Goal: Task Accomplishment & Management: Manage account settings

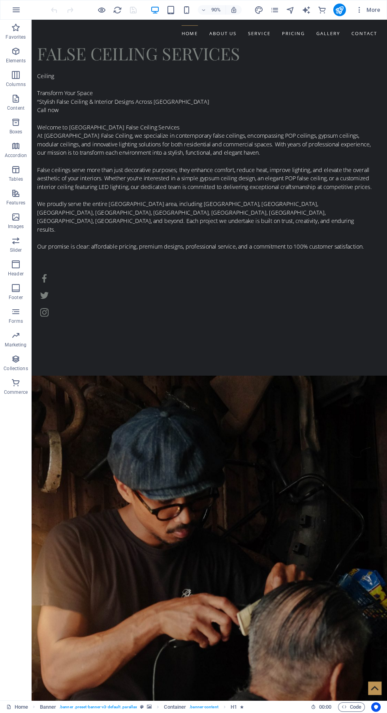
scroll to position [1261, 0]
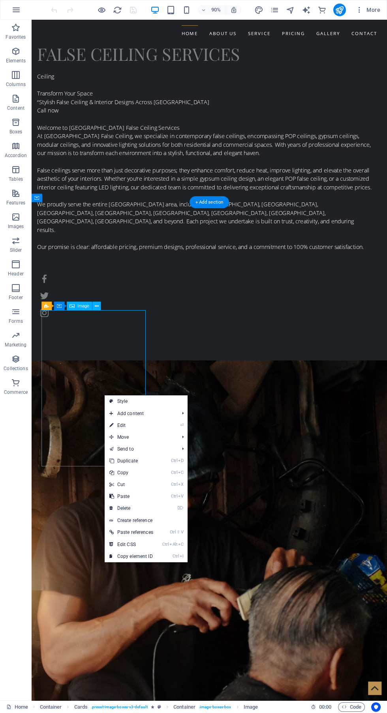
click at [147, 426] on link "⏎ Edit" at bounding box center [131, 426] width 53 height 12
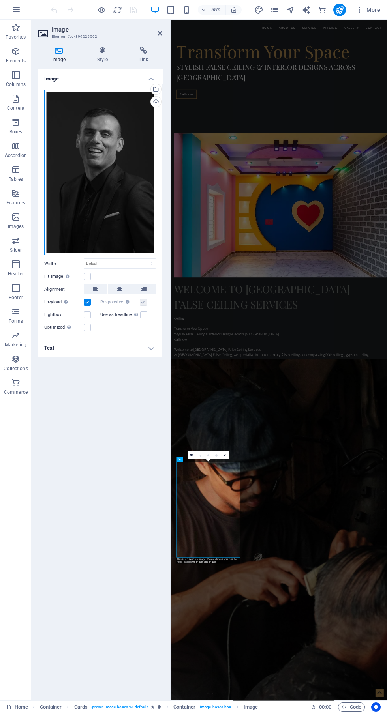
click at [96, 189] on div "Drag files here, click to choose files or select files from Files or our free s…" at bounding box center [100, 173] width 112 height 166
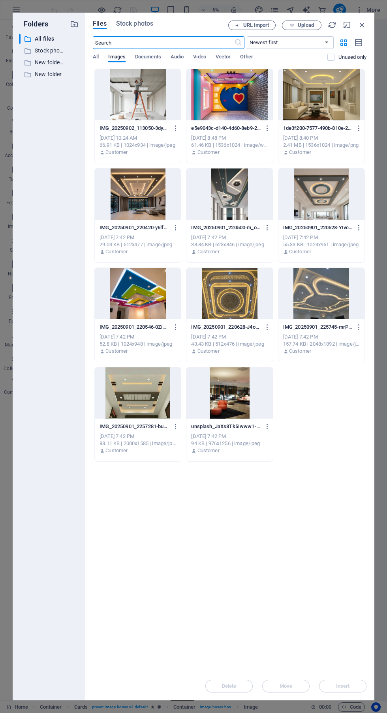
scroll to position [2543, 0]
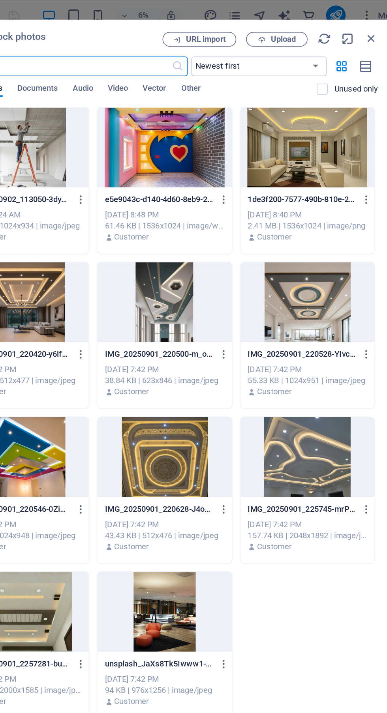
click at [307, 25] on span "Upload" at bounding box center [306, 25] width 16 height 5
click at [299, 26] on span "Upload" at bounding box center [306, 25] width 16 height 5
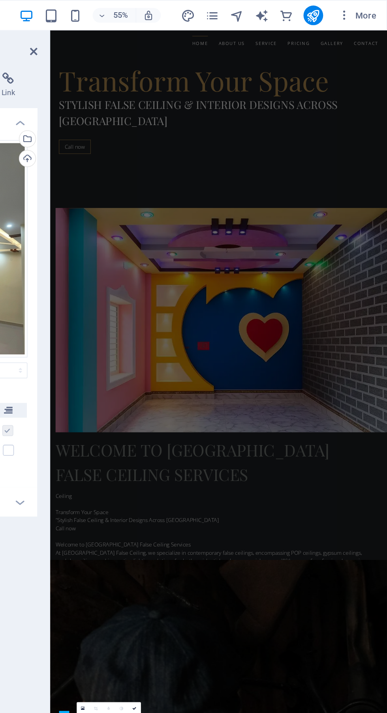
scroll to position [0, 0]
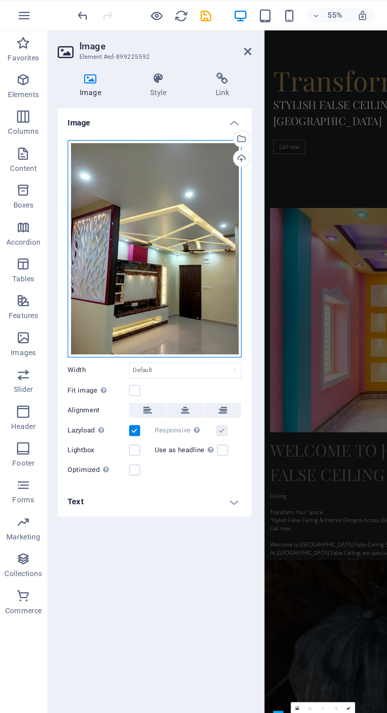
click at [118, 166] on div "Drag files here, click to choose files or select files from Files or our free s…" at bounding box center [100, 160] width 112 height 140
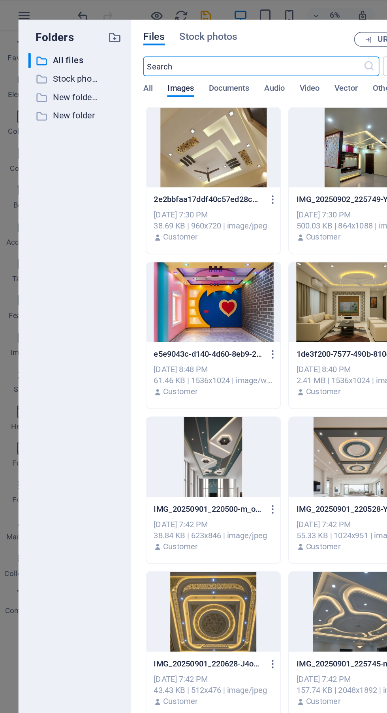
scroll to position [2570, 0]
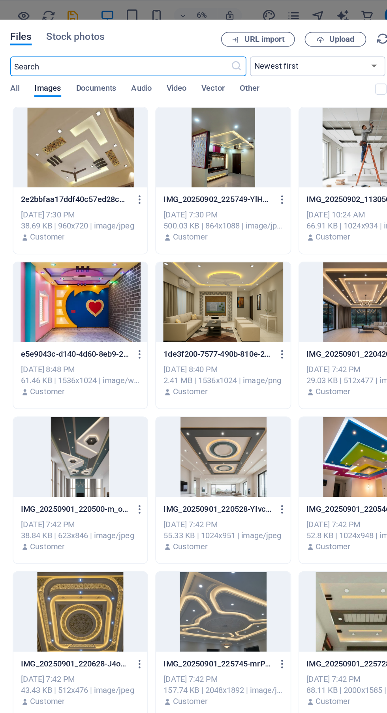
click at [264, 126] on icon "button" at bounding box center [267, 128] width 7 height 7
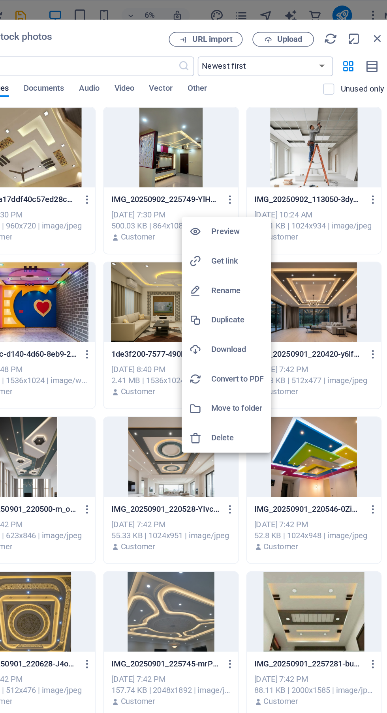
click at [279, 278] on h6 "Delete" at bounding box center [272, 281] width 34 height 9
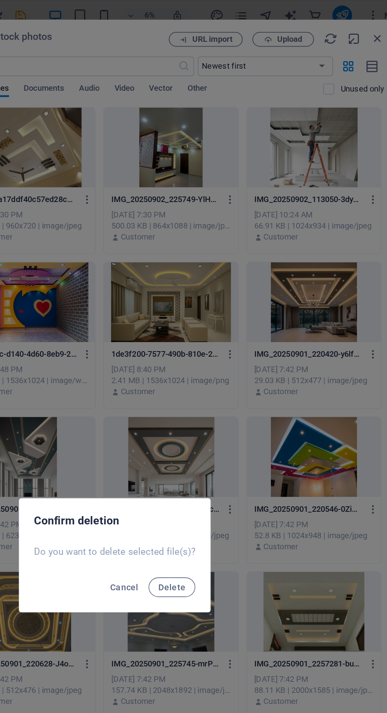
click at [236, 381] on button "Delete" at bounding box center [230, 377] width 30 height 13
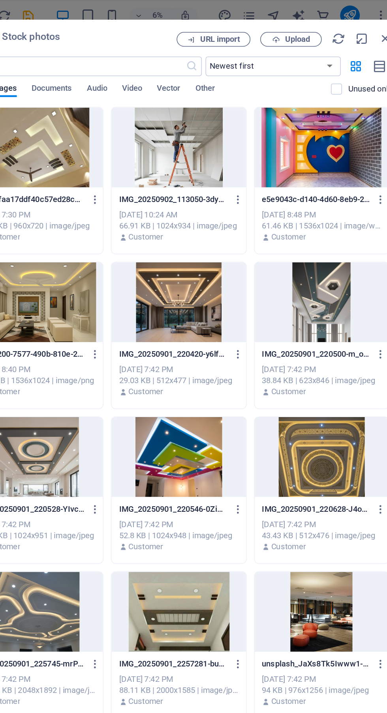
click at [302, 27] on span "Upload" at bounding box center [306, 25] width 16 height 5
click at [306, 25] on span "Upload" at bounding box center [306, 25] width 16 height 5
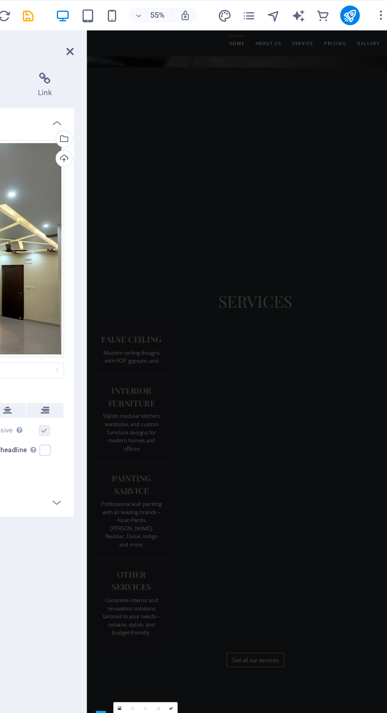
scroll to position [1261, 0]
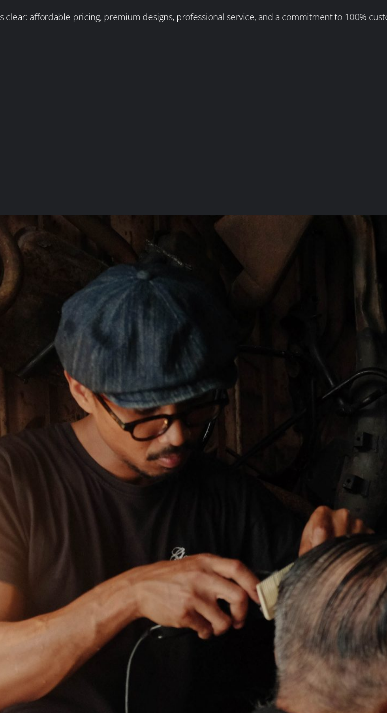
scroll to position [1313, 0]
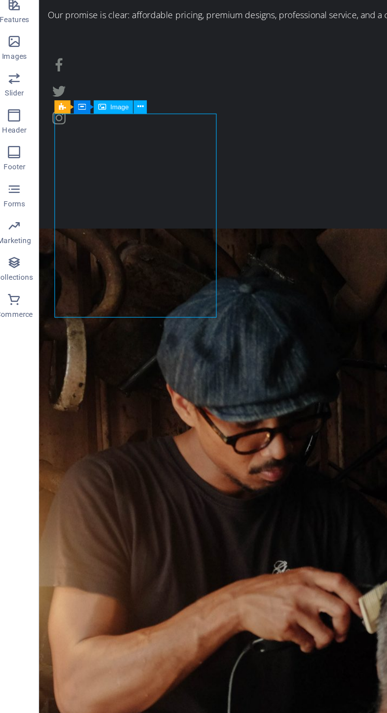
click at [97, 259] on icon at bounding box center [97, 258] width 4 height 7
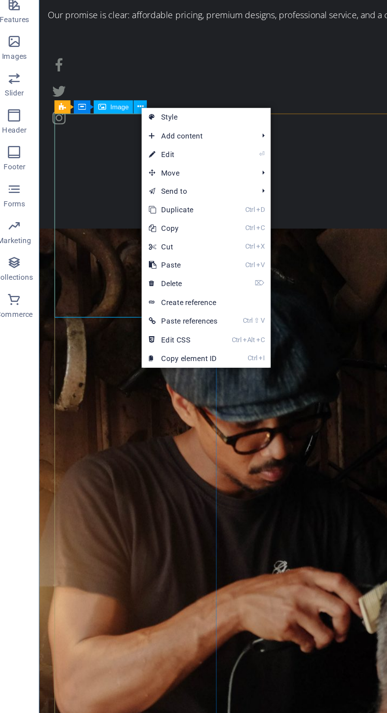
click at [135, 372] on link "⌦ Delete" at bounding box center [123, 373] width 53 height 12
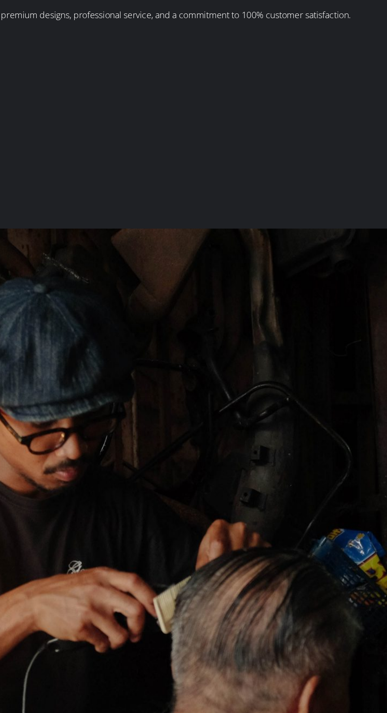
scroll to position [0, 0]
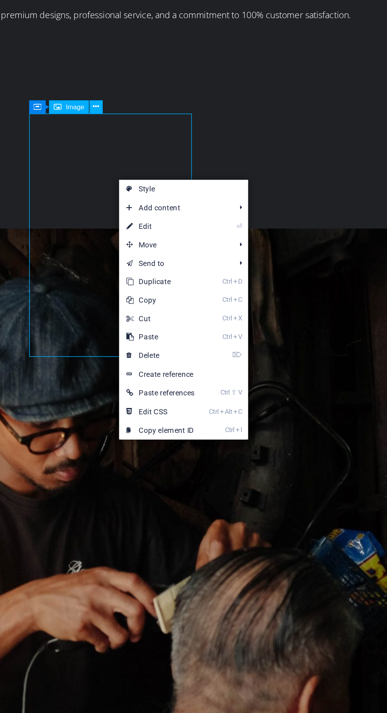
click at [260, 335] on link "⏎ Edit" at bounding box center [241, 336] width 53 height 12
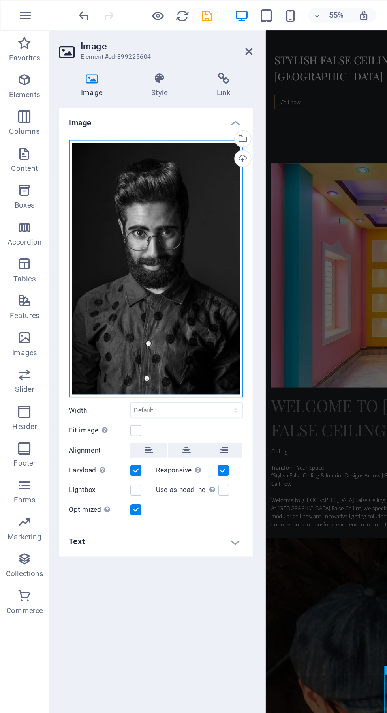
click at [111, 204] on div "Drag files here, click to choose files or select files from Files or our free s…" at bounding box center [100, 173] width 112 height 166
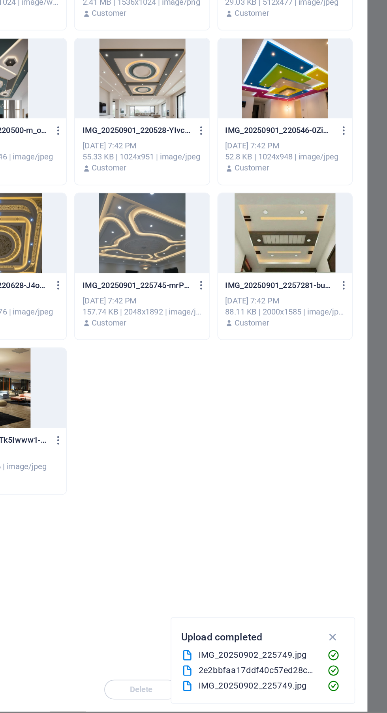
click at [332, 386] on div at bounding box center [321, 392] width 86 height 51
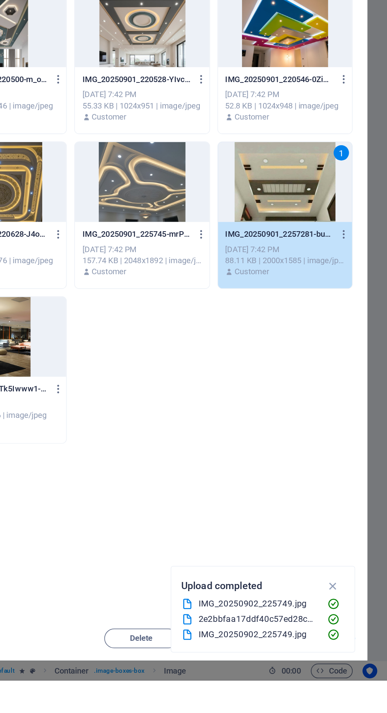
click at [350, 657] on icon "button" at bounding box center [351, 652] width 9 height 9
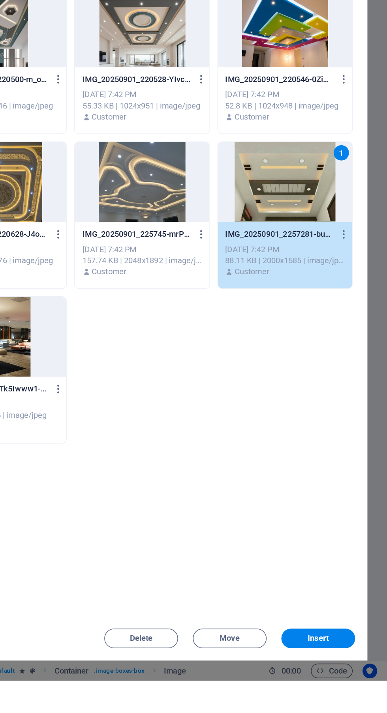
click at [347, 689] on span "Insert" at bounding box center [343, 686] width 14 height 5
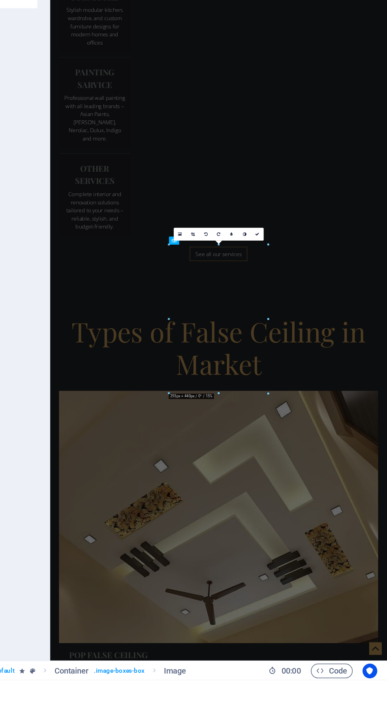
scroll to position [1313, 0]
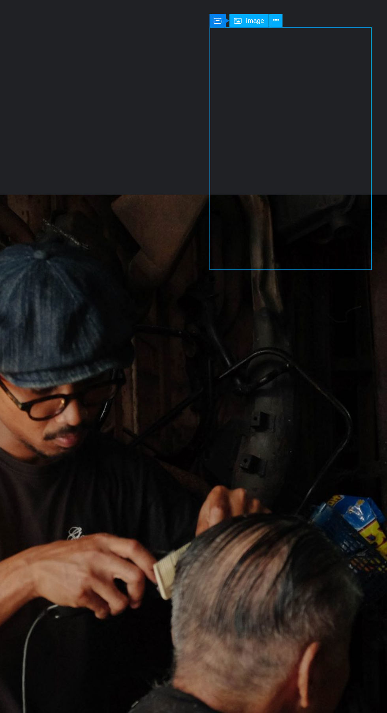
scroll to position [1300, 0]
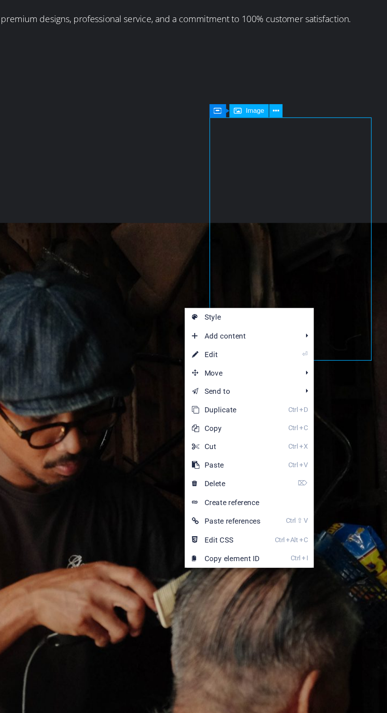
click at [298, 427] on link "⏎ Edit" at bounding box center [283, 428] width 53 height 12
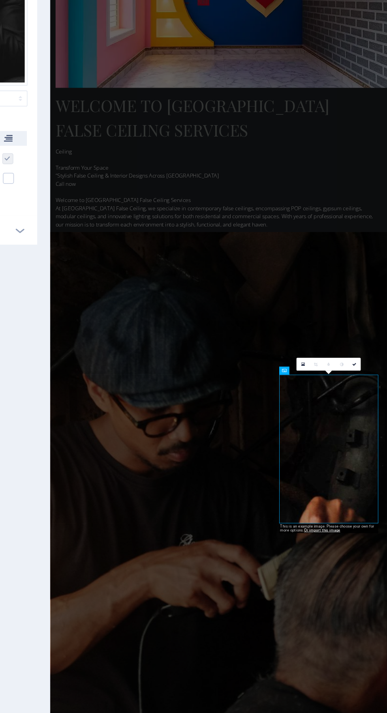
scroll to position [0, 0]
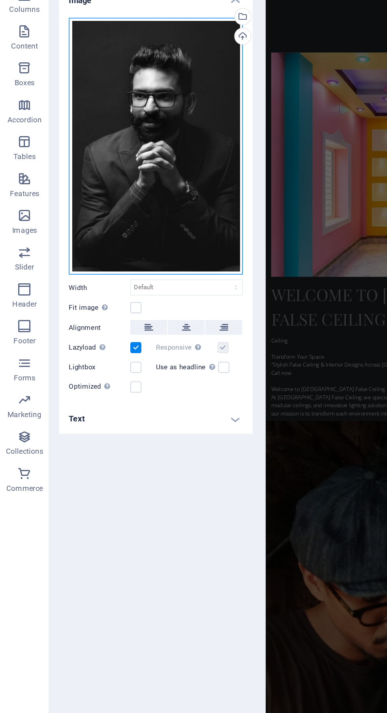
click at [116, 203] on div "Drag files here, click to choose files or select files from Files or our free s…" at bounding box center [100, 172] width 112 height 165
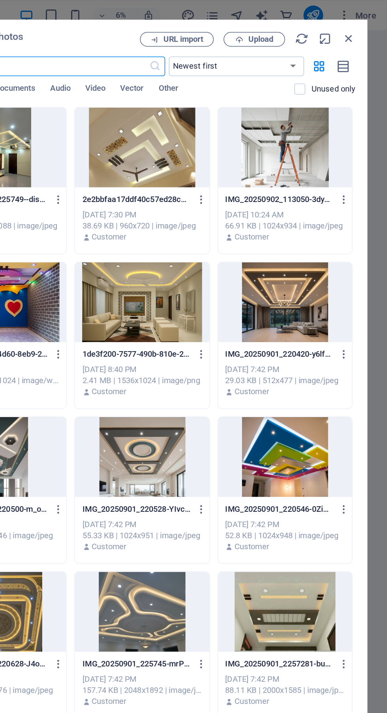
click at [304, 25] on span "Upload" at bounding box center [306, 25] width 16 height 5
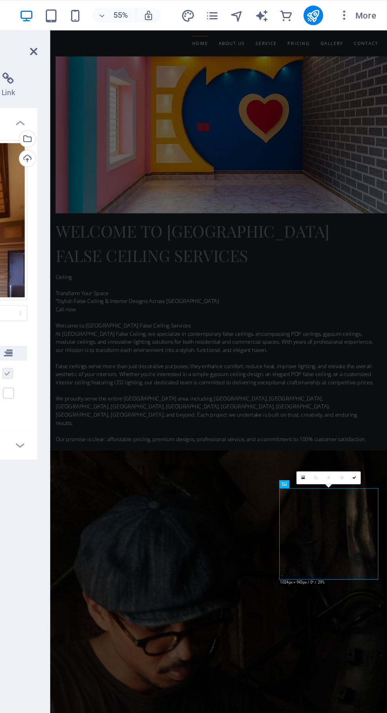
scroll to position [1538, 0]
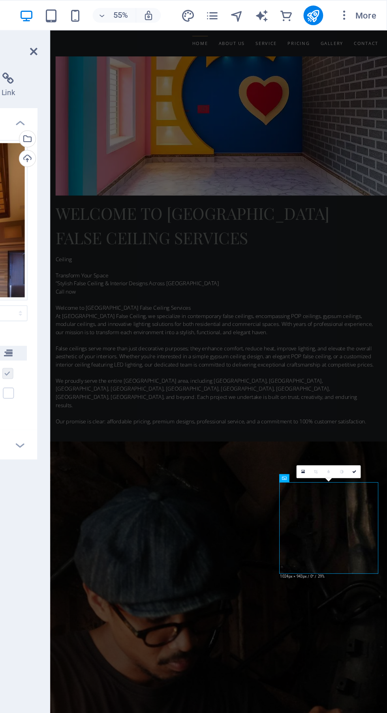
click at [186, 182] on div "Welcome to Kolkata False Ceiling Services Ceiling Transform Your Space “Stylish…" at bounding box center [246, 264] width 393 height 670
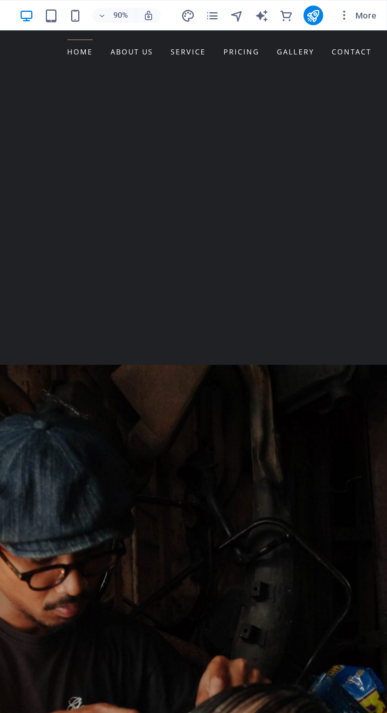
scroll to position [1501, 0]
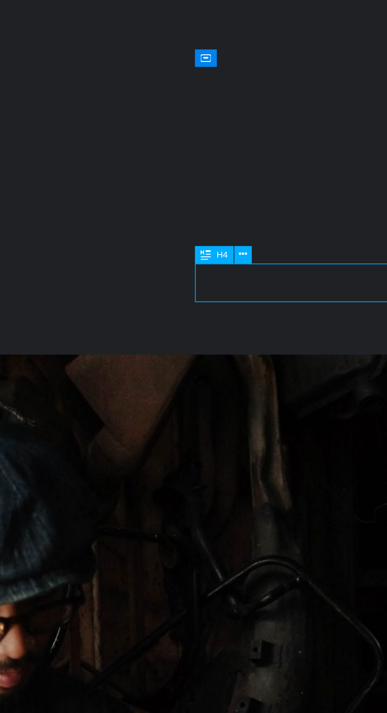
scroll to position [1499, 0]
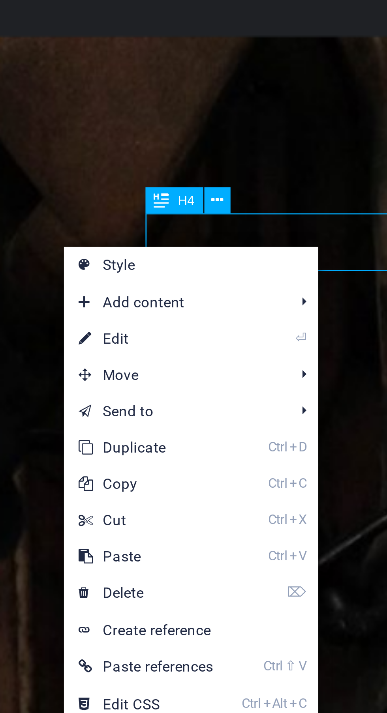
click at [285, 233] on link "⏎ Edit" at bounding box center [272, 233] width 53 height 12
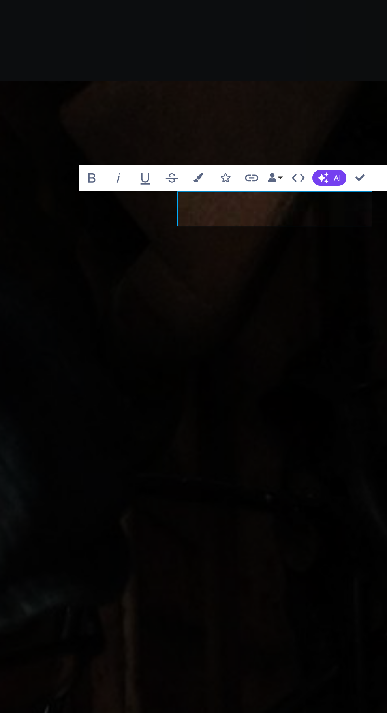
scroll to position [0, 0]
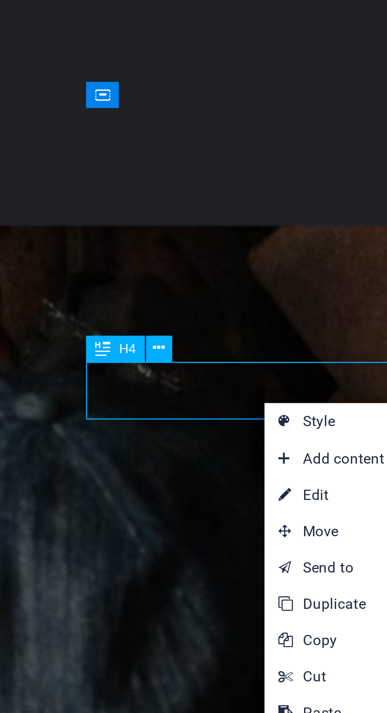
click at [237, 221] on link "⏎ Edit" at bounding box center [241, 223] width 53 height 12
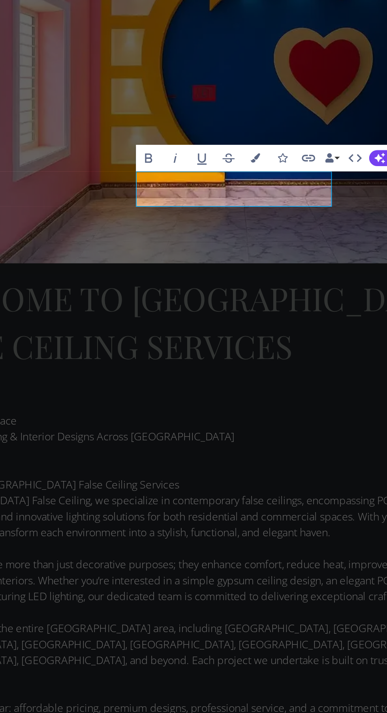
scroll to position [1980, 0]
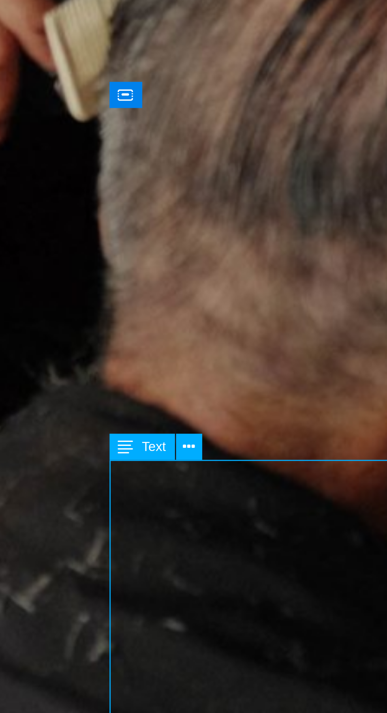
scroll to position [1499, 0]
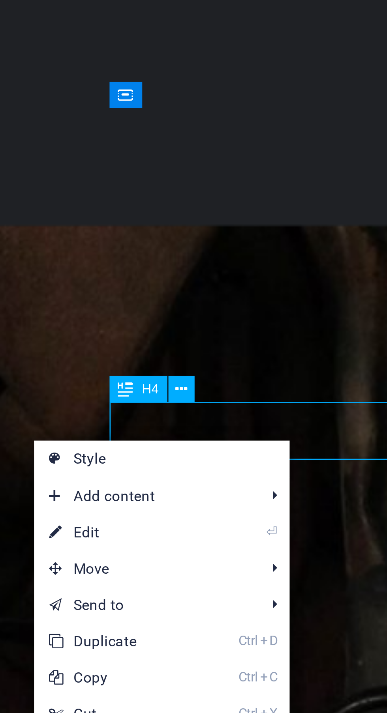
click at [284, 236] on link "⏎ Edit" at bounding box center [274, 235] width 53 height 12
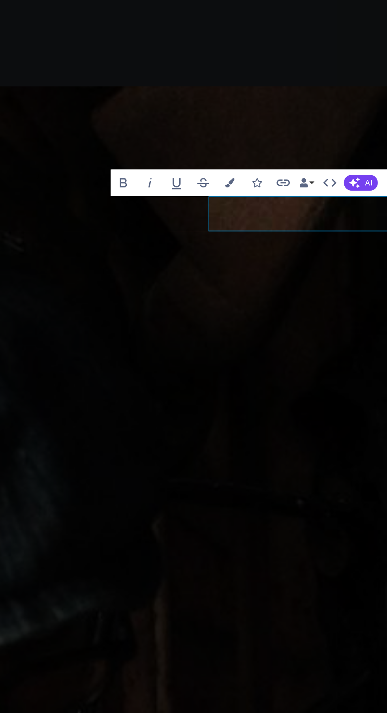
scroll to position [0, 0]
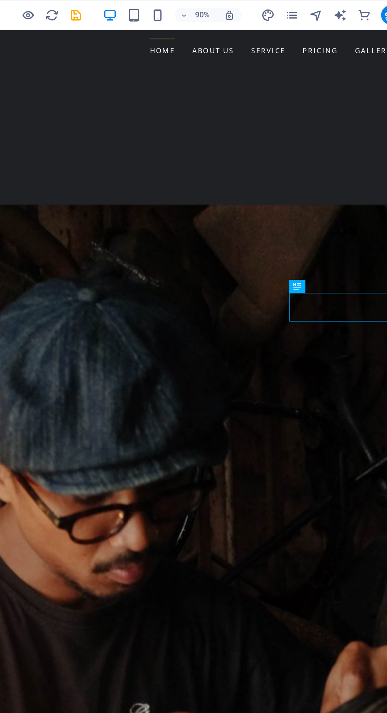
click at [136, 11] on icon "save" at bounding box center [133, 10] width 9 height 9
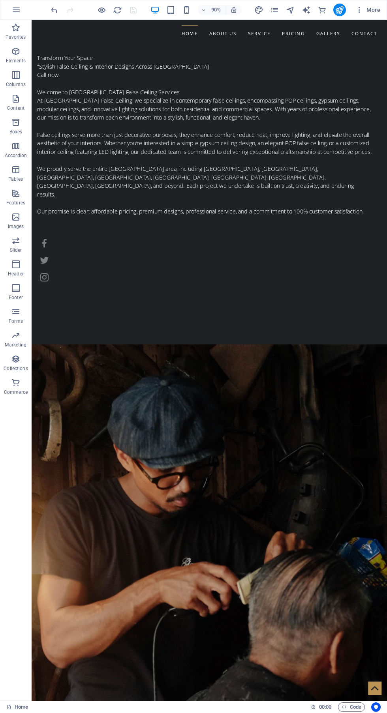
scroll to position [1298, 0]
click at [187, 12] on icon "button" at bounding box center [186, 10] width 9 height 9
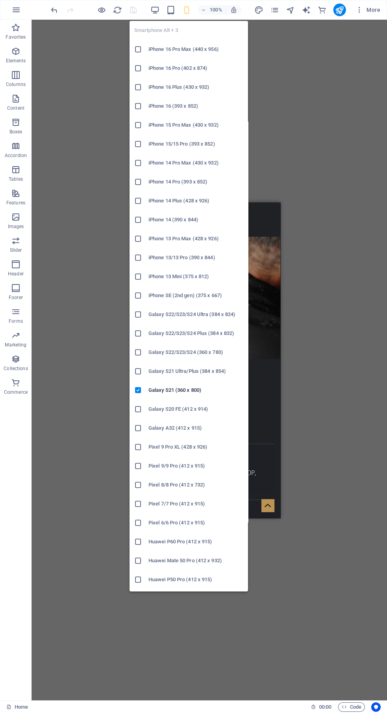
click at [314, 219] on div "H1 Banner Container Cards Container Image Container Cards Container Image Image…" at bounding box center [209, 360] width 355 height 681
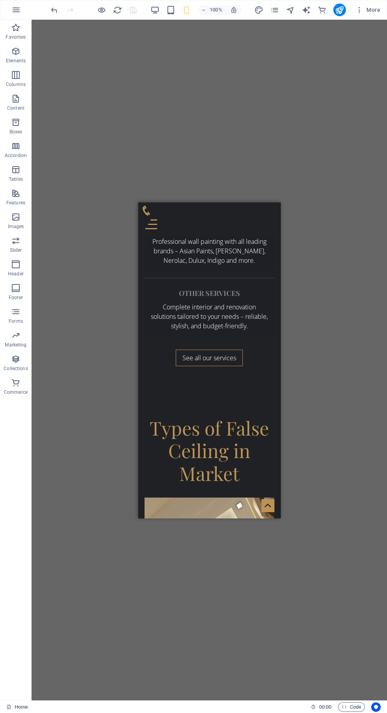
scroll to position [1649, 0]
click at [339, 3] on div "100% More" at bounding box center [193, 9] width 386 height 19
click at [344, 14] on icon "publish" at bounding box center [339, 10] width 9 height 9
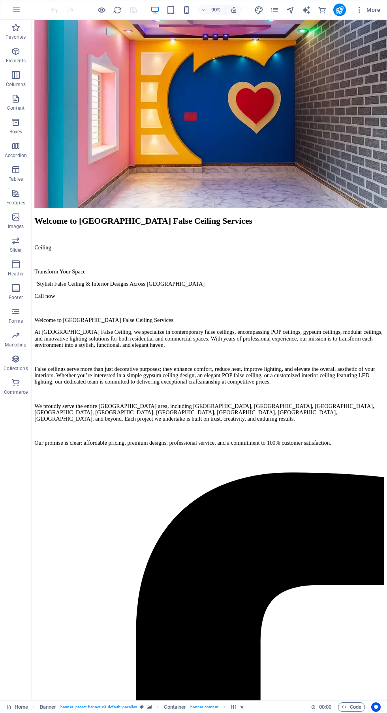
scroll to position [1463, 0]
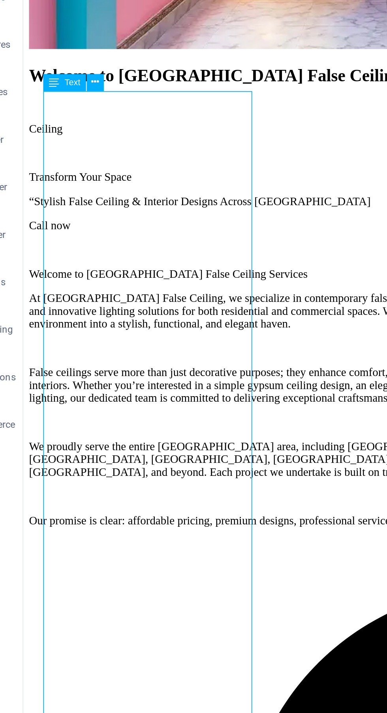
click at [70, 222] on button at bounding box center [67, 221] width 9 height 9
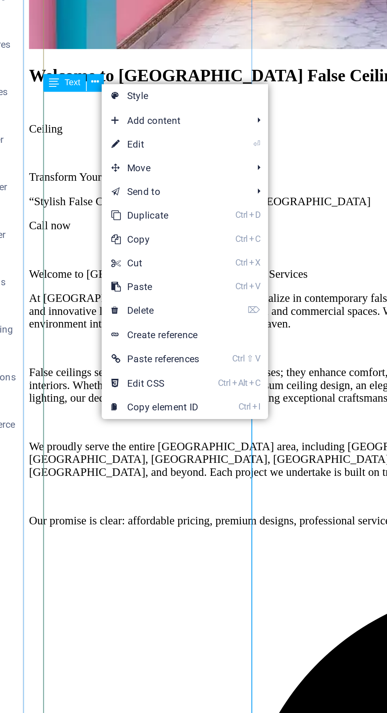
click at [109, 253] on link "⏎ Edit" at bounding box center [97, 253] width 53 height 12
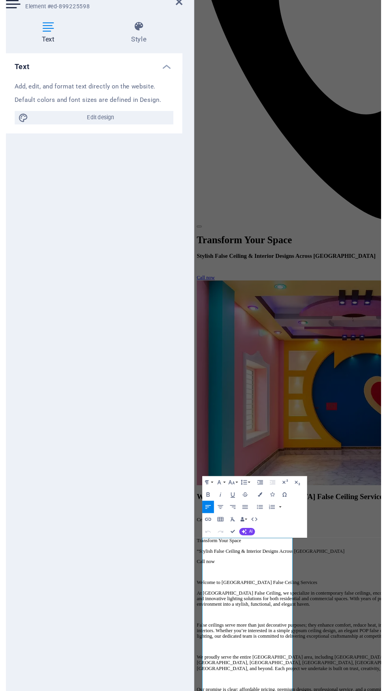
scroll to position [1422, 0]
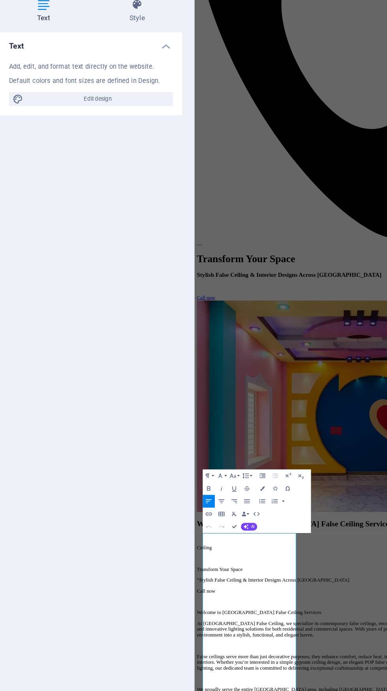
click at [80, 112] on span "Edit design" at bounding box center [104, 114] width 97 height 9
select select "ease-in-out"
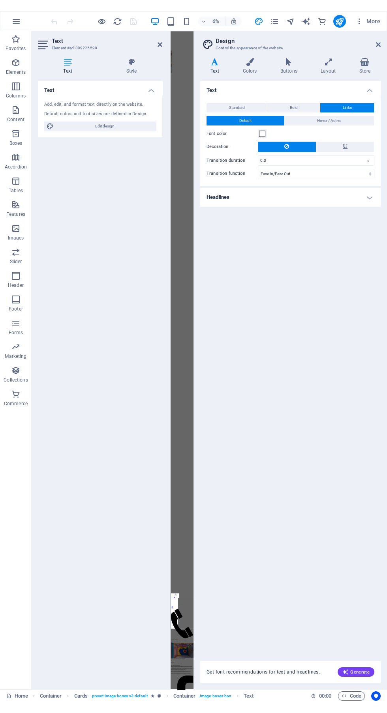
scroll to position [2476, 0]
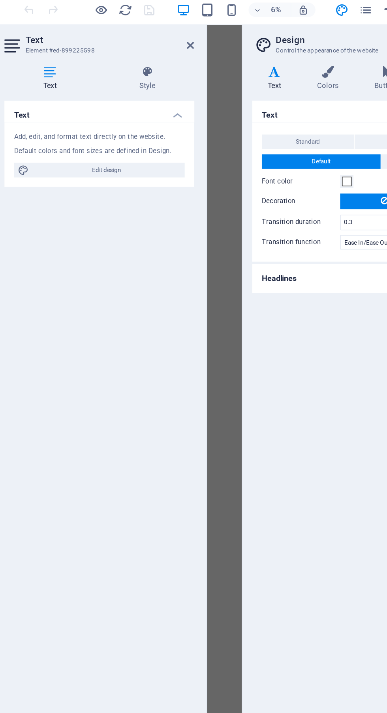
click at [127, 48] on icon at bounding box center [132, 51] width 62 height 8
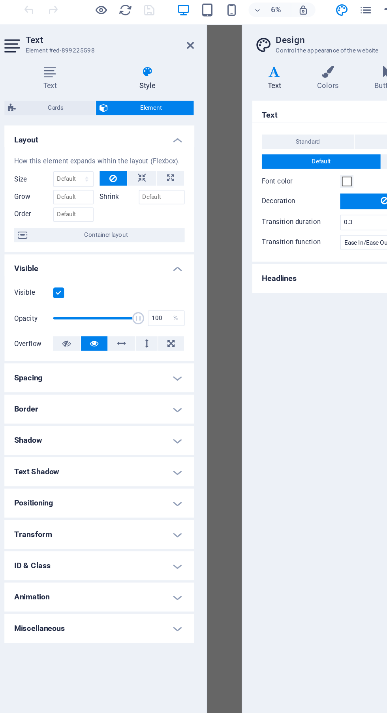
click at [159, 31] on icon at bounding box center [159, 33] width 5 height 6
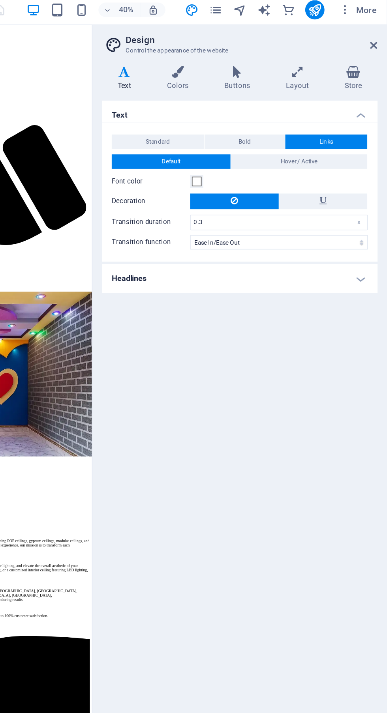
click at [376, 34] on icon at bounding box center [378, 33] width 5 height 6
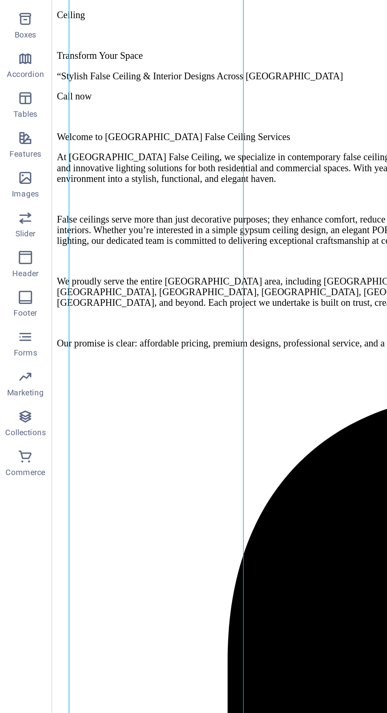
scroll to position [1598, 0]
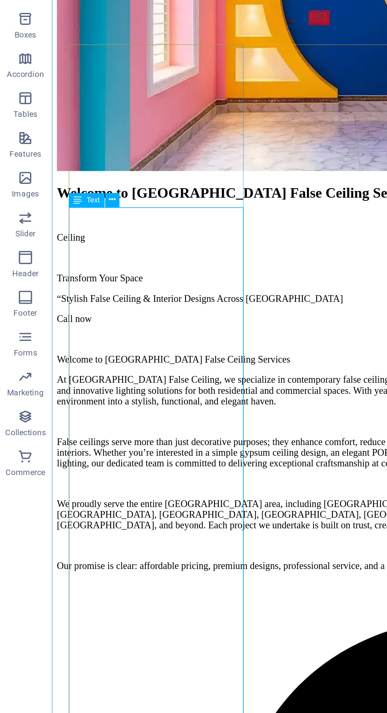
scroll to position [1453, 0]
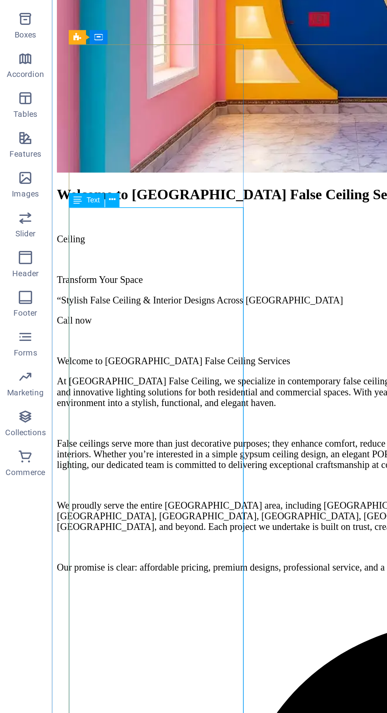
click at [51, 231] on div "Text" at bounding box center [51, 230] width 21 height 9
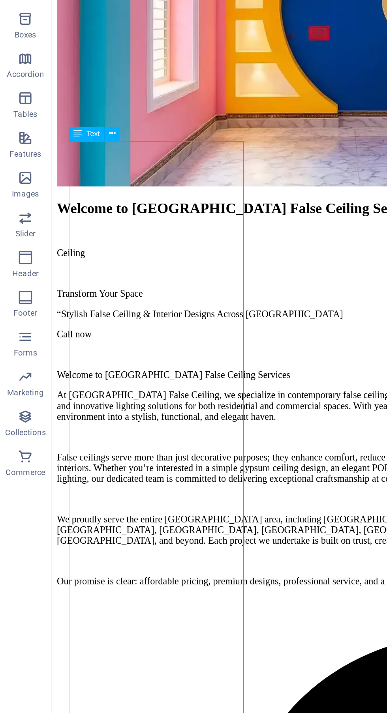
scroll to position [1435, 0]
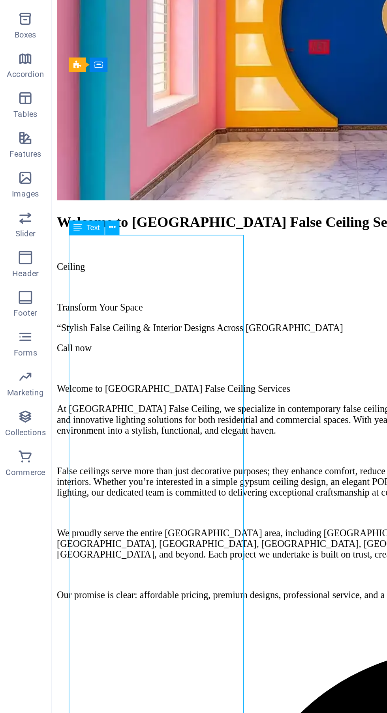
click at [70, 248] on button at bounding box center [67, 246] width 9 height 9
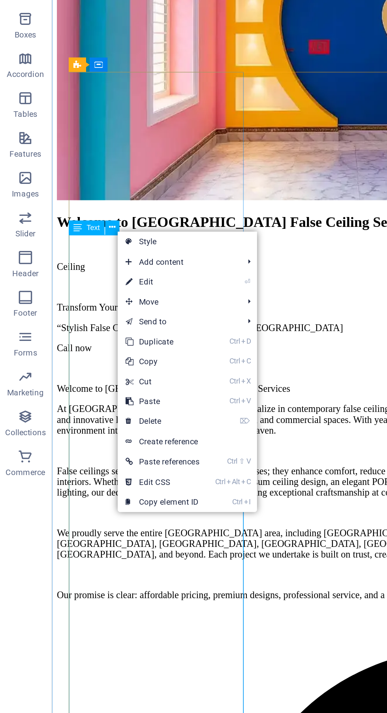
click at [113, 252] on link "Style" at bounding box center [112, 255] width 83 height 12
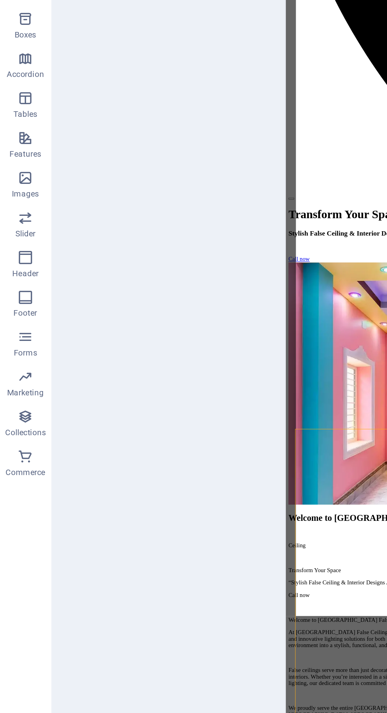
select select "rem"
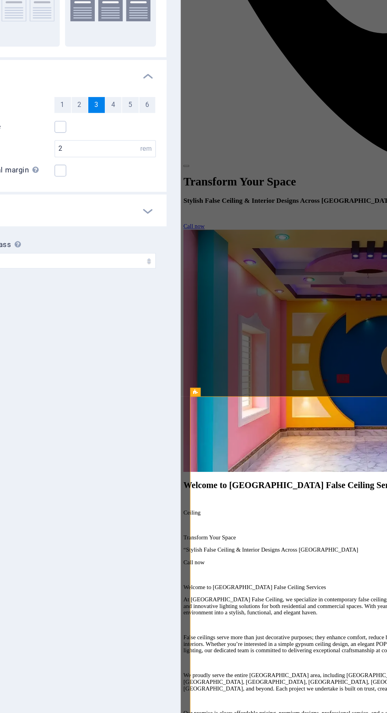
click at [110, 191] on span "2" at bounding box center [110, 192] width 2 height 9
click at [120, 192] on span "3" at bounding box center [120, 192] width 2 height 9
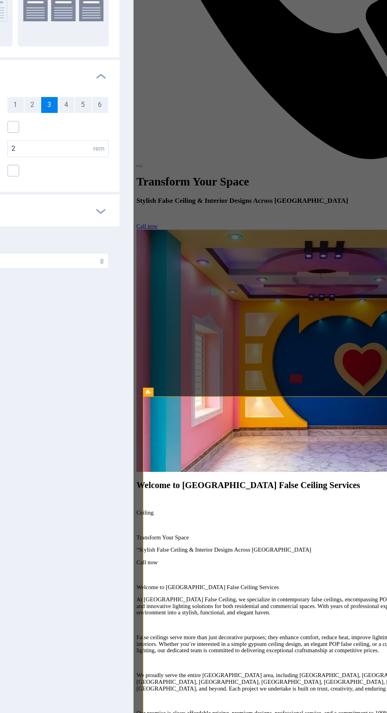
click at [193, 422] on icon at bounding box center [192, 423] width 2 height 5
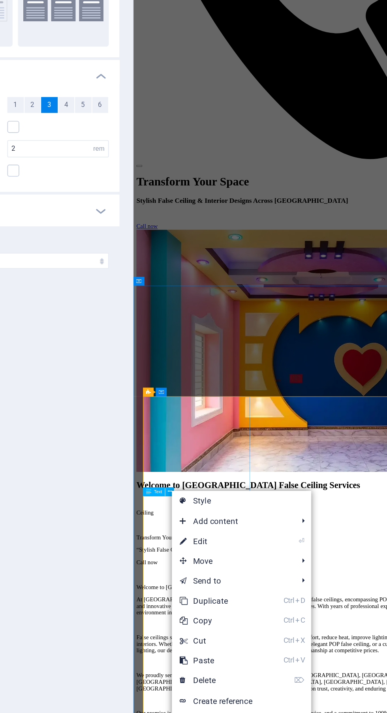
click at [234, 429] on link "Style" at bounding box center [234, 429] width 83 height 12
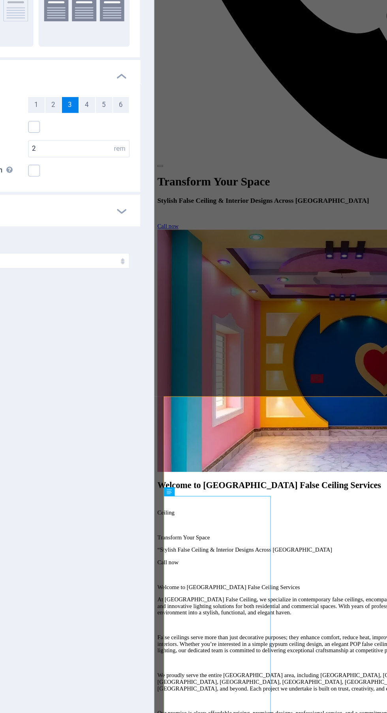
click at [150, 193] on span "6" at bounding box center [151, 192] width 2 height 9
click at [140, 190] on span "5" at bounding box center [140, 192] width 2 height 9
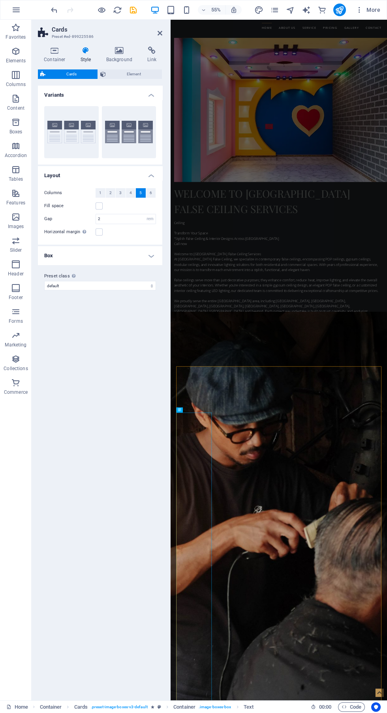
scroll to position [1446, 0]
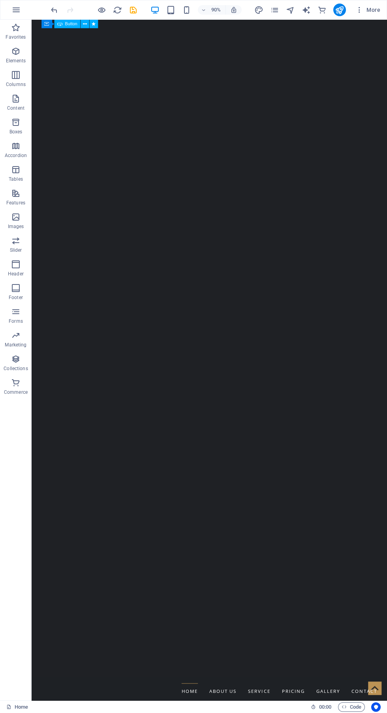
scroll to position [0, 0]
click at [186, 13] on icon "button" at bounding box center [186, 10] width 9 height 9
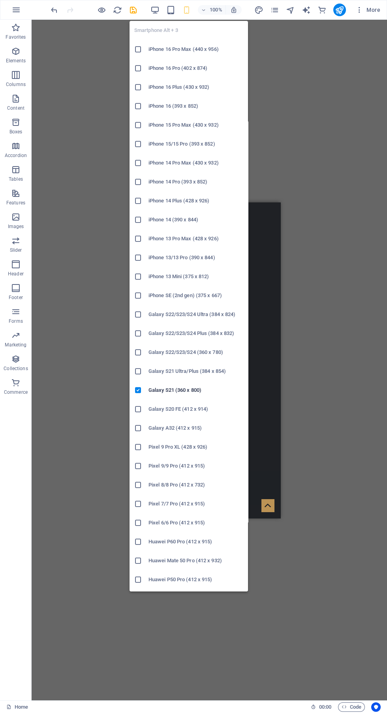
click at [306, 420] on div "Drag here to replace the existing content. Press “Ctrl” if you want to create a…" at bounding box center [209, 360] width 355 height 681
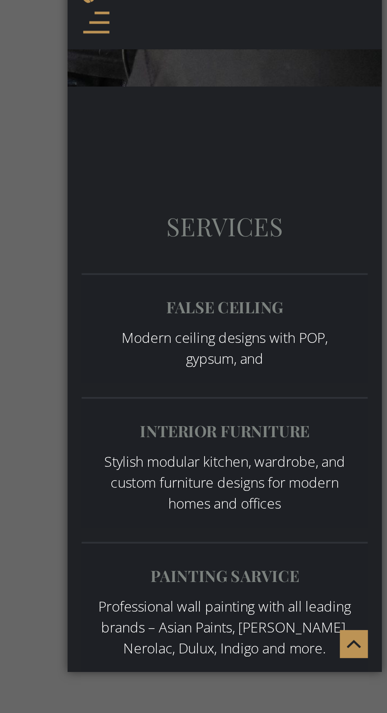
scroll to position [1398, 0]
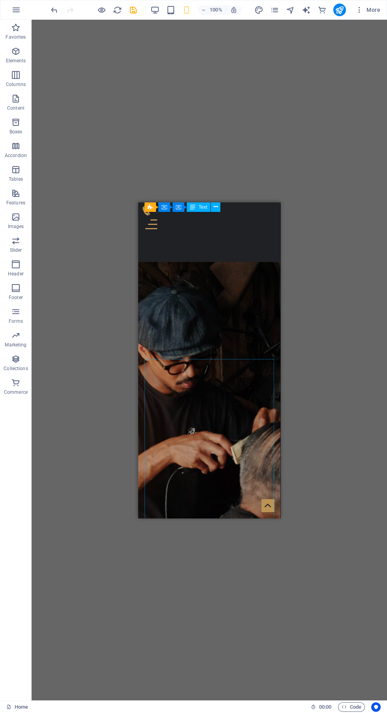
scroll to position [1265, 0]
click at [151, 11] on icon "button" at bounding box center [154, 10] width 9 height 9
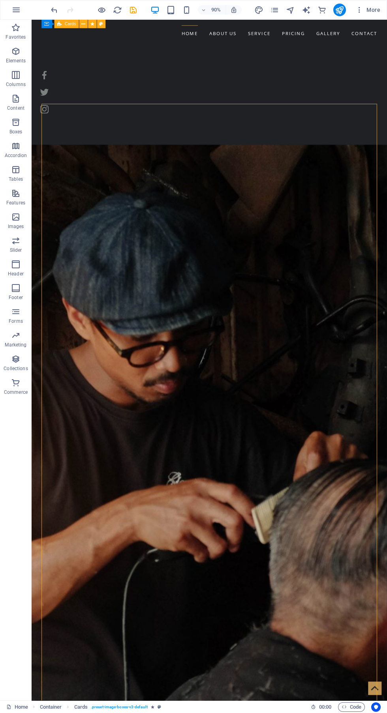
scroll to position [1485, 0]
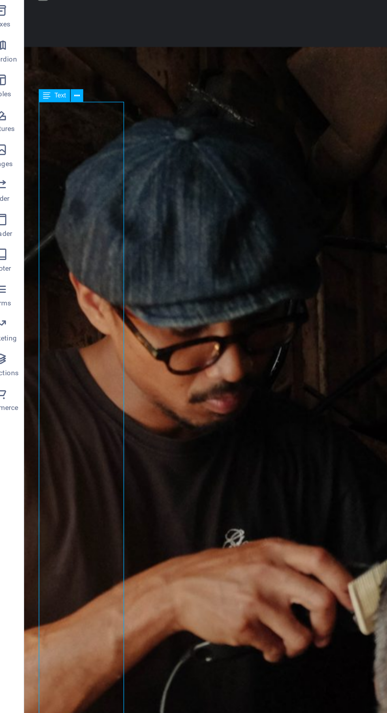
click at [67, 182] on icon at bounding box center [68, 180] width 4 height 7
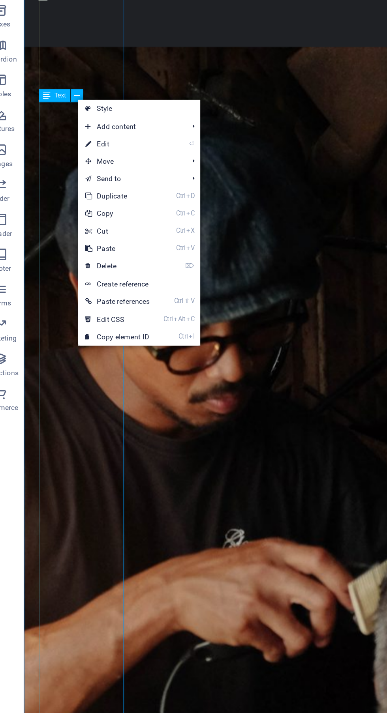
click at [106, 212] on link "⏎ Edit" at bounding box center [94, 213] width 53 height 12
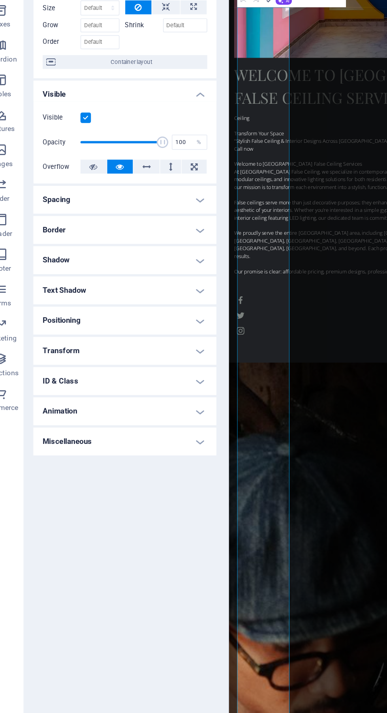
scroll to position [1966, 0]
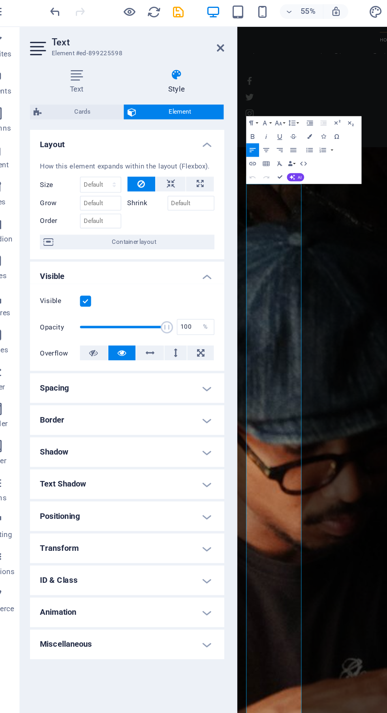
click at [126, 53] on icon at bounding box center [132, 51] width 62 height 8
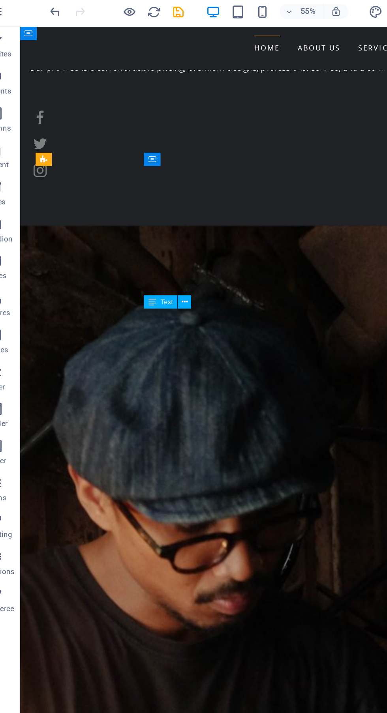
scroll to position [1485, 0]
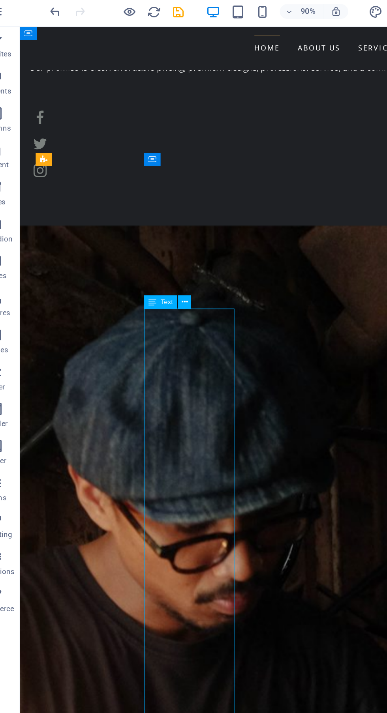
click at [162, 41] on nav "Home About us Service Pricing Gallery Contact" at bounding box center [217, 42] width 373 height 18
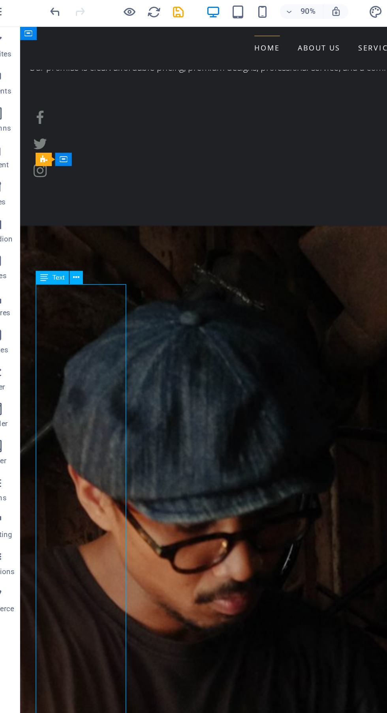
click at [69, 177] on icon at bounding box center [68, 180] width 4 height 7
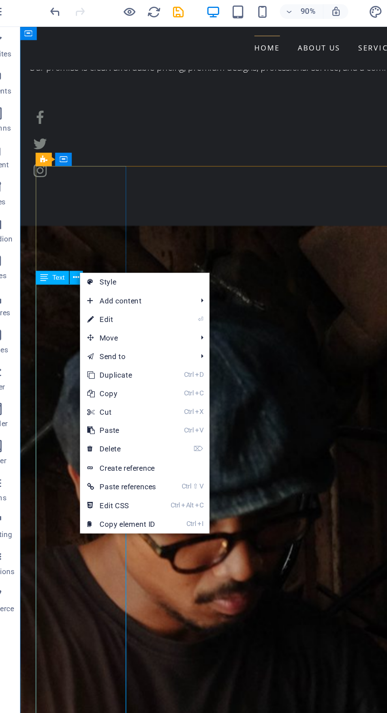
click at [94, 182] on link "Style" at bounding box center [111, 183] width 83 height 12
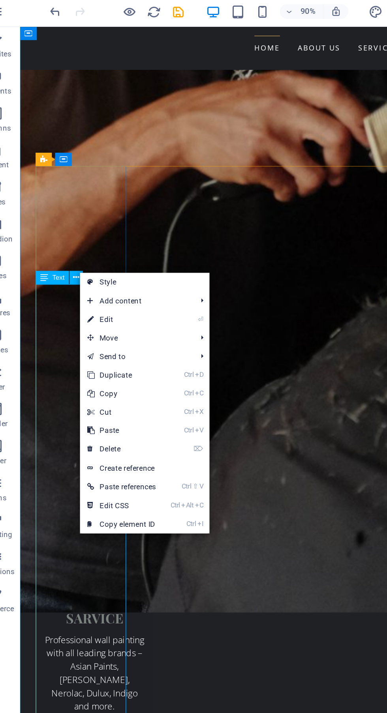
select select "rem"
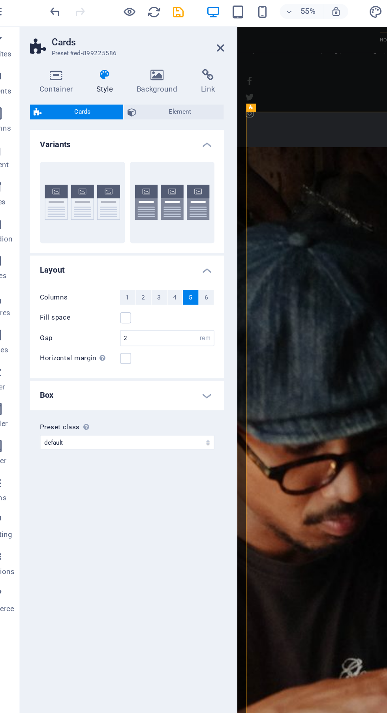
click at [110, 193] on span "2" at bounding box center [110, 192] width 2 height 9
click at [119, 192] on span "3" at bounding box center [120, 192] width 2 height 9
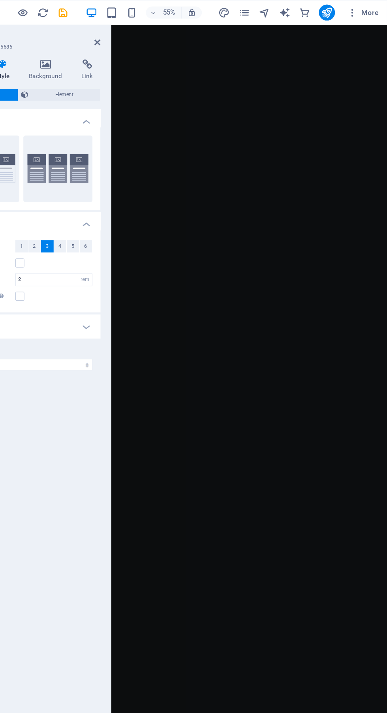
scroll to position [0, 0]
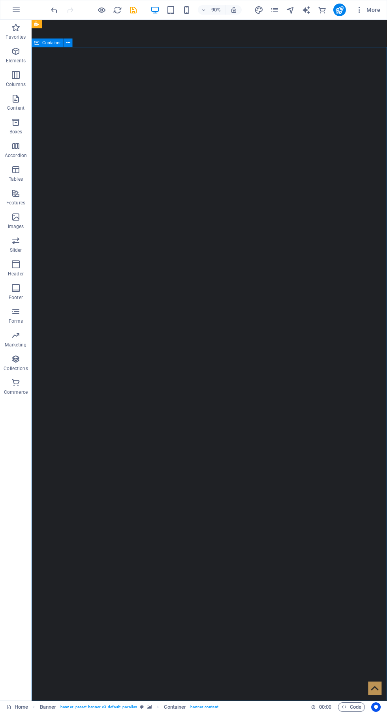
click at [188, 6] on icon "button" at bounding box center [186, 10] width 9 height 9
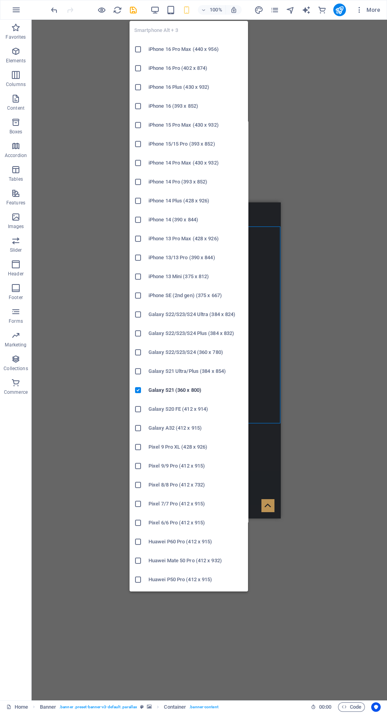
click at [309, 274] on div "Drag here to replace the existing content. Press “Ctrl” if you want to create a…" at bounding box center [209, 360] width 355 height 681
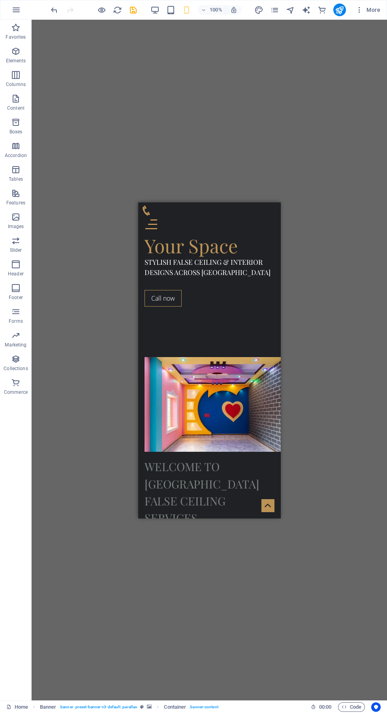
scroll to position [306, 0]
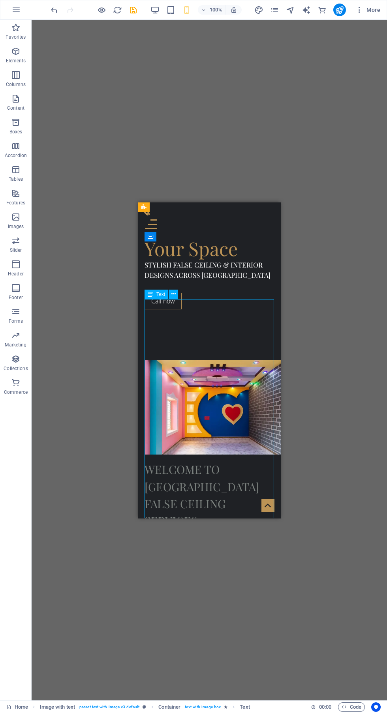
click at [178, 292] on button at bounding box center [173, 294] width 9 height 9
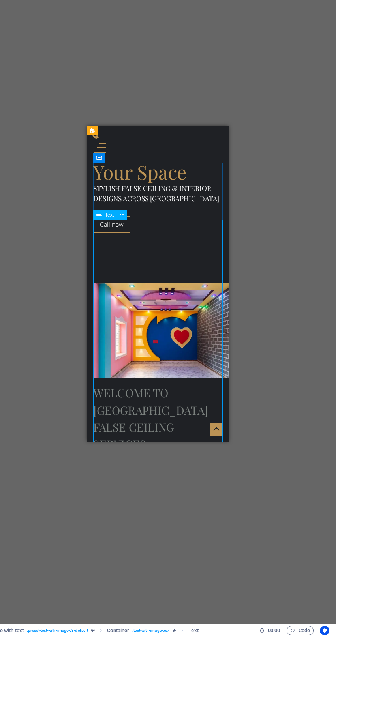
scroll to position [308, 0]
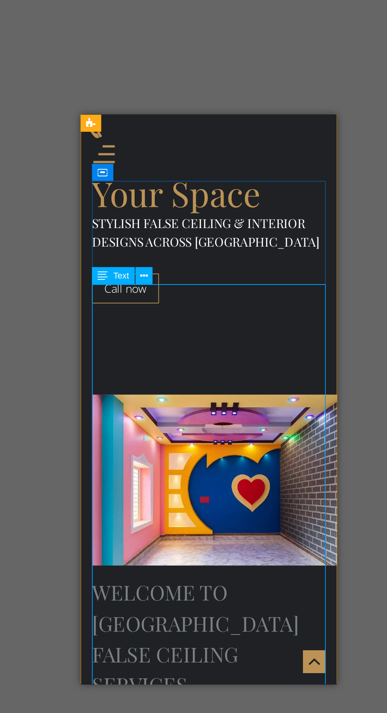
click at [170, 291] on button at bounding box center [173, 291] width 9 height 9
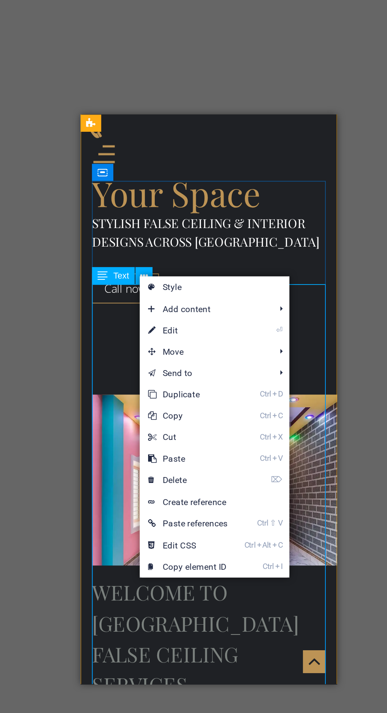
click at [209, 295] on link "Style" at bounding box center [212, 298] width 83 height 12
select select "rem"
select select "px"
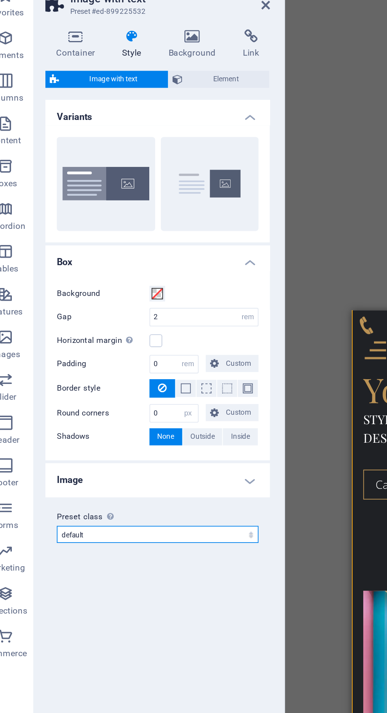
click at [154, 325] on select "default Add preset class" at bounding box center [100, 326] width 112 height 9
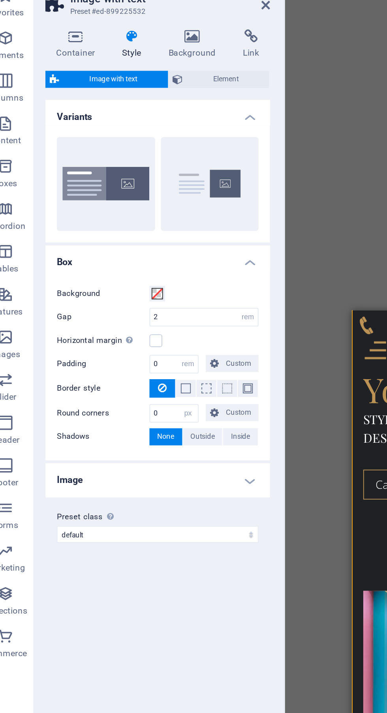
click at [149, 295] on h4 "Image" at bounding box center [100, 296] width 124 height 19
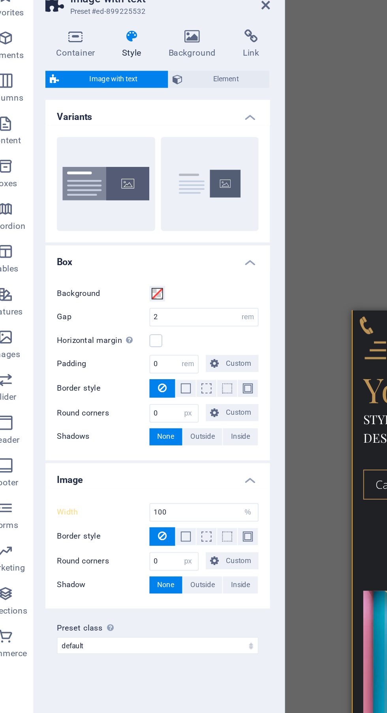
click at [152, 292] on h4 "Image" at bounding box center [100, 294] width 124 height 14
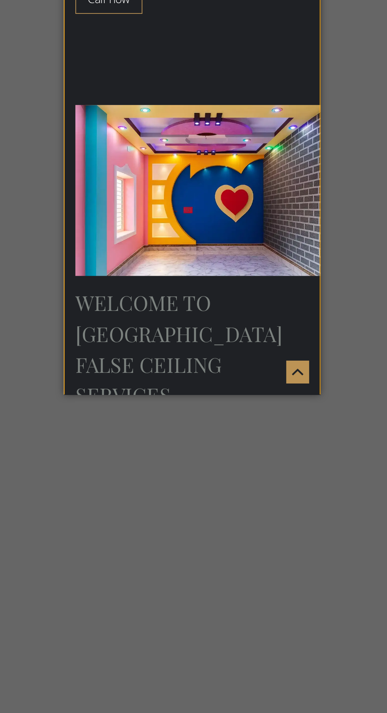
scroll to position [0, 0]
click at [169, 156] on div "Ceiling Transform Your Space “Stylish False Ceiling & Interior Designs Across […" at bounding box center [133, 355] width 129 height 398
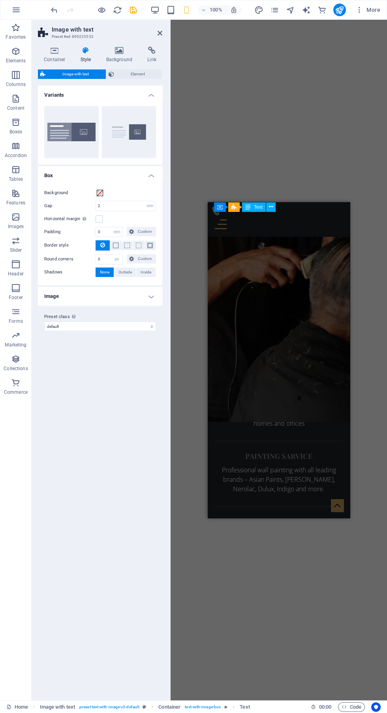
scroll to position [1441, 0]
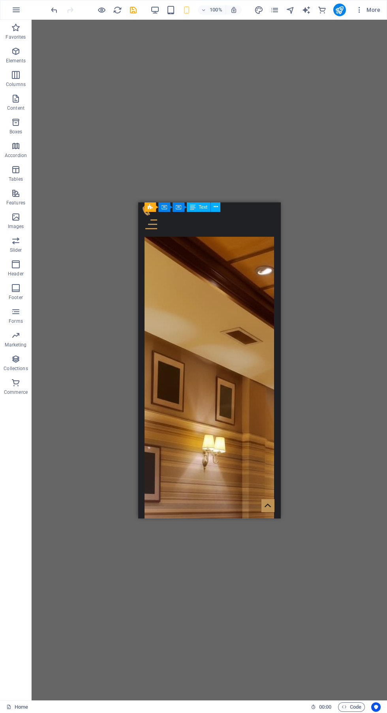
scroll to position [3152, 0]
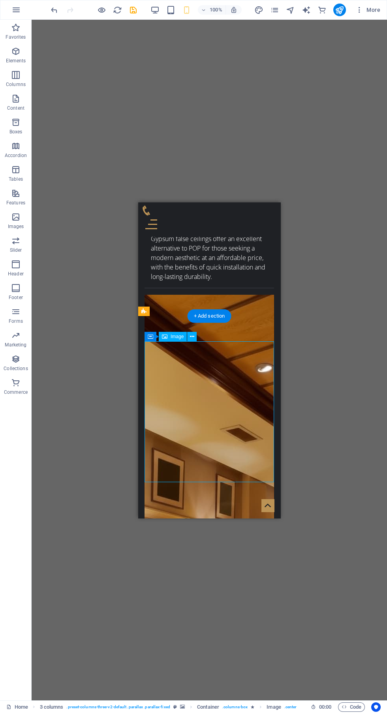
scroll to position [3053, 0]
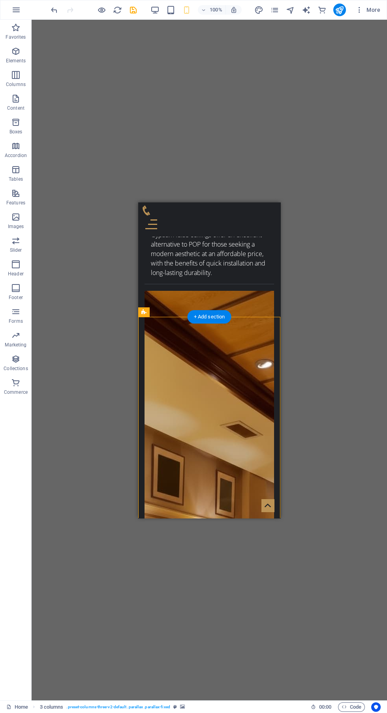
scroll to position [3058, 0]
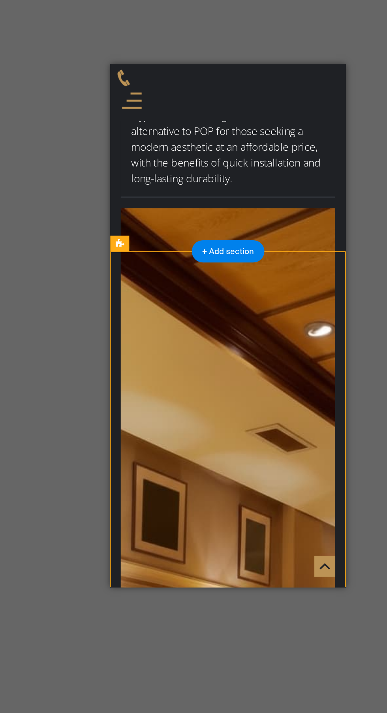
click at [146, 314] on icon at bounding box center [143, 310] width 5 height 9
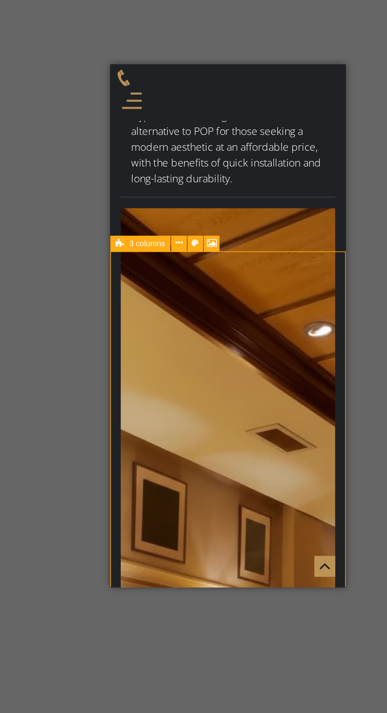
click at [178, 307] on icon at bounding box center [179, 310] width 4 height 8
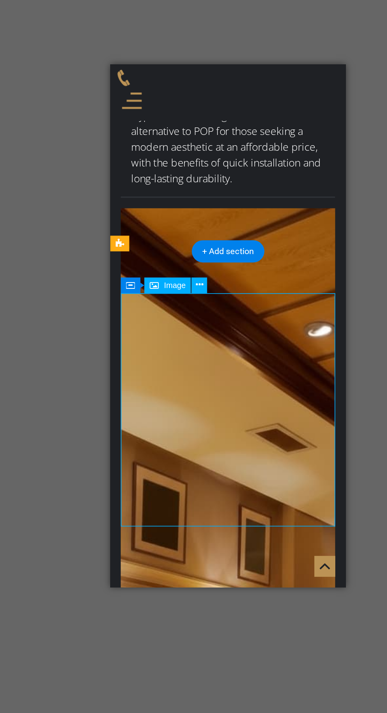
click at [174, 335] on span "Image" at bounding box center [176, 335] width 13 height 5
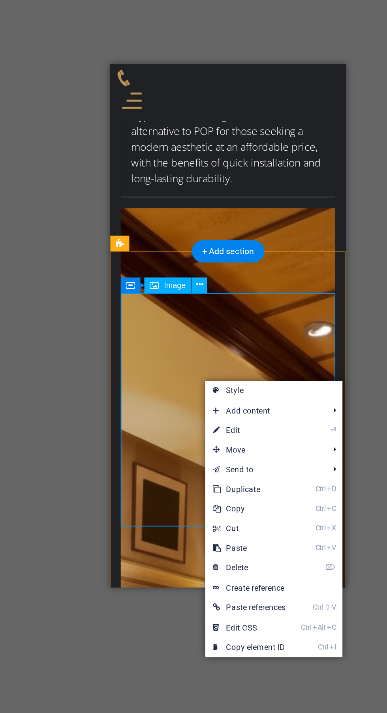
click at [233, 420] on link "⏎ Edit" at bounding box center [221, 424] width 53 height 12
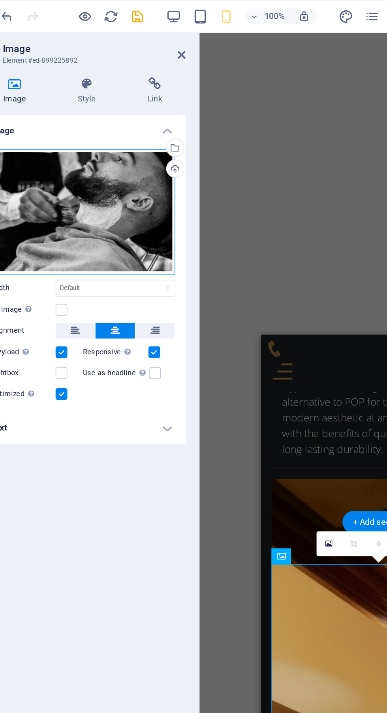
click at [115, 139] on div "Drag files here, click to choose files or select files from Files or our free s…" at bounding box center [100, 128] width 112 height 76
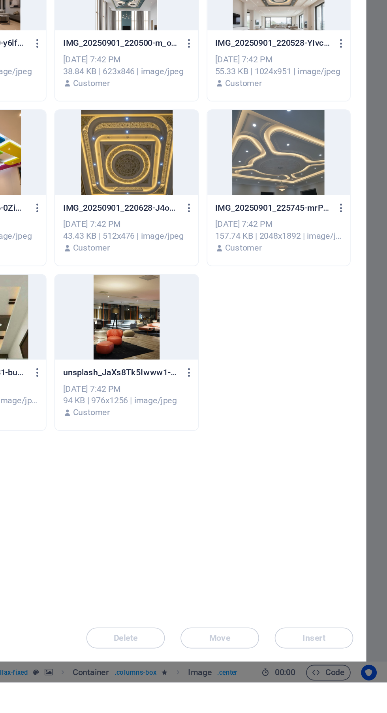
scroll to position [0, 0]
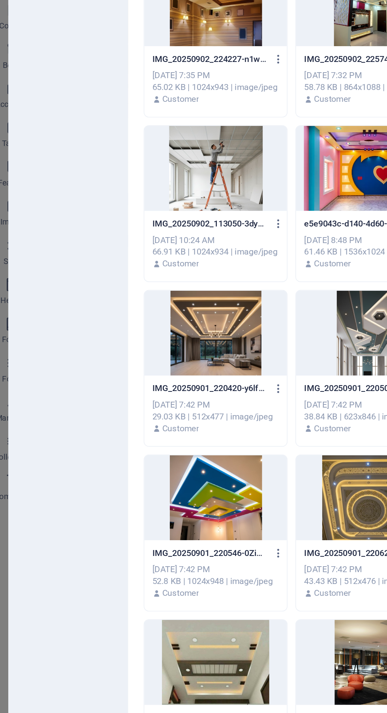
click at [137, 199] on div at bounding box center [138, 194] width 86 height 51
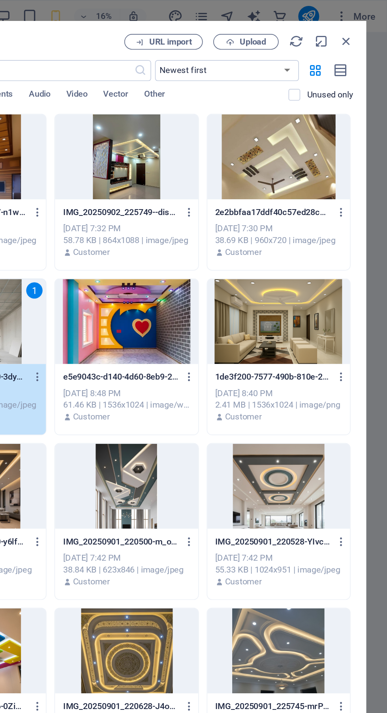
click at [305, 25] on span "Upload" at bounding box center [306, 25] width 16 height 5
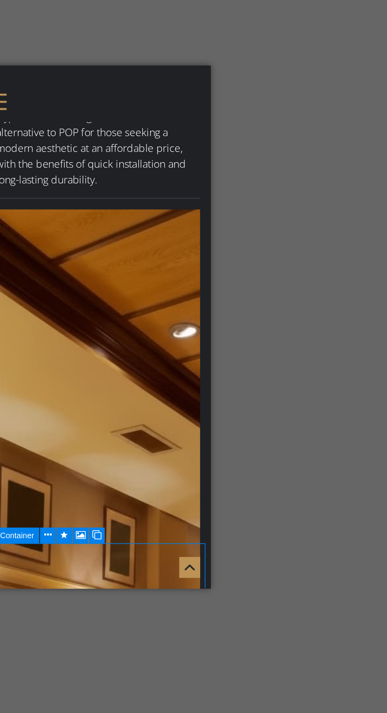
click at [199, 483] on icon at bounding box center [202, 486] width 6 height 8
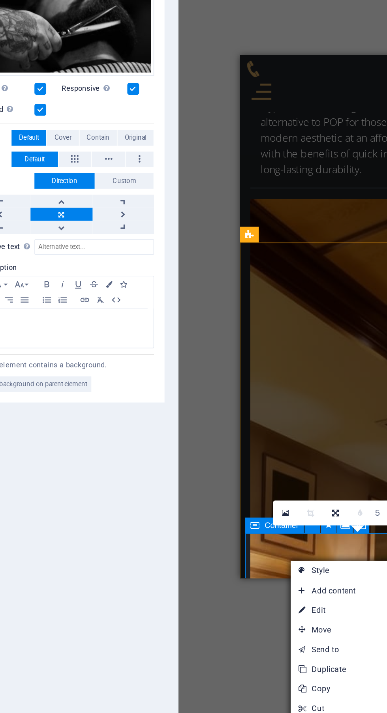
click at [231, 481] on link at bounding box center [235, 478] width 15 height 15
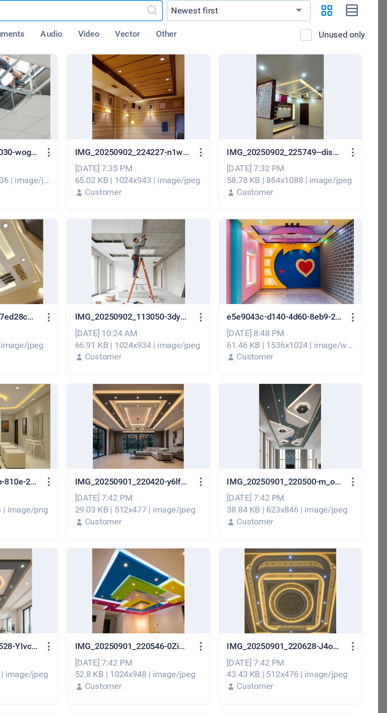
click at [236, 193] on div at bounding box center [229, 194] width 86 height 51
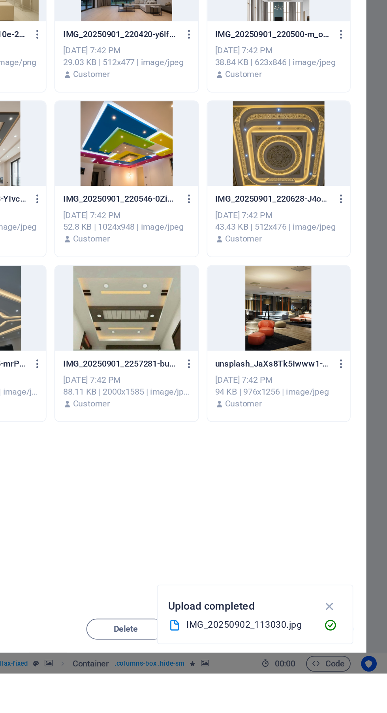
click at [352, 677] on icon "button" at bounding box center [351, 672] width 9 height 9
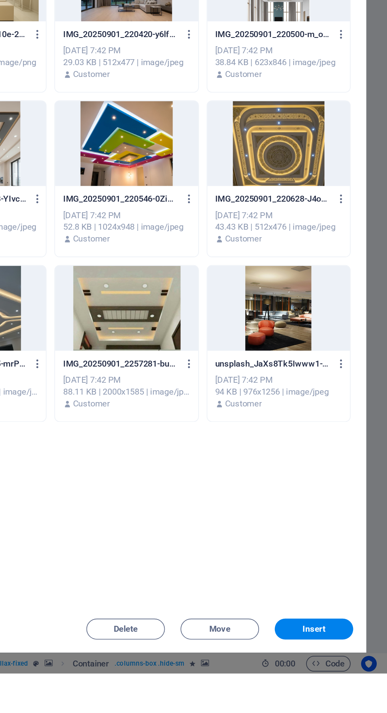
click at [354, 689] on span "Insert" at bounding box center [342, 686] width 41 height 5
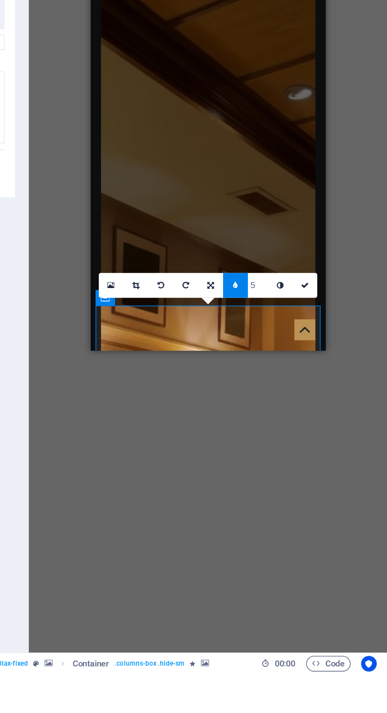
click at [305, 478] on input "5" at bounding box center [309, 478] width 12 height 15
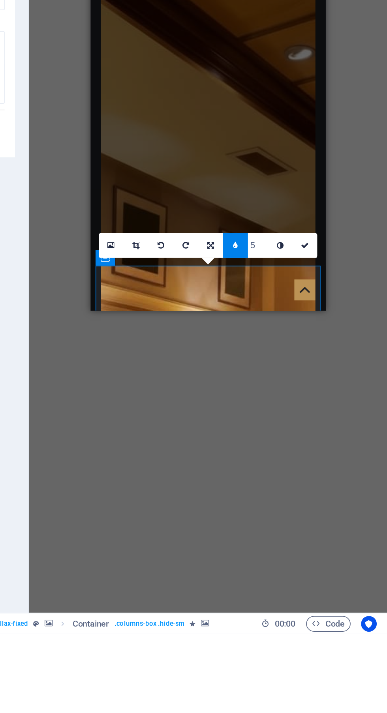
click at [277, 483] on link at bounding box center [280, 478] width 15 height 15
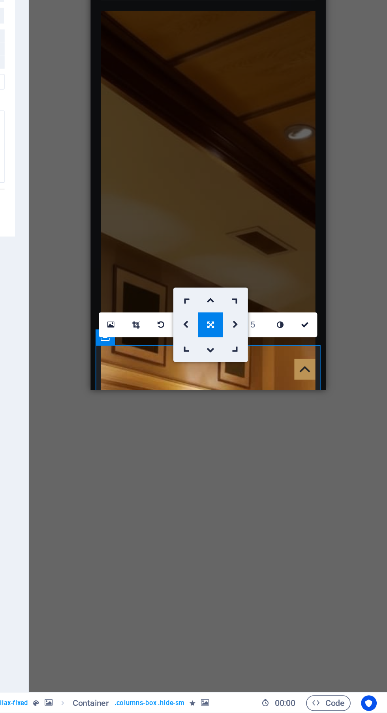
click at [251, 475] on link at bounding box center [250, 478] width 15 height 15
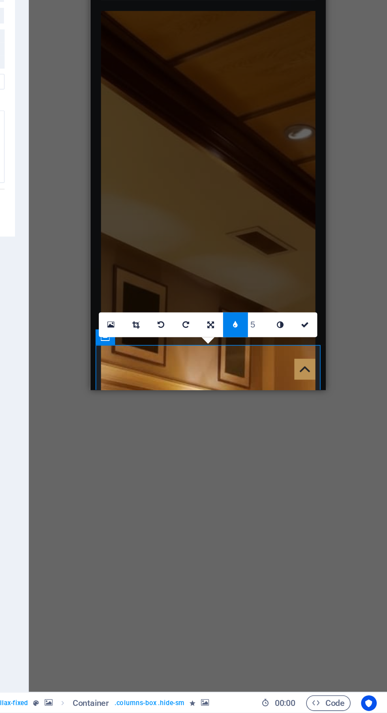
click at [234, 475] on link at bounding box center [235, 478] width 15 height 15
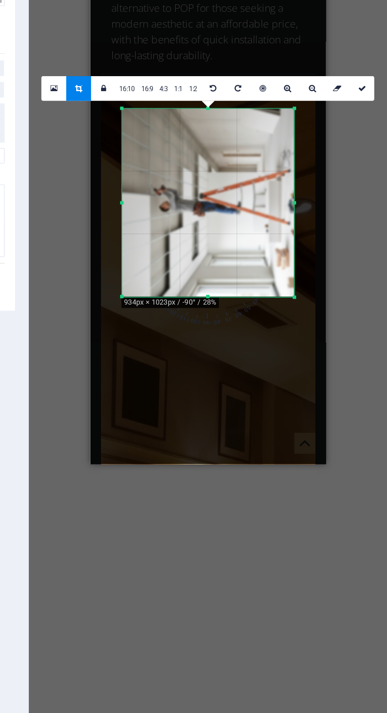
click at [199, 292] on icon at bounding box center [201, 291] width 4 height 5
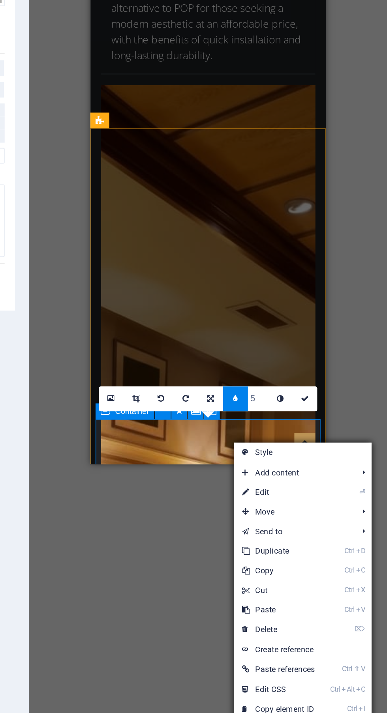
click at [329, 530] on link "⏎ Edit" at bounding box center [320, 535] width 53 height 12
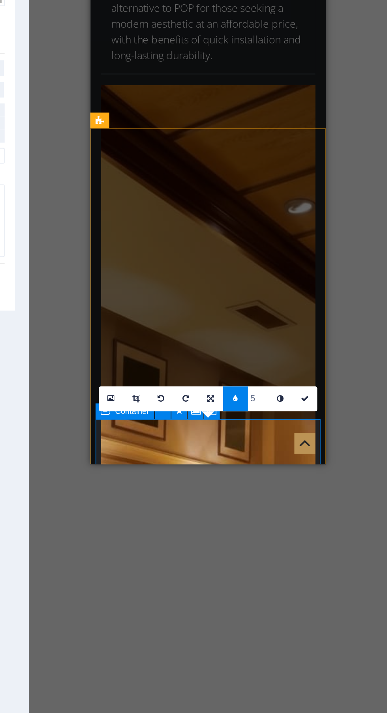
click at [223, 480] on link at bounding box center [220, 478] width 15 height 15
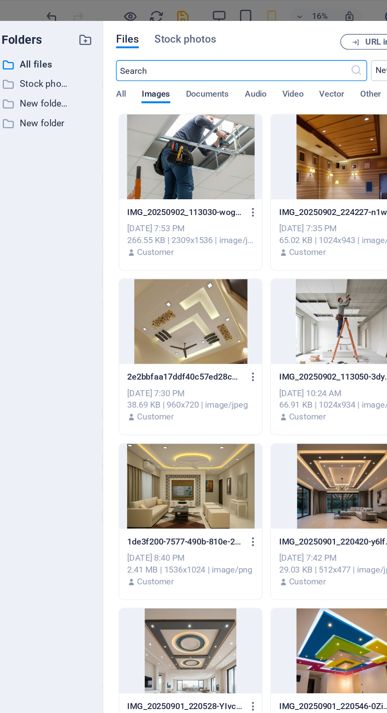
click at [161, 83] on div at bounding box center [138, 94] width 86 height 51
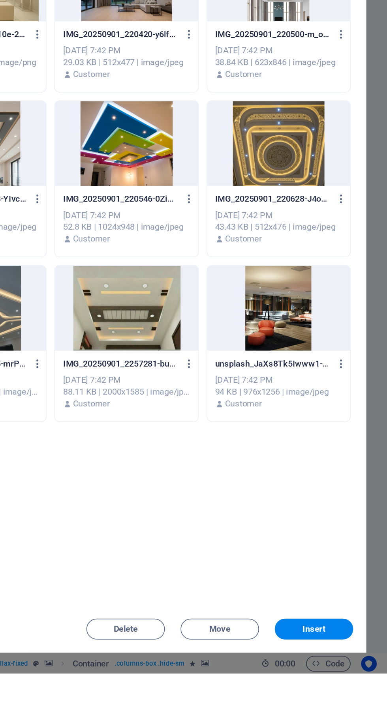
click at [351, 693] on button "Insert" at bounding box center [342, 686] width 47 height 13
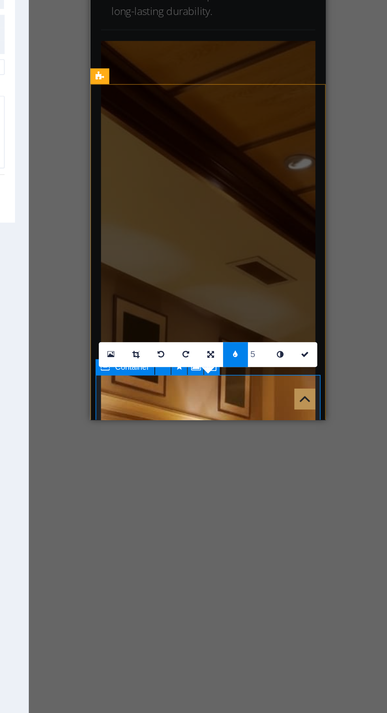
click at [329, 603] on div "Drag here to replace the existing content. Press “Ctrl” if you want to create a…" at bounding box center [278, 360] width 216 height 681
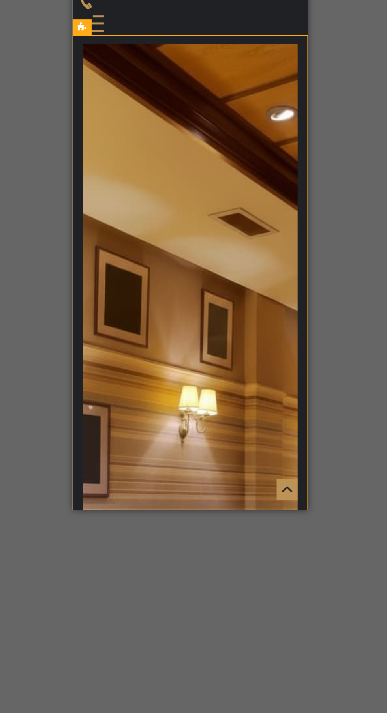
scroll to position [3144, 0]
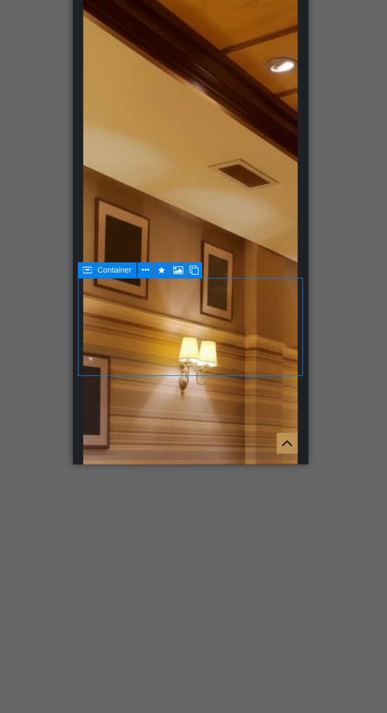
click at [202, 399] on icon at bounding box center [202, 401] width 6 height 8
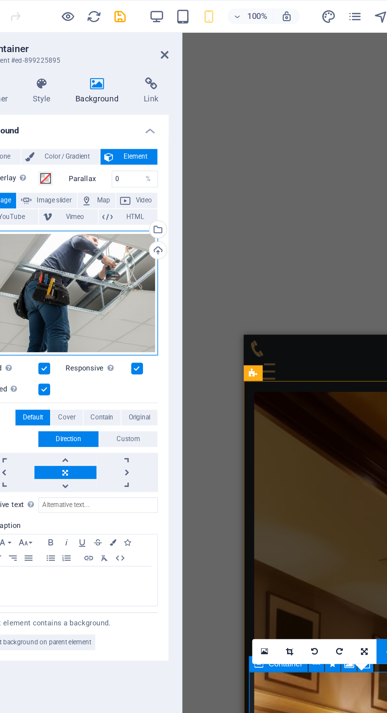
click at [127, 187] on div "Drag files here, click to choose files or select files from Files or our free s…" at bounding box center [100, 177] width 112 height 76
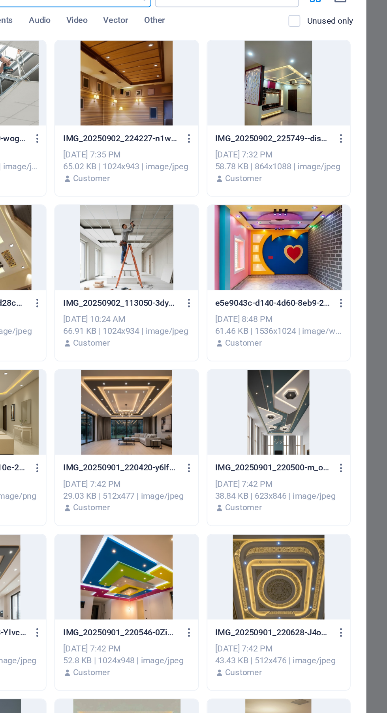
scroll to position [0, 0]
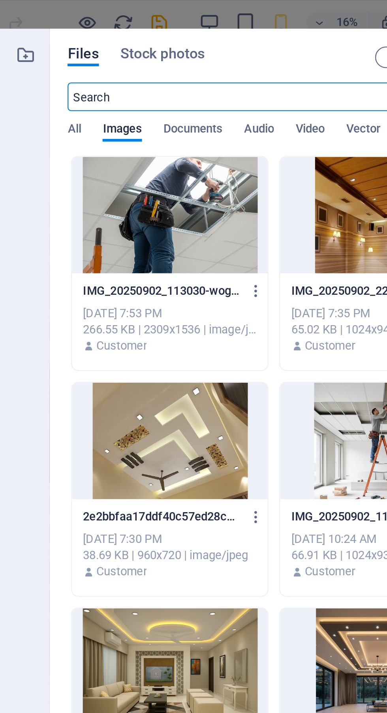
click at [199, 7] on div "Folders ​ All files All files ​ Stock photos & videos Stock photos & videos ​ N…" at bounding box center [193, 356] width 387 height 713
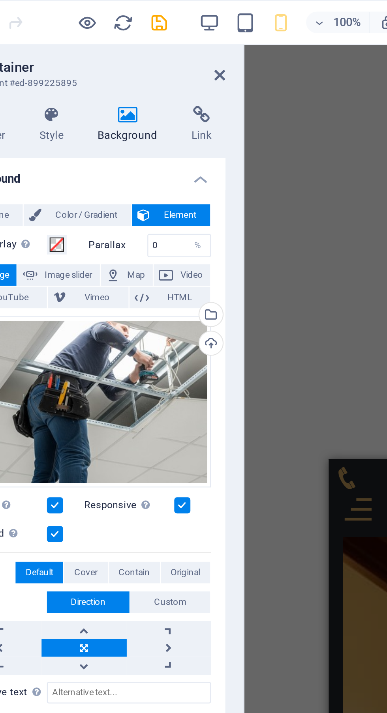
click at [214, 118] on div "Drag here to replace the existing content. Press “Ctrl” if you want to create a…" at bounding box center [278, 360] width 216 height 681
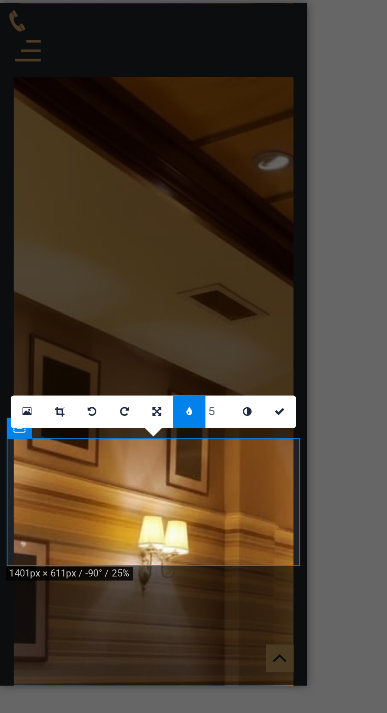
click at [296, 391] on icon at bounding box center [295, 391] width 3 height 5
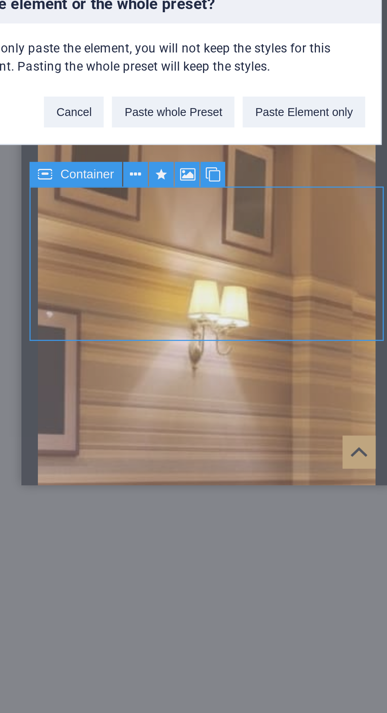
click at [227, 496] on div "Paste element or the whole preset? If you only paste the element, you will not …" at bounding box center [193, 356] width 387 height 713
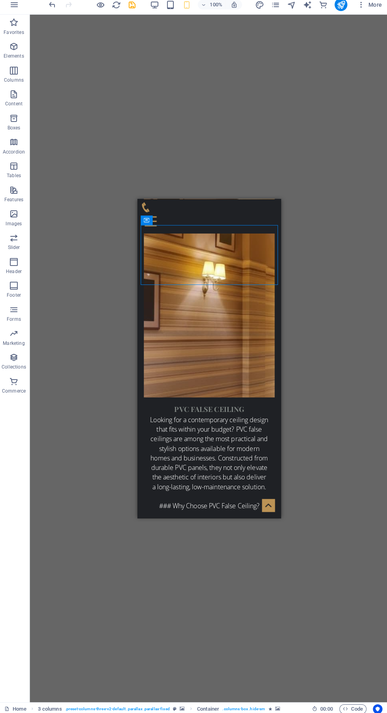
scroll to position [3324, 0]
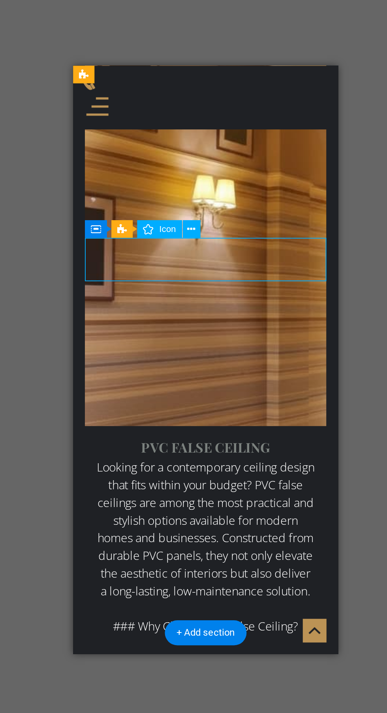
click at [201, 292] on icon at bounding box center [201, 290] width 4 height 8
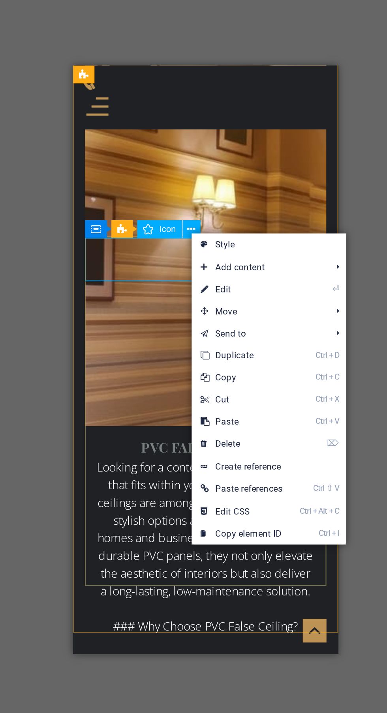
click at [247, 406] on link "⌦ Delete" at bounding box center [228, 405] width 53 height 12
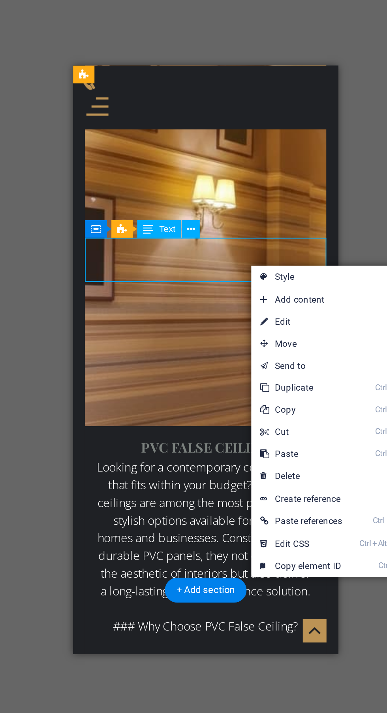
click at [267, 420] on link "⌦ Delete" at bounding box center [260, 423] width 53 height 12
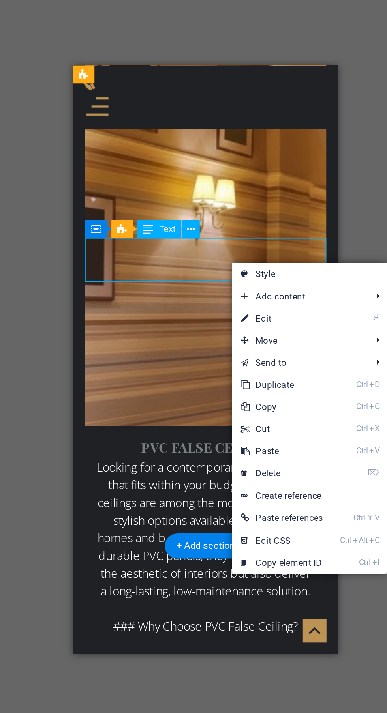
click at [262, 420] on link "⌦ Delete" at bounding box center [249, 421] width 53 height 12
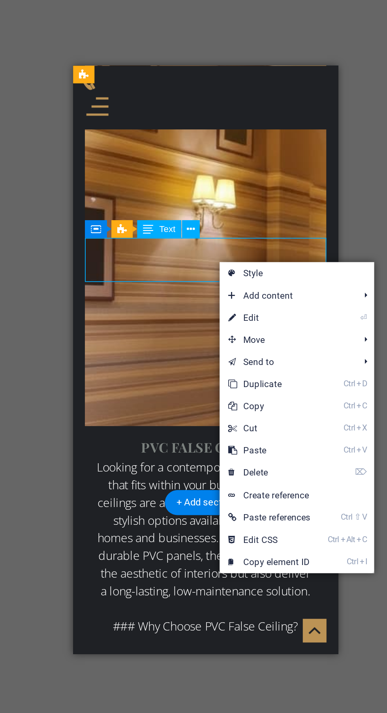
click at [254, 418] on link "⌦ Delete" at bounding box center [243, 421] width 53 height 12
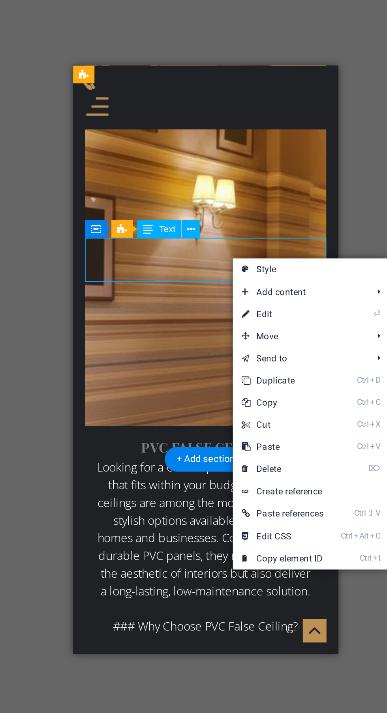
click at [258, 417] on link "⌦ Delete" at bounding box center [250, 419] width 53 height 12
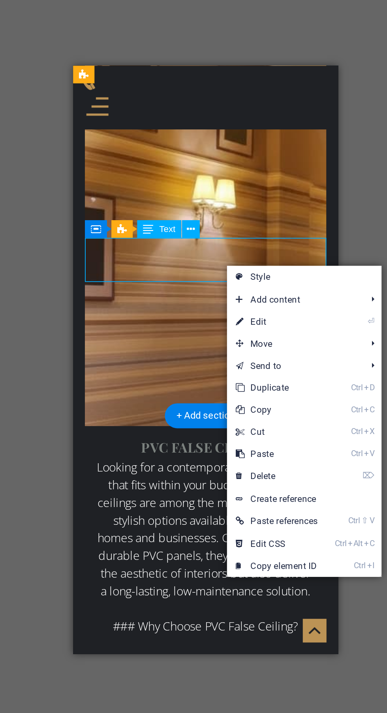
click at [256, 422] on link "⌦ Delete" at bounding box center [247, 423] width 53 height 12
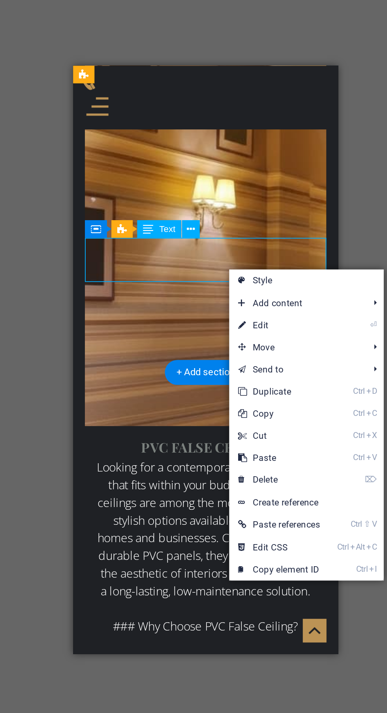
click at [260, 425] on link "⌦ Delete" at bounding box center [248, 425] width 53 height 12
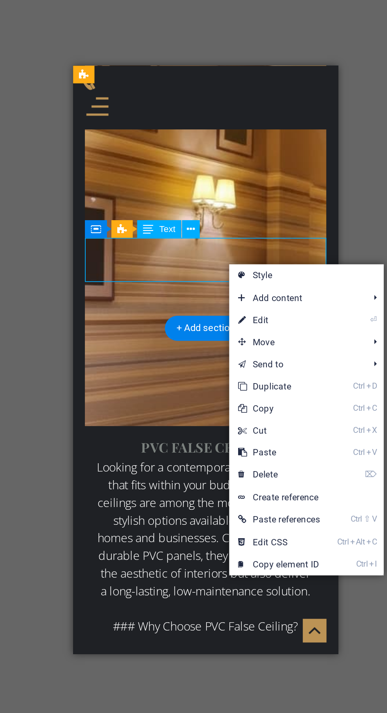
click at [259, 421] on link "⌦ Delete" at bounding box center [248, 422] width 53 height 12
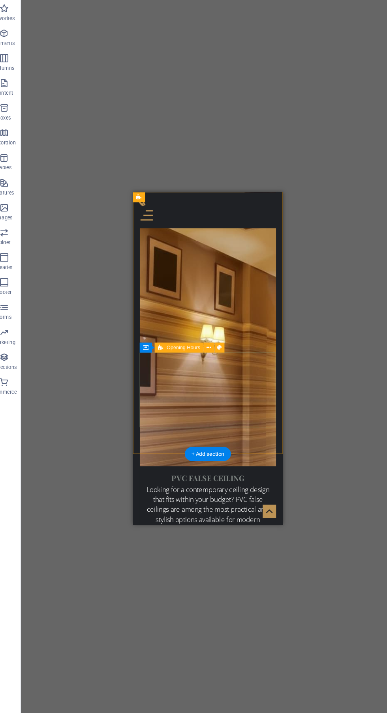
scroll to position [3287, 0]
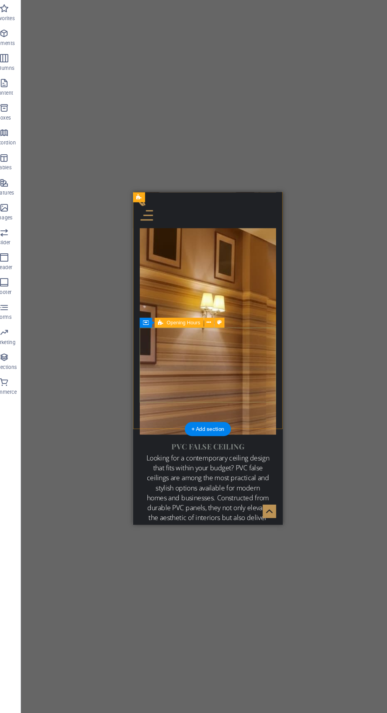
click at [210, 326] on icon at bounding box center [210, 326] width 4 height 8
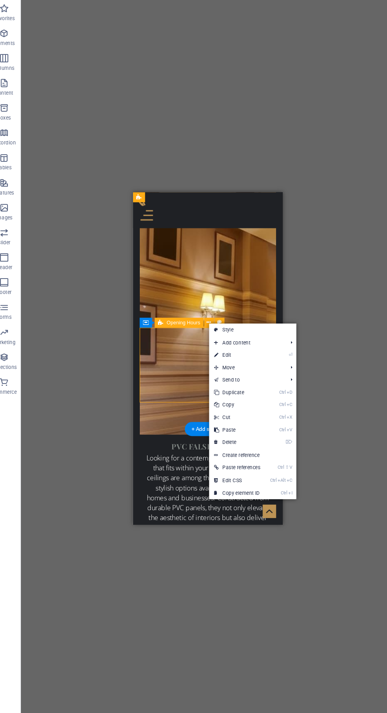
click at [262, 440] on link "⌦ Delete" at bounding box center [236, 440] width 53 height 12
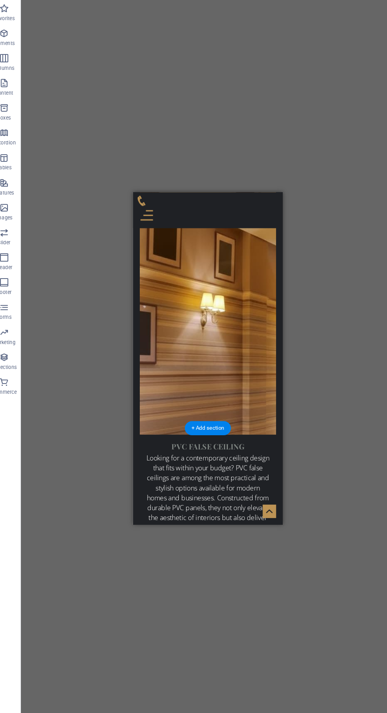
scroll to position [3284, 0]
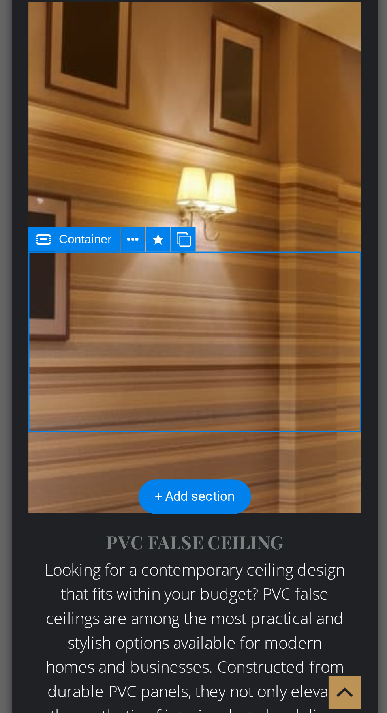
click at [183, 328] on icon at bounding box center [185, 329] width 4 height 8
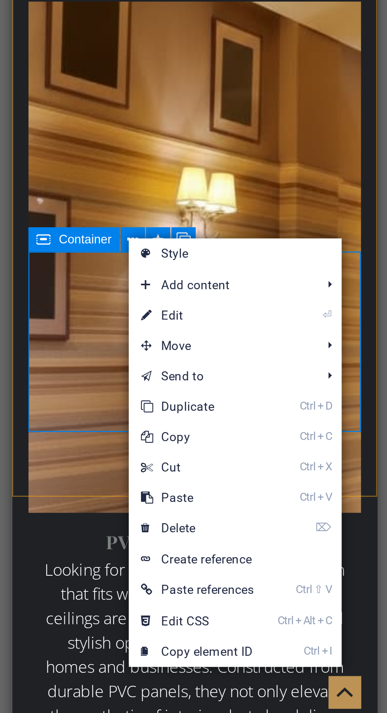
click at [217, 440] on link "⌦ Delete" at bounding box center [210, 442] width 53 height 12
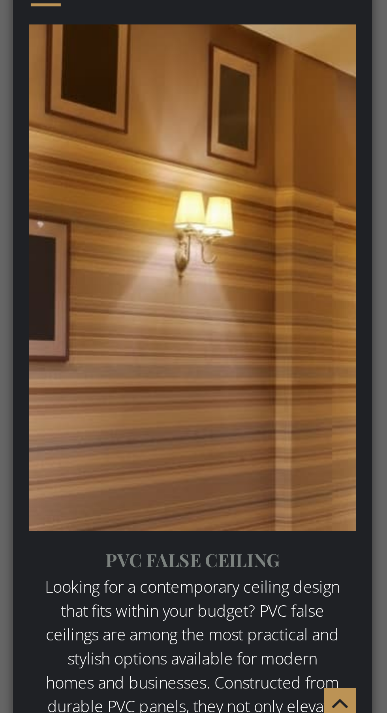
scroll to position [3282, 0]
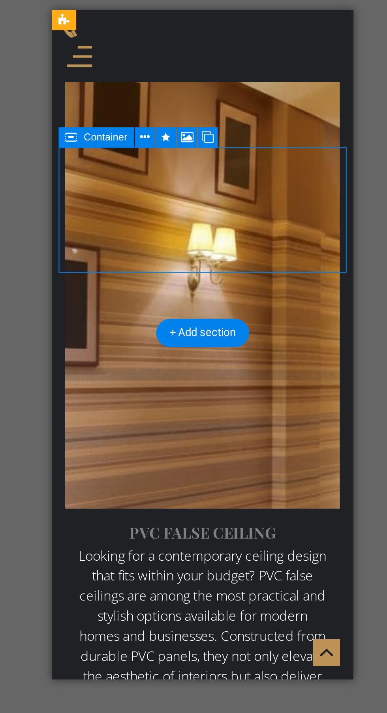
click at [203, 262] on icon at bounding box center [202, 263] width 6 height 8
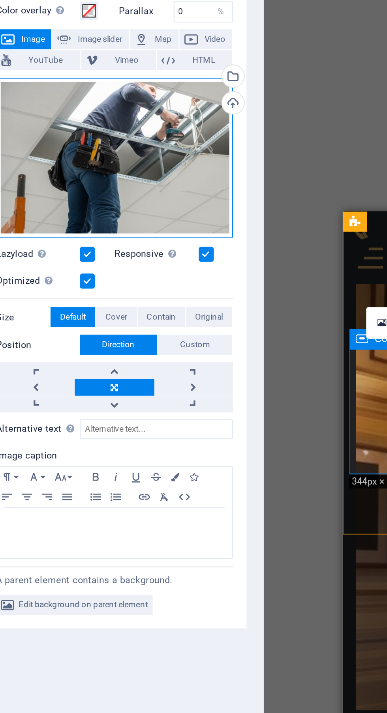
click at [123, 186] on div "Drag files here, click to choose files or select files from Files or our free s…" at bounding box center [100, 177] width 112 height 76
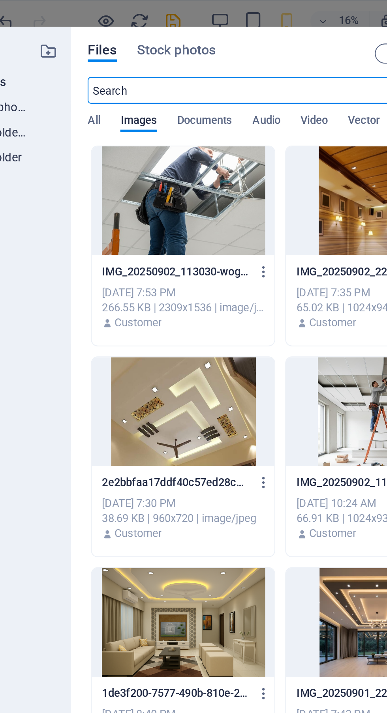
click at [152, 100] on div at bounding box center [138, 94] width 86 height 51
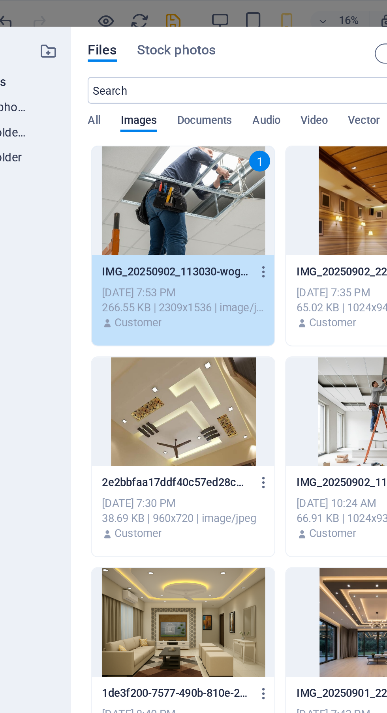
click at [157, 92] on div "1" at bounding box center [138, 94] width 86 height 51
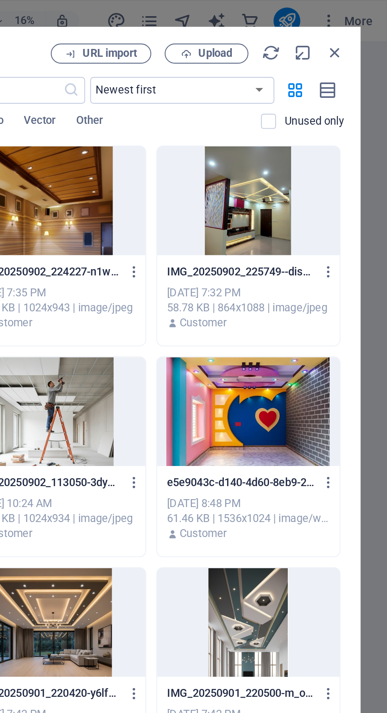
click at [304, 27] on span "Upload" at bounding box center [306, 25] width 16 height 5
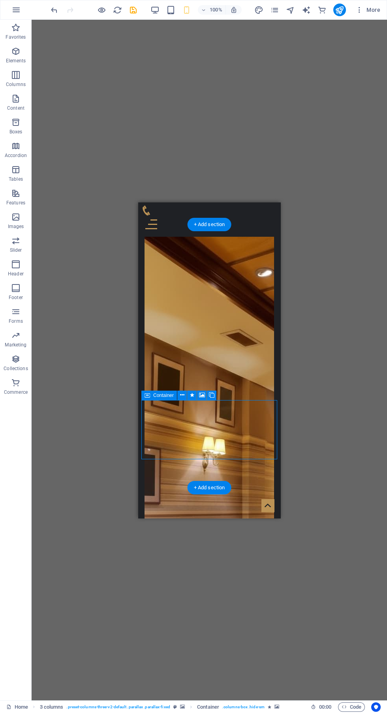
scroll to position [3148, 0]
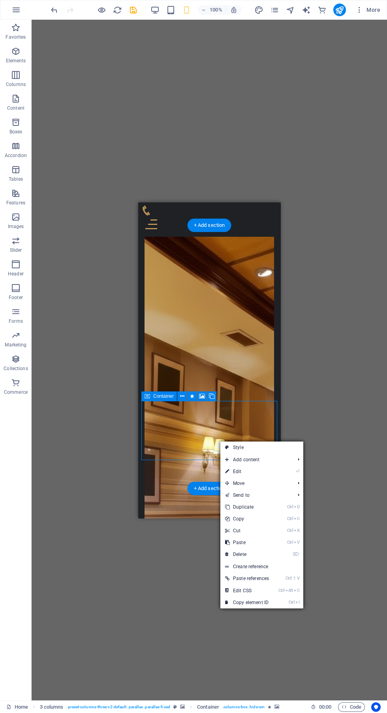
click at [272, 565] on link "Create reference" at bounding box center [261, 567] width 83 height 12
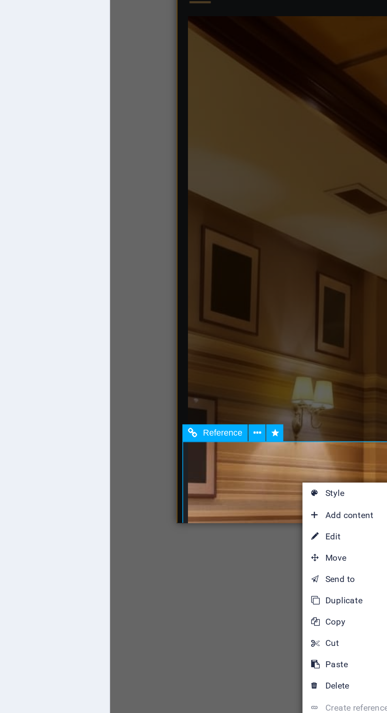
click at [304, 605] on link "⌦ Delete" at bounding box center [303, 609] width 53 height 12
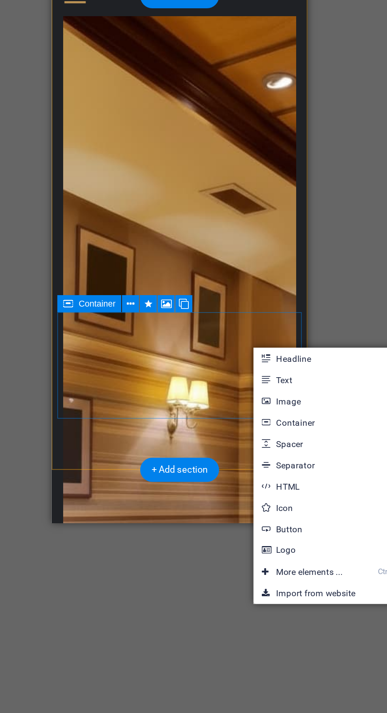
click at [276, 447] on link "Image" at bounding box center [292, 450] width 84 height 12
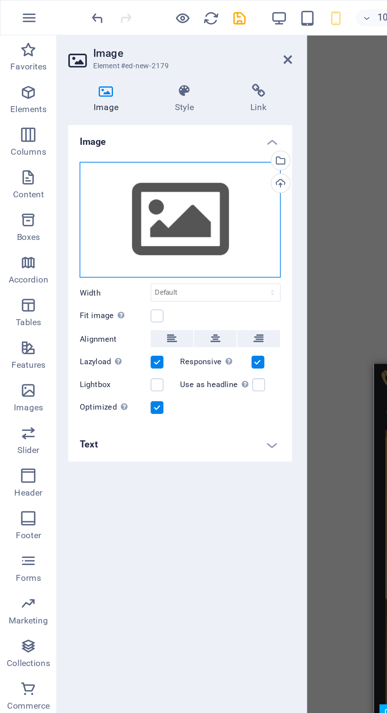
click at [97, 127] on div "Drag files here, click to choose files or select files from Files or our free s…" at bounding box center [100, 122] width 112 height 65
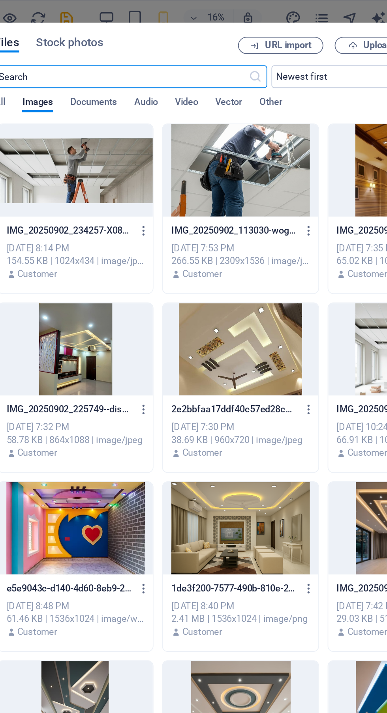
click at [229, 107] on div at bounding box center [229, 94] width 86 height 51
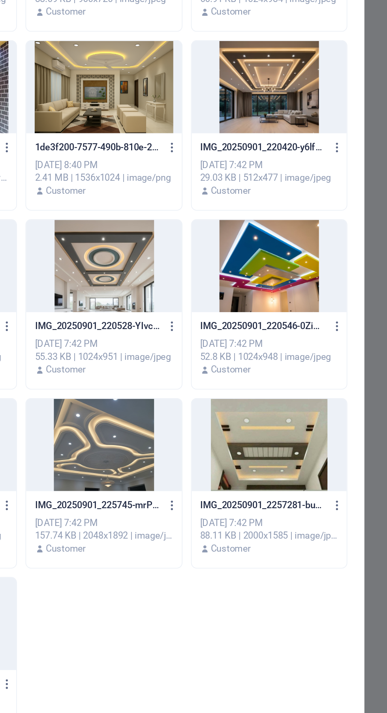
scroll to position [0, 0]
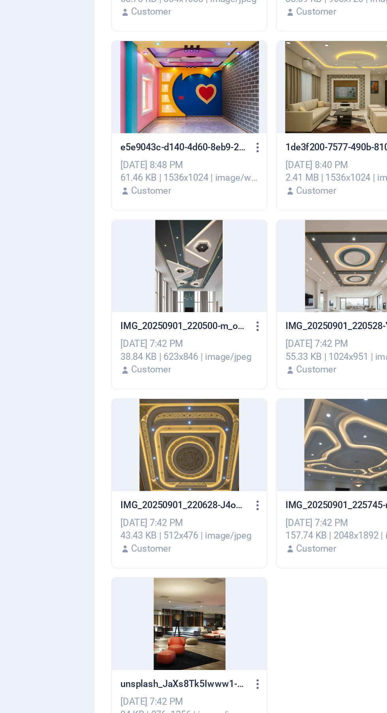
click at [138, 599] on div at bounding box center [138, 591] width 86 height 51
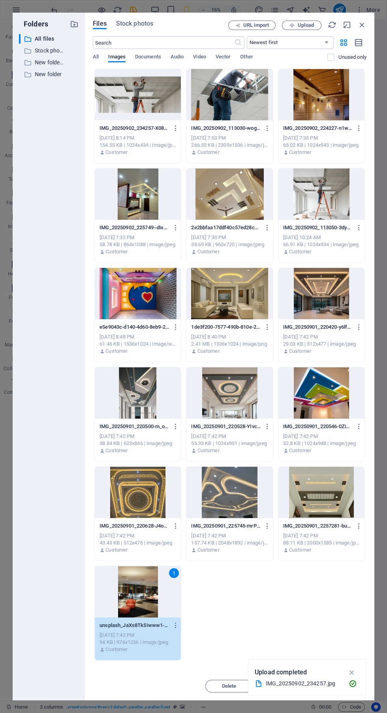
click at [360, 22] on icon "button" at bounding box center [362, 25] width 9 height 9
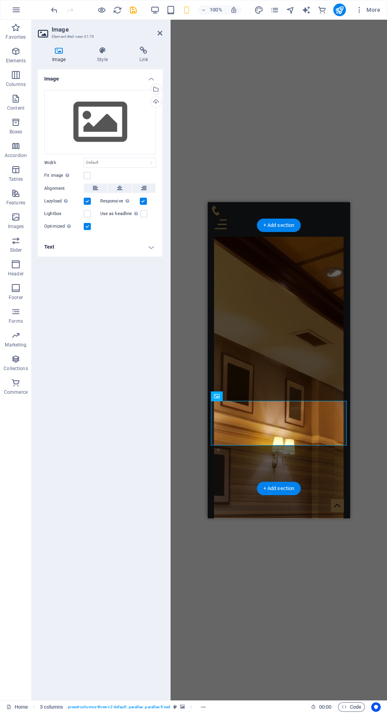
click at [290, 588] on div "H1 Banner Banner Container Cards Container Container Text Container Container C…" at bounding box center [278, 360] width 216 height 681
click at [344, 215] on div at bounding box center [279, 224] width 136 height 18
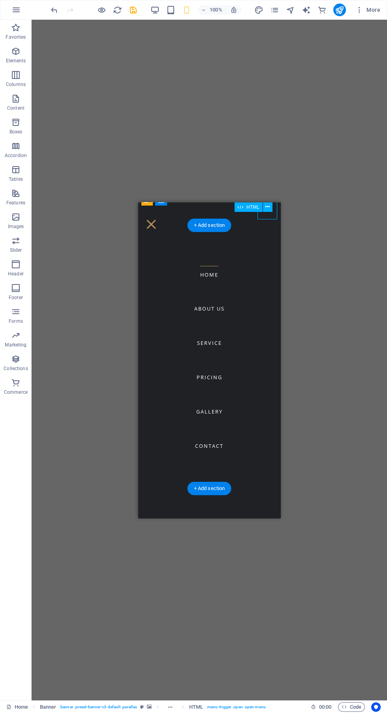
click at [307, 573] on div "H1 Banner Banner Container Cards Container Container Text Container Container C…" at bounding box center [209, 360] width 355 height 681
click at [161, 215] on div at bounding box center [151, 224] width 20 height 18
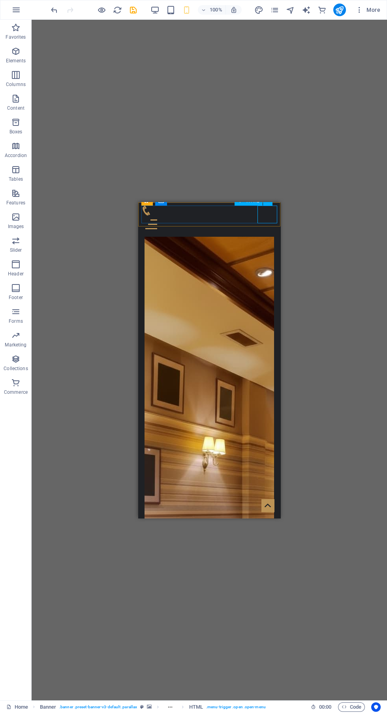
scroll to position [3151, 0]
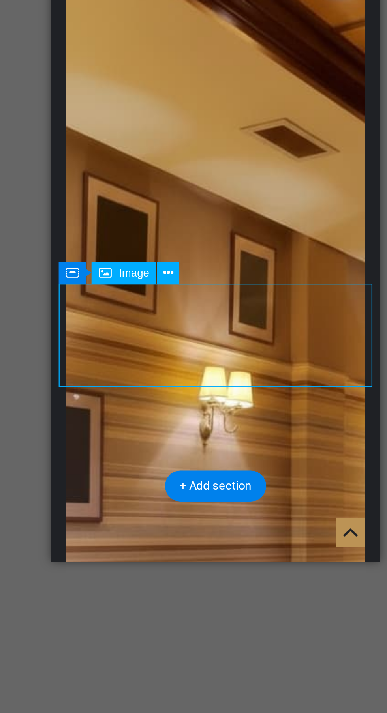
click at [189, 392] on icon at bounding box center [189, 393] width 4 height 8
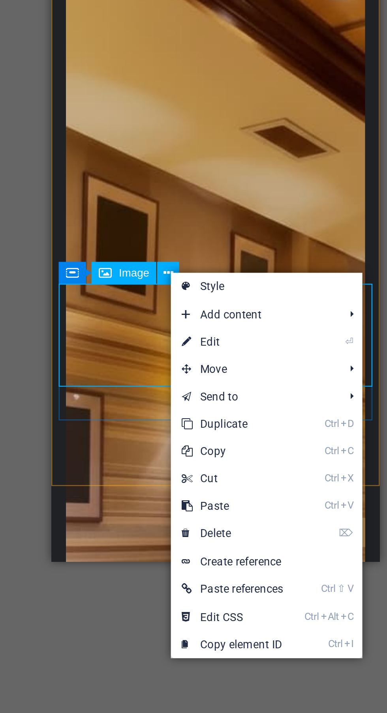
click at [234, 495] on link "Ctrl V Paste" at bounding box center [216, 494] width 53 height 12
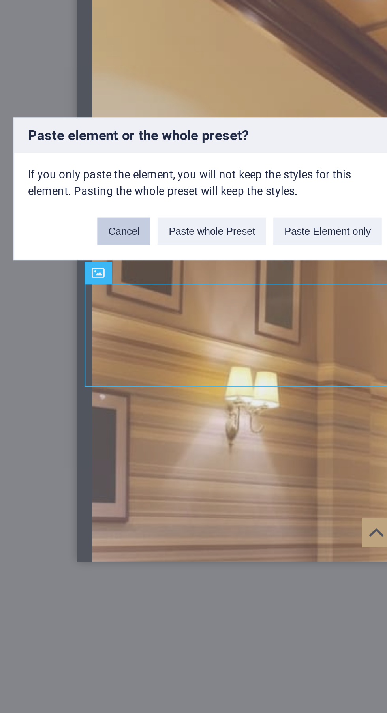
click at [152, 381] on button "Cancel" at bounding box center [158, 375] width 23 height 12
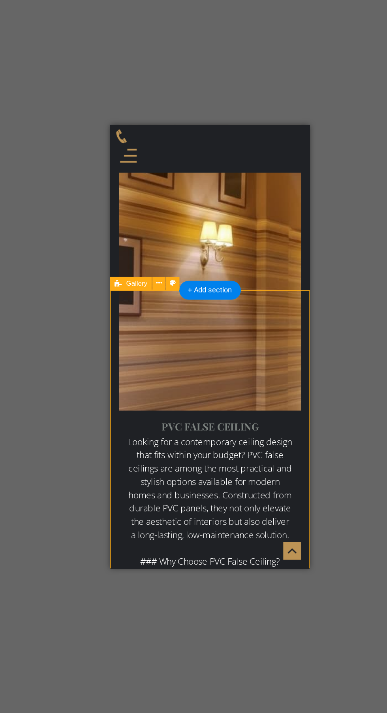
scroll to position [3318, 0]
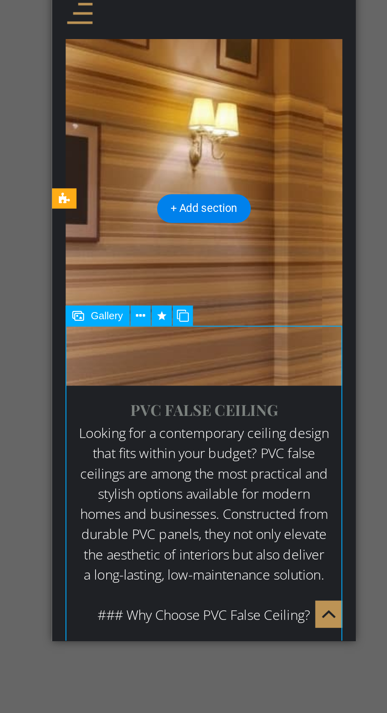
scroll to position [3338, 0]
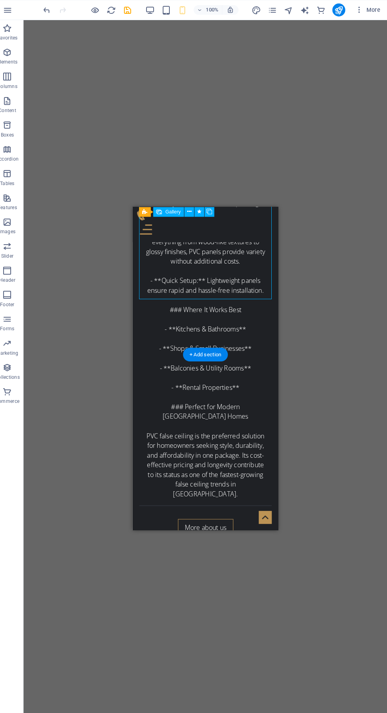
scroll to position [3729, 0]
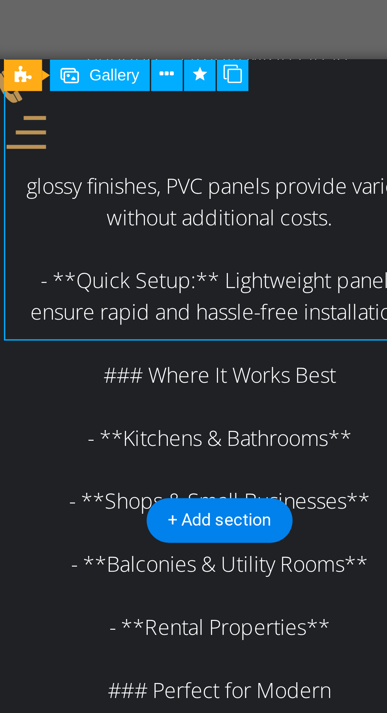
click at [175, 205] on span "Gallery" at bounding box center [177, 207] width 15 height 5
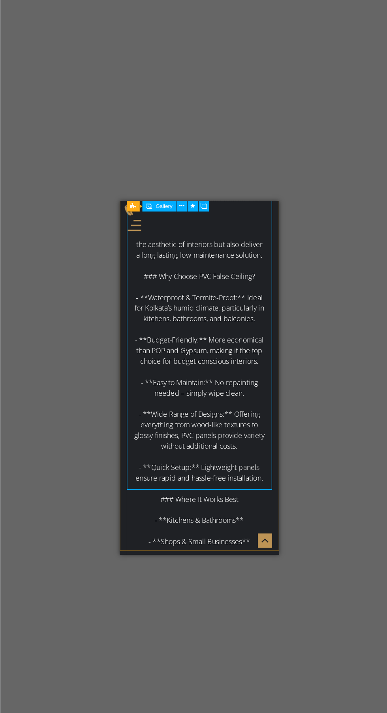
scroll to position [3552, 0]
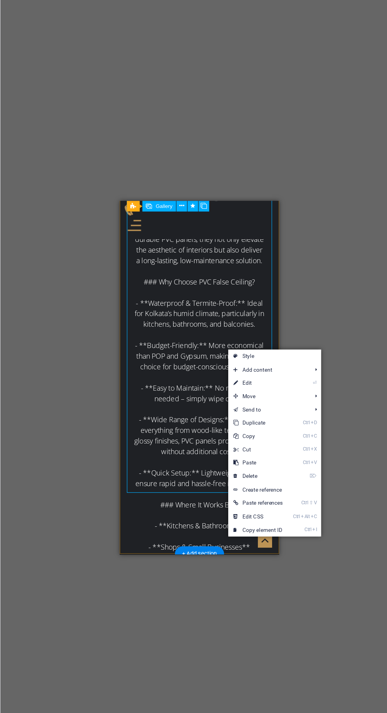
click at [281, 363] on link "⏎ Edit" at bounding box center [261, 365] width 53 height 12
select select "4"
select select "px"
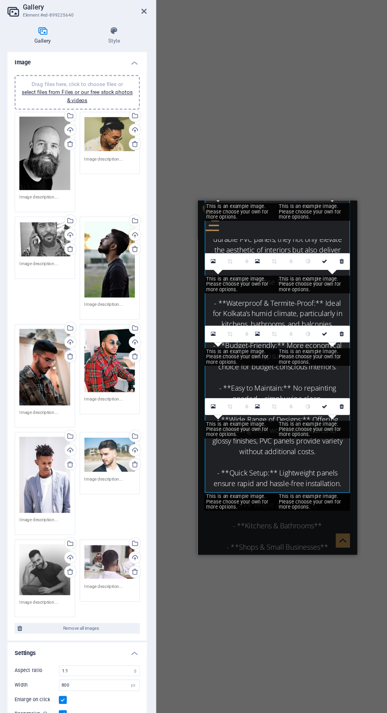
click at [72, 143] on div "Drag files here, click to choose files or select files from Files or our free s…" at bounding box center [71, 160] width 45 height 66
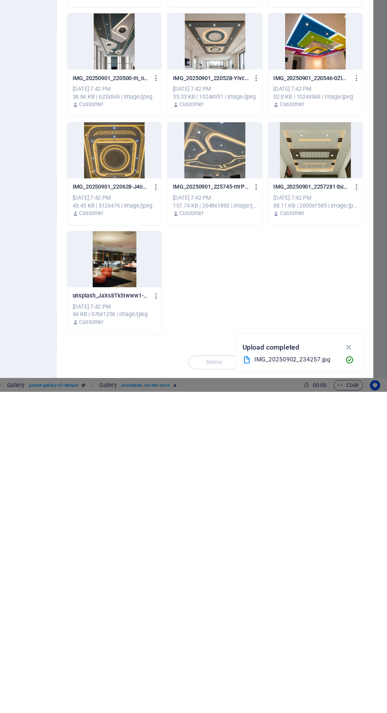
scroll to position [0, 0]
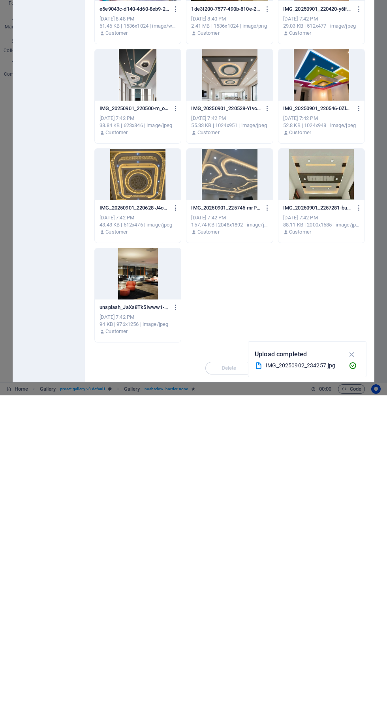
click at [322, 498] on div at bounding box center [321, 492] width 86 height 51
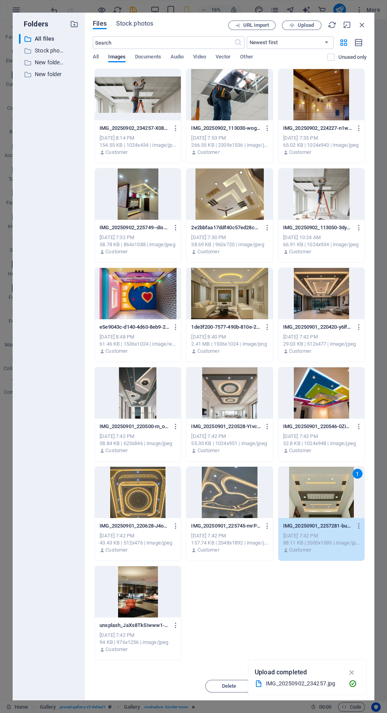
click at [235, 316] on div at bounding box center [229, 293] width 86 height 51
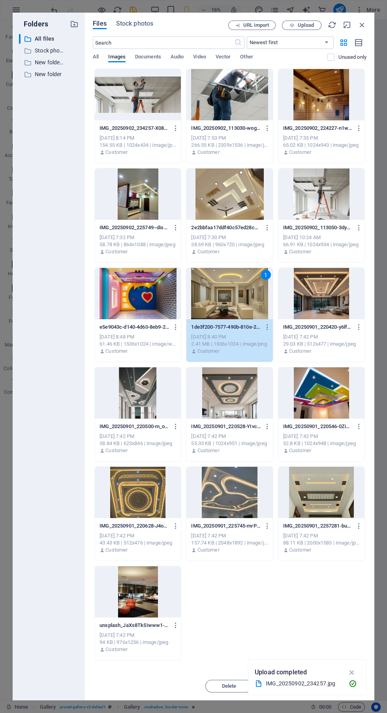
click at [337, 491] on div at bounding box center [321, 492] width 86 height 51
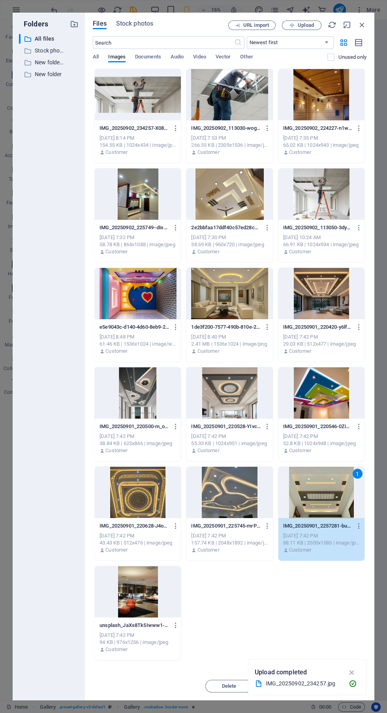
click at [352, 673] on icon "button" at bounding box center [351, 672] width 9 height 9
click at [363, 687] on span "Insert" at bounding box center [342, 686] width 41 height 5
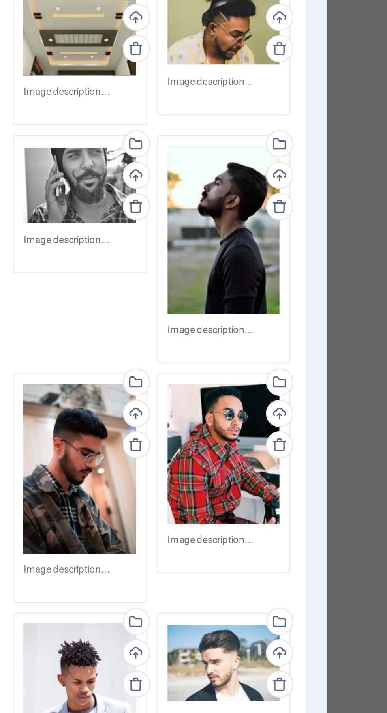
click at [62, 169] on textarea at bounding box center [71, 172] width 45 height 12
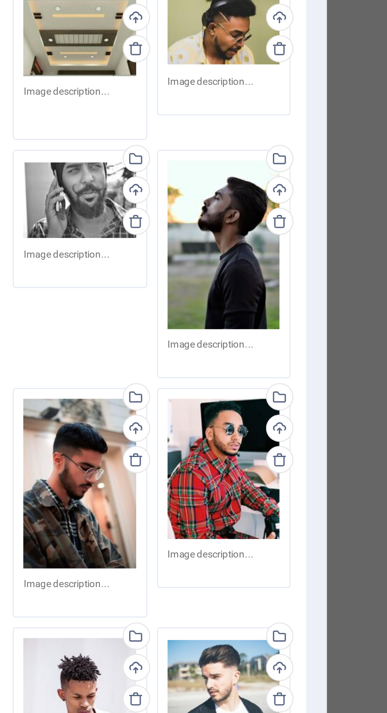
click at [74, 169] on textarea at bounding box center [71, 175] width 45 height 18
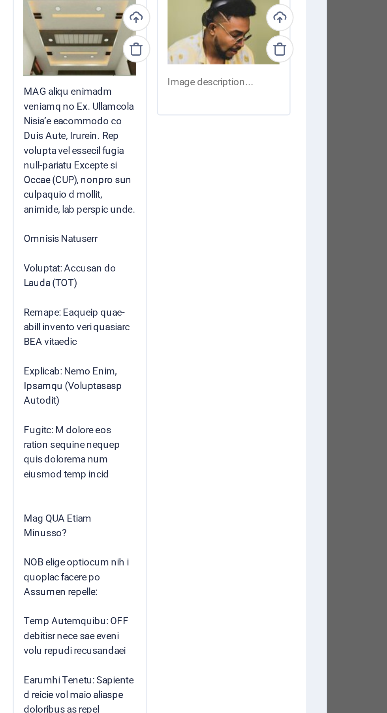
type textarea "LOR Ipsum Dolorsi Amet co Adip Elit, Seddoei Te incididu utlaboree d MAG aliqu …"
click at [186, 222] on div "Drag and drop a file to add it H1 Banner Banner Container Cards Container Conta…" at bounding box center [278, 360] width 216 height 681
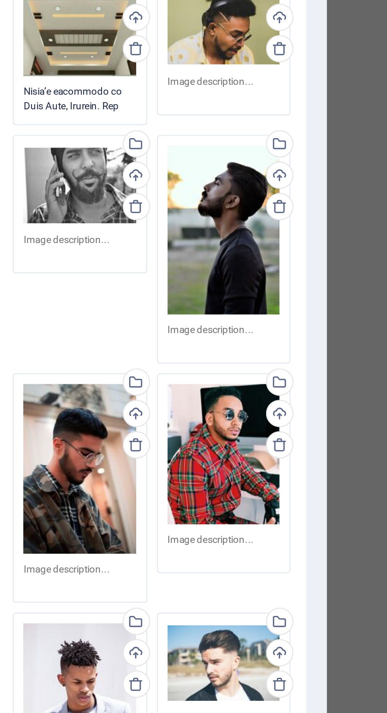
scroll to position [455, 0]
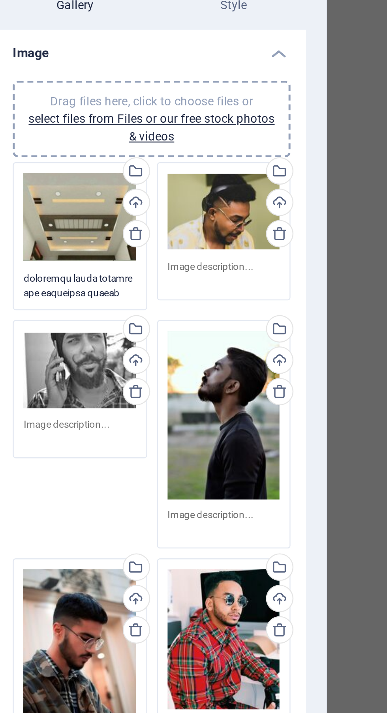
click at [73, 172] on textarea at bounding box center [71, 172] width 45 height 12
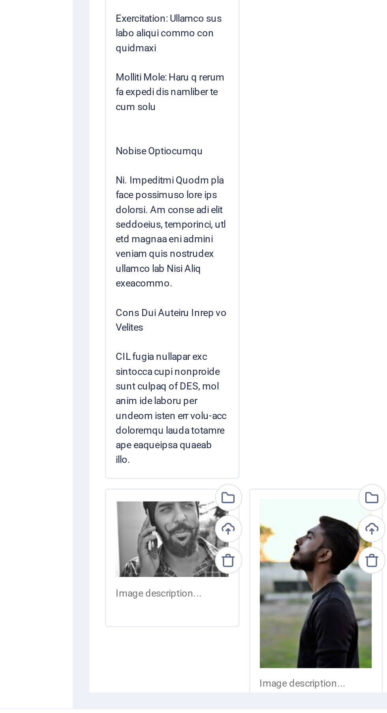
scroll to position [12, 0]
click at [119, 483] on div "Drag files here, click to choose files or select files from Files or our free s…" at bounding box center [100, 540] width 116 height 863
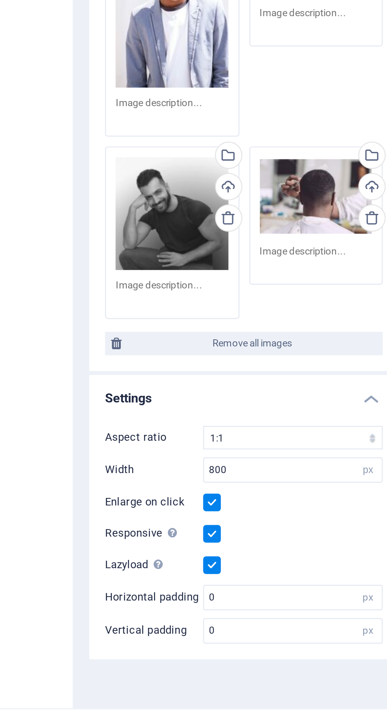
scroll to position [455, 0]
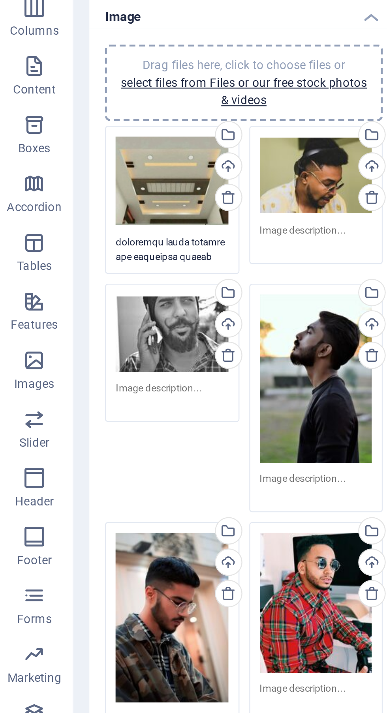
click at [75, 146] on div "Drag files here, click to choose files or select files from Files or our free s…" at bounding box center [71, 145] width 45 height 36
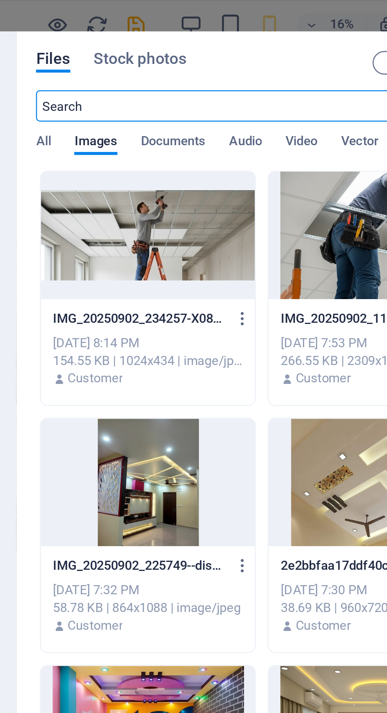
click at [150, 75] on div at bounding box center [138, 94] width 86 height 51
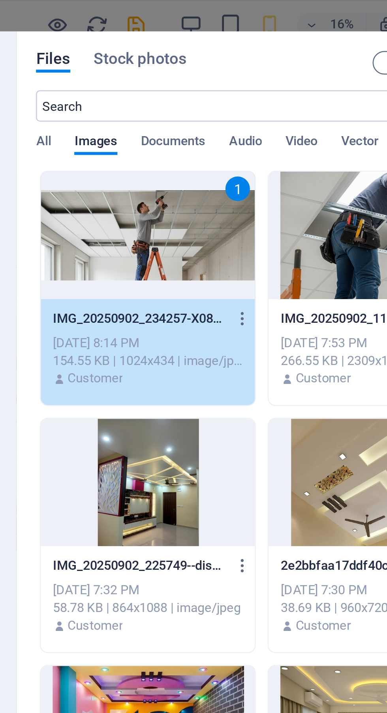
click at [168, 91] on div "1" at bounding box center [138, 94] width 86 height 51
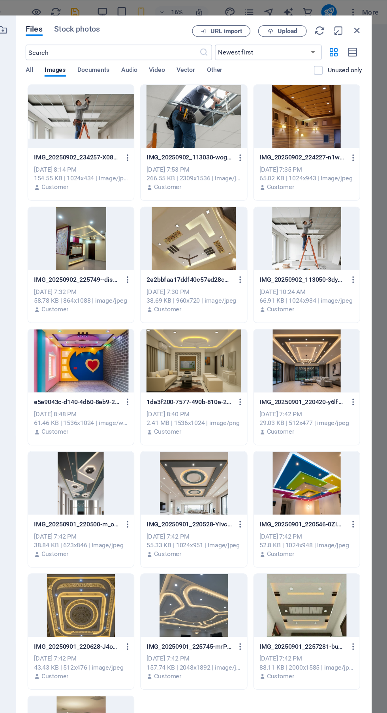
scroll to position [0, 0]
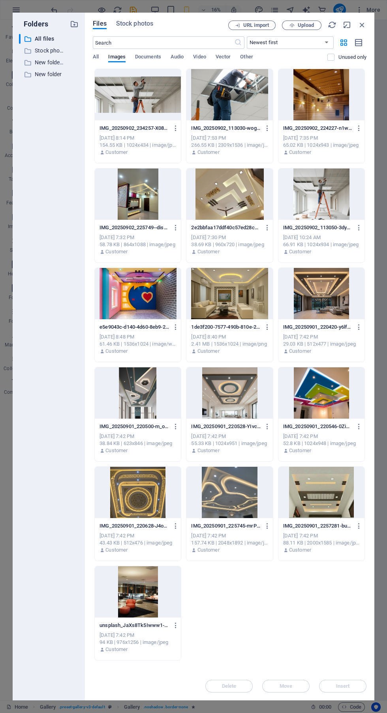
click at [361, 22] on icon "button" at bounding box center [362, 25] width 9 height 9
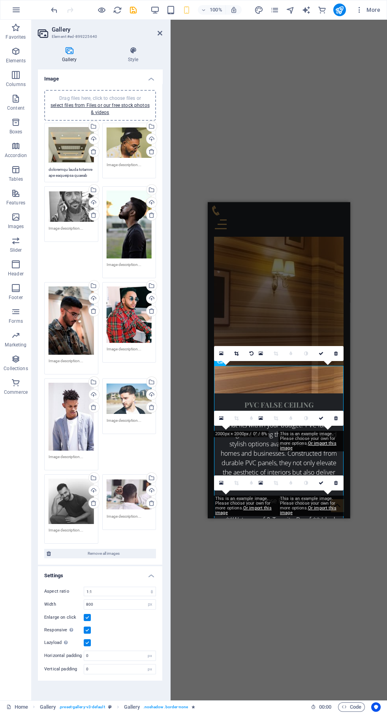
scroll to position [3329, 0]
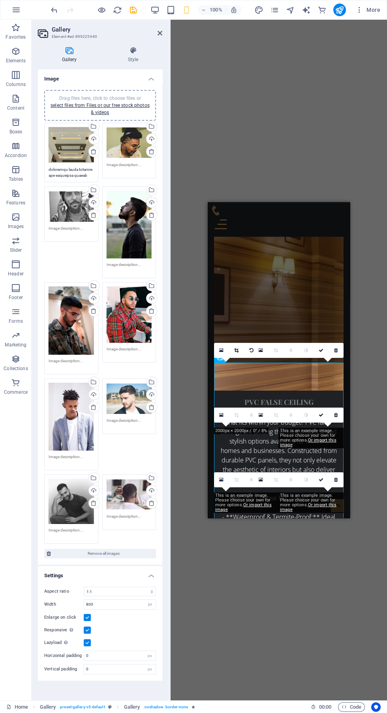
click at [320, 120] on div "Drag and drop a file to add it H1 Banner Banner Container Cards Container Conta…" at bounding box center [278, 360] width 216 height 681
click at [169, 44] on div at bounding box center [170, 360] width 2 height 681
click at [158, 32] on icon at bounding box center [159, 33] width 5 height 6
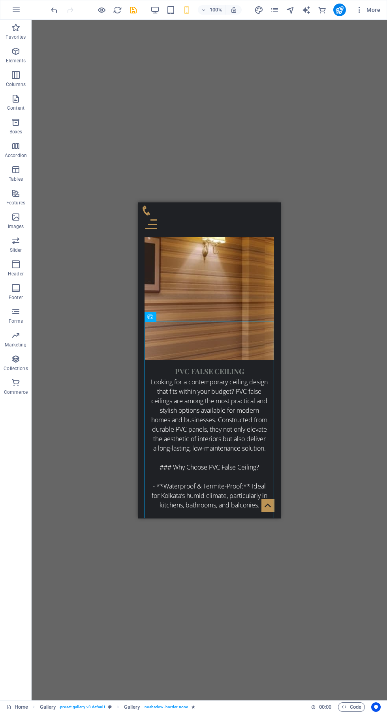
scroll to position [3371, 0]
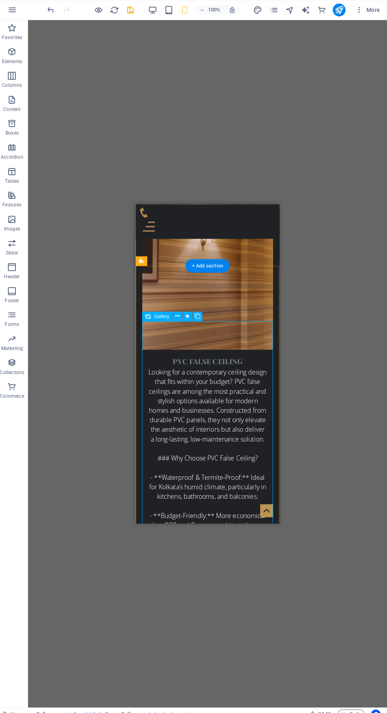
scroll to position [0, 0]
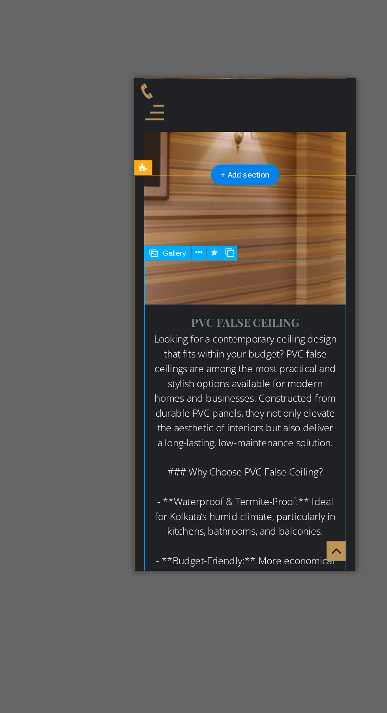
click at [180, 311] on icon at bounding box center [180, 314] width 4 height 8
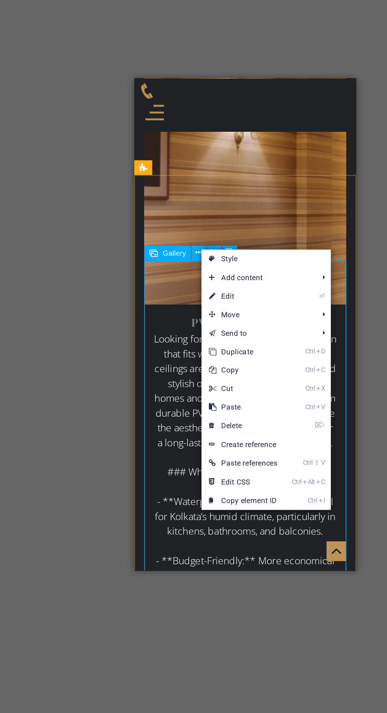
click at [227, 339] on link "⏎ Edit" at bounding box center [207, 342] width 53 height 12
select select "4"
select select "px"
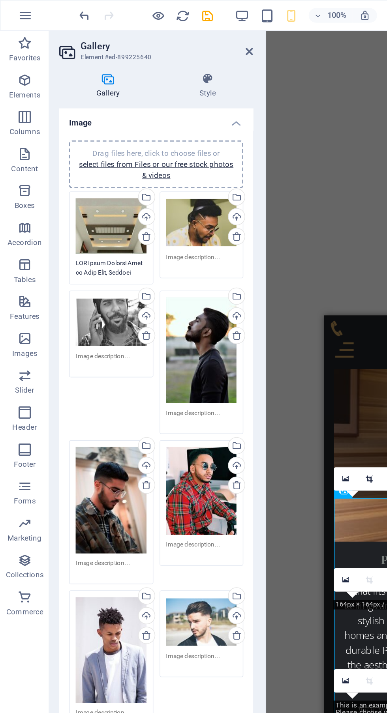
click at [120, 153] on div "Drag files here, click to choose files or select files from Files or our free s…" at bounding box center [129, 143] width 45 height 32
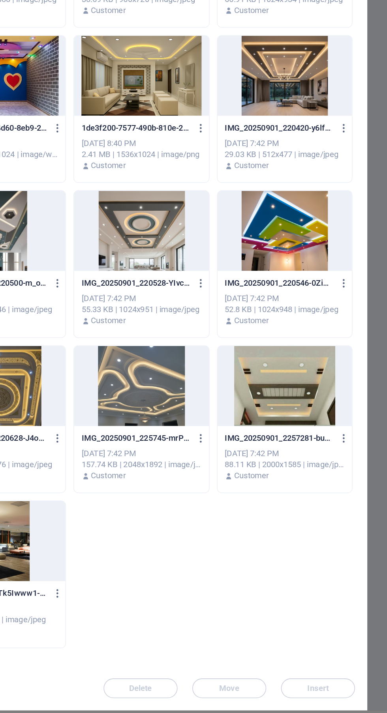
scroll to position [0, 0]
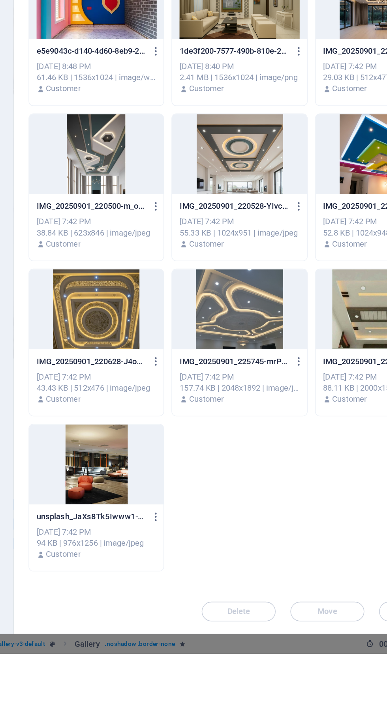
click at [141, 389] on div at bounding box center [138, 392] width 86 height 51
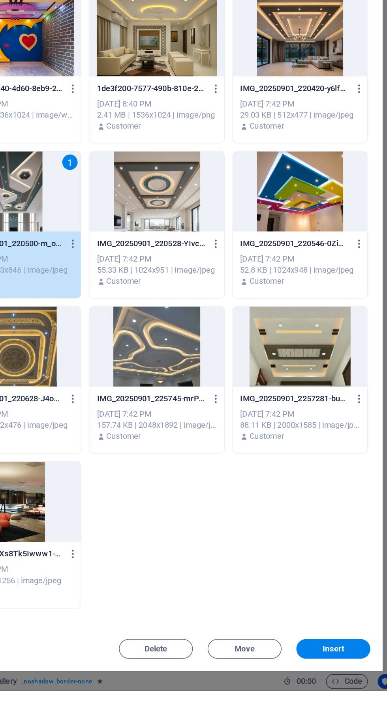
click at [354, 689] on span "Insert" at bounding box center [342, 686] width 41 height 5
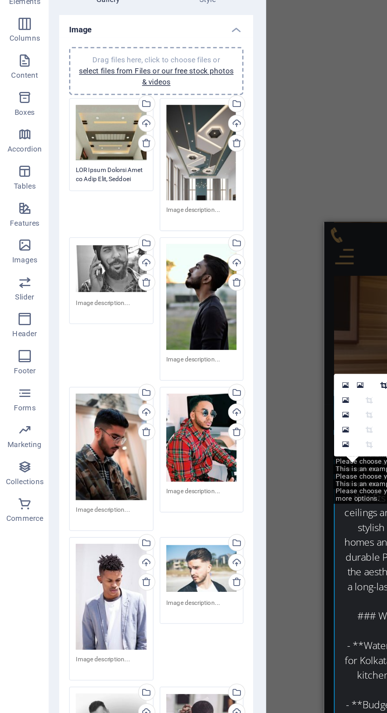
click at [139, 192] on textarea at bounding box center [129, 197] width 45 height 12
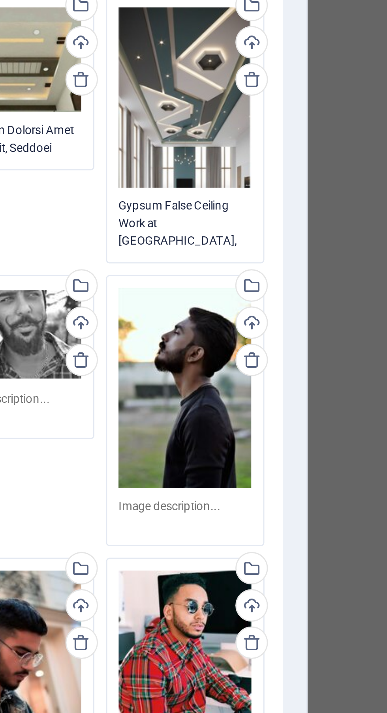
scroll to position [6, 0]
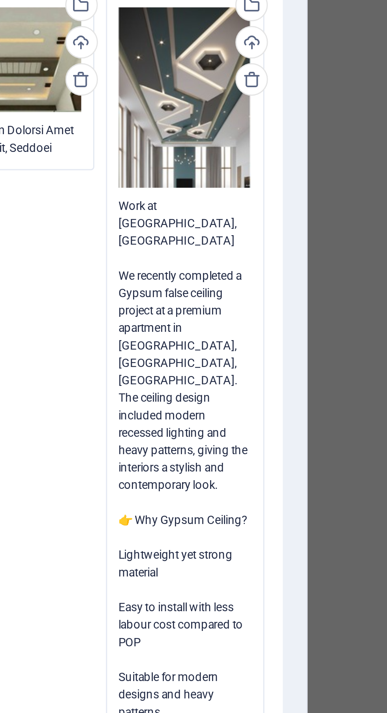
click at [107, 212] on textarea "Gypsum False Ceiling Work at [GEOGRAPHIC_DATA], [GEOGRAPHIC_DATA] We recently c…" at bounding box center [129, 306] width 45 height 231
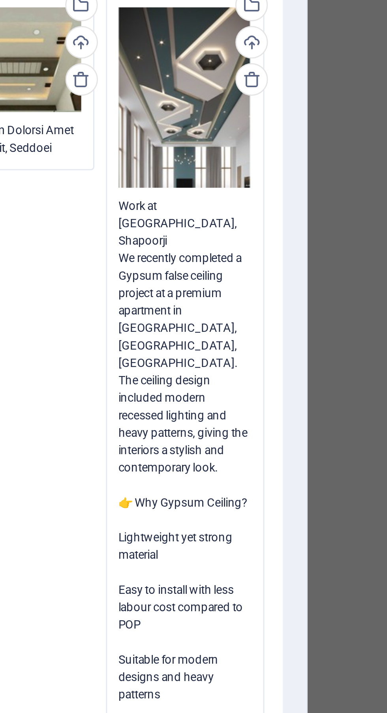
scroll to position [0, 0]
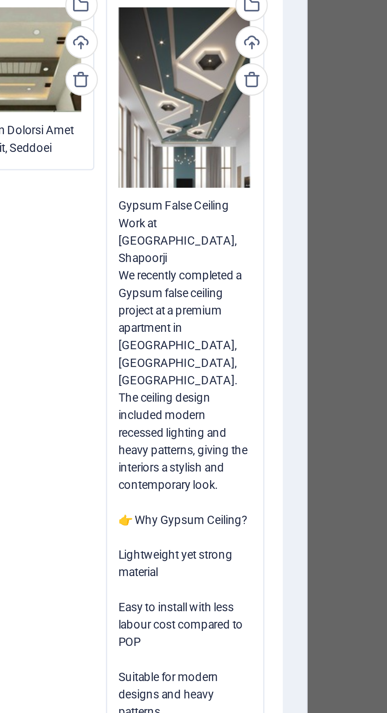
click at [125, 203] on textarea "Gypsum False Ceiling Work at [GEOGRAPHIC_DATA], Shapoorji We recently completed…" at bounding box center [129, 303] width 45 height 225
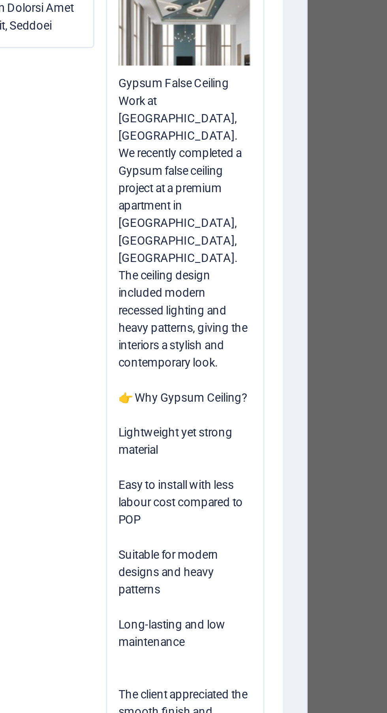
scroll to position [42, 0]
click at [107, 239] on textarea "Gypsum False Ceiling Work at [GEOGRAPHIC_DATA], [GEOGRAPHIC_DATA]. We recently …" at bounding box center [129, 262] width 45 height 225
click at [112, 238] on textarea "Gypsum False Ceiling Work at [GEOGRAPHIC_DATA], [GEOGRAPHIC_DATA]. We recently …" at bounding box center [129, 262] width 45 height 225
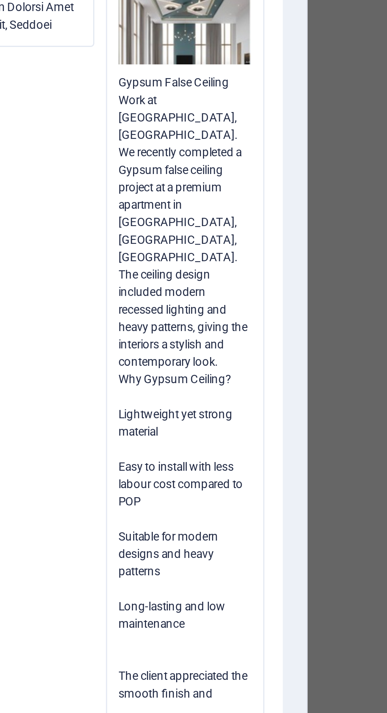
click at [107, 248] on textarea "Gypsum False Ceiling Work at [GEOGRAPHIC_DATA], [GEOGRAPHIC_DATA]. We recently …" at bounding box center [129, 256] width 45 height 213
click at [107, 246] on textarea "Gypsum False Ceiling Work at [GEOGRAPHIC_DATA], [GEOGRAPHIC_DATA]. We recently …" at bounding box center [129, 256] width 45 height 213
click at [107, 248] on textarea "Gypsum False Ceiling Work at [GEOGRAPHIC_DATA], [GEOGRAPHIC_DATA]. We recently …" at bounding box center [129, 256] width 45 height 213
click at [107, 247] on textarea "Gypsum False Ceiling Work at [GEOGRAPHIC_DATA], [GEOGRAPHIC_DATA]. We recently …" at bounding box center [129, 256] width 45 height 213
click at [107, 246] on textarea "Gypsum False Ceiling Work at [GEOGRAPHIC_DATA], [GEOGRAPHIC_DATA]. We recently …" at bounding box center [129, 256] width 45 height 213
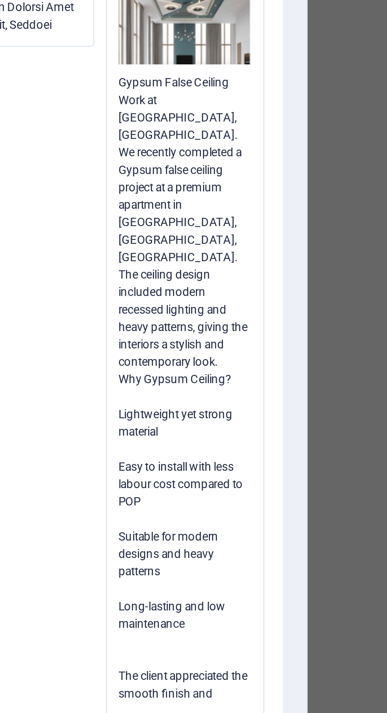
click at [107, 247] on textarea "Gypsum False Ceiling Work at [GEOGRAPHIC_DATA], [GEOGRAPHIC_DATA]. We recently …" at bounding box center [129, 256] width 45 height 213
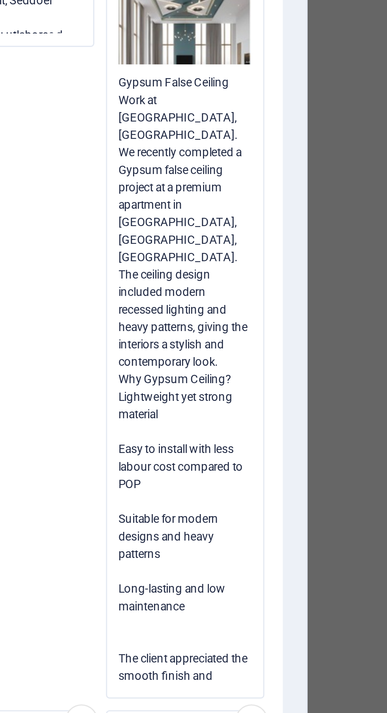
scroll to position [8, 0]
click at [107, 257] on textarea "Gypsum False Ceiling Work at [GEOGRAPHIC_DATA], [GEOGRAPHIC_DATA]. We recently …" at bounding box center [129, 253] width 45 height 207
click at [107, 259] on textarea "Gypsum False Ceiling Work at [GEOGRAPHIC_DATA], [GEOGRAPHIC_DATA]. We recently …" at bounding box center [129, 253] width 45 height 207
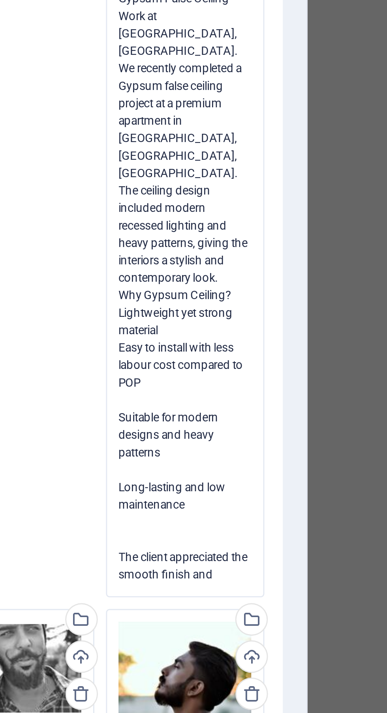
scroll to position [77, 0]
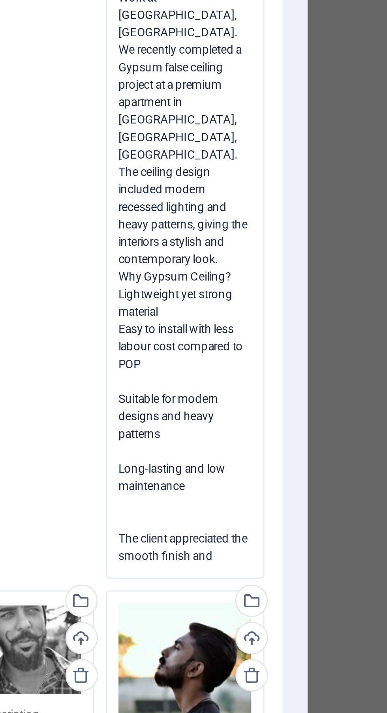
click at [107, 242] on textarea "Gypsum False Ceiling Work at [GEOGRAPHIC_DATA], [GEOGRAPHIC_DATA]. We recently …" at bounding box center [129, 215] width 45 height 201
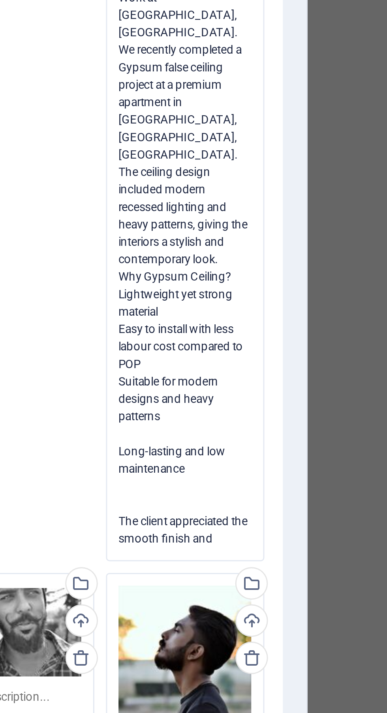
click at [107, 259] on textarea "Gypsum False Ceiling Work at [GEOGRAPHIC_DATA], [GEOGRAPHIC_DATA]. We recently …" at bounding box center [129, 212] width 45 height 195
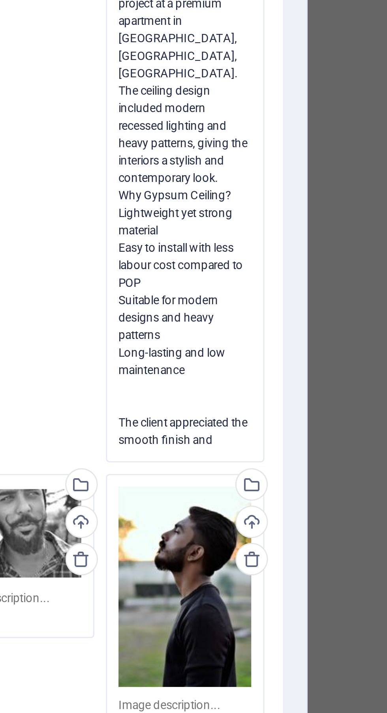
scroll to position [105, 0]
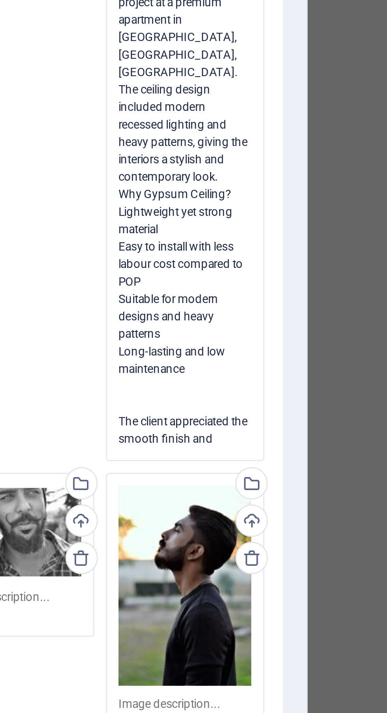
click at [107, 251] on textarea "Gypsum False Ceiling Work at [GEOGRAPHIC_DATA], [GEOGRAPHIC_DATA]. We recently …" at bounding box center [129, 181] width 45 height 189
click at [108, 250] on textarea "Gypsum False Ceiling Work at [GEOGRAPHIC_DATA], [GEOGRAPHIC_DATA]. We recently …" at bounding box center [129, 181] width 45 height 189
click at [107, 248] on textarea "Gypsum False Ceiling Work at [GEOGRAPHIC_DATA], [GEOGRAPHIC_DATA]. We recently …" at bounding box center [129, 181] width 45 height 189
click at [107, 249] on textarea "Gypsum False Ceiling Work at [GEOGRAPHIC_DATA], [GEOGRAPHIC_DATA]. We recently …" at bounding box center [129, 181] width 45 height 189
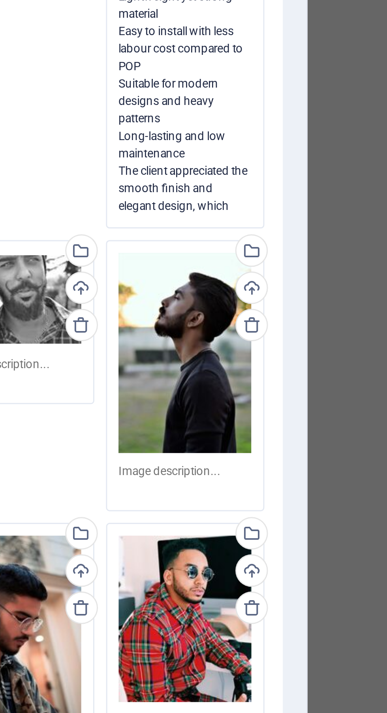
scroll to position [178, 0]
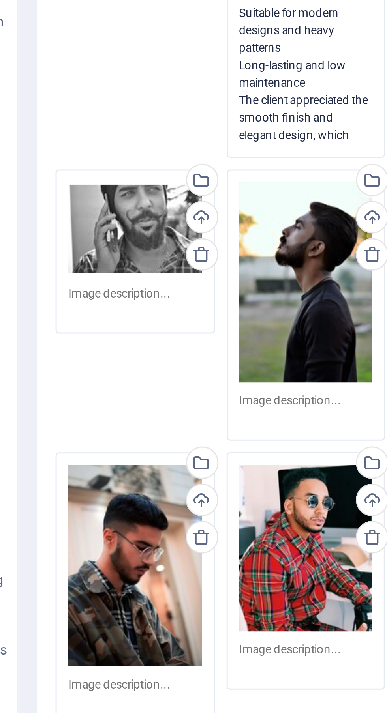
click at [94, 207] on div "Select files from the file manager, stock photos, or upload file(s)" at bounding box center [93, 210] width 12 height 12
type textarea "Gypsum False Ceiling Work at [GEOGRAPHIC_DATA], [GEOGRAPHIC_DATA]. We recently …"
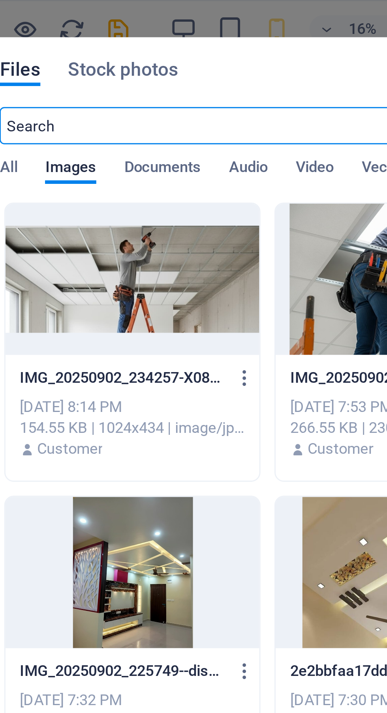
scroll to position [6, 0]
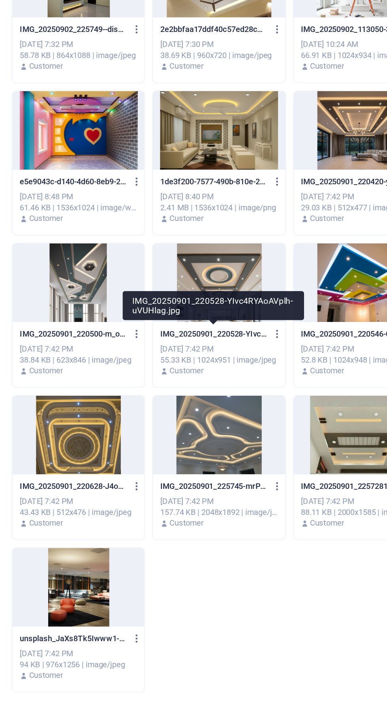
click at [231, 382] on div at bounding box center [229, 392] width 86 height 51
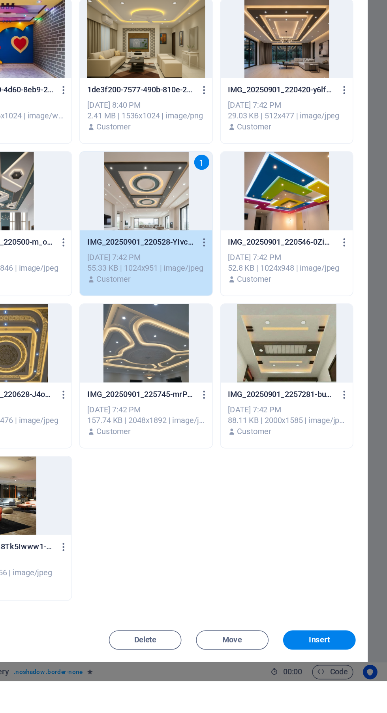
click at [350, 693] on button "Insert" at bounding box center [342, 686] width 47 height 13
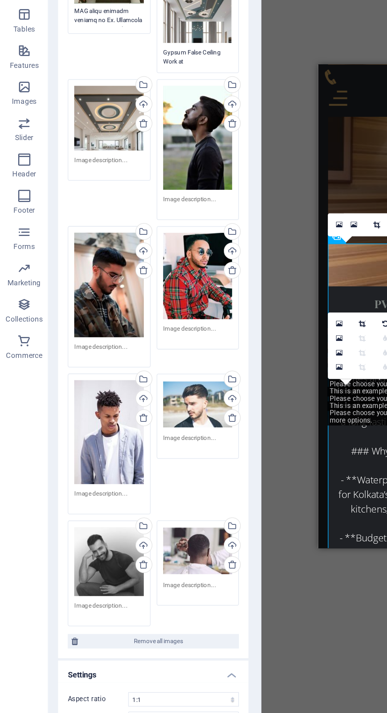
scroll to position [0, 0]
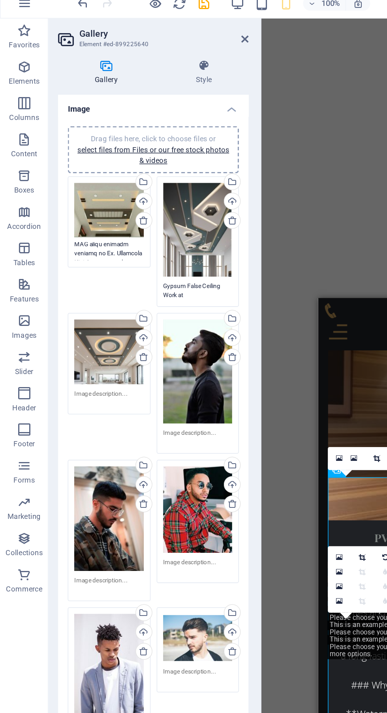
click at [129, 261] on div "Drag files here, click to choose files or select files from Files or our free s…" at bounding box center [129, 250] width 45 height 68
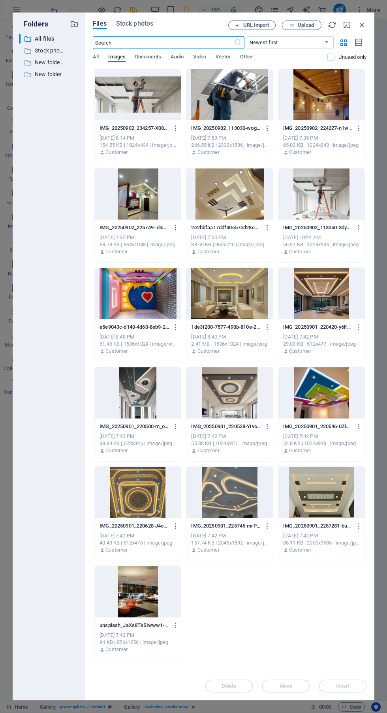
click at [363, 25] on icon "button" at bounding box center [362, 25] width 9 height 9
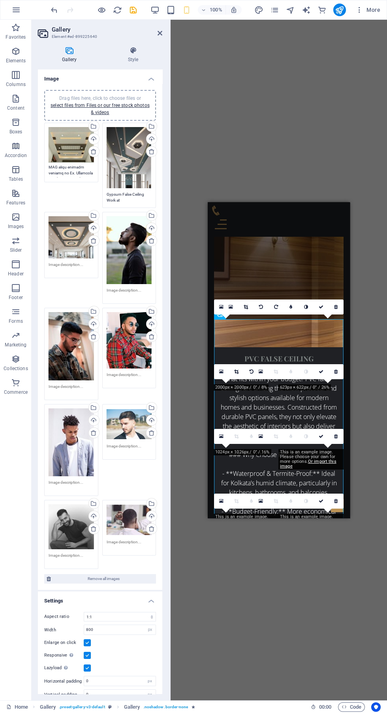
click at [72, 264] on textarea at bounding box center [71, 268] width 45 height 12
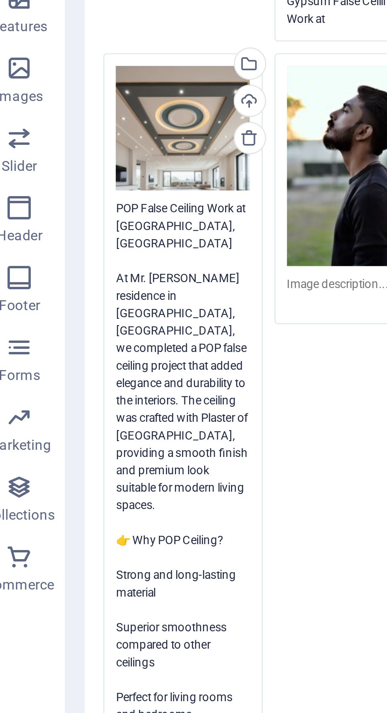
scroll to position [6, 0]
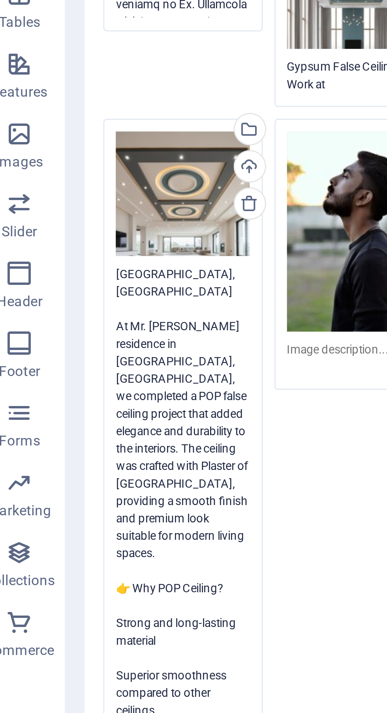
click at [50, 272] on textarea "POP False Ceiling Work at [GEOGRAPHIC_DATA], [GEOGRAPHIC_DATA] At Mr. [PERSON_N…" at bounding box center [71, 377] width 45 height 231
click at [49, 274] on textarea "POP False Ceiling Work at [GEOGRAPHIC_DATA], [GEOGRAPHIC_DATA] At Mr. [PERSON_N…" at bounding box center [71, 377] width 45 height 231
click at [52, 280] on textarea "POP False Ceiling Work at [GEOGRAPHIC_DATA], [GEOGRAPHIC_DATA] At Mr. [PERSON_N…" at bounding box center [71, 377] width 45 height 231
click at [49, 270] on textarea "POP False Ceiling Work at [GEOGRAPHIC_DATA], [GEOGRAPHIC_DATA] At Mr. [PERSON_N…" at bounding box center [71, 377] width 45 height 231
click at [58, 275] on textarea "POP False Ceiling Work at [GEOGRAPHIC_DATA], [GEOGRAPHIC_DATA] At Mr. [PERSON_N…" at bounding box center [71, 377] width 45 height 231
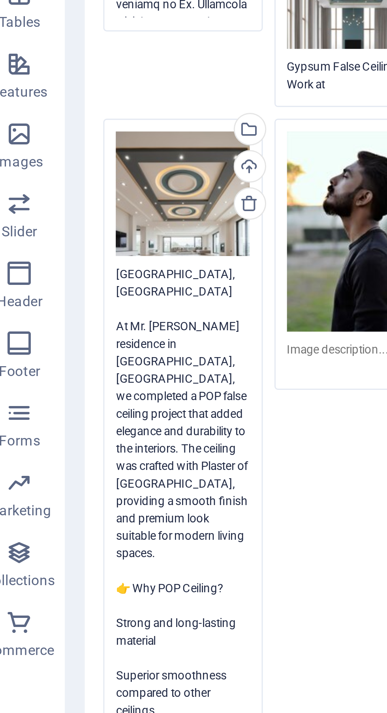
click at [51, 276] on textarea "POP False Ceiling Work at [GEOGRAPHIC_DATA], [GEOGRAPHIC_DATA] At Mr. [PERSON_N…" at bounding box center [71, 377] width 45 height 231
click at [50, 275] on textarea "POP False Ceiling Work at [GEOGRAPHIC_DATA], [GEOGRAPHIC_DATA] At Mr. [PERSON_N…" at bounding box center [71, 377] width 45 height 231
click at [49, 272] on textarea "POP False Ceiling Work at [GEOGRAPHIC_DATA], [GEOGRAPHIC_DATA] At Mr. [PERSON_N…" at bounding box center [71, 377] width 45 height 231
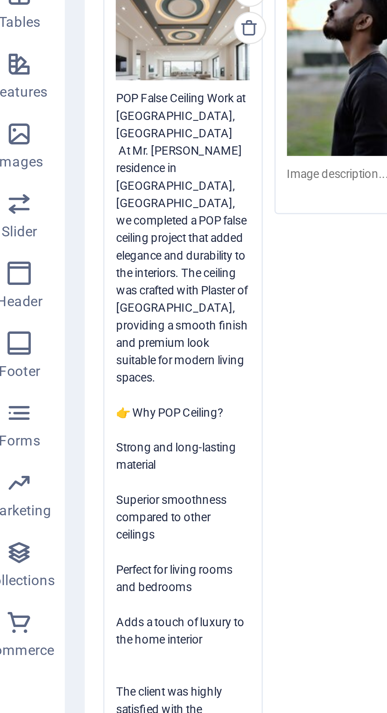
scroll to position [60, 0]
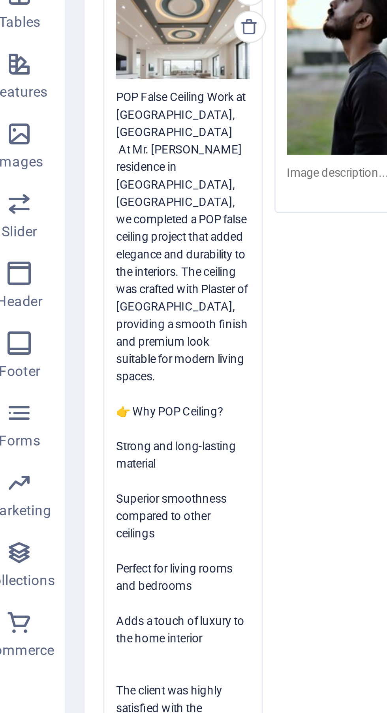
click at [54, 302] on textarea "POP False Ceiling Work at [GEOGRAPHIC_DATA], [GEOGRAPHIC_DATA] At Mr. [PERSON_N…" at bounding box center [71, 314] width 45 height 225
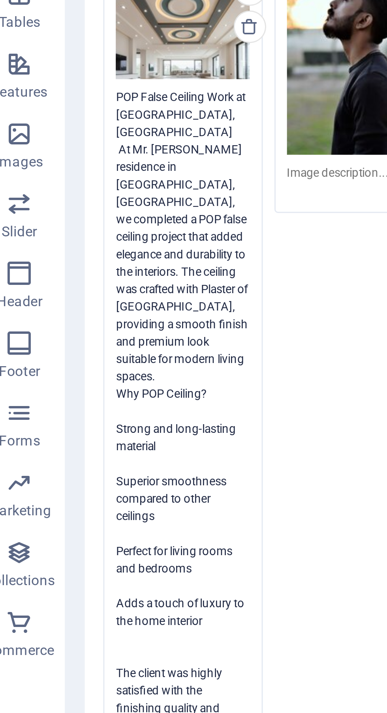
click at [51, 309] on textarea "POP False Ceiling Work at [GEOGRAPHIC_DATA], [GEOGRAPHIC_DATA] At Mr. [PERSON_N…" at bounding box center [71, 311] width 45 height 219
click at [49, 308] on textarea "POP False Ceiling Work at [GEOGRAPHIC_DATA], [GEOGRAPHIC_DATA] At Mr. [PERSON_N…" at bounding box center [71, 311] width 45 height 219
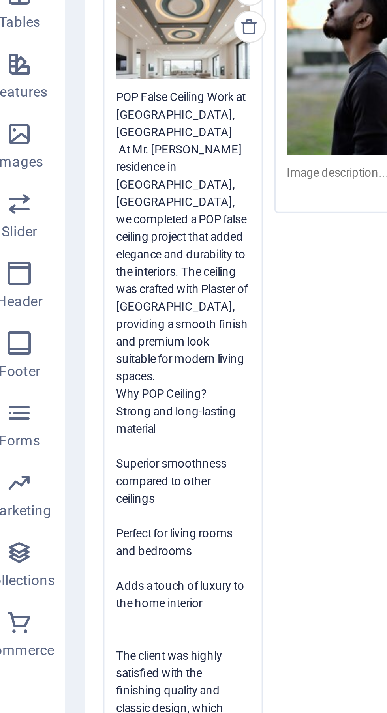
scroll to position [81, 0]
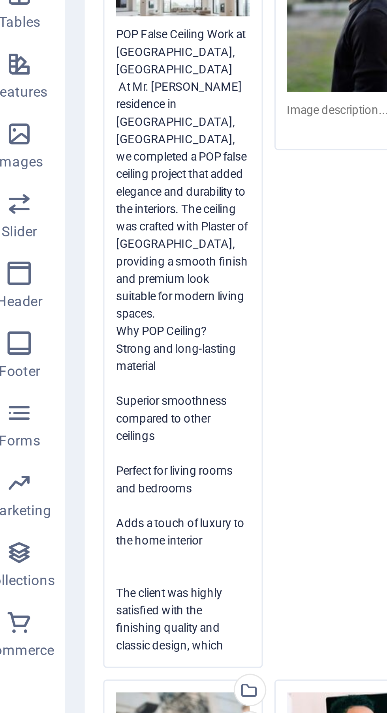
click at [50, 302] on textarea "POP False Ceiling Work at [GEOGRAPHIC_DATA], [GEOGRAPHIC_DATA] At Mr. [PERSON_N…" at bounding box center [71, 286] width 45 height 213
click at [49, 298] on textarea "POP False Ceiling Work at [GEOGRAPHIC_DATA], [GEOGRAPHIC_DATA] At Mr. [PERSON_N…" at bounding box center [71, 286] width 45 height 213
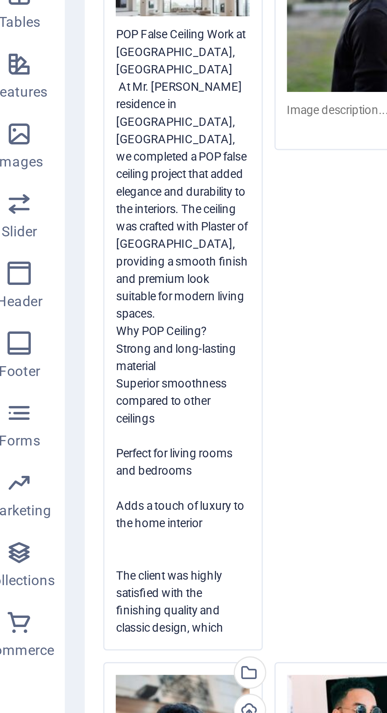
scroll to position [98, 0]
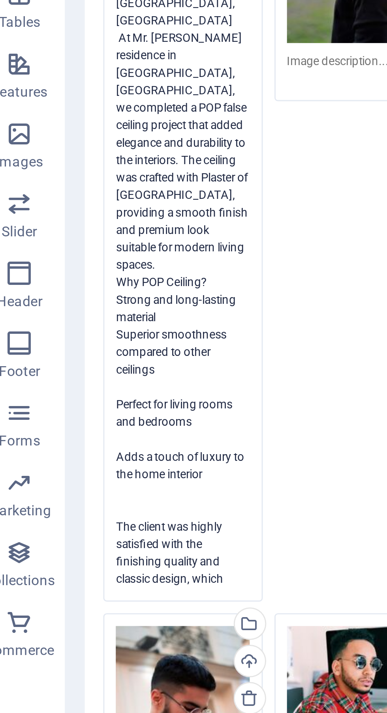
click at [50, 300] on textarea "POP False Ceiling Work at [GEOGRAPHIC_DATA], [GEOGRAPHIC_DATA] At Mr. [PERSON_N…" at bounding box center [71, 267] width 45 height 207
click at [50, 298] on textarea "POP False Ceiling Work at [GEOGRAPHIC_DATA], [GEOGRAPHIC_DATA] At Mr. [PERSON_N…" at bounding box center [71, 267] width 45 height 207
click at [49, 301] on textarea "POP False Ceiling Work at [GEOGRAPHIC_DATA], [GEOGRAPHIC_DATA] At Mr. [PERSON_N…" at bounding box center [71, 267] width 45 height 207
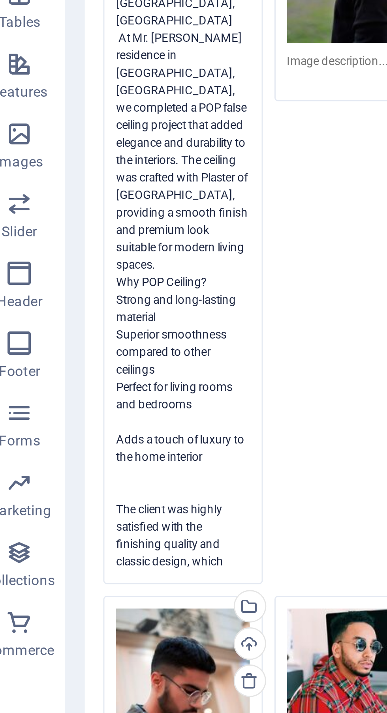
scroll to position [112, 0]
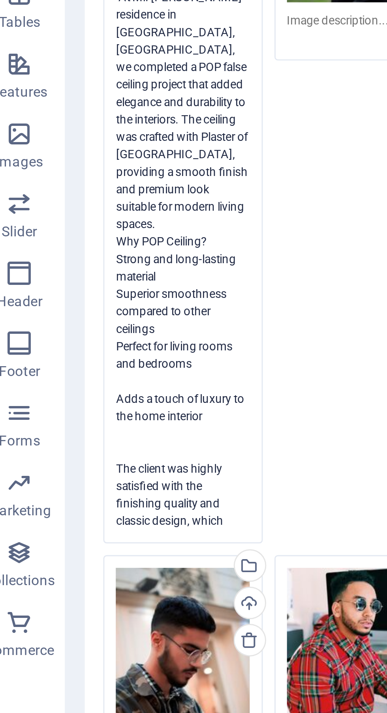
click at [50, 301] on textarea "POP False Ceiling Work at [GEOGRAPHIC_DATA], [GEOGRAPHIC_DATA] At Mr. [PERSON_N…" at bounding box center [71, 250] width 45 height 201
click at [50, 297] on textarea "POP False Ceiling Work at [GEOGRAPHIC_DATA], [GEOGRAPHIC_DATA] At Mr. [PERSON_N…" at bounding box center [71, 250] width 45 height 201
click at [49, 299] on textarea "POP False Ceiling Work at [GEOGRAPHIC_DATA], [GEOGRAPHIC_DATA] At Mr. [PERSON_N…" at bounding box center [71, 250] width 45 height 201
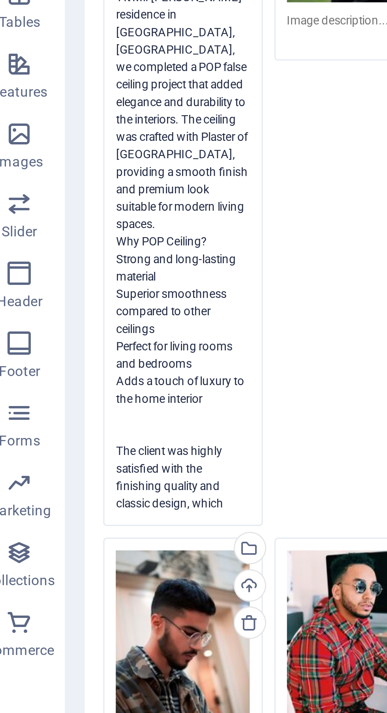
scroll to position [127, 0]
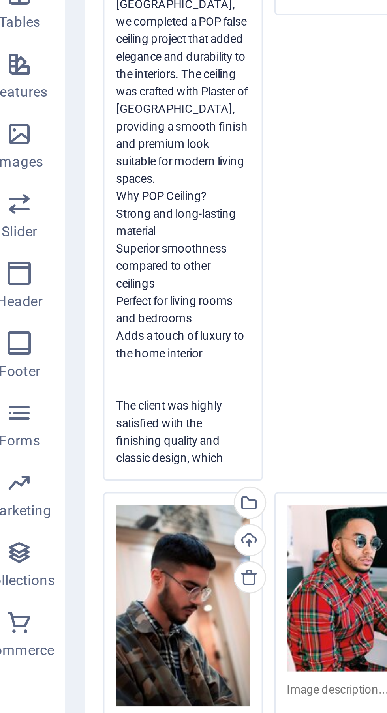
click at [52, 304] on textarea "POP False Ceiling Work at [GEOGRAPHIC_DATA], [GEOGRAPHIC_DATA] At Mr. [PERSON_N…" at bounding box center [71, 232] width 45 height 195
click at [50, 302] on textarea "POP False Ceiling Work at [GEOGRAPHIC_DATA], [GEOGRAPHIC_DATA] At Mr. [PERSON_N…" at bounding box center [71, 232] width 45 height 195
click at [50, 300] on textarea "POP False Ceiling Work at [GEOGRAPHIC_DATA], [GEOGRAPHIC_DATA] At Mr. [PERSON_N…" at bounding box center [71, 232] width 45 height 195
click at [50, 299] on textarea "POP False Ceiling Work at [GEOGRAPHIC_DATA], [GEOGRAPHIC_DATA] At Mr. [PERSON_N…" at bounding box center [71, 232] width 45 height 195
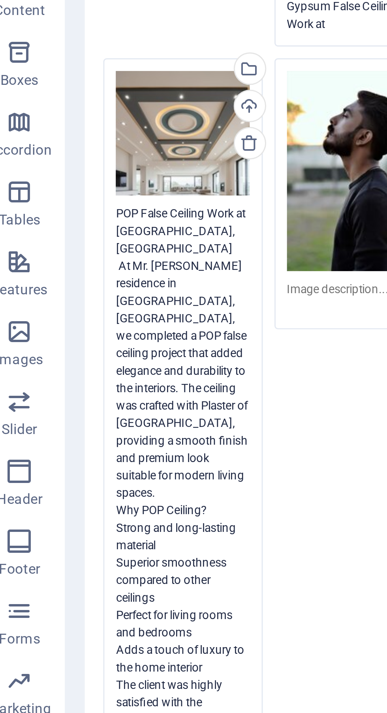
scroll to position [87, 0]
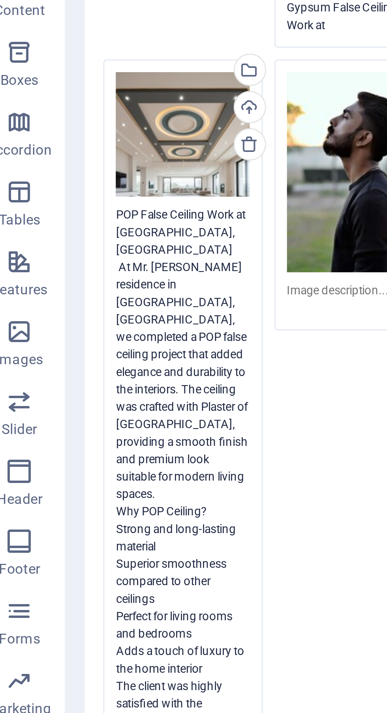
click at [97, 139] on div "Upload" at bounding box center [93, 142] width 12 height 12
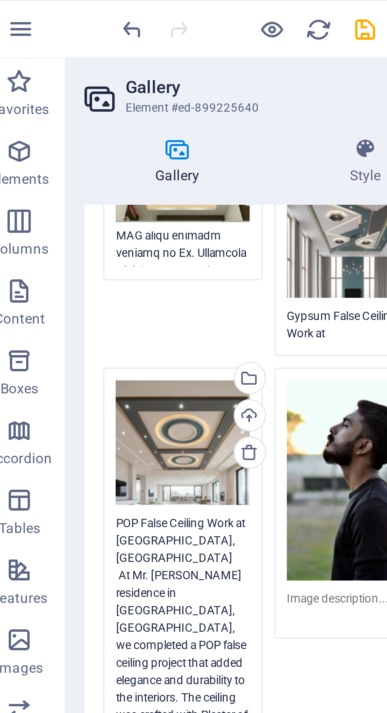
type textarea "POP False Ceiling Work at [GEOGRAPHIC_DATA], [GEOGRAPHIC_DATA] At Mr. [PERSON_N…"
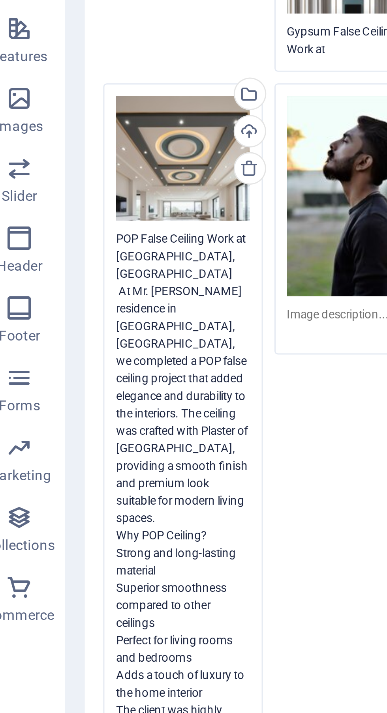
click at [71, 249] on div "Drag files here, click to choose files or select files from Files or our free s…" at bounding box center [71, 237] width 45 height 42
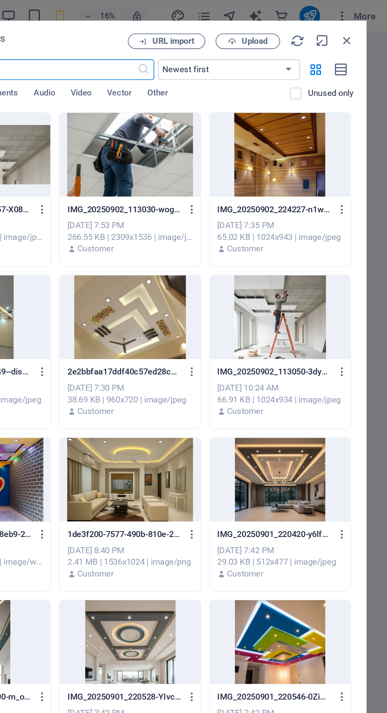
click at [360, 21] on icon "button" at bounding box center [362, 25] width 9 height 9
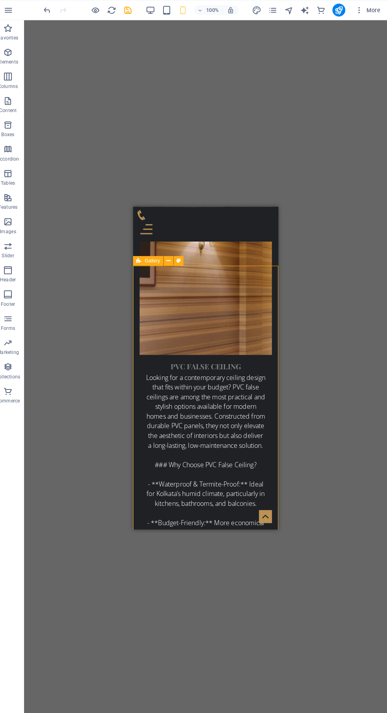
scroll to position [3377, 0]
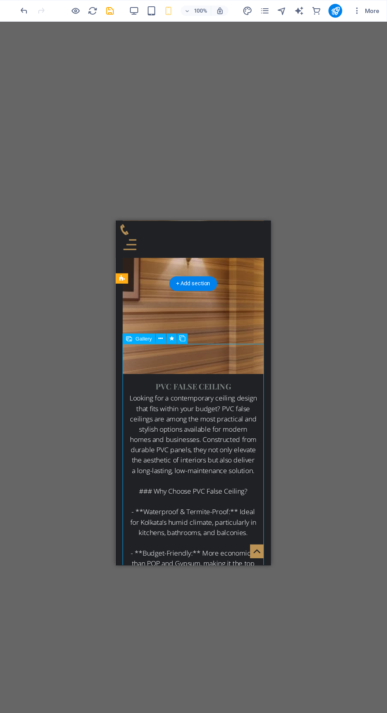
scroll to position [0, 0]
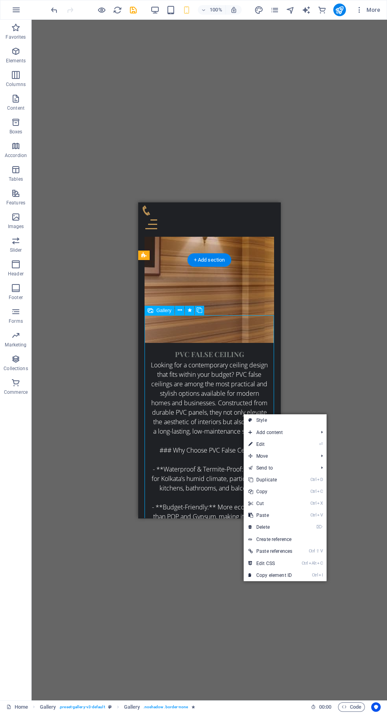
click at [279, 438] on link "⏎ Edit" at bounding box center [270, 444] width 53 height 12
select select "4"
select select "px"
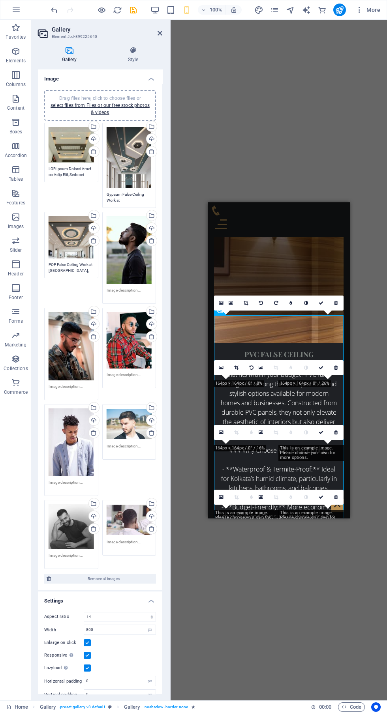
click at [137, 256] on div "Drag files here, click to choose files or select files from Files or our free s…" at bounding box center [129, 250] width 45 height 68
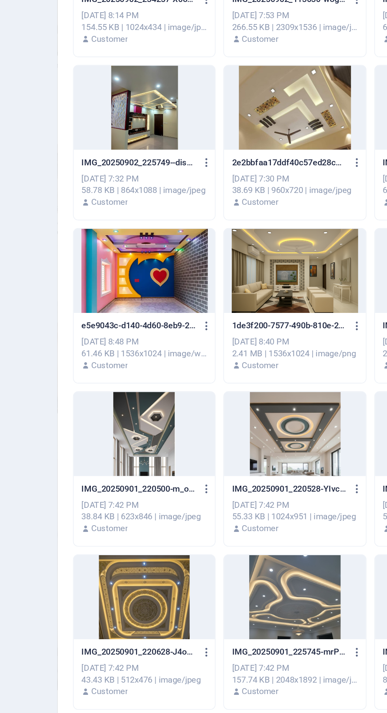
click at [244, 291] on div at bounding box center [229, 293] width 86 height 51
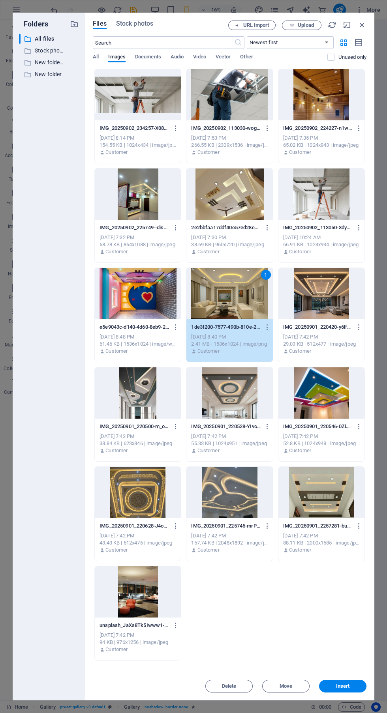
click at [352, 682] on button "Insert" at bounding box center [342, 686] width 47 height 13
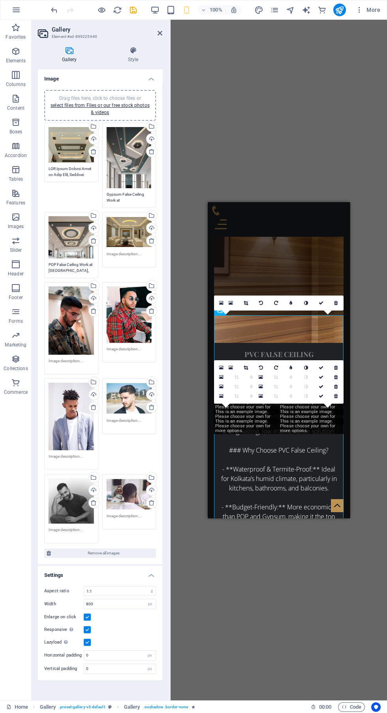
click at [72, 332] on div "Drag files here, click to choose files or select files from Files or our free s…" at bounding box center [71, 321] width 45 height 68
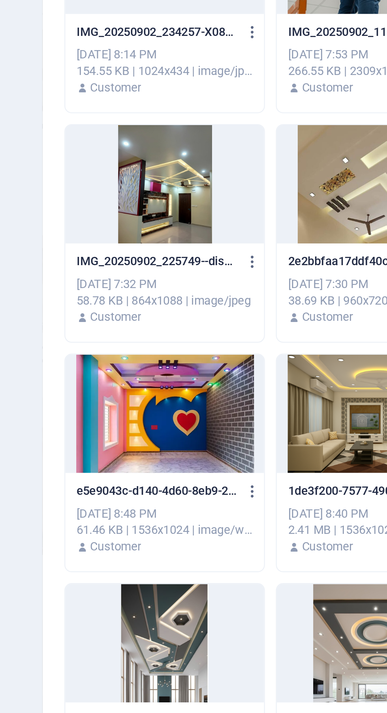
click at [148, 197] on div at bounding box center [138, 194] width 86 height 51
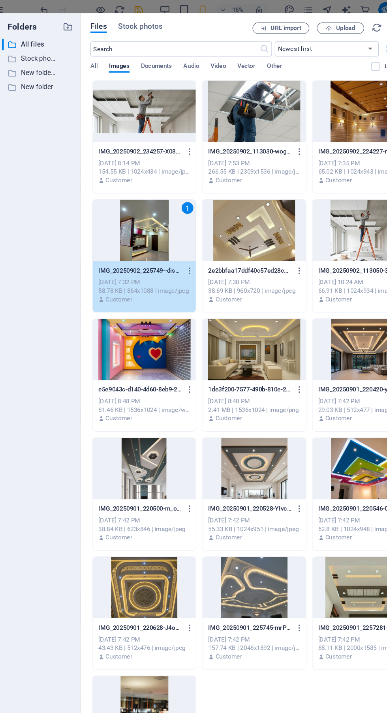
click at [306, 28] on span "Upload" at bounding box center [306, 25] width 16 height 5
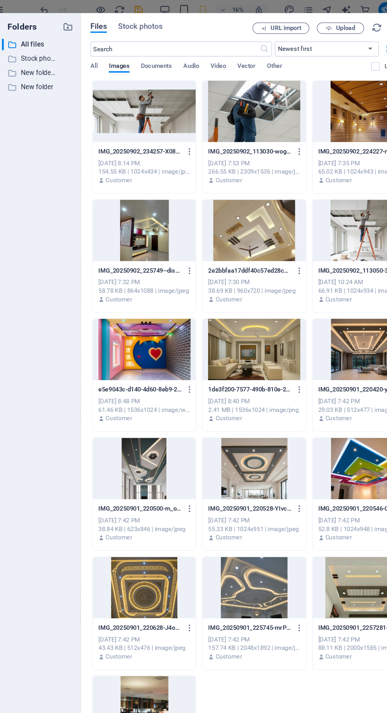
click at [143, 201] on div at bounding box center [138, 194] width 86 height 51
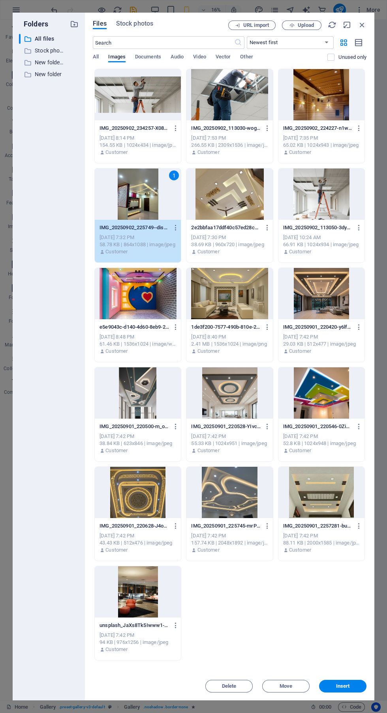
click at [354, 685] on span "Insert" at bounding box center [342, 686] width 41 height 5
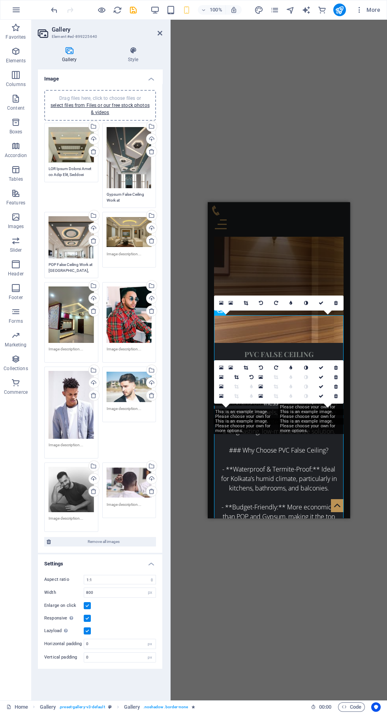
click at [320, 311] on div "0" at bounding box center [283, 303] width 120 height 15
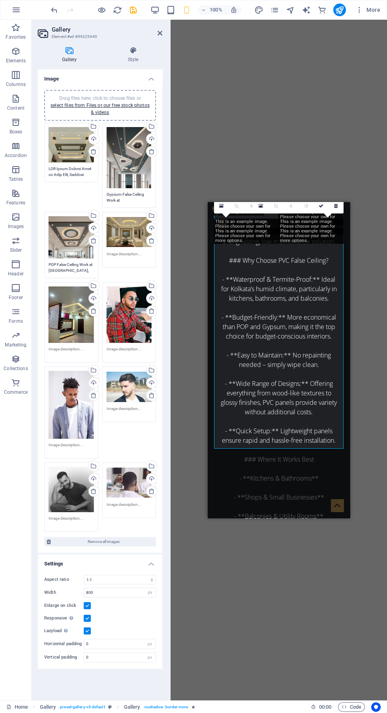
scroll to position [3571, 0]
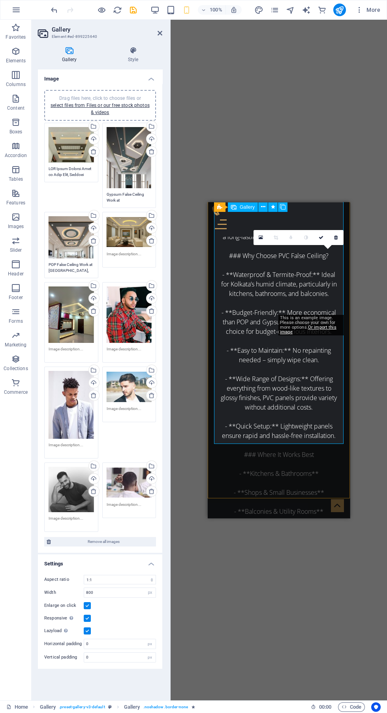
click at [129, 318] on div "Drag files here, click to choose files or select files from Files or our free s…" at bounding box center [129, 315] width 45 height 56
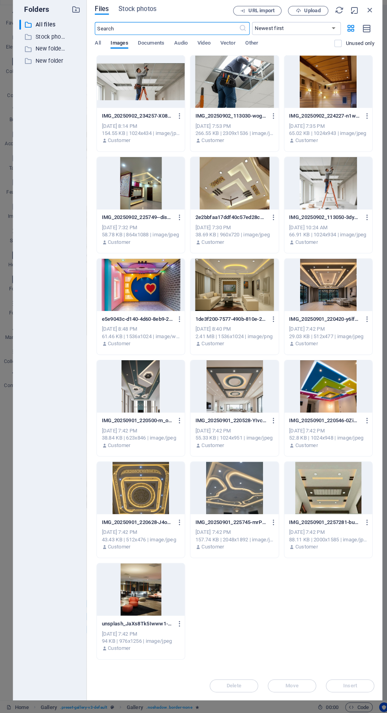
scroll to position [0, 0]
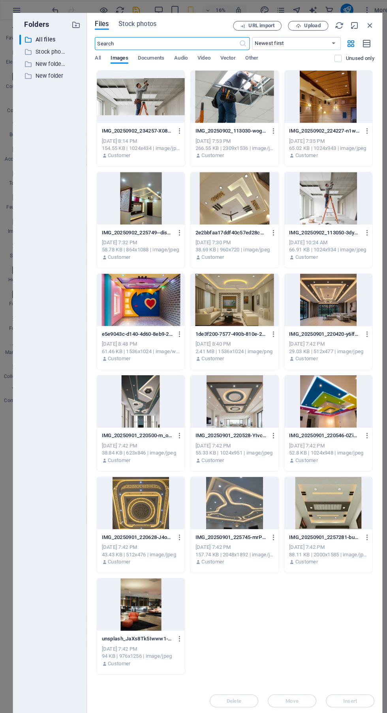
click at [301, 23] on span "Upload" at bounding box center [306, 25] width 16 height 5
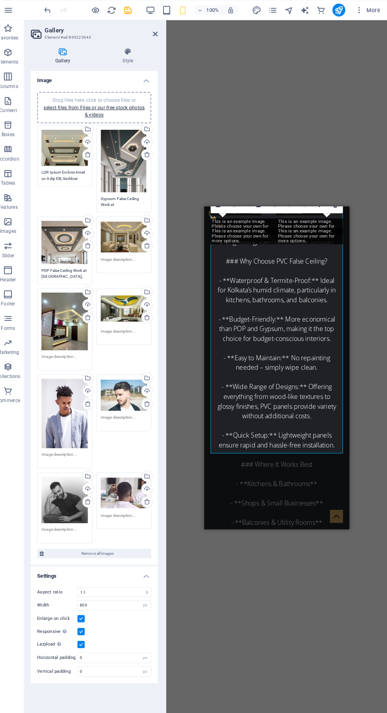
click at [127, 389] on div "Drag files here, click to choose files or select files from Files or our free s…" at bounding box center [129, 387] width 45 height 32
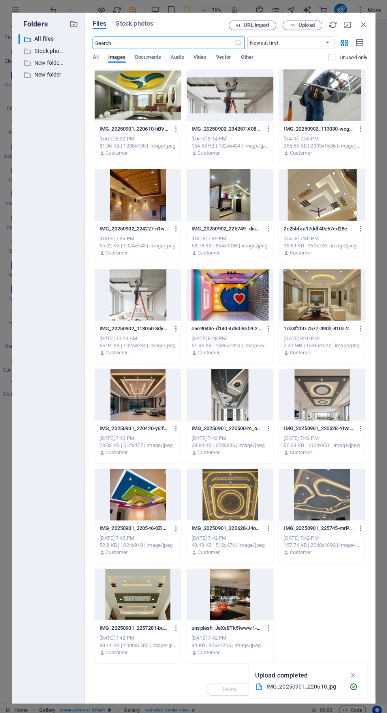
click at [301, 25] on span "Upload" at bounding box center [306, 25] width 16 height 5
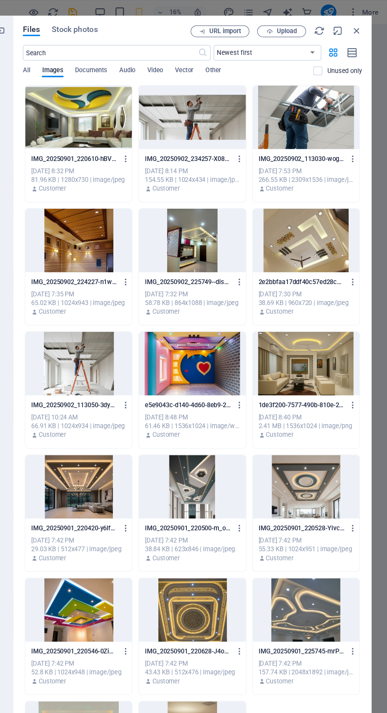
click at [307, 25] on span "Upload" at bounding box center [306, 25] width 16 height 5
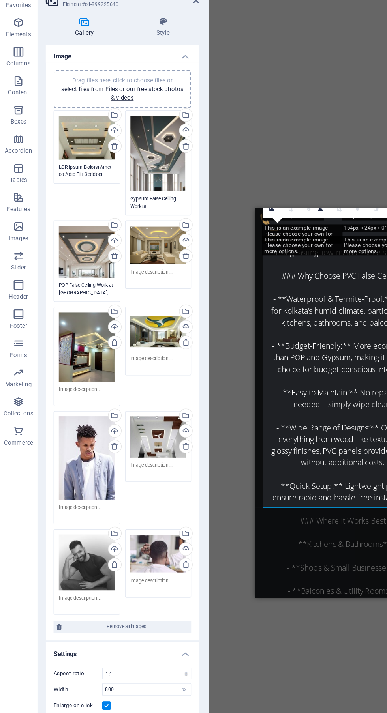
click at [74, 425] on div "Drag files here, click to choose files or select files from Files or our free s…" at bounding box center [71, 405] width 45 height 68
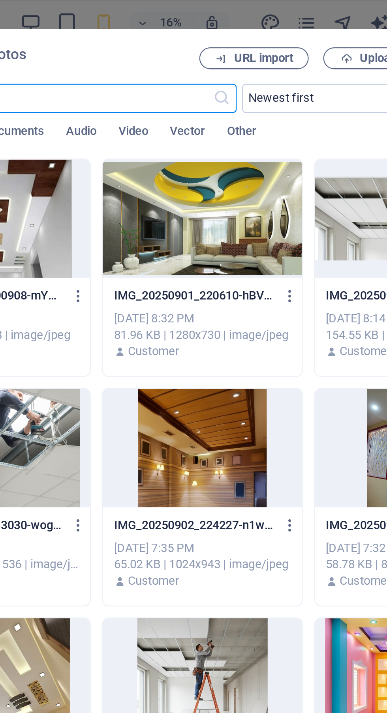
click at [299, 24] on span "Upload" at bounding box center [306, 25] width 16 height 5
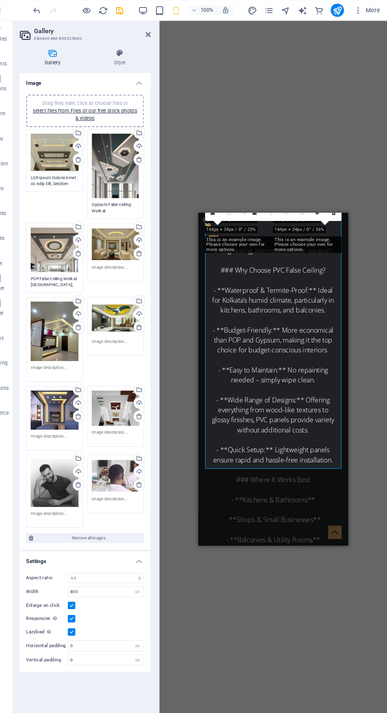
click at [124, 397] on div "Drag files here, click to choose files or select files from Files or our free s…" at bounding box center [129, 387] width 45 height 33
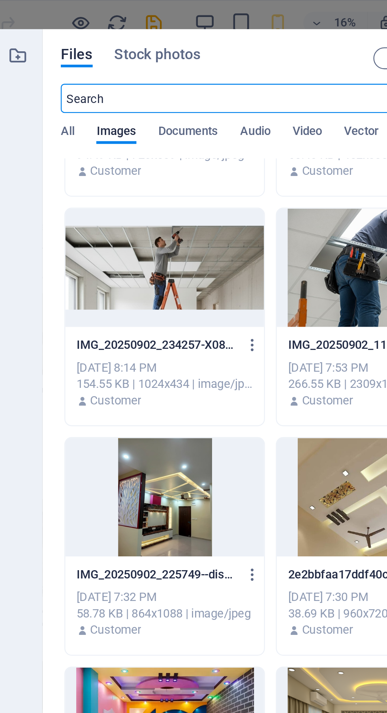
scroll to position [88, 0]
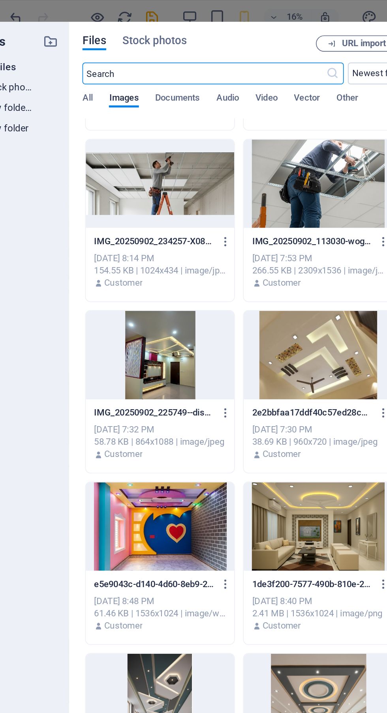
click at [139, 214] on div at bounding box center [138, 205] width 86 height 51
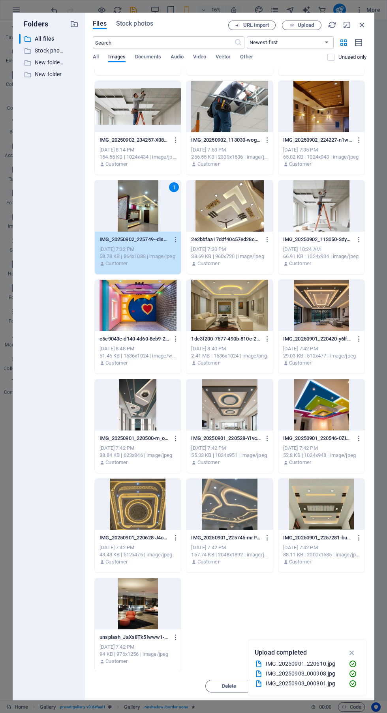
click at [156, 228] on div "1" at bounding box center [138, 205] width 86 height 51
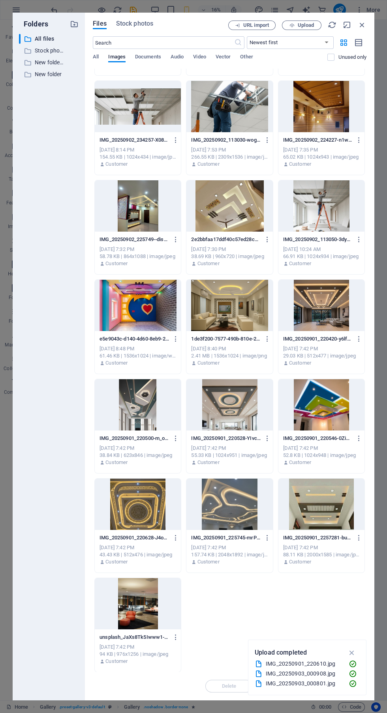
click at [148, 219] on div at bounding box center [138, 205] width 86 height 51
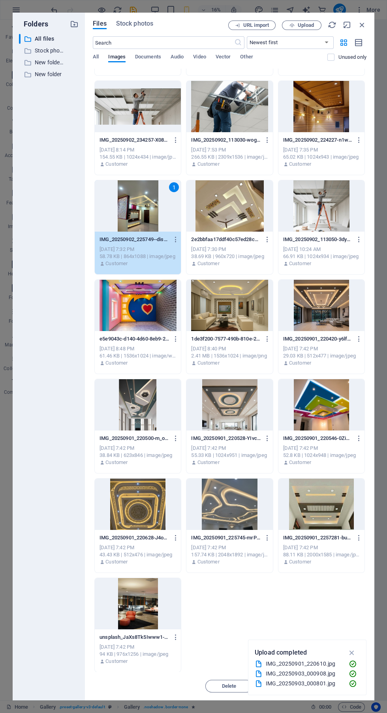
click at [352, 653] on icon "button" at bounding box center [351, 652] width 9 height 9
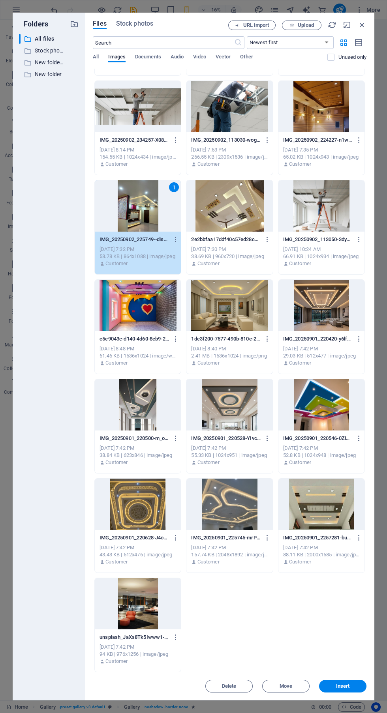
click at [348, 684] on span "Insert" at bounding box center [343, 686] width 14 height 5
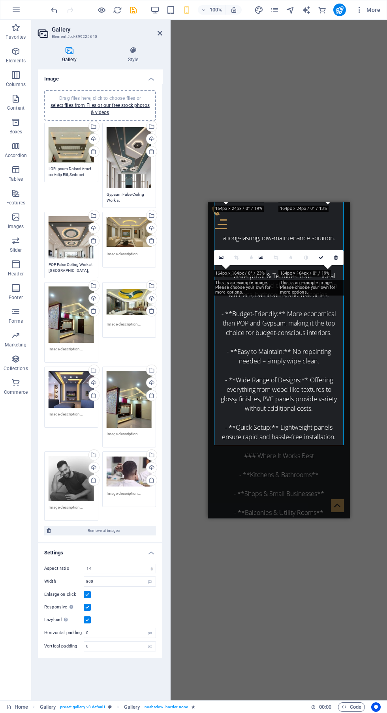
click at [118, 414] on div "Drag files here, click to choose files or select files from Files or our free s…" at bounding box center [129, 399] width 45 height 57
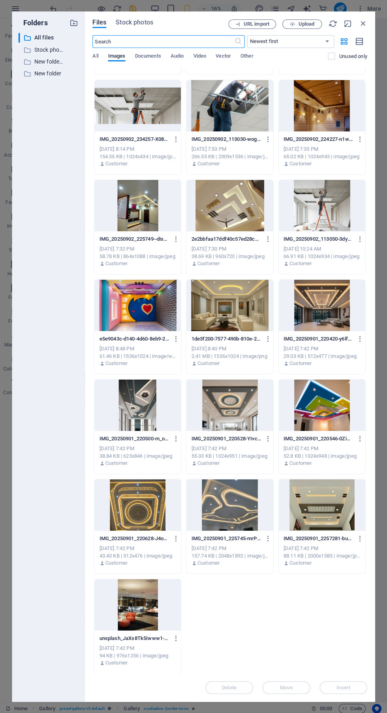
click at [307, 25] on span "Upload" at bounding box center [306, 25] width 16 height 5
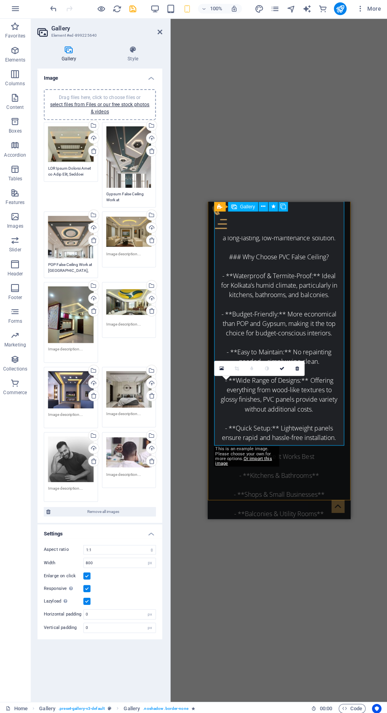
click at [56, 465] on div "Drag files here, click to choose files or select files from Files or our free s…" at bounding box center [71, 458] width 45 height 45
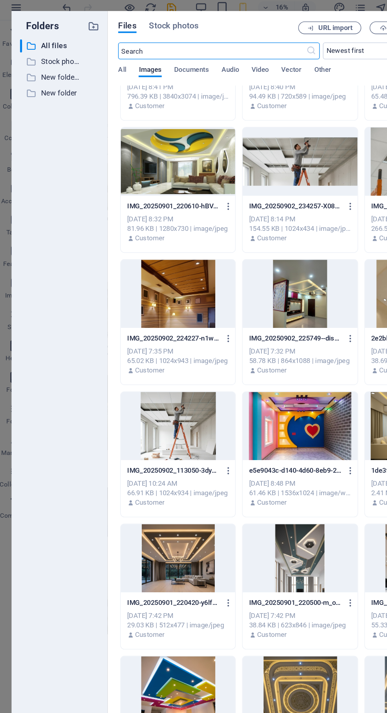
scroll to position [58, 0]
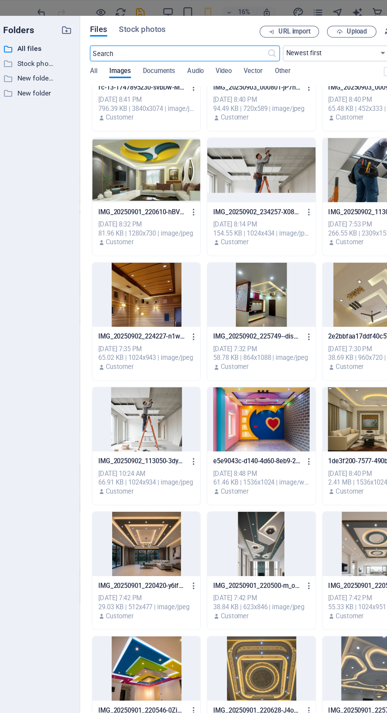
click at [306, 24] on span "Upload" at bounding box center [306, 25] width 16 height 5
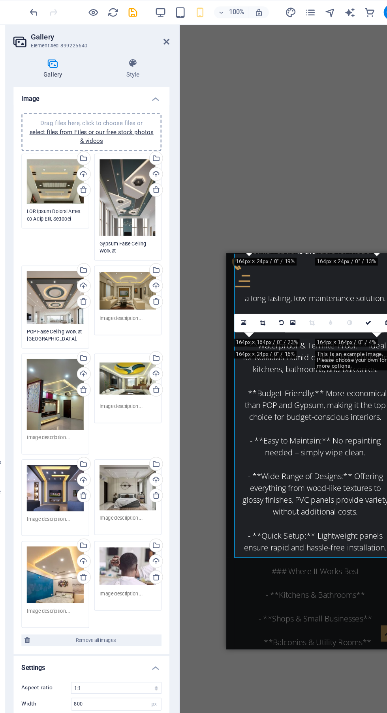
click at [127, 459] on div "Drag files here, click to choose files or select files from Files or our free s…" at bounding box center [129, 452] width 45 height 32
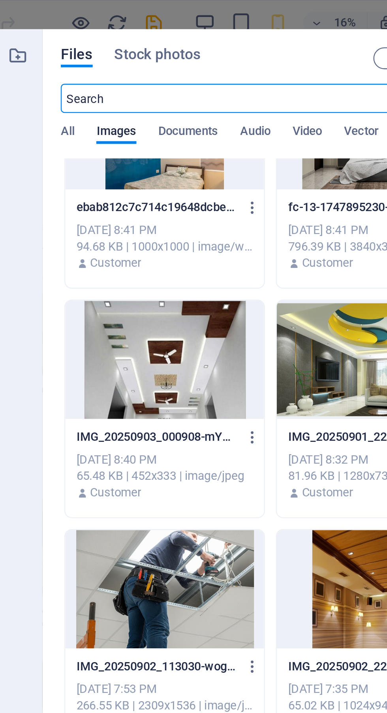
scroll to position [0, 0]
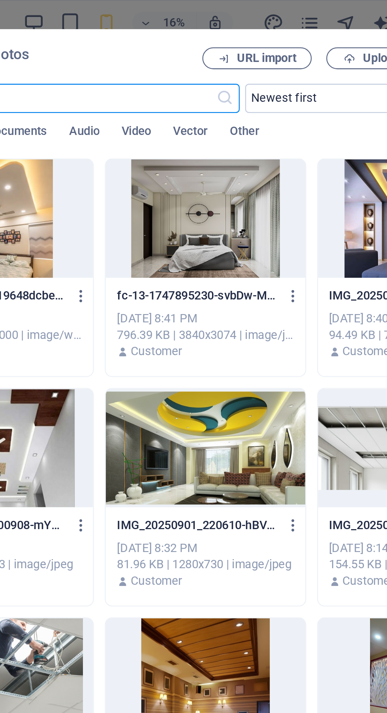
click at [301, 26] on span "Upload" at bounding box center [306, 25] width 16 height 5
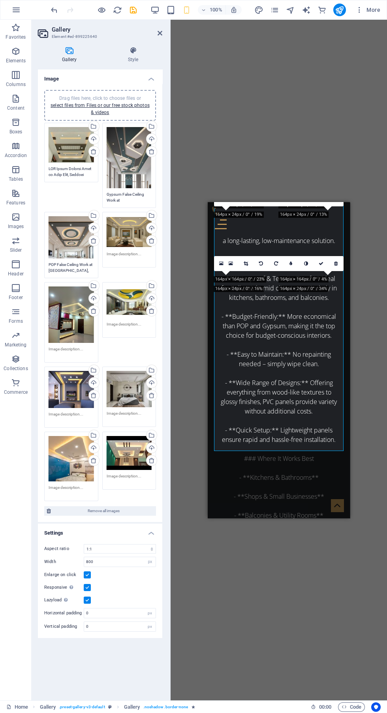
scroll to position [3587, 0]
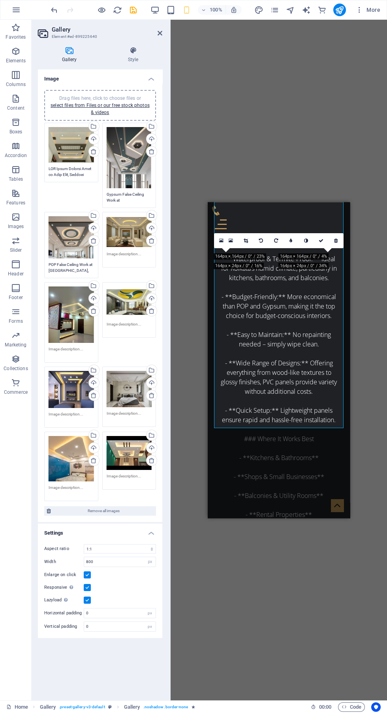
click at [303, 627] on div "Drag and drop a file to add it H1 Banner Banner Container Cards Container Conta…" at bounding box center [278, 360] width 216 height 681
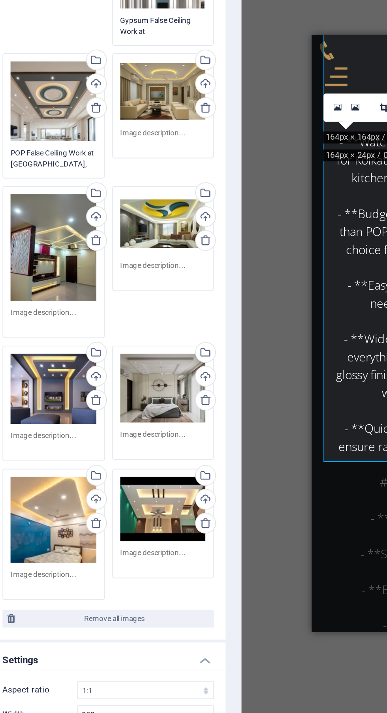
click at [137, 352] on div "Drag files here, click to choose files or select files from Files or our free s…" at bounding box center [100, 312] width 116 height 382
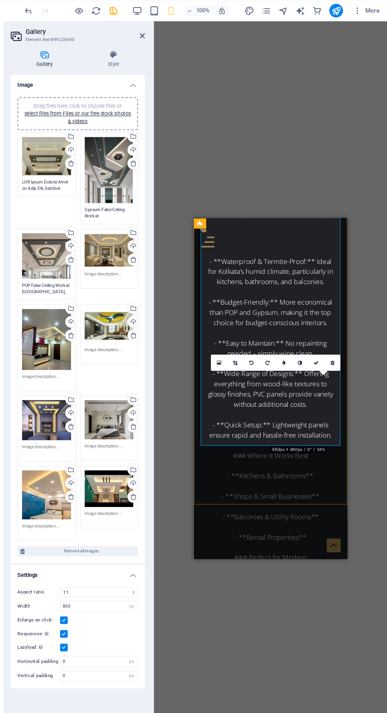
scroll to position [3604, 0]
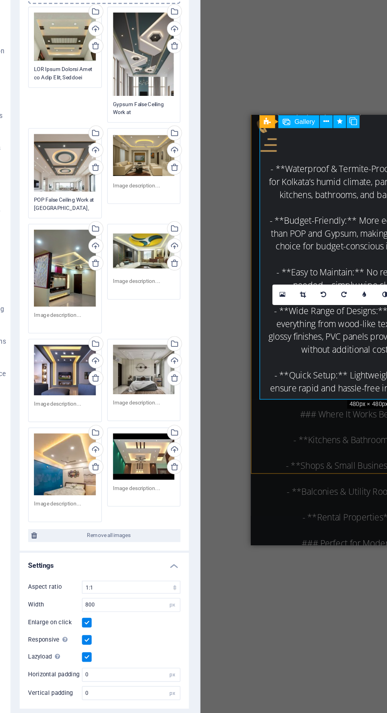
click at [69, 467] on div "Drag files here, click to choose files or select files from Files or our free s…" at bounding box center [71, 458] width 45 height 45
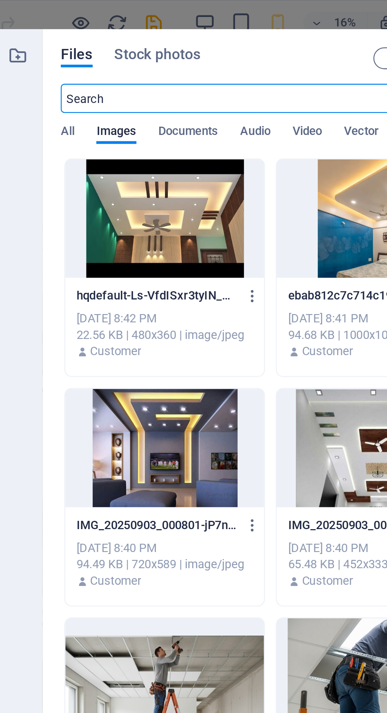
click at [149, 105] on div at bounding box center [138, 94] width 86 height 51
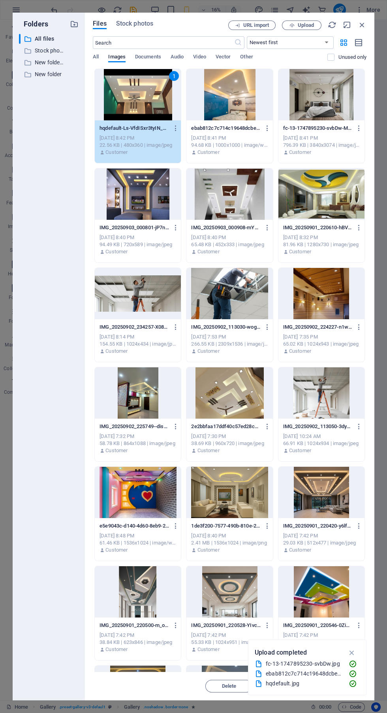
click at [350, 652] on icon "button" at bounding box center [351, 652] width 9 height 9
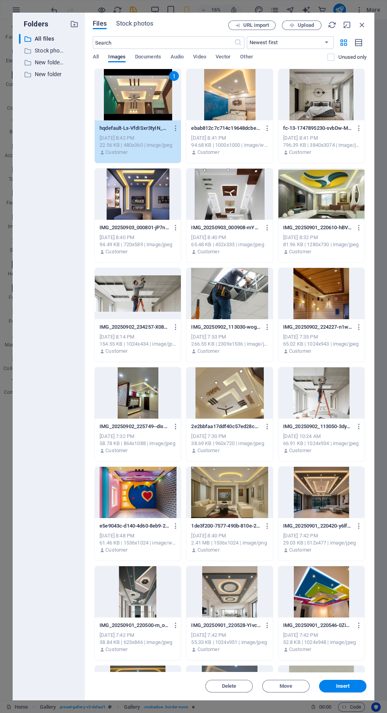
click at [357, 684] on span "Insert" at bounding box center [342, 686] width 41 height 5
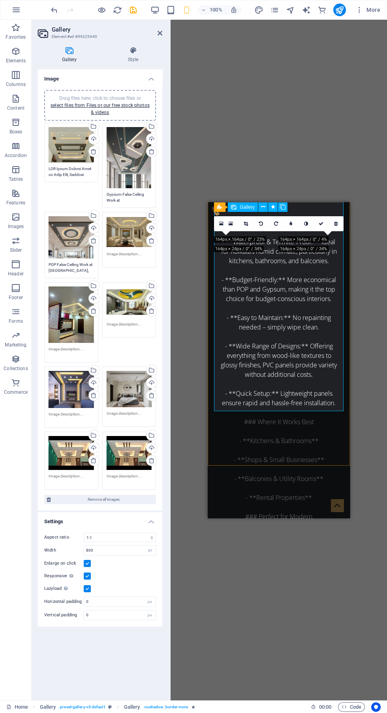
click at [125, 455] on div "Drag files here, click to choose files or select files from Files or our free s…" at bounding box center [129, 453] width 45 height 34
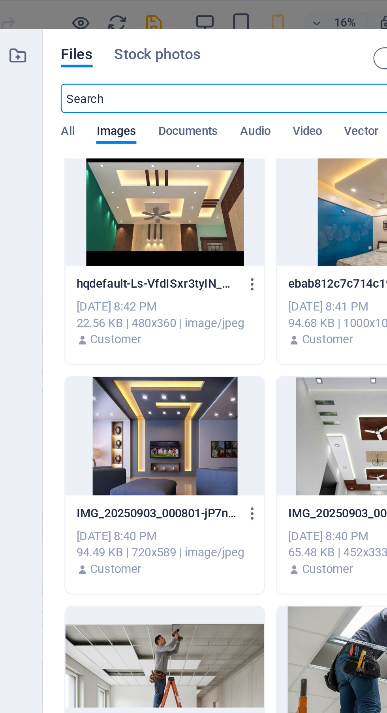
scroll to position [0, 0]
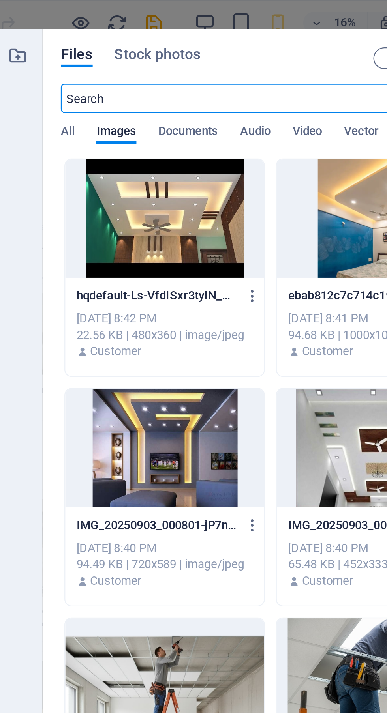
click at [226, 99] on div at bounding box center [229, 94] width 86 height 51
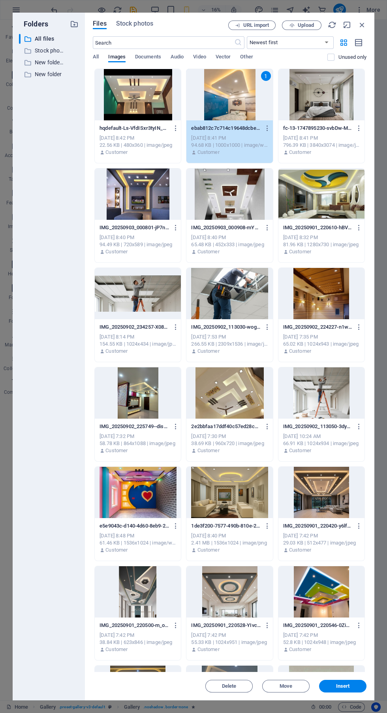
click at [350, 690] on button "Insert" at bounding box center [342, 686] width 47 height 13
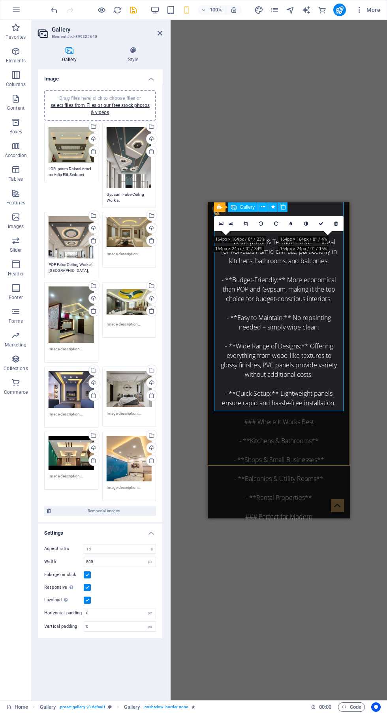
click at [306, 577] on div "Drag and drop a file to add it H1 Banner Banner Container Cards Container Conta…" at bounding box center [278, 360] width 216 height 681
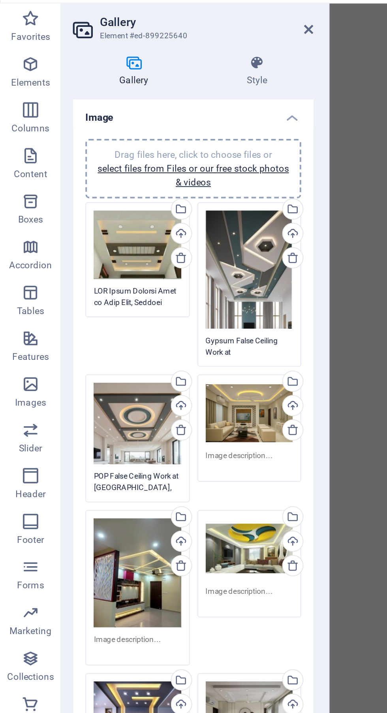
click at [76, 161] on div "Drag files here, click to choose files or select files from Files or our free s…" at bounding box center [71, 145] width 45 height 36
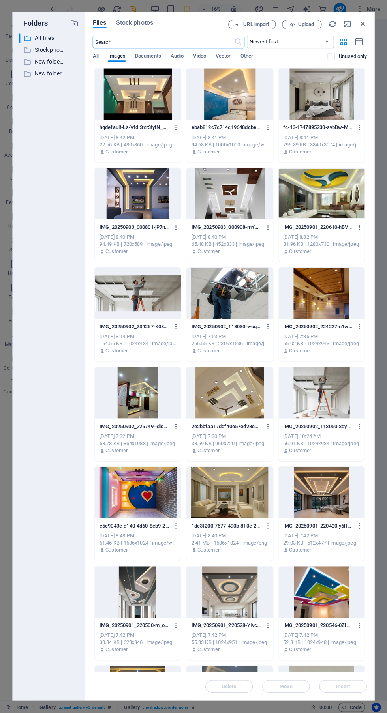
click at [362, 25] on icon "button" at bounding box center [362, 25] width 9 height 9
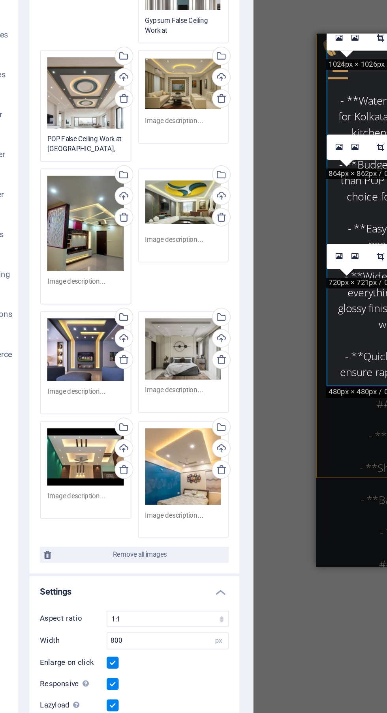
click at [128, 254] on textarea at bounding box center [129, 257] width 45 height 12
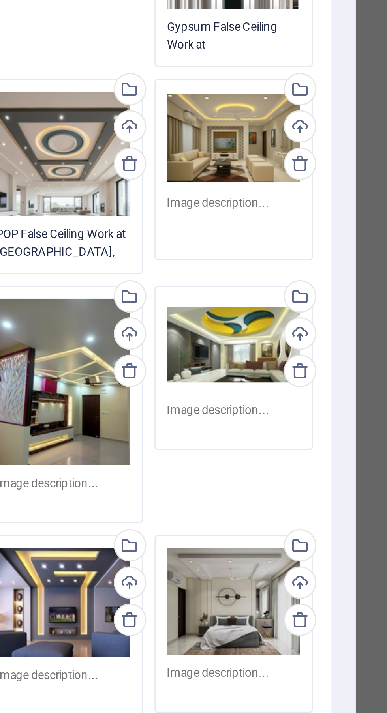
click at [142, 252] on textarea at bounding box center [129, 260] width 45 height 18
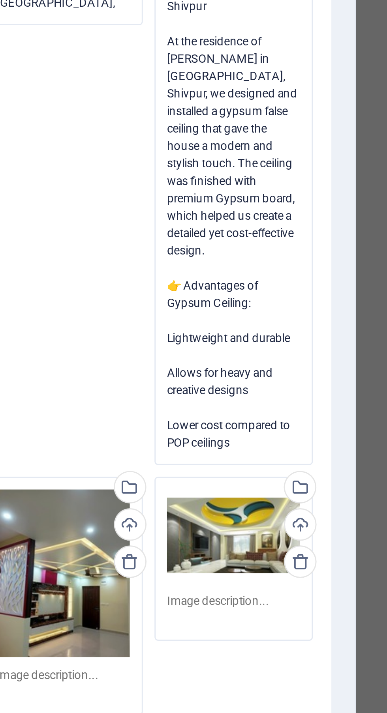
scroll to position [89, 0]
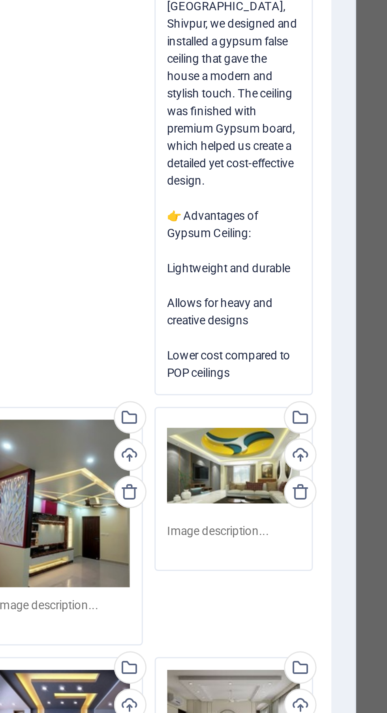
click at [111, 257] on textarea "Gypsum False Ceiling Work in [GEOGRAPHIC_DATA], Shivpur At the residence of [PE…" at bounding box center [129, 248] width 45 height 172
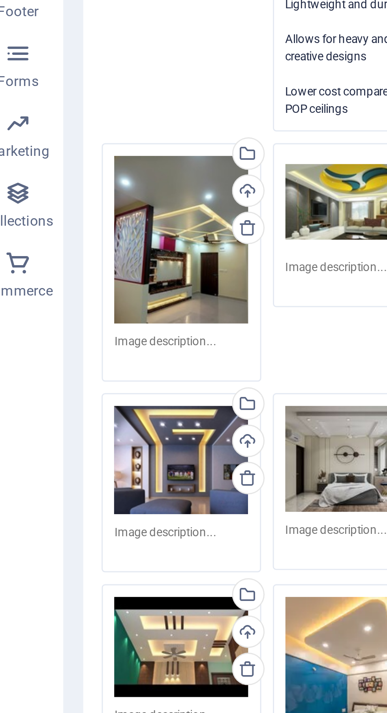
type textarea "Gypsum False Ceiling Work in [GEOGRAPHIC_DATA], Shivpur At the residence of [PE…"
click at [75, 406] on div "Drag files here, click to choose files or select files from Files or our free s…" at bounding box center [100, 298] width 116 height 532
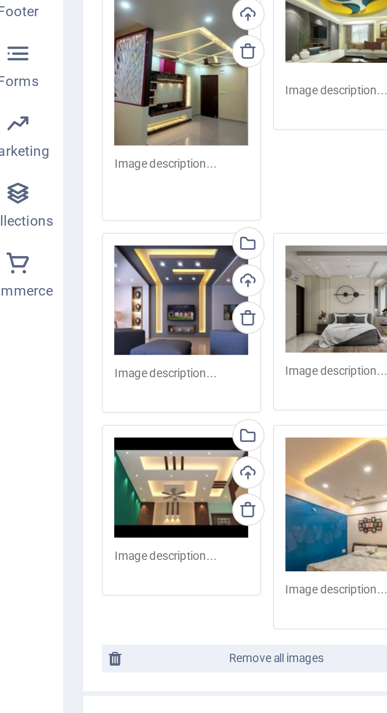
scroll to position [0, 0]
click at [84, 349] on textarea at bounding box center [71, 355] width 45 height 18
click at [80, 352] on textarea at bounding box center [71, 355] width 45 height 18
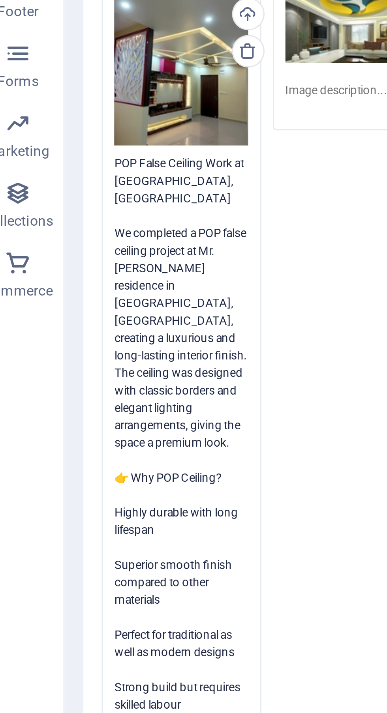
scroll to position [6, 0]
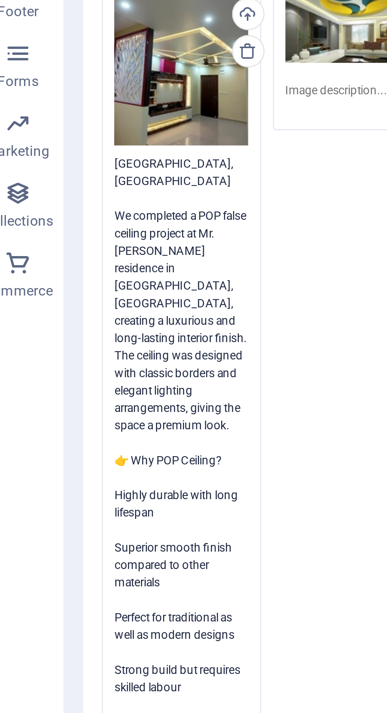
type textarea "POP False Ceiling Work at [GEOGRAPHIC_DATA], [GEOGRAPHIC_DATA] We completed a P…"
click at [127, 324] on textarea at bounding box center [129, 327] width 45 height 12
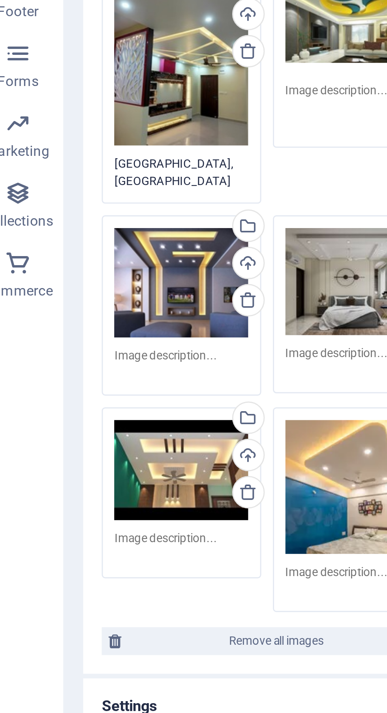
scroll to position [206, 0]
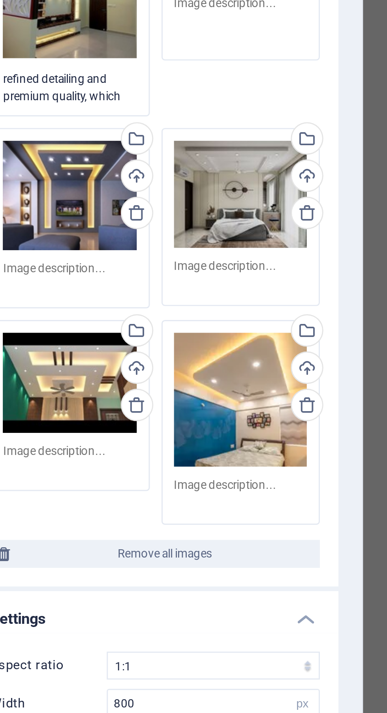
click at [141, 415] on textarea at bounding box center [129, 416] width 45 height 12
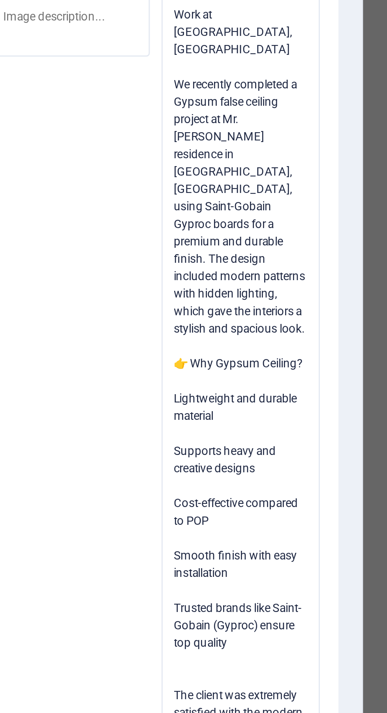
scroll to position [88, 0]
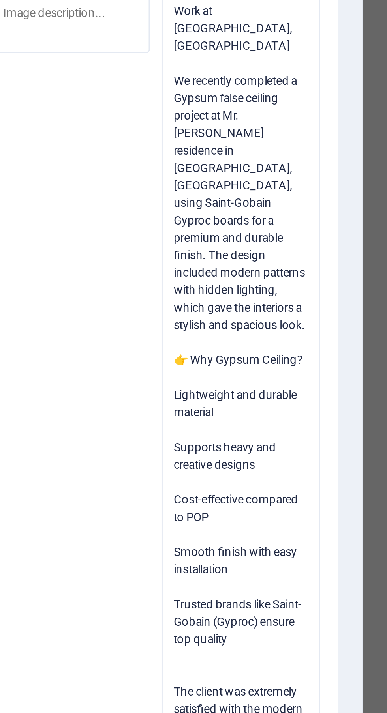
type textarea "Gypsum False Ceiling Work at [GEOGRAPHIC_DATA], [GEOGRAPHIC_DATA] We recently c…"
click at [81, 446] on div "Drag files here, click to choose files or select files from Files or our free s…" at bounding box center [100, 344] width 116 height 624
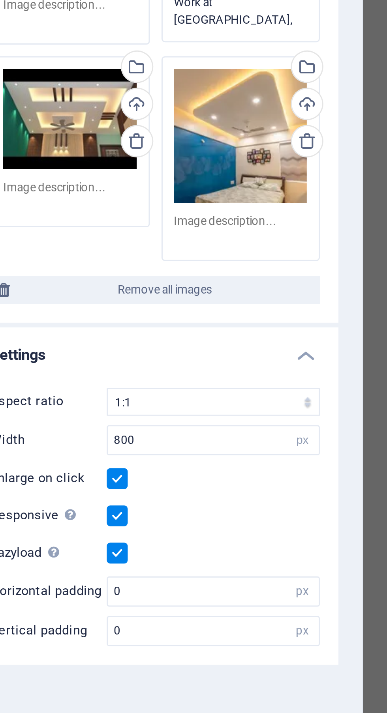
scroll to position [242, 0]
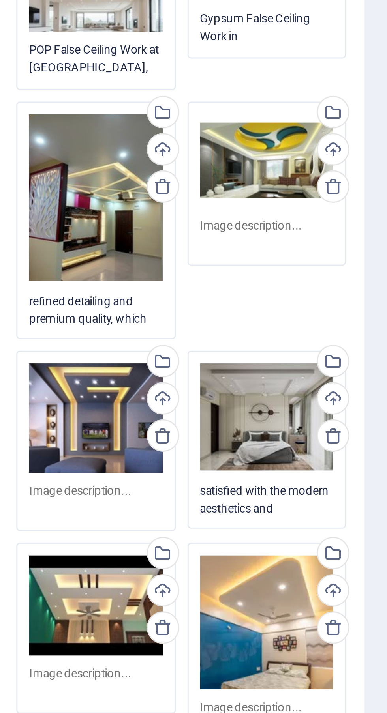
click at [138, 326] on textarea at bounding box center [129, 327] width 45 height 12
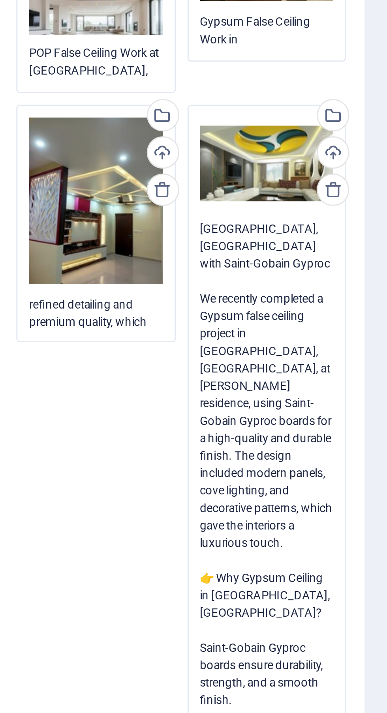
scroll to position [36, 0]
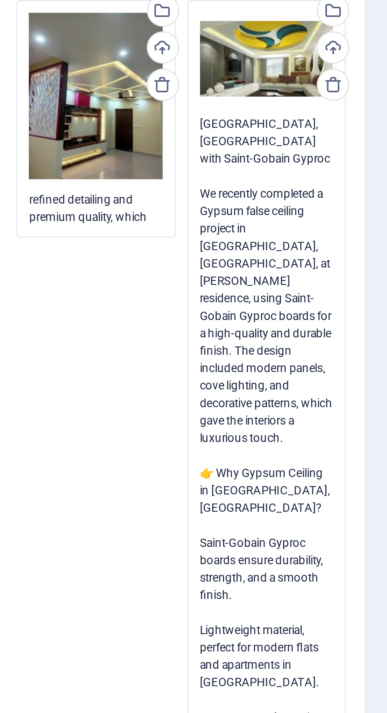
click at [112, 388] on textarea "Gypsum False Ceiling Work at [GEOGRAPHIC_DATA], [GEOGRAPHIC_DATA] with Saint-Go…" at bounding box center [129, 443] width 45 height 314
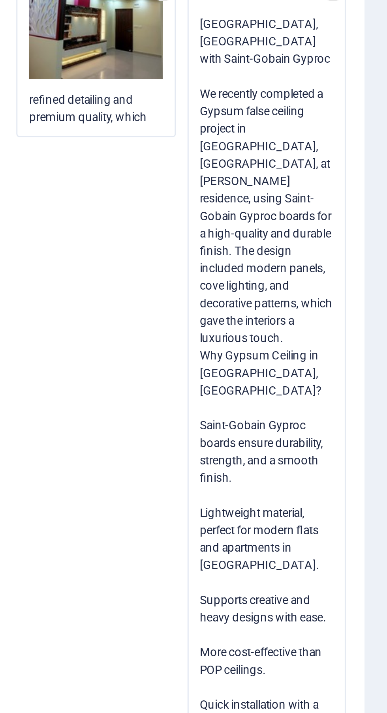
scroll to position [36, 0]
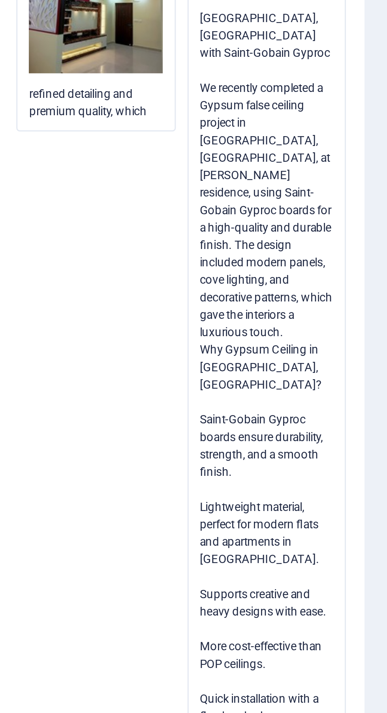
click at [120, 401] on textarea "Gypsum False Ceiling Work at [GEOGRAPHIC_DATA], [GEOGRAPHIC_DATA] with Saint-Go…" at bounding box center [129, 439] width 45 height 308
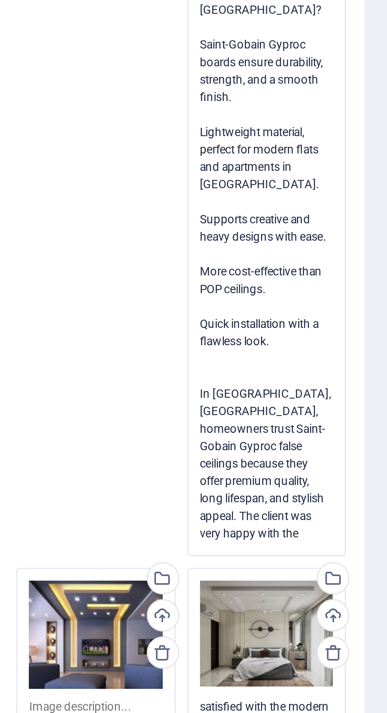
scroll to position [165, 0]
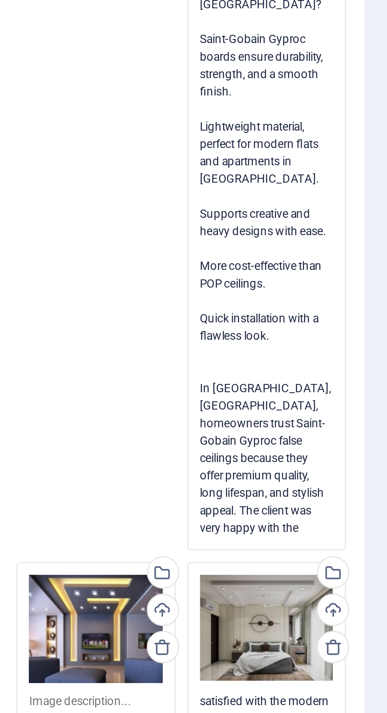
click at [107, 352] on textarea "Gypsum False Ceiling Work at [GEOGRAPHIC_DATA], [GEOGRAPHIC_DATA] with Saint-Go…" at bounding box center [129, 310] width 45 height 308
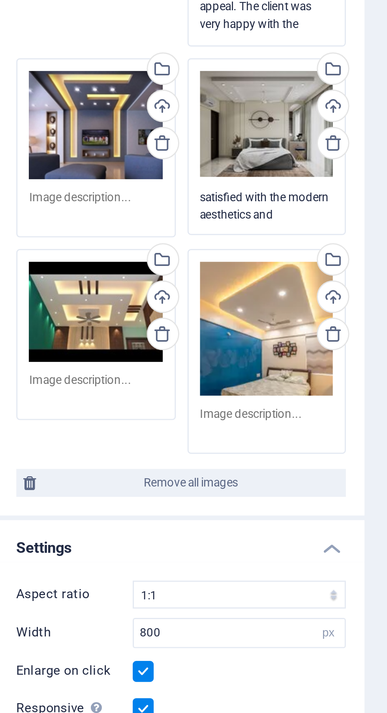
scroll to position [0, 0]
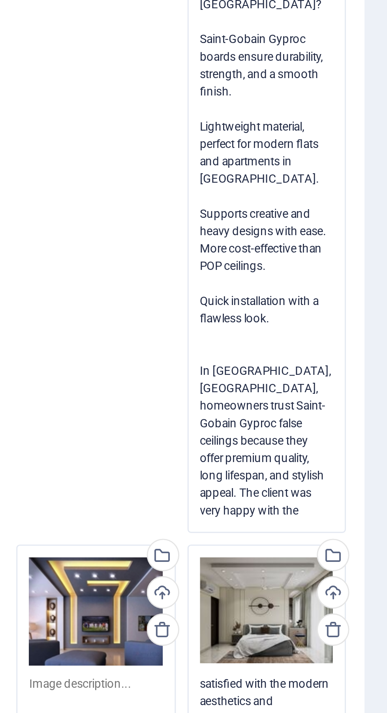
click at [107, 549] on textarea "Gypsum False Ceiling Work at [GEOGRAPHIC_DATA], [GEOGRAPHIC_DATA] with Saint-Go…" at bounding box center [129, 472] width 45 height 302
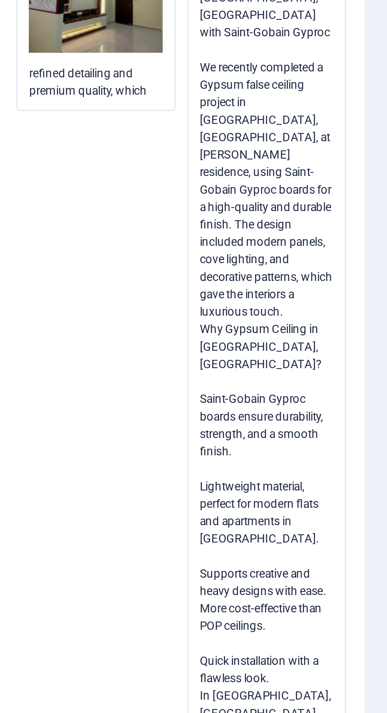
scroll to position [193, 0]
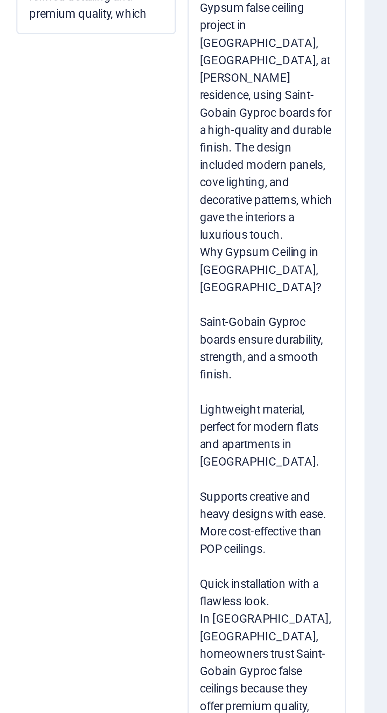
type textarea "Gypsum False Ceiling Work at [GEOGRAPHIC_DATA], [GEOGRAPHIC_DATA] with Saint-Go…"
click at [80, 249] on div "Drag files here, click to choose files or select files from Files or our free s…" at bounding box center [100, 244] width 116 height 635
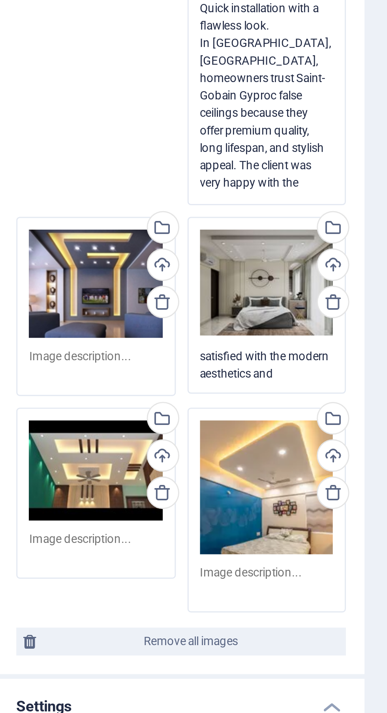
scroll to position [283, 0]
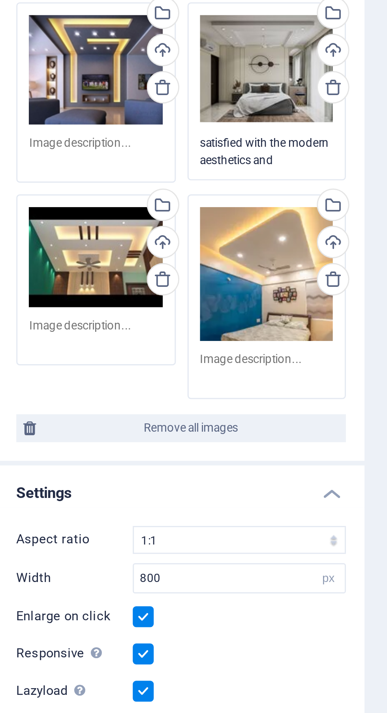
click at [75, 412] on textarea at bounding box center [71, 417] width 45 height 12
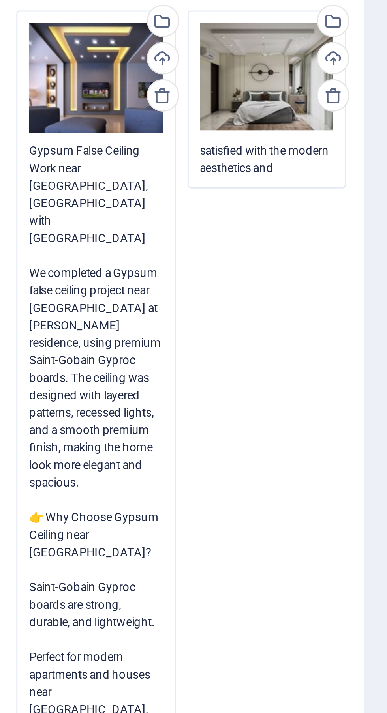
scroll to position [12, 0]
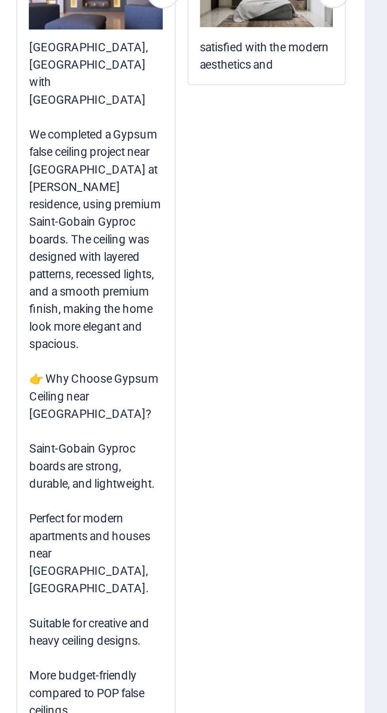
click at [57, 520] on textarea "Gypsum False Ceiling Work near [GEOGRAPHIC_DATA], [GEOGRAPHIC_DATA] with [GEOGR…" at bounding box center [71, 568] width 45 height 314
click at [53, 518] on textarea "Gypsum False Ceiling Work near [GEOGRAPHIC_DATA], [GEOGRAPHIC_DATA] with [GEOGR…" at bounding box center [71, 568] width 45 height 314
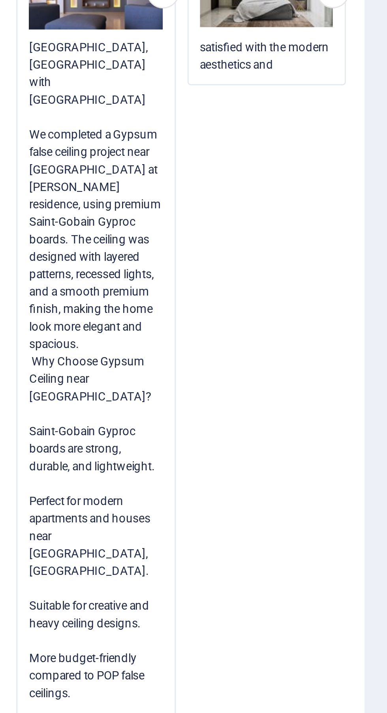
click at [53, 535] on textarea "Gypsum False Ceiling Work near [GEOGRAPHIC_DATA], [GEOGRAPHIC_DATA] with [GEOGR…" at bounding box center [71, 565] width 45 height 308
click at [50, 529] on textarea "Gypsum False Ceiling Work near [GEOGRAPHIC_DATA], [GEOGRAPHIC_DATA] with [GEOGR…" at bounding box center [71, 565] width 45 height 308
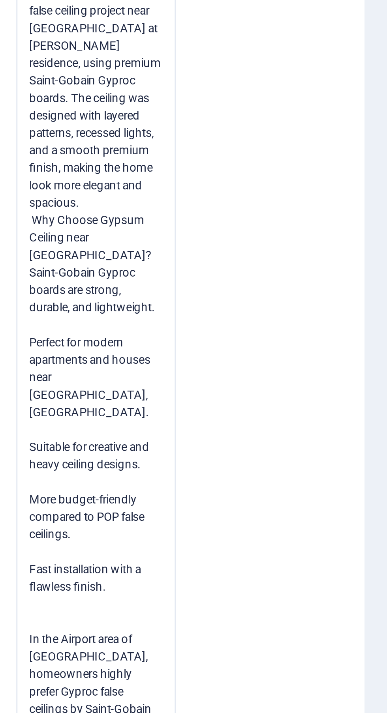
click at [52, 550] on textarea "Gypsum False Ceiling Work near [GEOGRAPHIC_DATA], [GEOGRAPHIC_DATA] with [GEOGR…" at bounding box center [71, 562] width 45 height 302
click at [50, 548] on textarea "Gypsum False Ceiling Work near [GEOGRAPHIC_DATA], [GEOGRAPHIC_DATA] with [GEOGR…" at bounding box center [71, 562] width 45 height 302
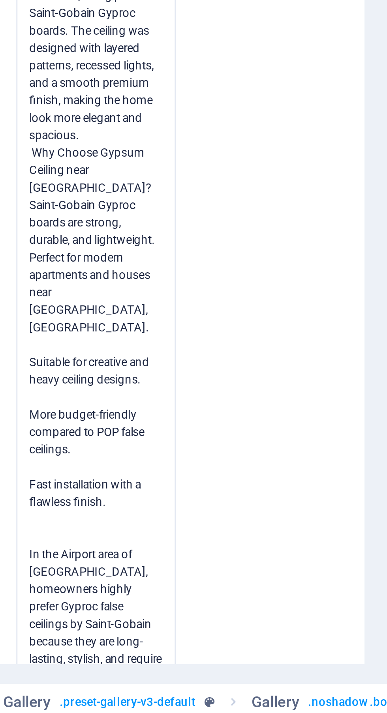
click at [52, 566] on textarea "Gypsum False Ceiling Work near [GEOGRAPHIC_DATA], [GEOGRAPHIC_DATA] with [GEOGR…" at bounding box center [71, 559] width 45 height 296
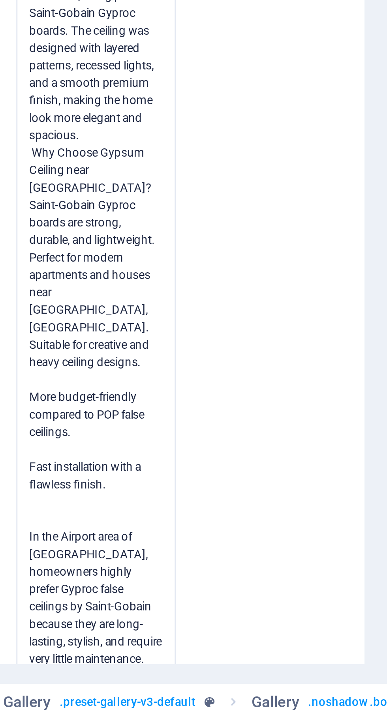
click at [65, 575] on textarea "Gypsum False Ceiling Work near [GEOGRAPHIC_DATA], [GEOGRAPHIC_DATA] with [GEOGR…" at bounding box center [71, 556] width 45 height 290
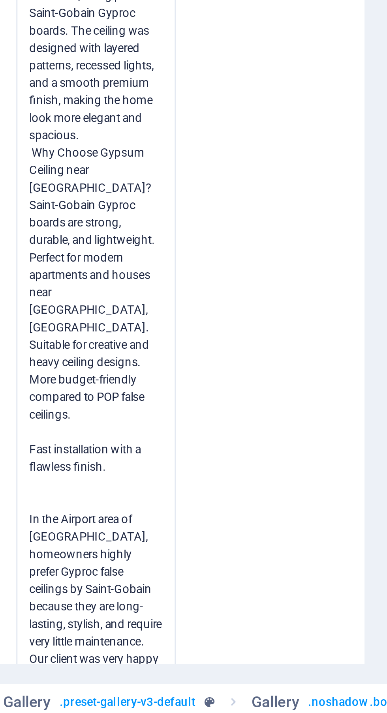
click at [62, 596] on textarea "Gypsum False Ceiling Work near [GEOGRAPHIC_DATA], [GEOGRAPHIC_DATA] with [GEOGR…" at bounding box center [71, 553] width 45 height 284
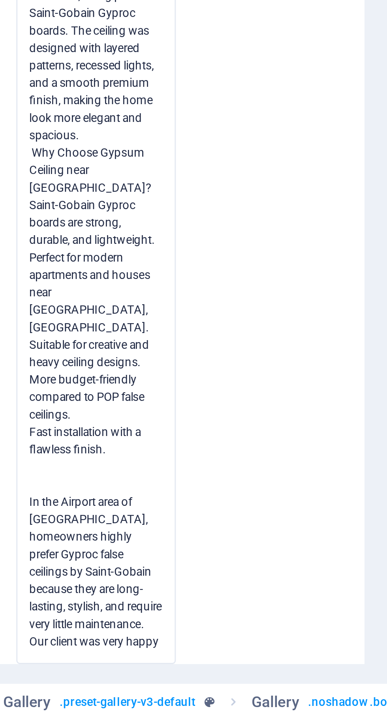
click at [60, 608] on textarea "Gypsum False Ceiling Work near [GEOGRAPHIC_DATA], [GEOGRAPHIC_DATA] with [GEOGR…" at bounding box center [71, 550] width 45 height 278
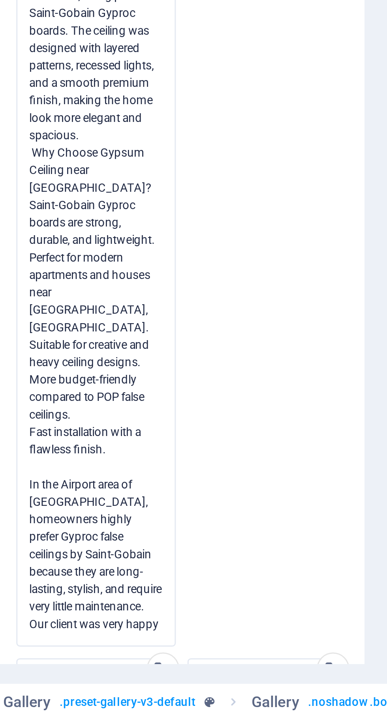
click at [51, 605] on textarea "Gypsum False Ceiling Work near [GEOGRAPHIC_DATA], [GEOGRAPHIC_DATA] with [GEOGR…" at bounding box center [71, 547] width 45 height 272
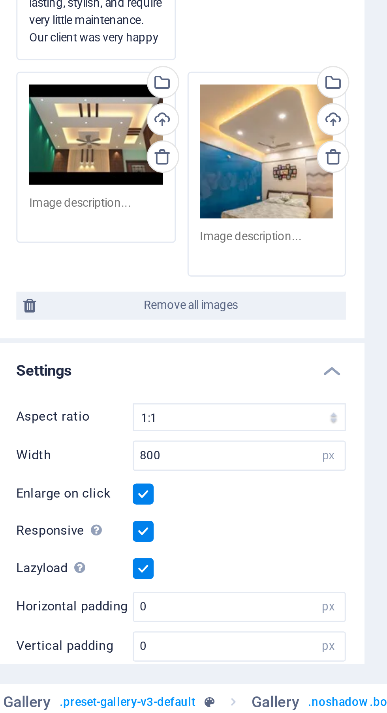
scroll to position [199, 0]
type textarea "Gypsum False Ceiling Work near [GEOGRAPHIC_DATA], [GEOGRAPHIC_DATA] with [GEOGR…"
click at [75, 535] on ul "Image Drag files here, click to choose files or select files from Files or our …" at bounding box center [100, 285] width 124 height 829
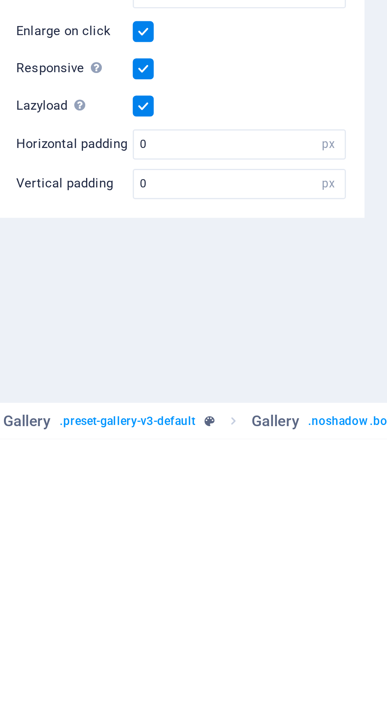
scroll to position [0, 0]
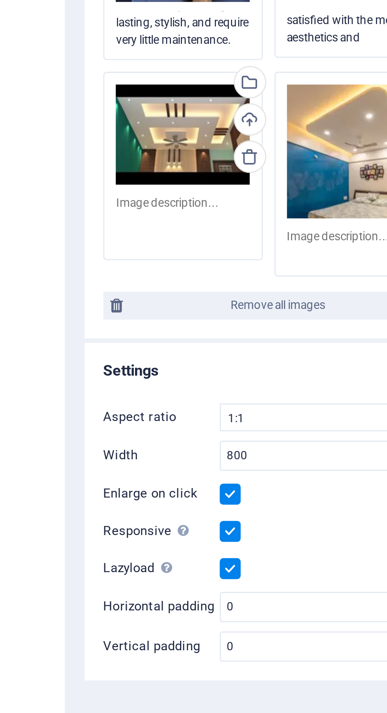
click at [73, 478] on textarea at bounding box center [71, 482] width 45 height 18
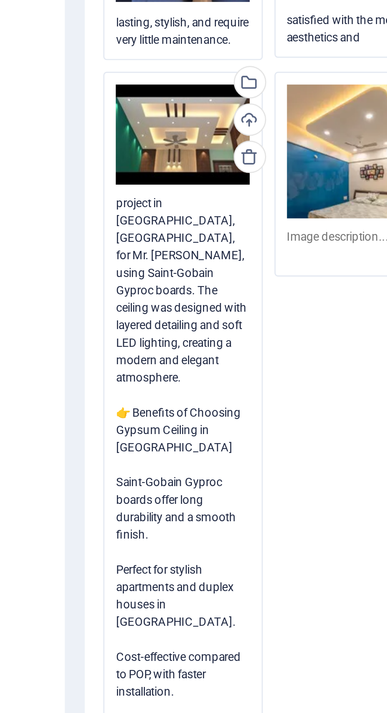
click at [53, 536] on textarea "gypsum false ceiling project in [GEOGRAPHIC_DATA], [GEOGRAPHIC_DATA], for Mr. […" at bounding box center [71, 565] width 45 height 184
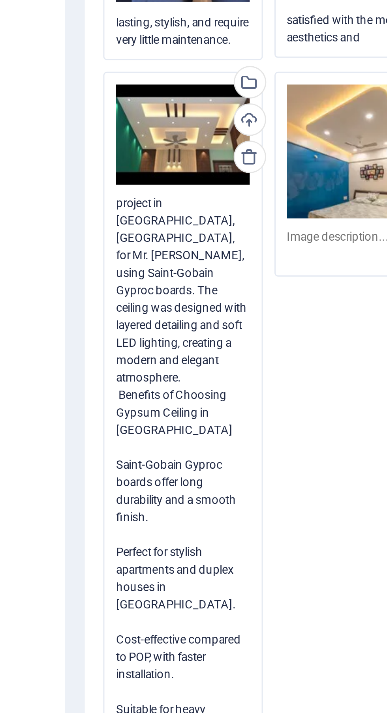
scroll to position [0, 0]
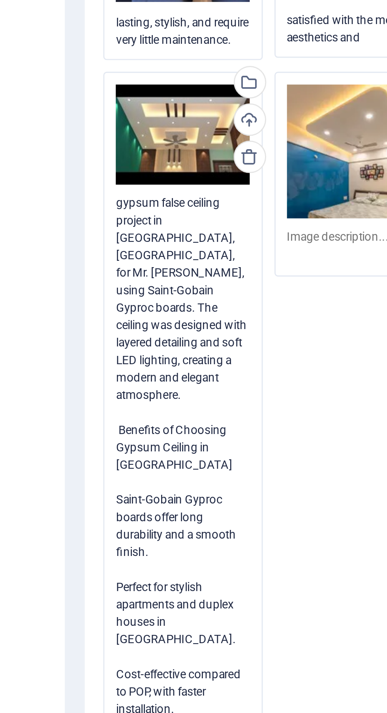
type textarea "gypsum false ceiling project in [GEOGRAPHIC_DATA], [GEOGRAPHIC_DATA], for Mr. […"
click at [129, 486] on textarea at bounding box center [129, 491] width 45 height 12
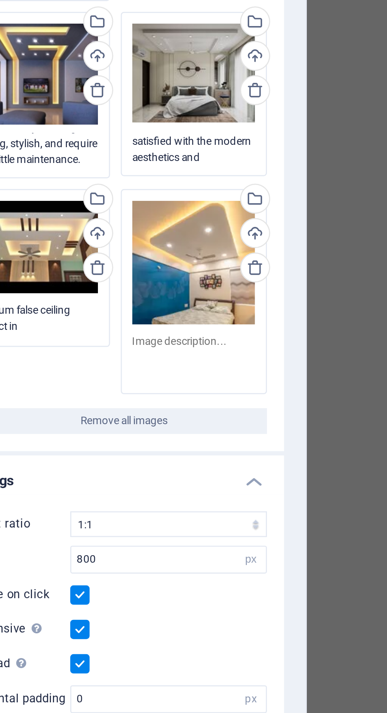
click at [132, 495] on textarea at bounding box center [129, 494] width 45 height 18
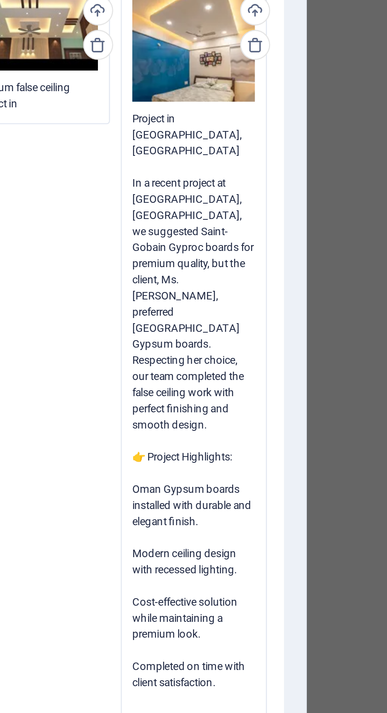
scroll to position [84, 0]
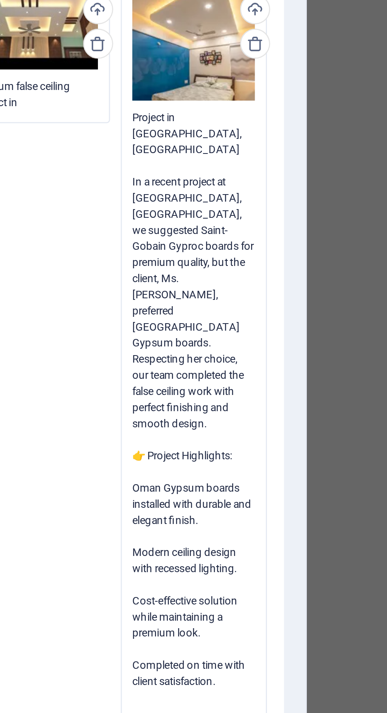
click at [112, 501] on textarea "Gypsum False Ceiling Project in [GEOGRAPHIC_DATA], [GEOGRAPHIC_DATA] In a recen…" at bounding box center [129, 522] width 45 height 243
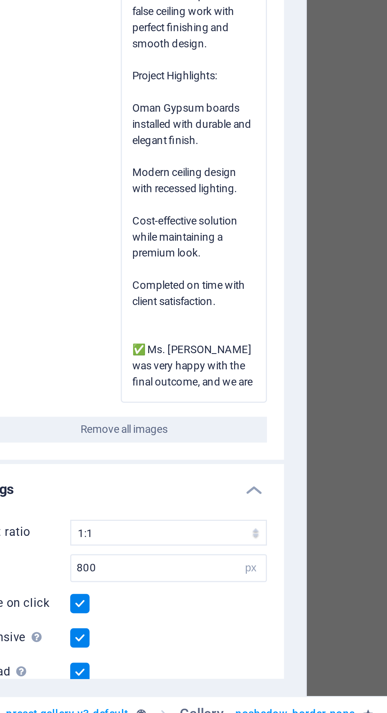
scroll to position [143, 0]
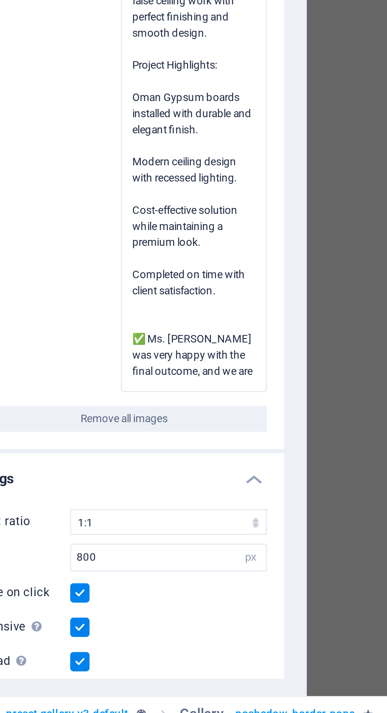
click at [111, 542] on textarea "Gypsum False Ceiling Project in [GEOGRAPHIC_DATA], [GEOGRAPHIC_DATA] In a recen…" at bounding box center [129, 462] width 45 height 243
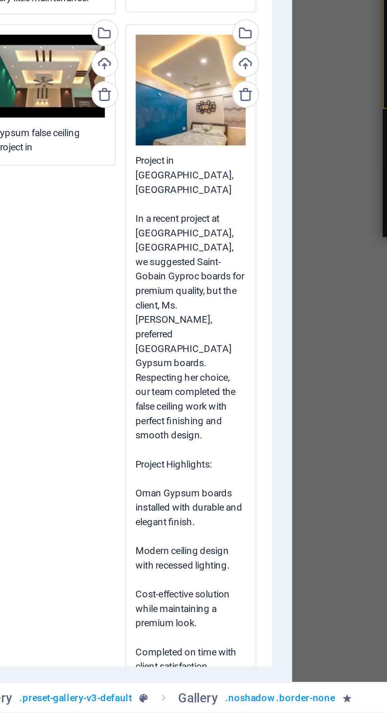
scroll to position [0, 0]
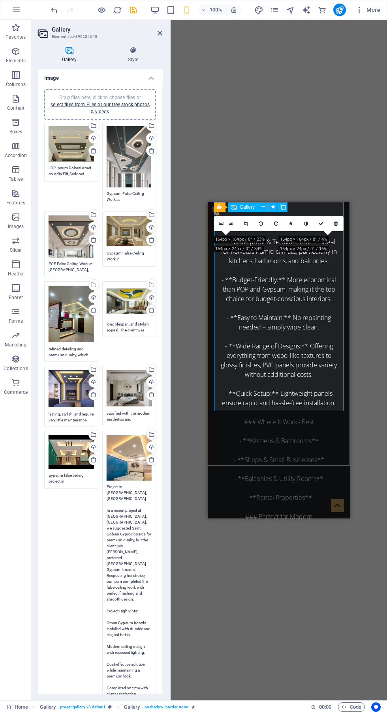
type textarea "Gypsum False Ceiling Project in [GEOGRAPHIC_DATA], [GEOGRAPHIC_DATA] In a recen…"
click at [238, 598] on div "Drag and drop a file to add it H1 Banner Banner Container Cards Container Conta…" at bounding box center [278, 360] width 216 height 681
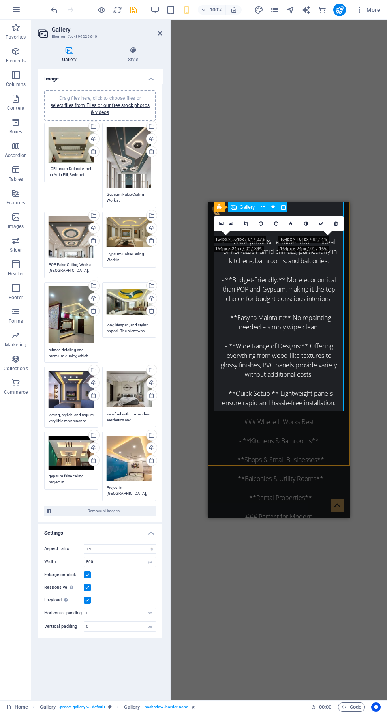
scroll to position [230, 0]
click at [159, 33] on icon at bounding box center [159, 33] width 5 height 6
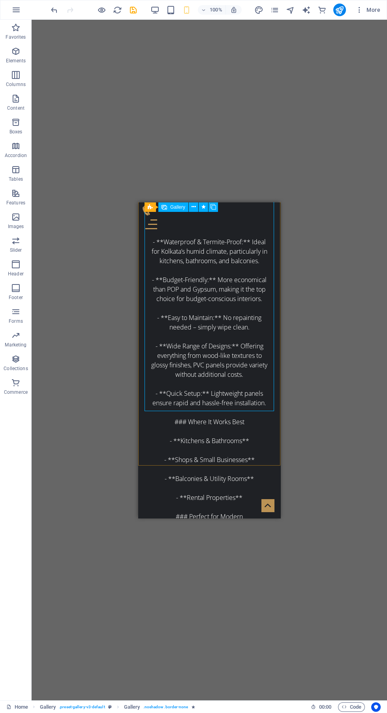
click at [133, 11] on icon "save" at bounding box center [133, 10] width 9 height 9
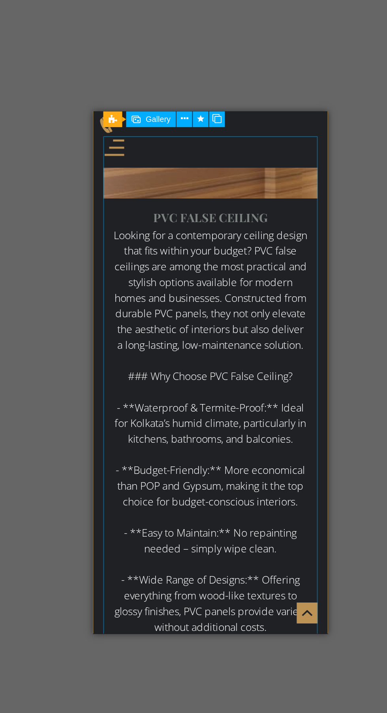
scroll to position [3463, 0]
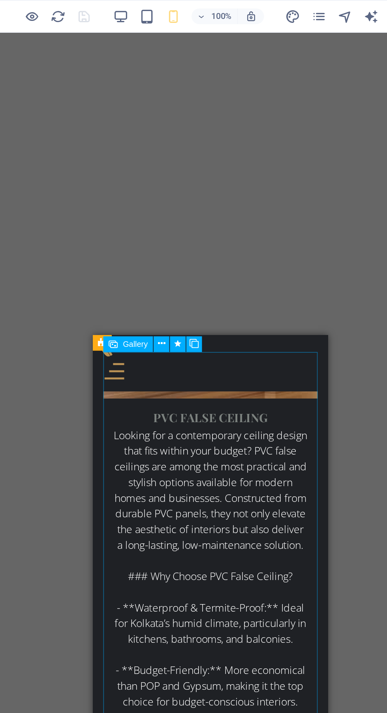
scroll to position [3479, 0]
click at [101, 11] on icon "button" at bounding box center [101, 10] width 9 height 9
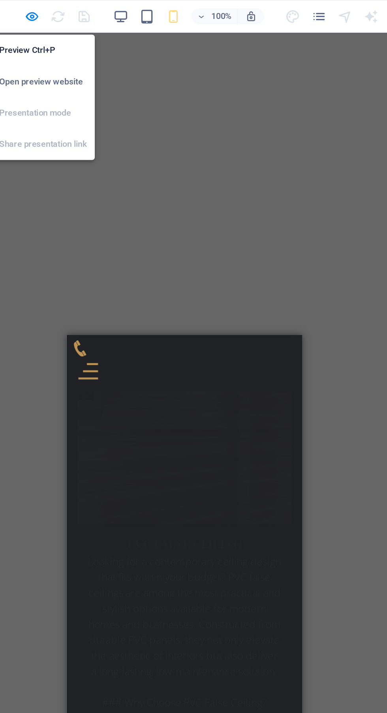
scroll to position [3408, 0]
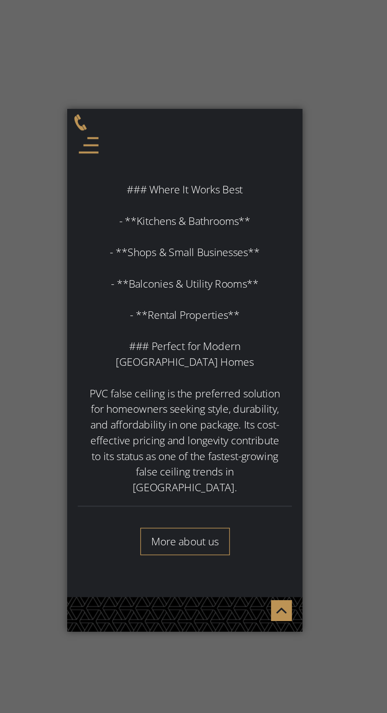
scroll to position [3776, 0]
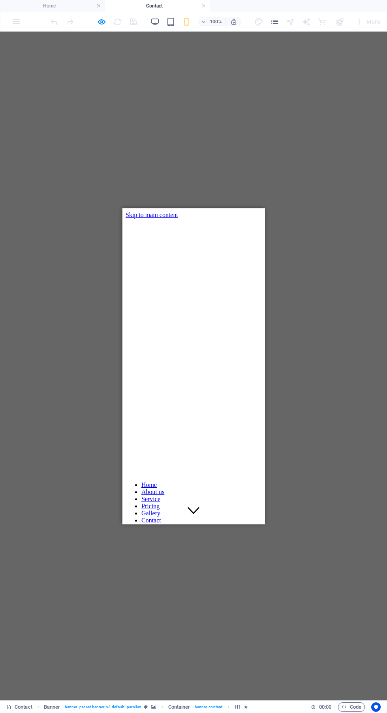
scroll to position [2, 0]
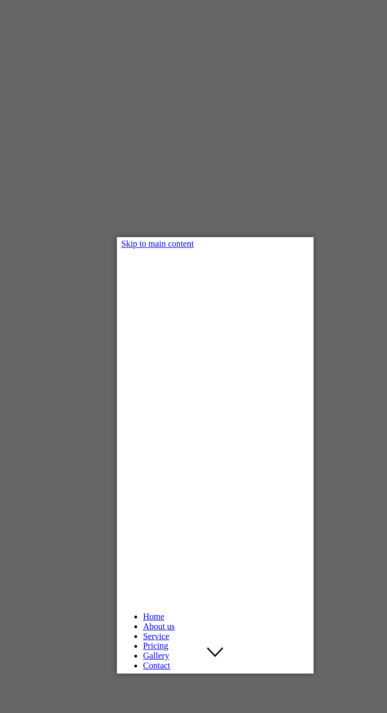
click at [206, 508] on nav "Home About us Service Pricing Gallery Contact" at bounding box center [188, 529] width 136 height 43
click at [191, 508] on nav "Home About us Service Pricing Gallery Contact" at bounding box center [188, 529] width 136 height 43
click at [189, 508] on nav "Home About us Service Pricing Gallery Contact" at bounding box center [188, 529] width 136 height 43
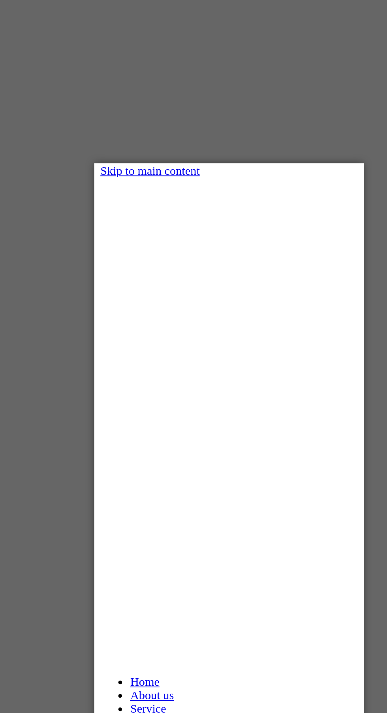
click at [158, 433] on nav "Home About us Service Pricing Gallery Contact" at bounding box center [165, 454] width 136 height 43
click at [170, 433] on nav "Home About us Service Pricing Gallery Contact" at bounding box center [165, 454] width 136 height 43
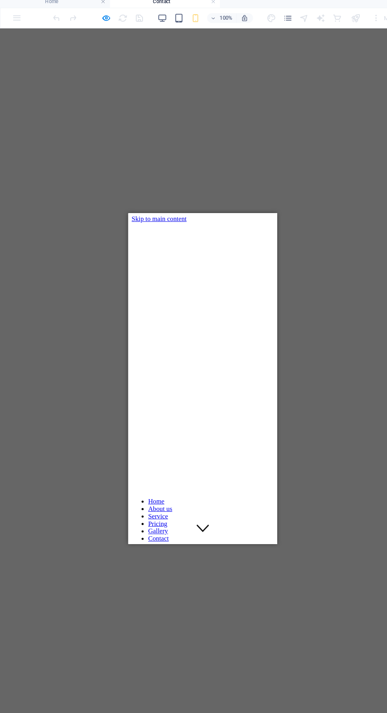
click at [227, 485] on nav "Home About us Service Pricing Gallery Contact" at bounding box center [199, 506] width 136 height 43
click at [189, 485] on nav "Home About us Service Pricing Gallery Contact" at bounding box center [199, 506] width 136 height 43
click at [197, 485] on nav "Home About us Service Pricing Gallery Contact" at bounding box center [199, 506] width 136 height 43
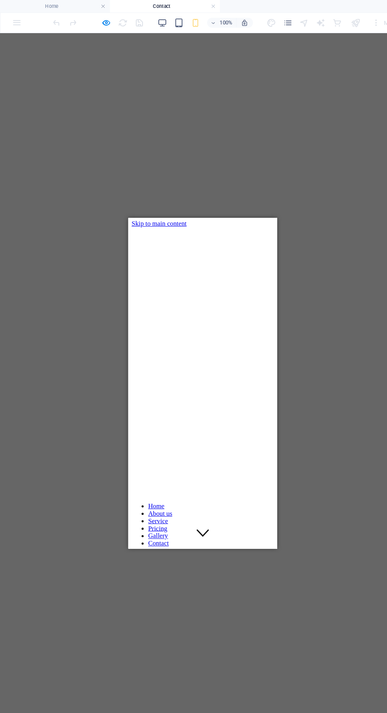
click at [253, 712] on div at bounding box center [199, 715] width 136 height 7
click at [248, 712] on div at bounding box center [199, 715] width 136 height 7
click at [256, 712] on div at bounding box center [199, 715] width 136 height 7
click at [206, 489] on nav "Home About us Service Pricing Gallery Contact" at bounding box center [199, 510] width 136 height 43
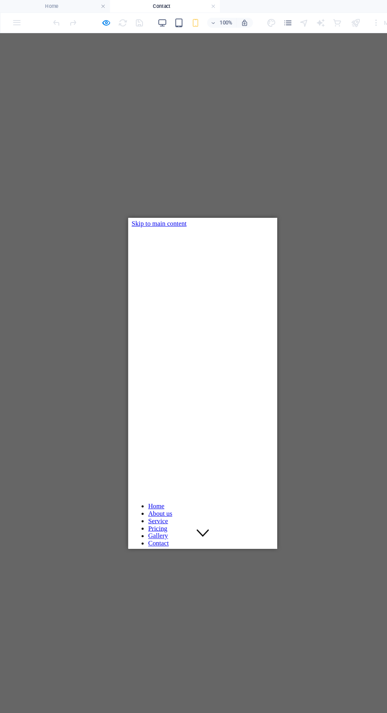
click at [261, 712] on div at bounding box center [199, 715] width 136 height 7
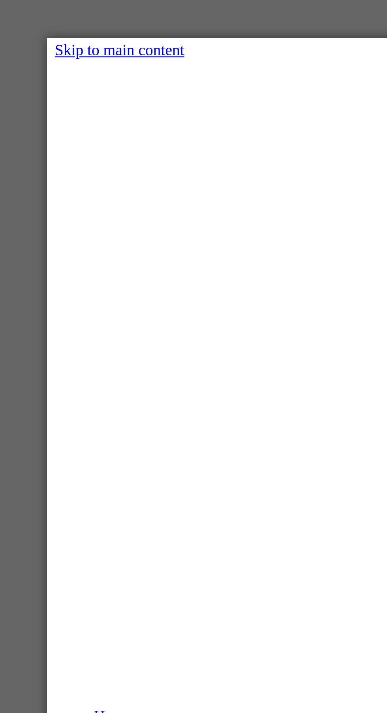
click at [155, 539] on div "Contact Lorem ipsum dolor sit amet" at bounding box center [118, 563] width 136 height 48
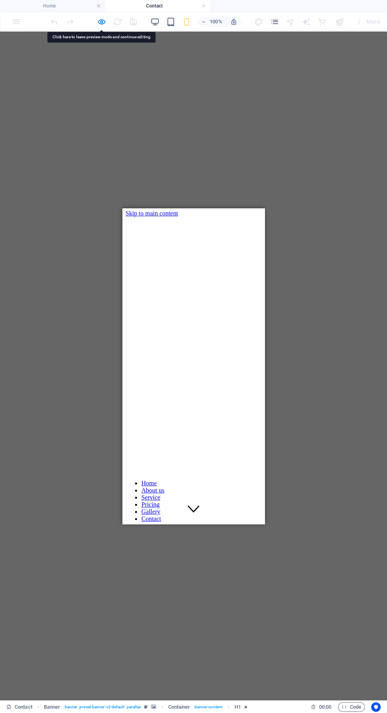
click at [101, 22] on icon "button" at bounding box center [101, 21] width 9 height 9
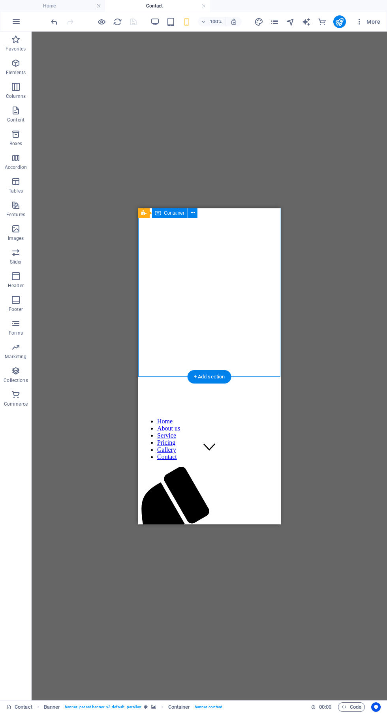
scroll to position [0, 0]
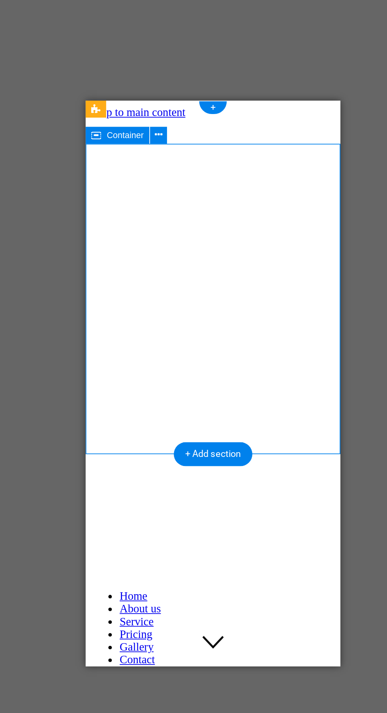
click at [182, 603] on div "Contact Lorem ipsum dolor sit amet" at bounding box center [156, 627] width 136 height 48
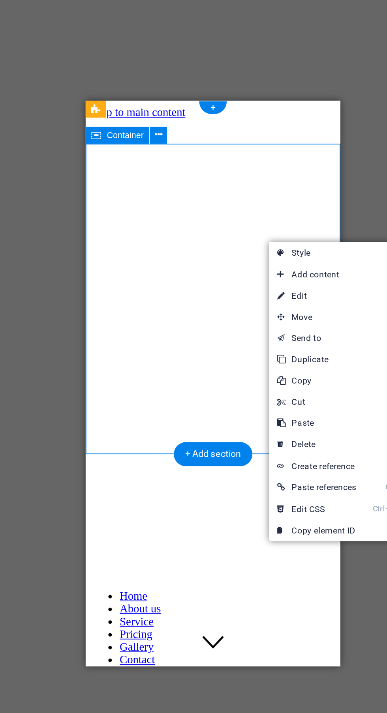
click at [267, 318] on link "⏎ Edit" at bounding box center [266, 317] width 53 height 12
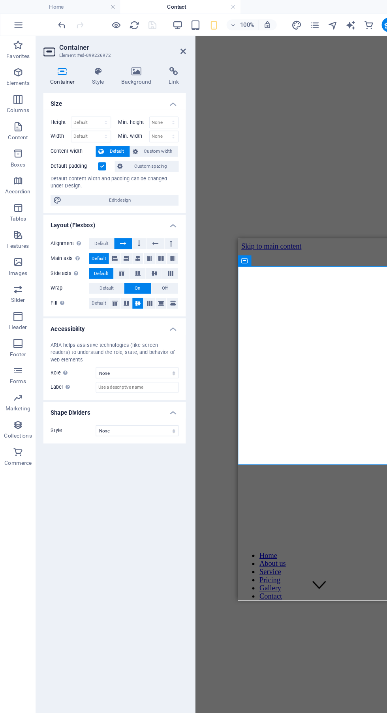
click at [117, 64] on icon at bounding box center [119, 62] width 38 height 8
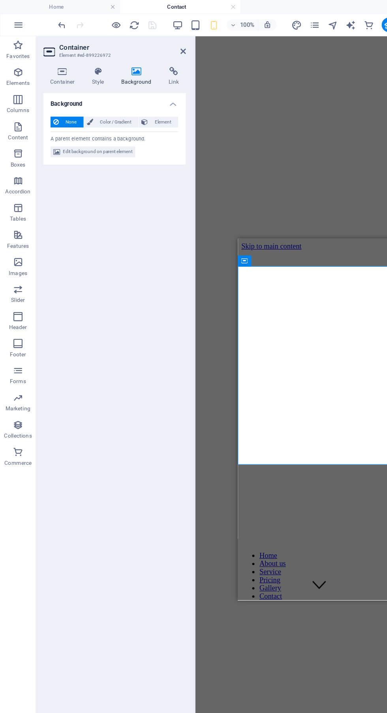
click at [96, 128] on span "Edit background on parent element" at bounding box center [85, 132] width 61 height 9
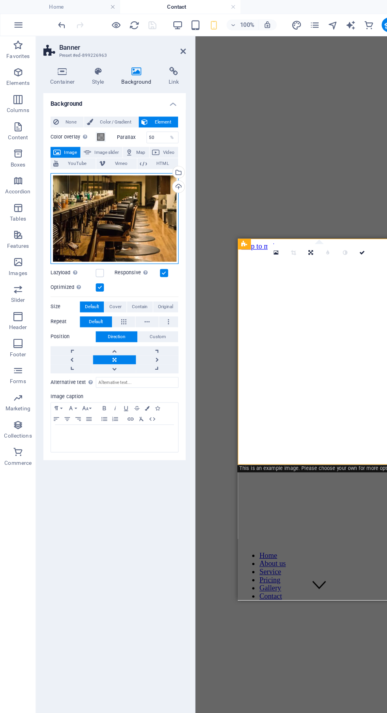
click at [101, 194] on div "Drag files here, click to choose files or select files from Files or our free s…" at bounding box center [100, 190] width 112 height 79
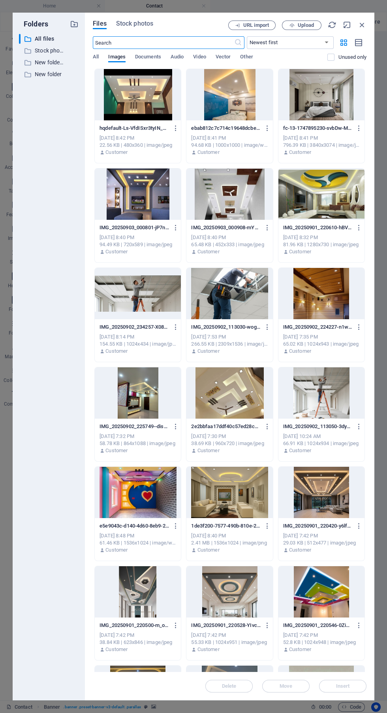
click at [304, 25] on span "Upload" at bounding box center [306, 25] width 16 height 5
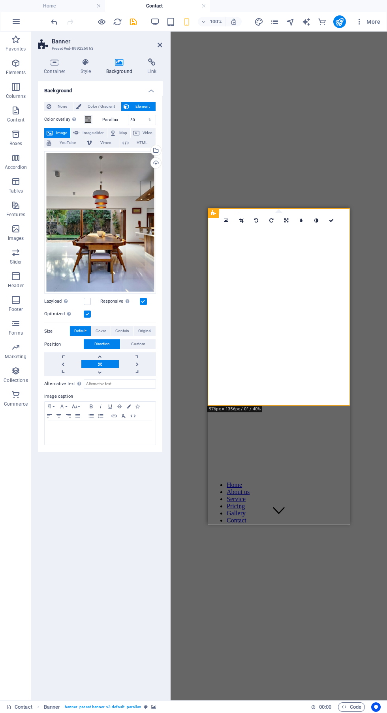
click at [331, 220] on icon at bounding box center [331, 220] width 5 height 5
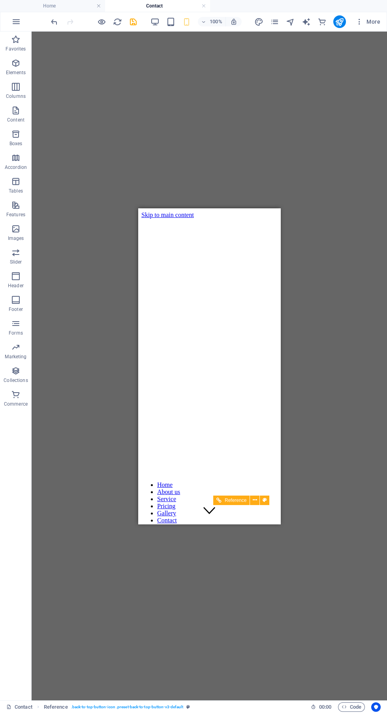
click at [264, 704] on div at bounding box center [209, 707] width 136 height 7
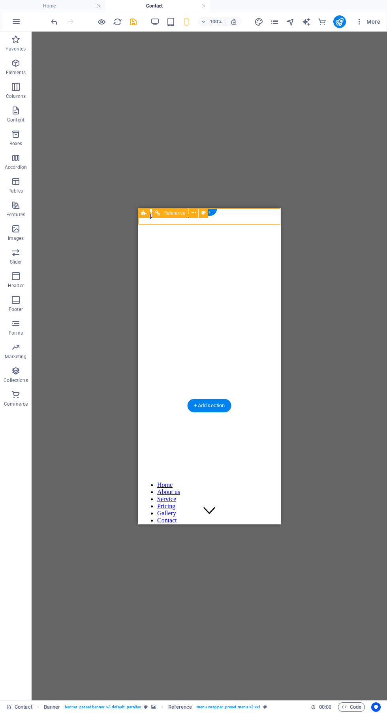
click at [212, 481] on nav "Home About us Service Pricing Gallery Contact" at bounding box center [209, 502] width 136 height 43
click at [274, 704] on div at bounding box center [209, 707] width 136 height 7
click at [137, 6] on h4 "Contact" at bounding box center [157, 6] width 105 height 9
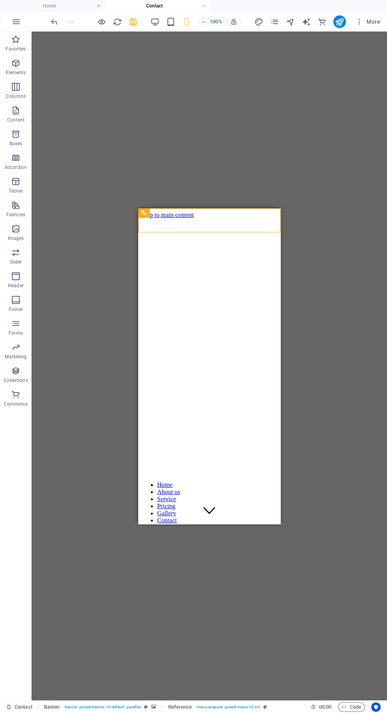
click at [117, 22] on icon "reload" at bounding box center [117, 21] width 9 height 9
click at [132, 25] on icon "save" at bounding box center [133, 21] width 9 height 9
click at [259, 22] on icon "design" at bounding box center [258, 21] width 9 height 9
select select "ease-in-out"
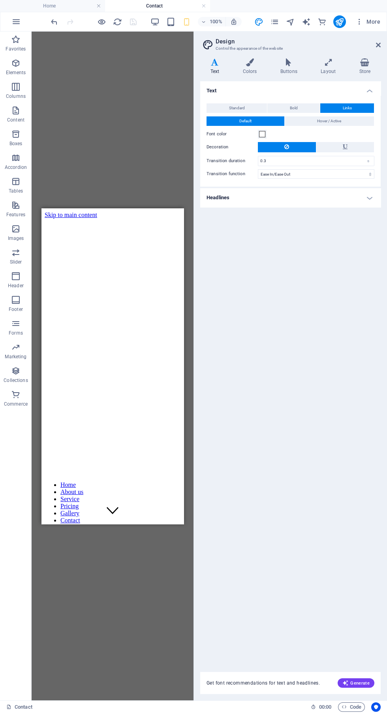
click at [149, 158] on div "Drag here to replace the existing content. Press “Ctrl” if you want to create a…" at bounding box center [113, 366] width 162 height 669
click at [274, 22] on icon "pages" at bounding box center [274, 21] width 9 height 9
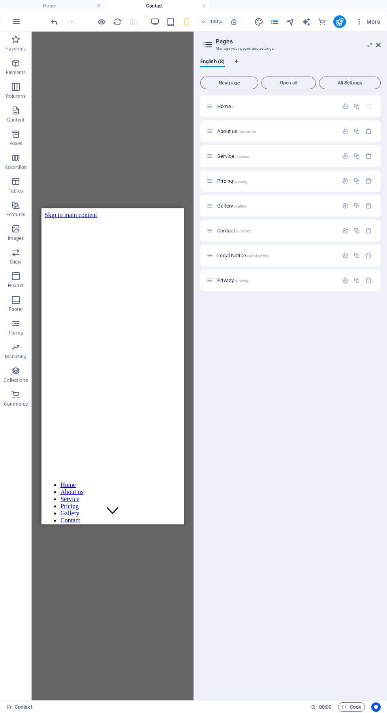
click at [284, 106] on p "Home /" at bounding box center [276, 106] width 118 height 5
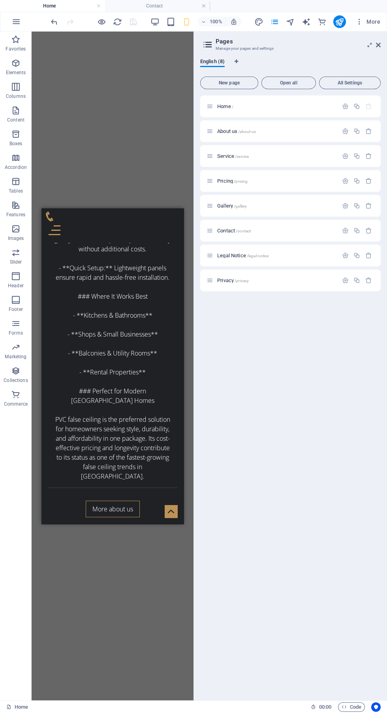
scroll to position [3737, 0]
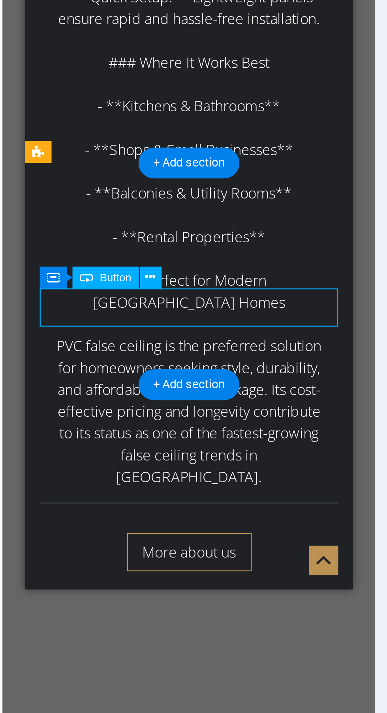
click at [124, 435] on div "+ Add section" at bounding box center [113, 435] width 44 height 13
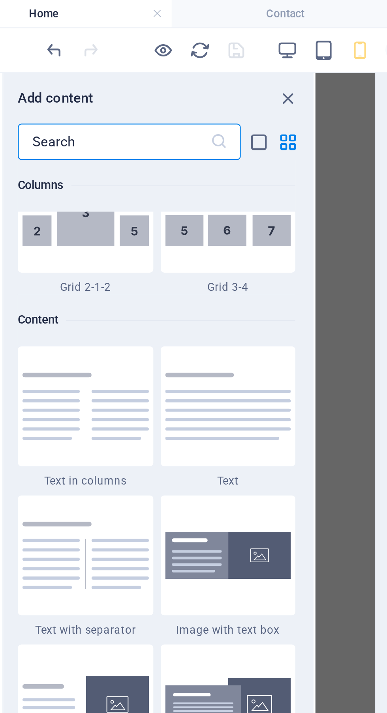
scroll to position [1381, 0]
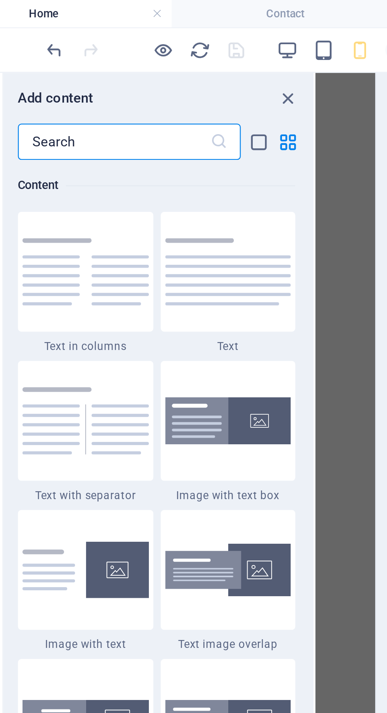
click at [157, 43] on icon "close panel" at bounding box center [155, 42] width 9 height 9
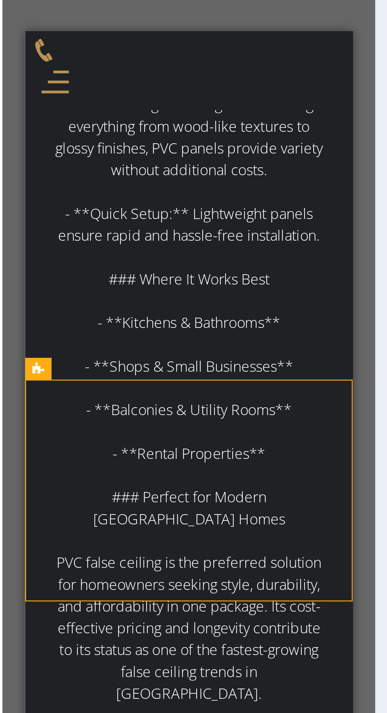
scroll to position [3716, 0]
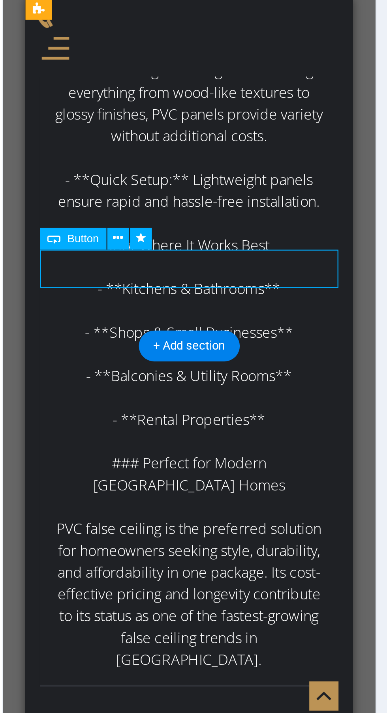
click at [81, 310] on icon at bounding box center [81, 313] width 4 height 8
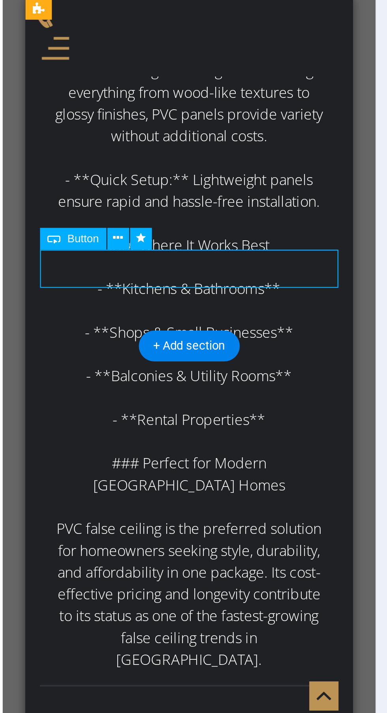
click at [81, 313] on icon at bounding box center [81, 313] width 4 height 8
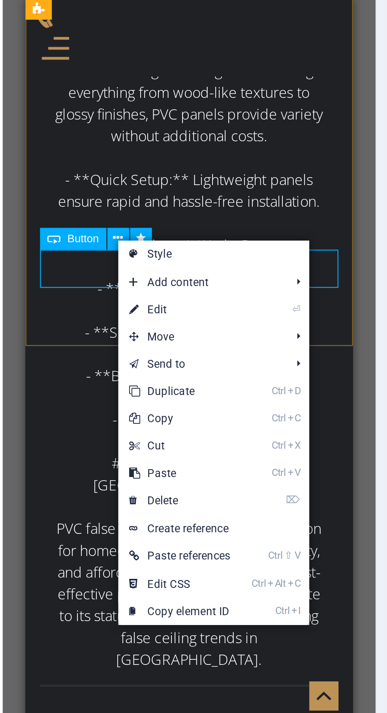
click at [135, 344] on link "⏎ Edit" at bounding box center [108, 344] width 53 height 12
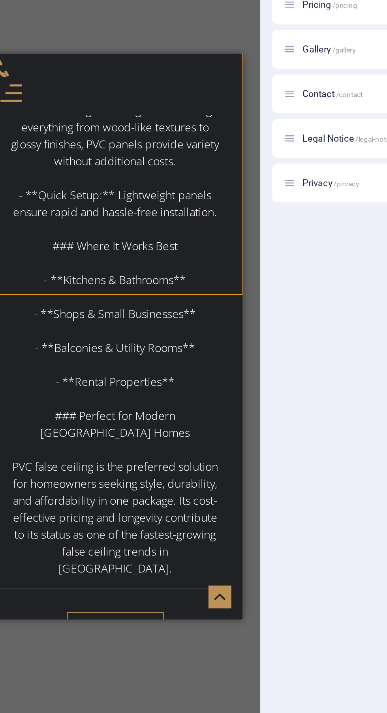
scroll to position [3715, 0]
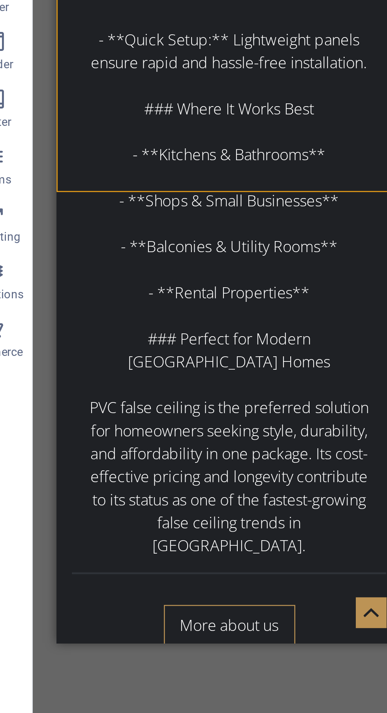
scroll to position [3729, 0]
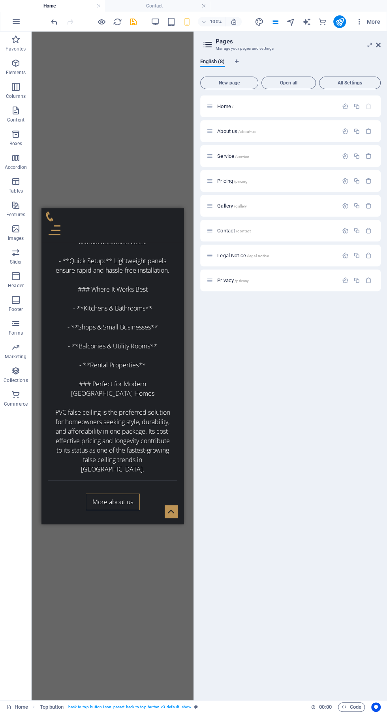
scroll to position [3745, 0]
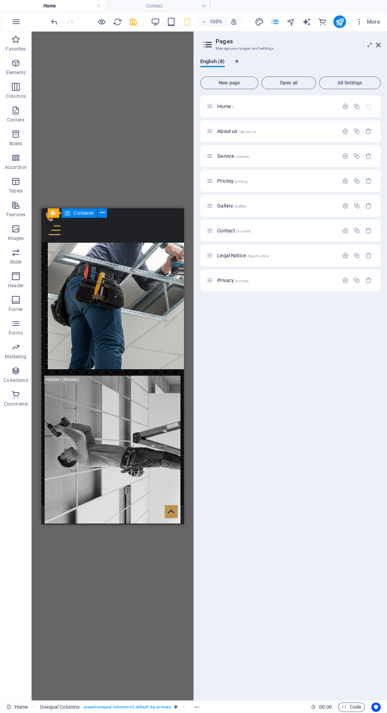
scroll to position [4100, 0]
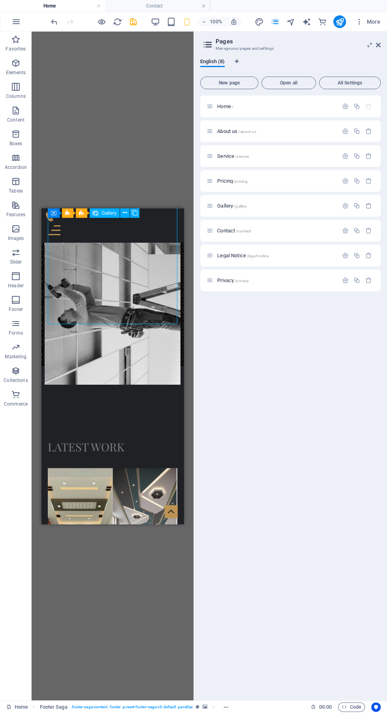
scroll to position [4228, 0]
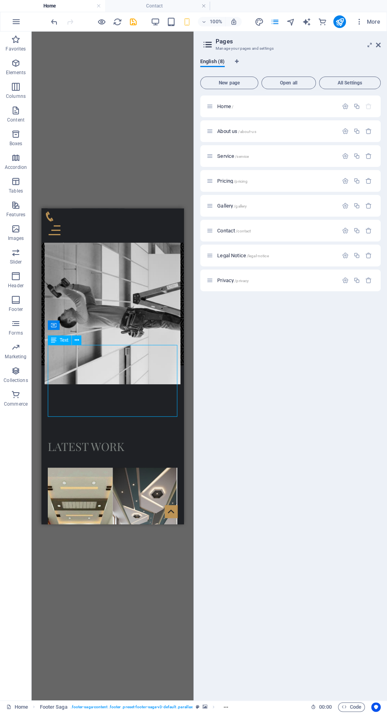
click at [75, 341] on icon at bounding box center [77, 340] width 4 height 8
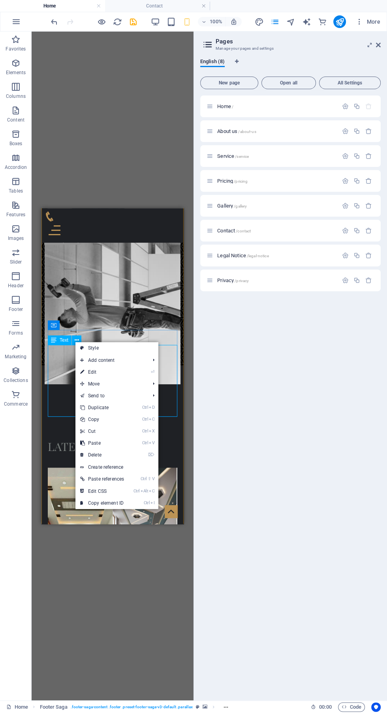
click at [117, 449] on link "⌦ Delete" at bounding box center [101, 455] width 53 height 12
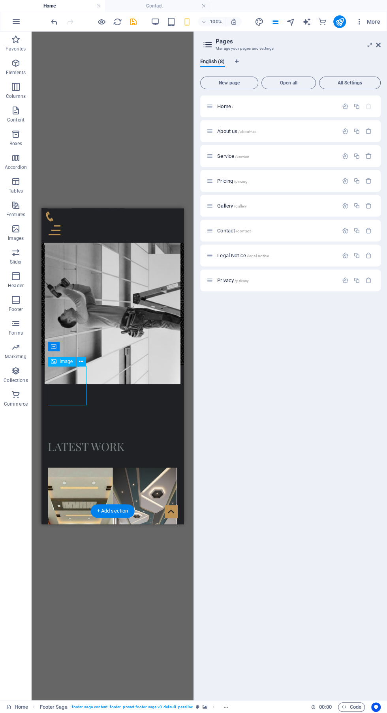
scroll to position [4232, 0]
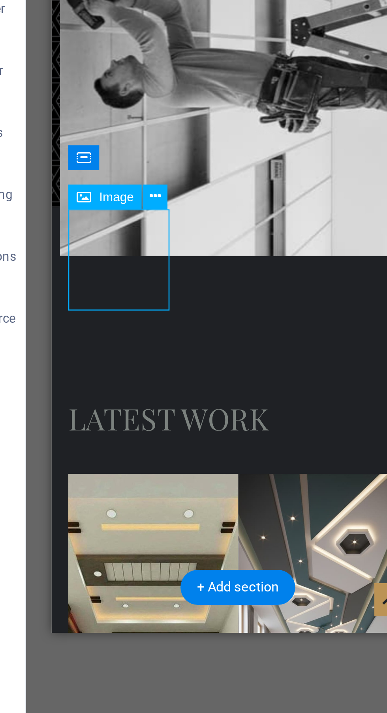
click at [81, 358] on icon at bounding box center [81, 357] width 4 height 8
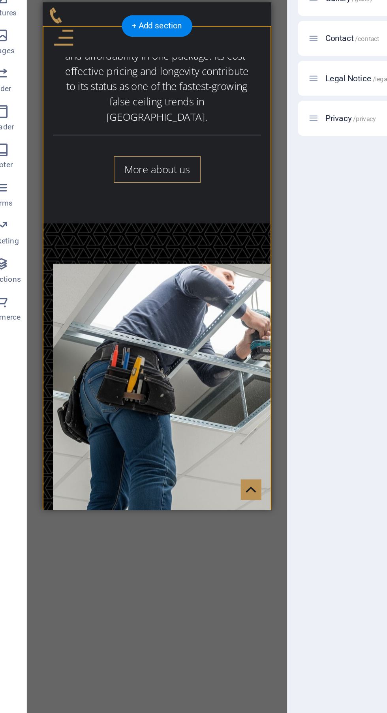
scroll to position [3932, 0]
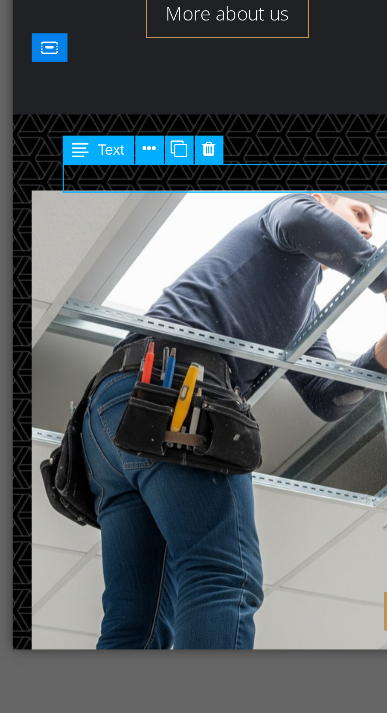
click at [86, 358] on icon at bounding box center [86, 358] width 4 height 8
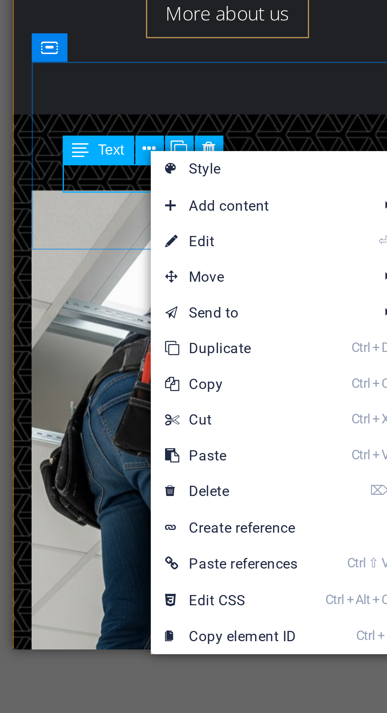
click at [130, 388] on link "⏎ Edit" at bounding box center [113, 389] width 53 height 12
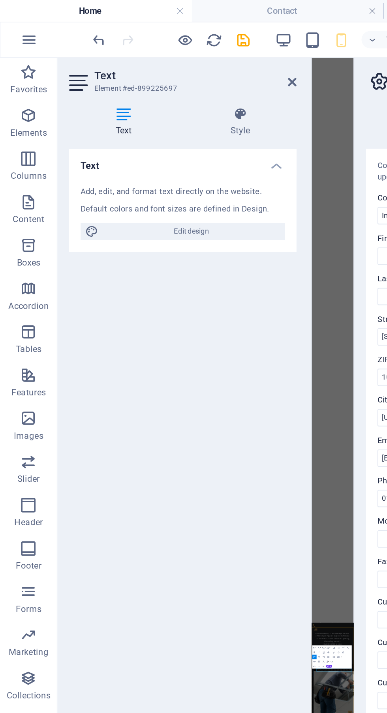
click at [153, 175] on div "Text Add, edit, and format text directly on the website. Default colors and fon…" at bounding box center [100, 387] width 124 height 613
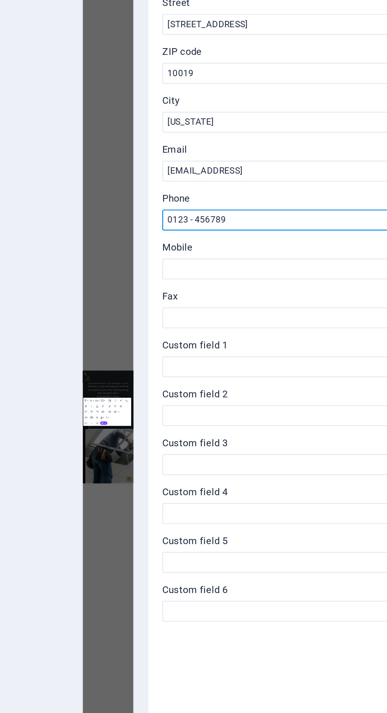
click at [266, 273] on input "0123 - 456789" at bounding box center [290, 272] width 168 height 9
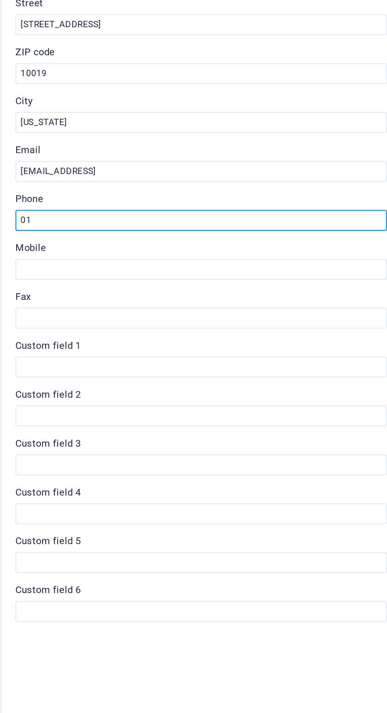
type input "0"
type input "[PHONE_NUMBER]"
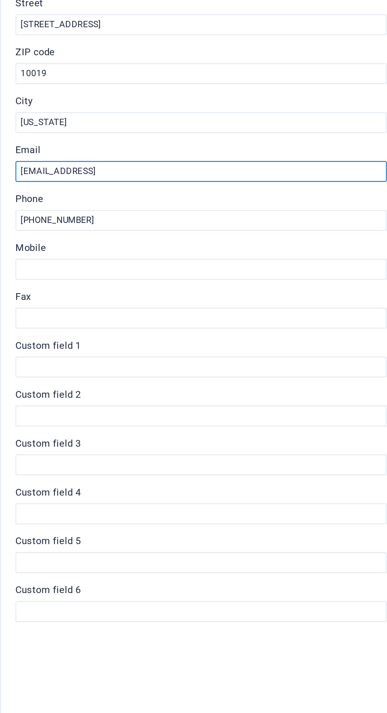
click at [315, 250] on input "[EMAIL_ADDRESS]" at bounding box center [290, 250] width 168 height 9
type input "2"
type input "[PERSON_NAME]"
type input "[EMAIL_ADDRESS][DOMAIN_NAME]"
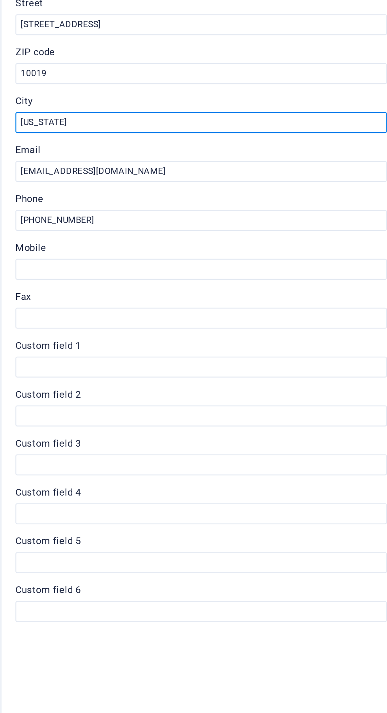
click at [313, 226] on input "[US_STATE]" at bounding box center [290, 228] width 168 height 9
type input "N"
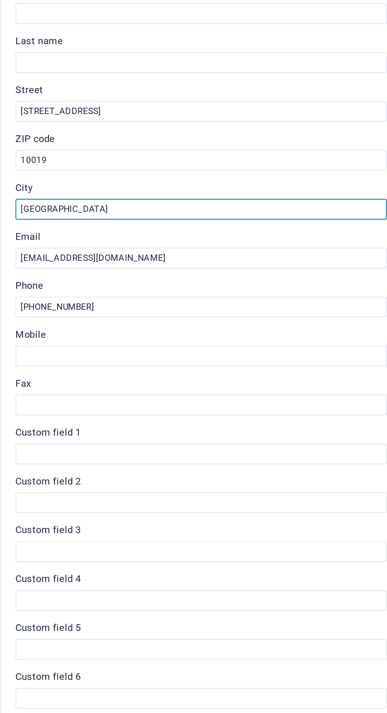
type input "[GEOGRAPHIC_DATA]"
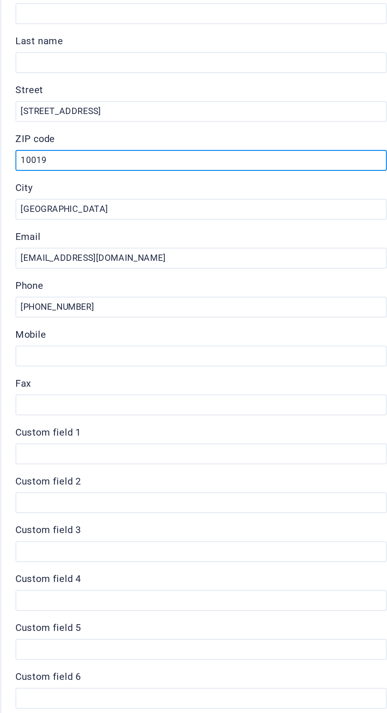
click at [288, 210] on input "10019" at bounding box center [290, 206] width 168 height 9
type input "1"
type input "700128"
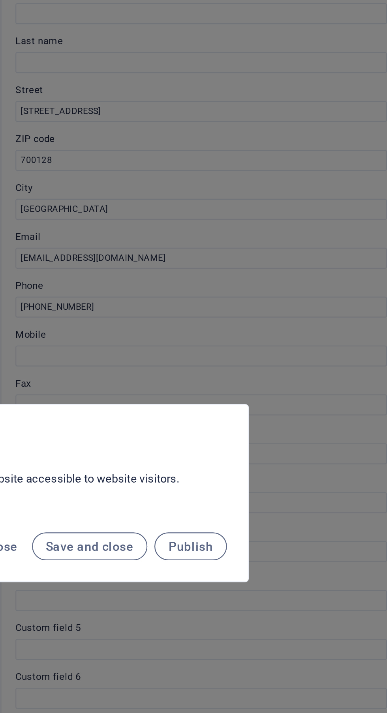
scroll to position [0, 0]
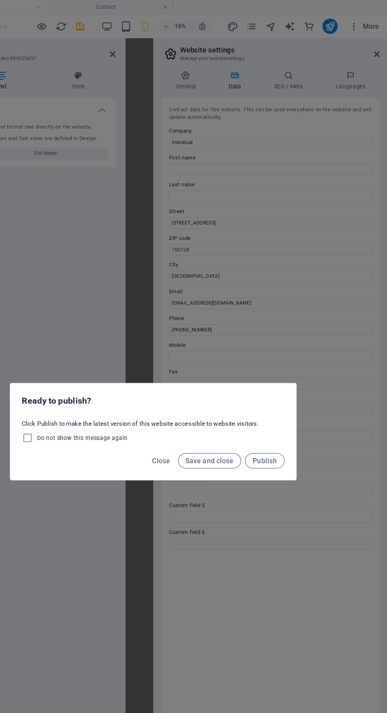
click at [290, 380] on span "Publish" at bounding box center [285, 381] width 20 height 6
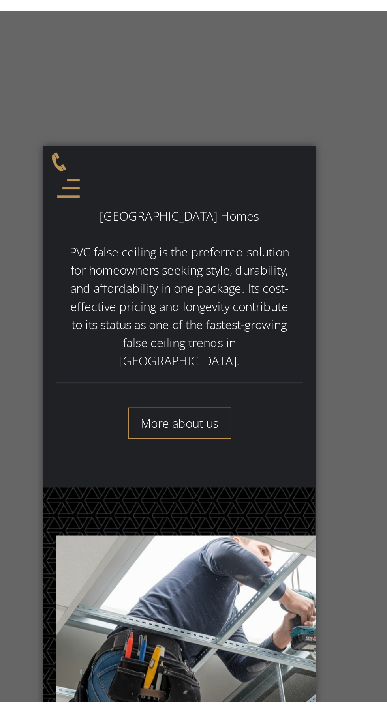
scroll to position [3892, 0]
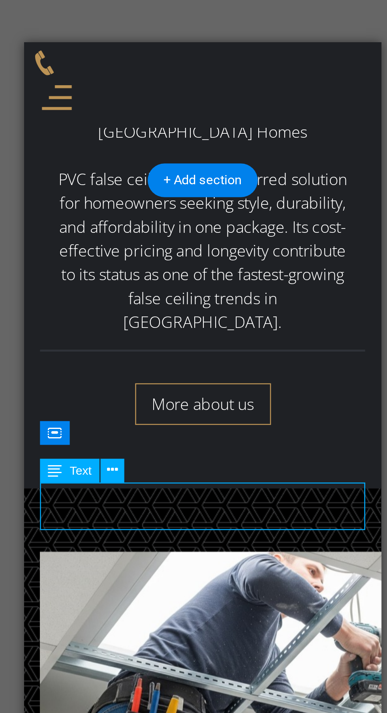
click at [176, 377] on button at bounding box center [173, 378] width 9 height 9
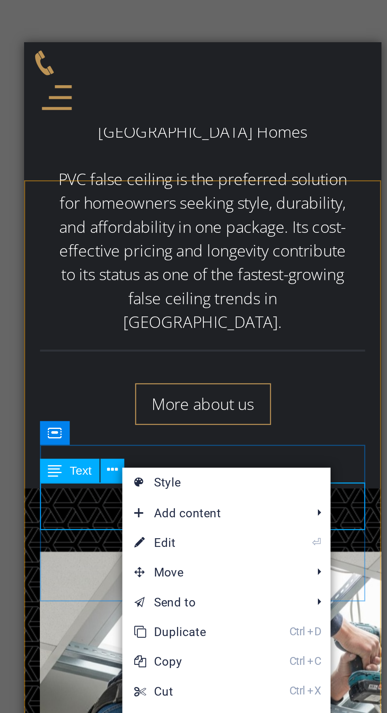
click at [214, 408] on link "⏎ Edit" at bounding box center [203, 408] width 53 height 12
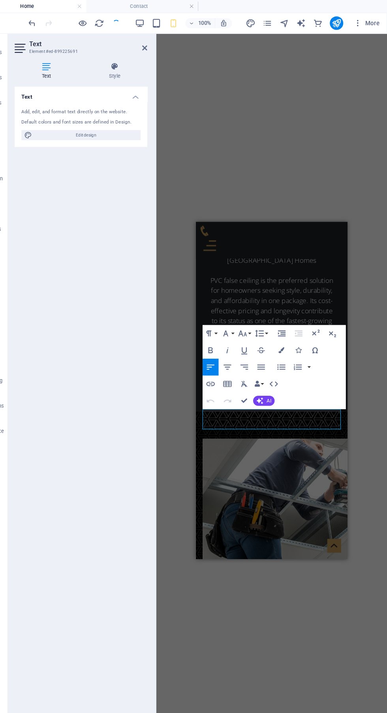
scroll to position [0, 0]
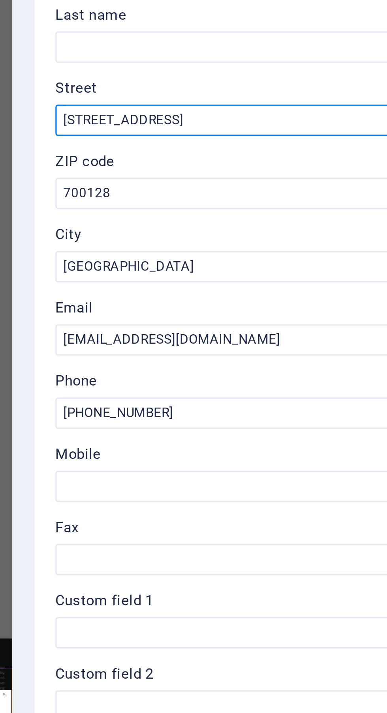
click at [264, 185] on input "[STREET_ADDRESS]" at bounding box center [290, 184] width 168 height 9
type input "1"
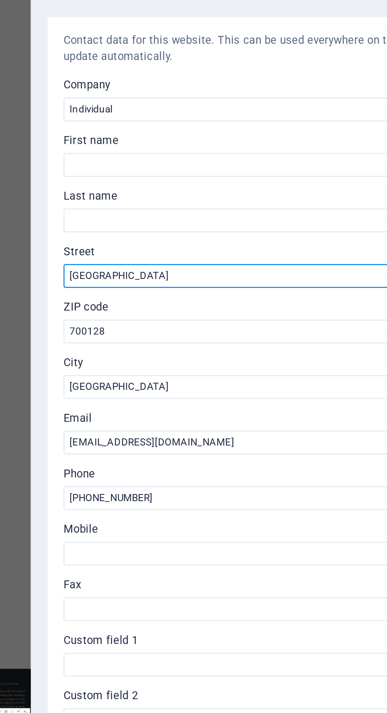
type input "[GEOGRAPHIC_DATA]"
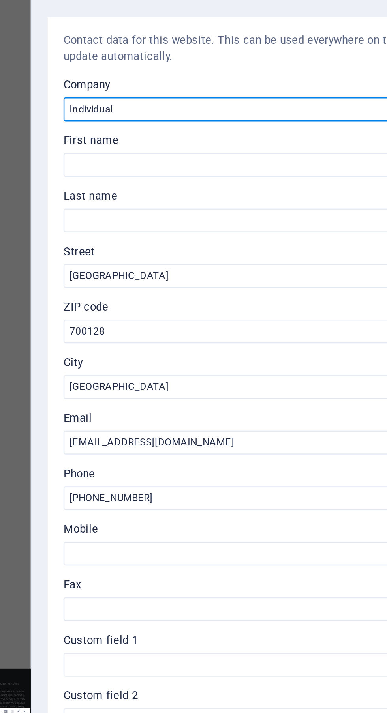
click at [290, 117] on input "Individual" at bounding box center [290, 117] width 168 height 9
type input "I"
click at [223, 116] on input "Kolkata false ceiling" at bounding box center [290, 117] width 168 height 9
click at [227, 117] on input "Kolkata false ceiling" at bounding box center [290, 117] width 168 height 9
click at [226, 117] on input "Kolkata false ceiling" at bounding box center [290, 117] width 168 height 9
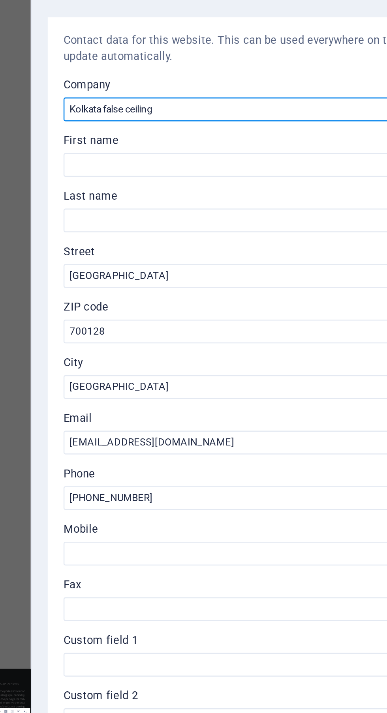
click at [224, 117] on input "Kolkata false ceiling" at bounding box center [290, 117] width 168 height 9
click at [235, 122] on input "Kolkata False ceiling" at bounding box center [290, 117] width 168 height 9
type input "Kolkata False Ceiling"
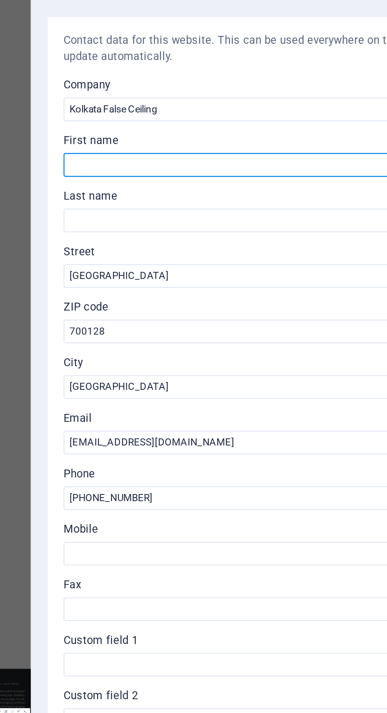
click at [285, 143] on input "First name" at bounding box center [290, 139] width 168 height 9
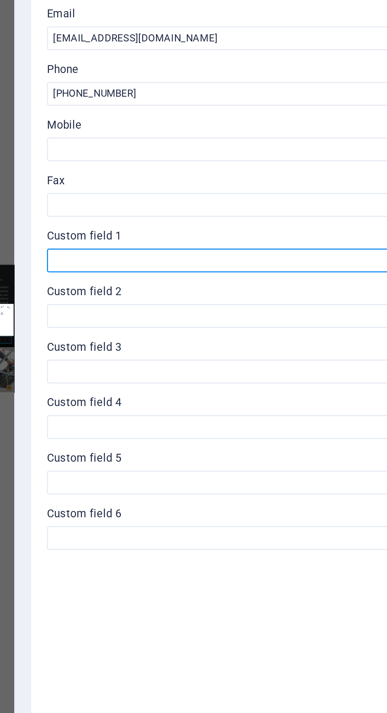
click at [281, 338] on input "Custom field 1" at bounding box center [290, 338] width 168 height 9
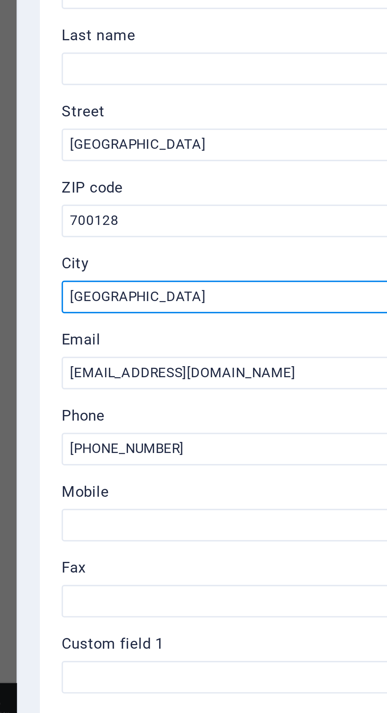
click at [262, 232] on input "[GEOGRAPHIC_DATA]" at bounding box center [290, 228] width 168 height 9
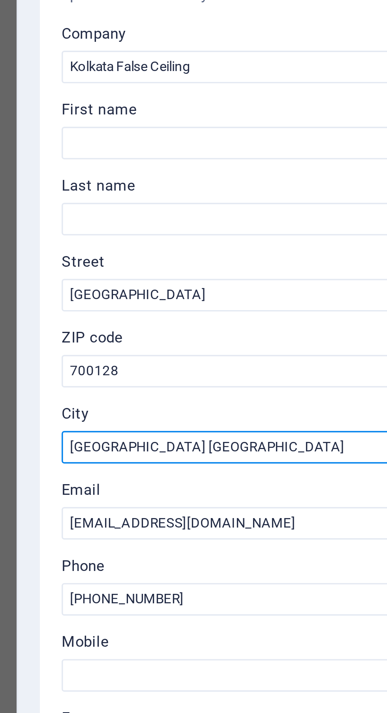
type input "[GEOGRAPHIC_DATA] [GEOGRAPHIC_DATA]"
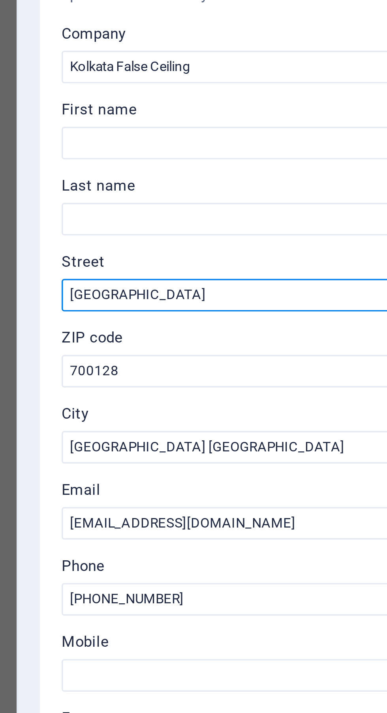
click at [253, 184] on input "[GEOGRAPHIC_DATA]" at bounding box center [290, 184] width 168 height 9
type input "W"
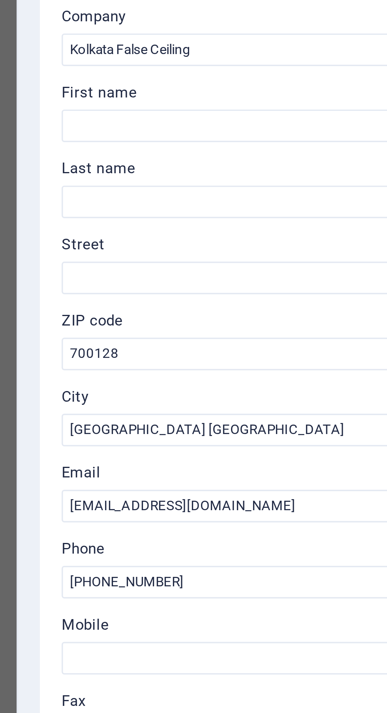
click at [275, 178] on label "Street" at bounding box center [290, 174] width 168 height 9
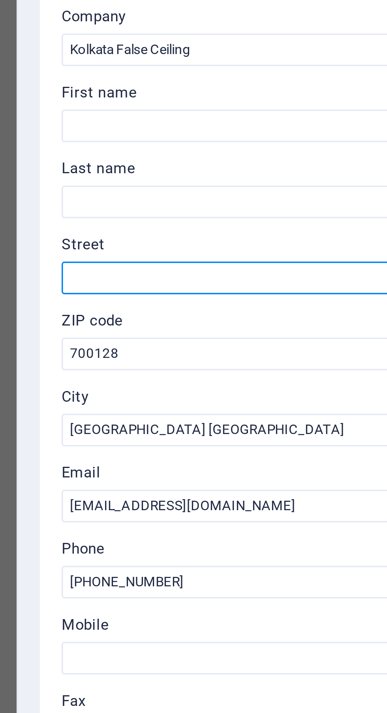
click at [275, 180] on input "Street" at bounding box center [290, 184] width 168 height 9
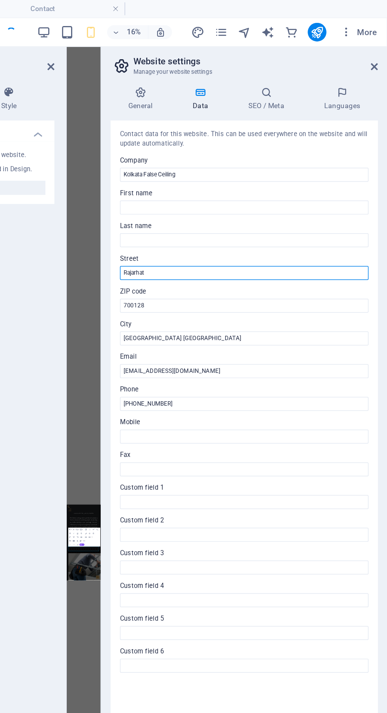
scroll to position [0, 0]
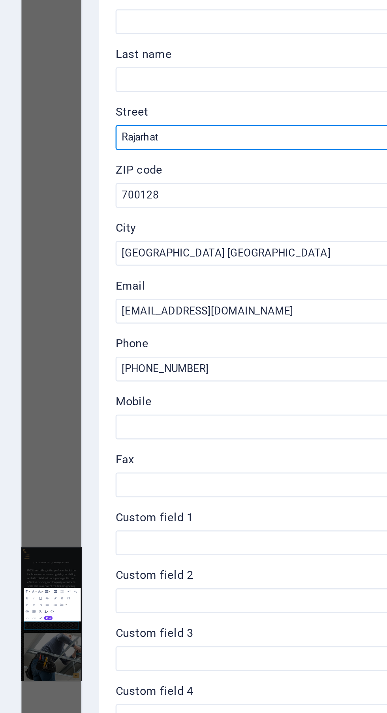
type input "Rajarhat"
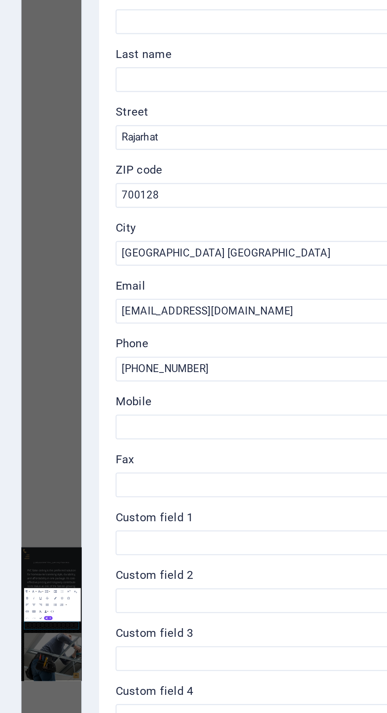
click at [177, 306] on div "H1 Banner Banner Container Cards Container Container Text Container Container C…" at bounding box center [181, 366] width 23 height 669
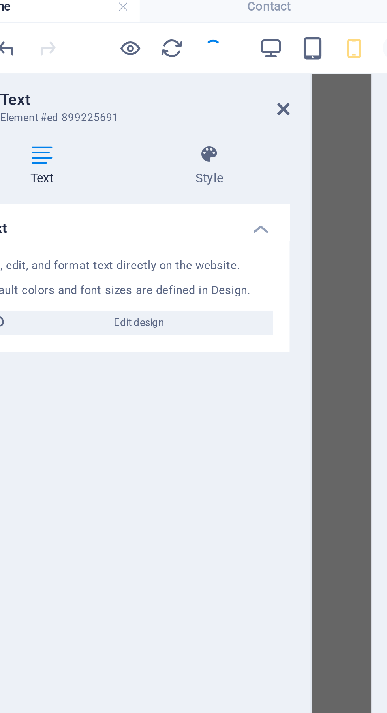
click at [159, 46] on icon at bounding box center [159, 45] width 5 height 6
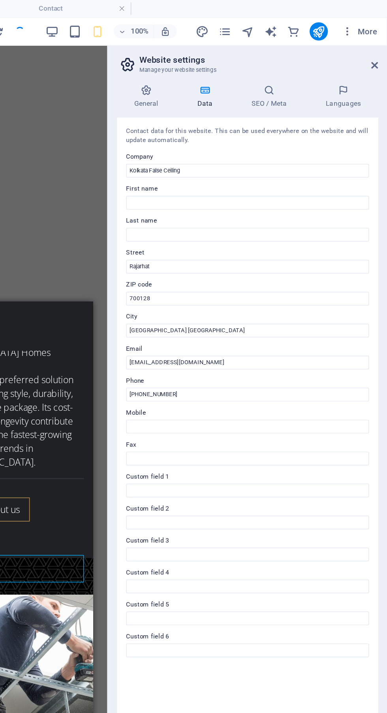
click at [378, 45] on icon at bounding box center [378, 45] width 5 height 6
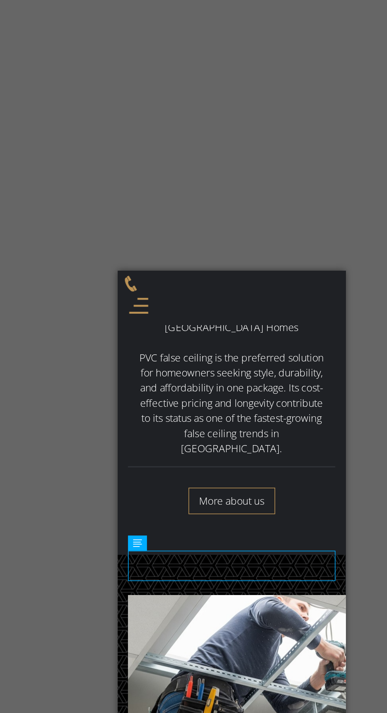
scroll to position [3899, 0]
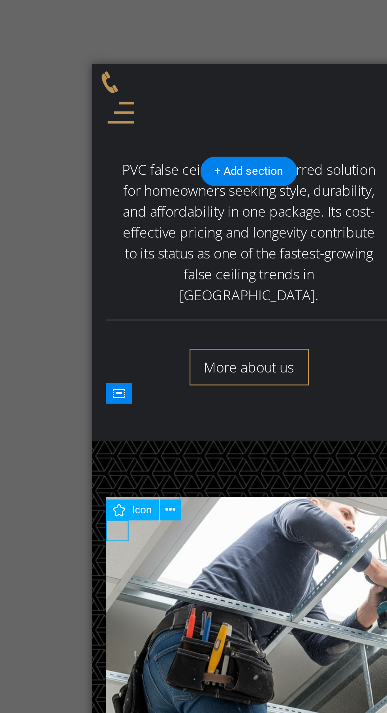
click at [173, 410] on icon at bounding box center [173, 411] width 4 height 8
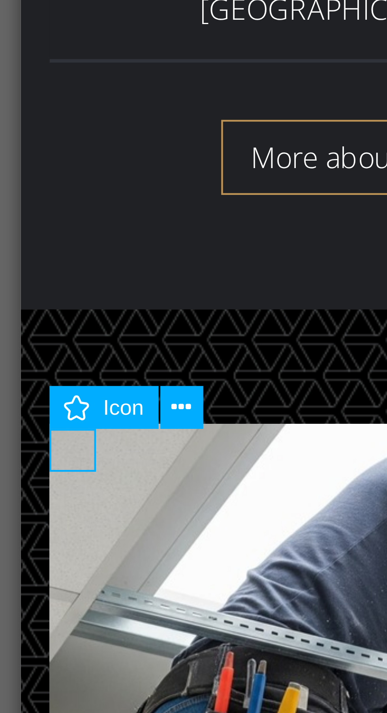
click at [173, 400] on icon at bounding box center [173, 401] width 4 height 8
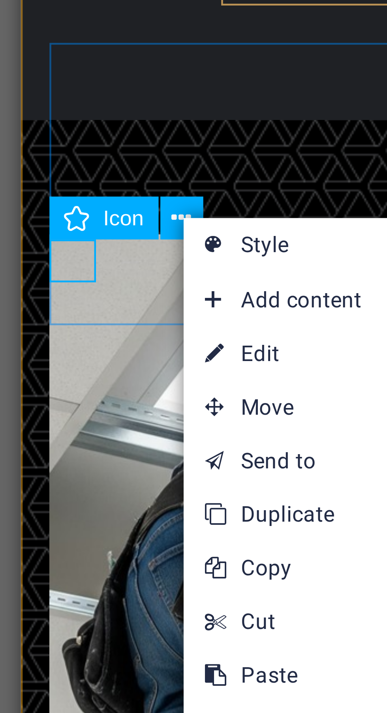
click at [201, 515] on link "⌦ Delete" at bounding box center [200, 514] width 53 height 12
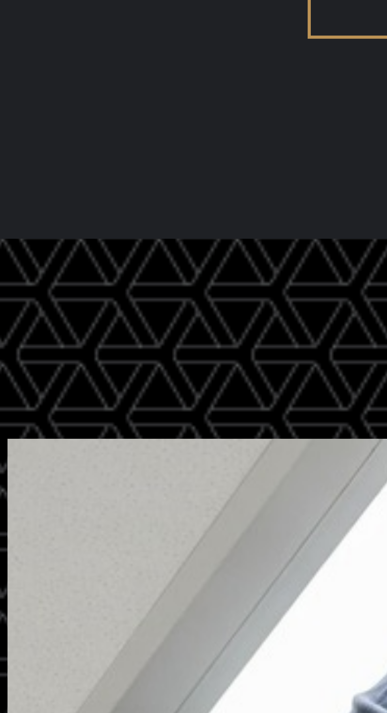
scroll to position [3853, 0]
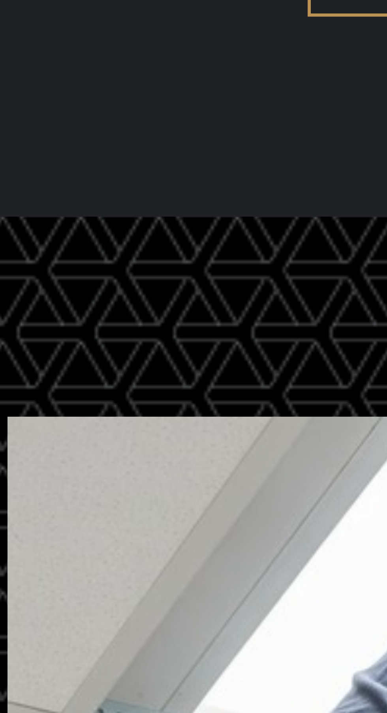
click at [0, 198] on figure at bounding box center [28, 202] width 129 height 9
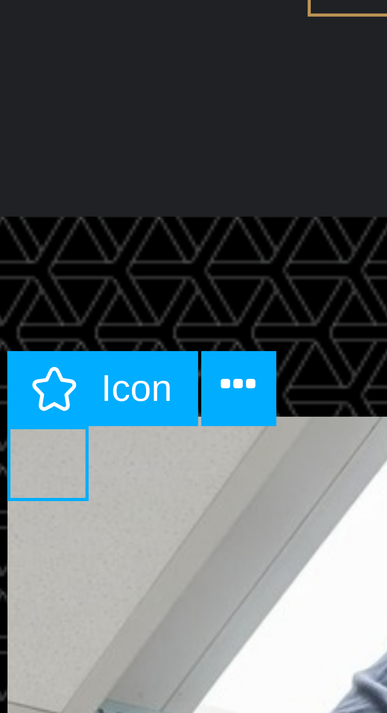
click at [174, 447] on icon at bounding box center [173, 446] width 4 height 8
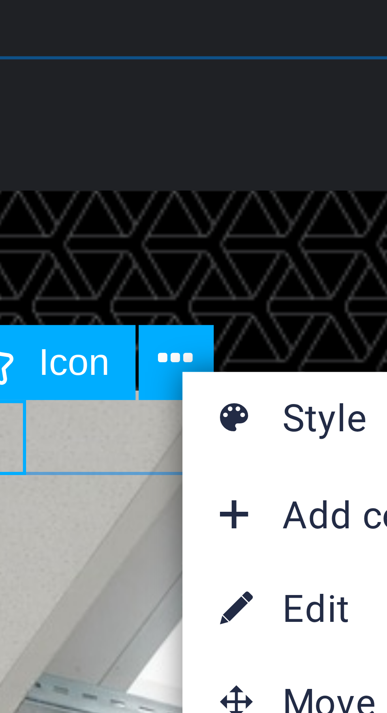
click at [189, 478] on link "⏎ Edit" at bounding box center [200, 478] width 53 height 12
select select "xMidYMid"
select select "px"
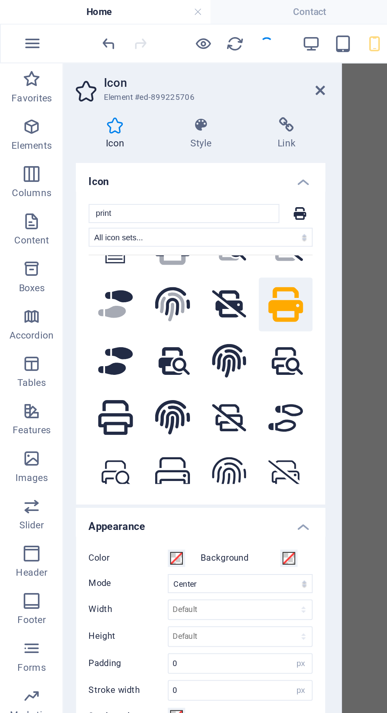
scroll to position [77, 0]
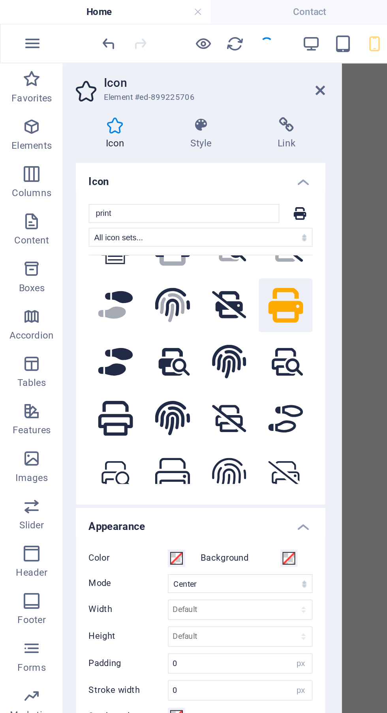
click at [140, 150] on icon at bounding box center [142, 152] width 17 height 17
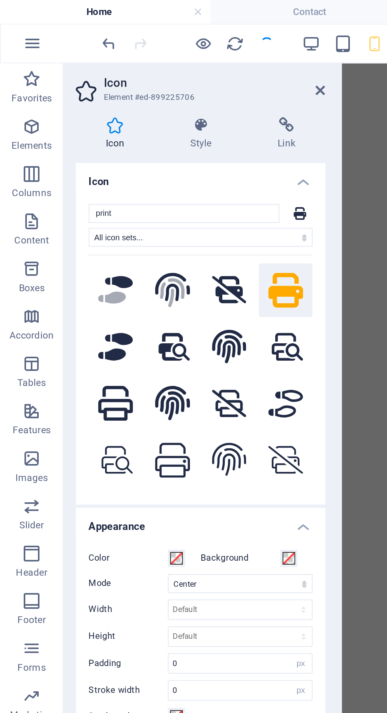
scroll to position [87, 0]
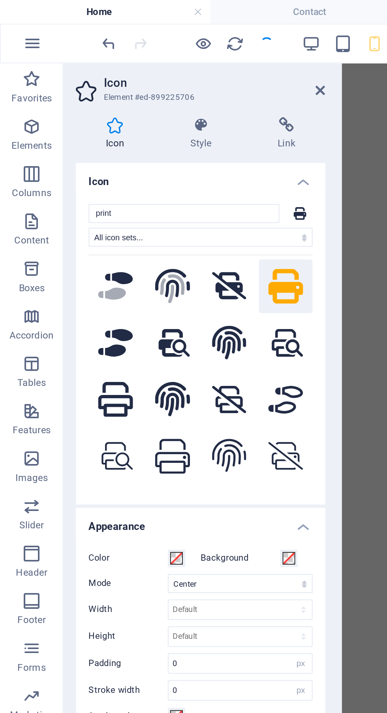
click at [116, 226] on icon at bounding box center [114, 227] width 17 height 17
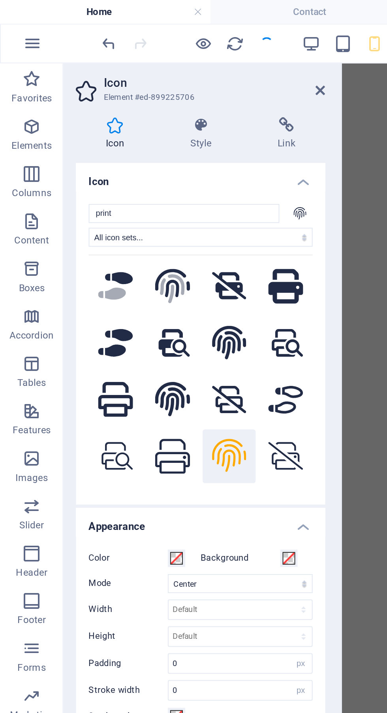
click at [159, 46] on icon at bounding box center [159, 45] width 5 height 6
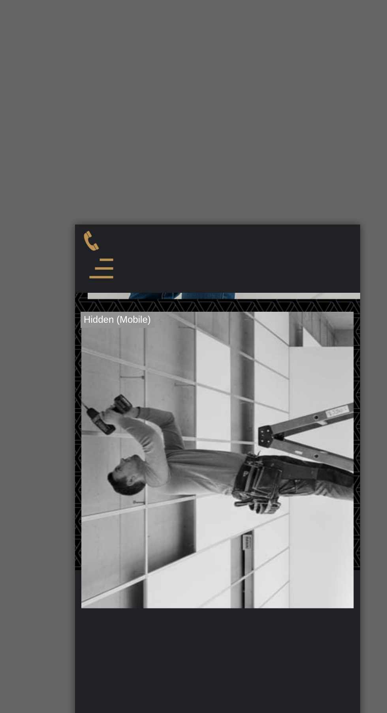
scroll to position [4213, 0]
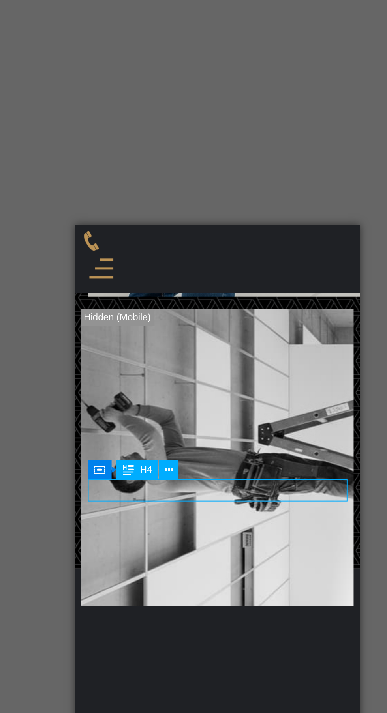
click at [184, 330] on icon at bounding box center [185, 331] width 4 height 8
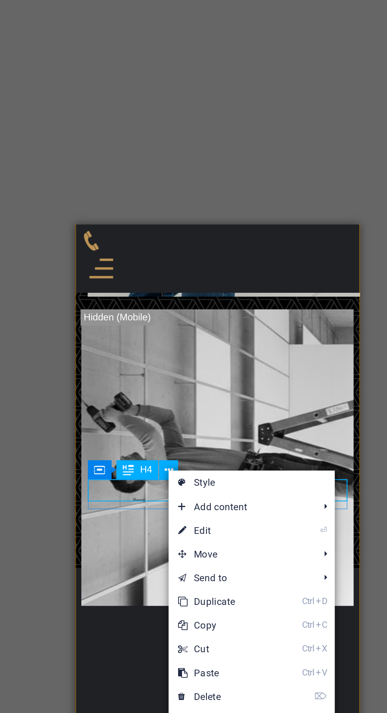
scroll to position [4240, 0]
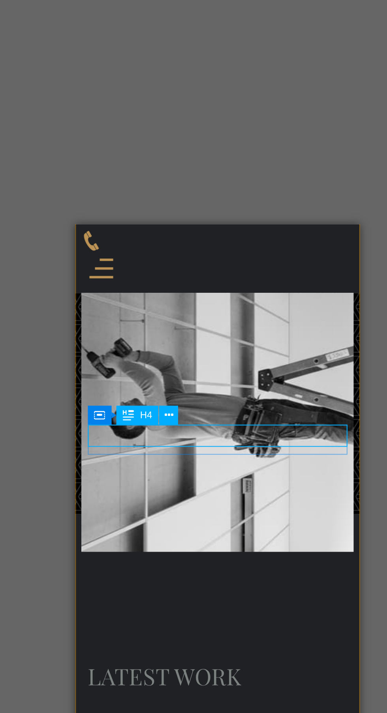
click at [186, 304] on icon at bounding box center [185, 304] width 4 height 8
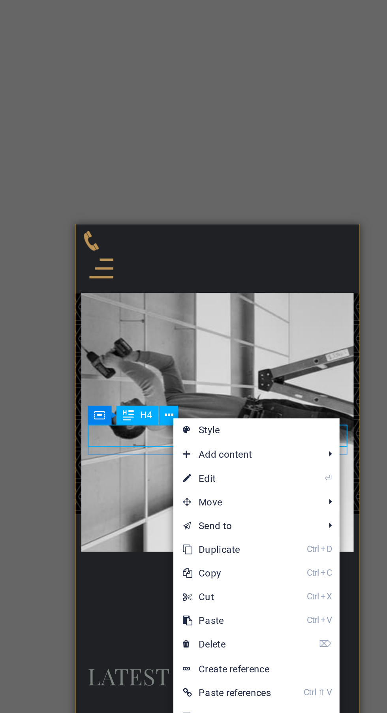
click at [229, 419] on link "⌦ Delete" at bounding box center [213, 418] width 53 height 12
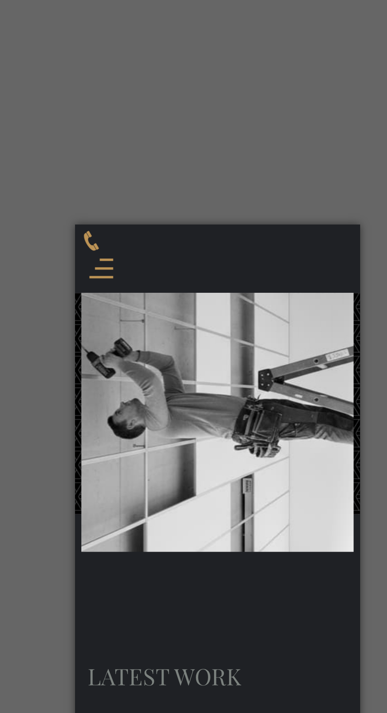
scroll to position [4229, 0]
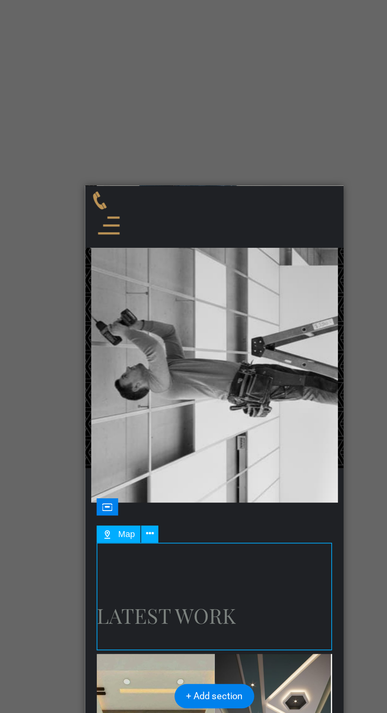
click at [176, 401] on button at bounding box center [173, 399] width 9 height 9
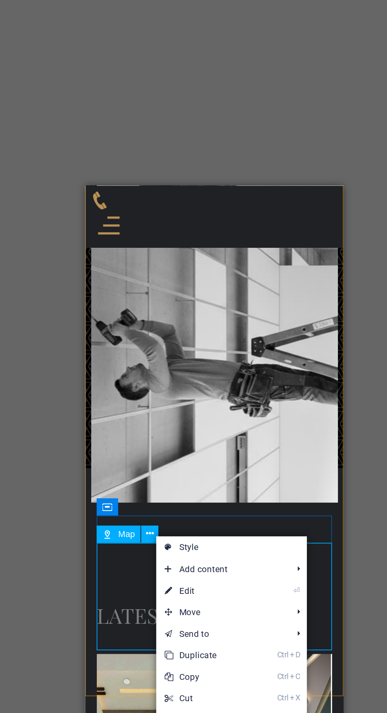
click at [154, 400] on div "Map" at bounding box center [156, 399] width 24 height 9
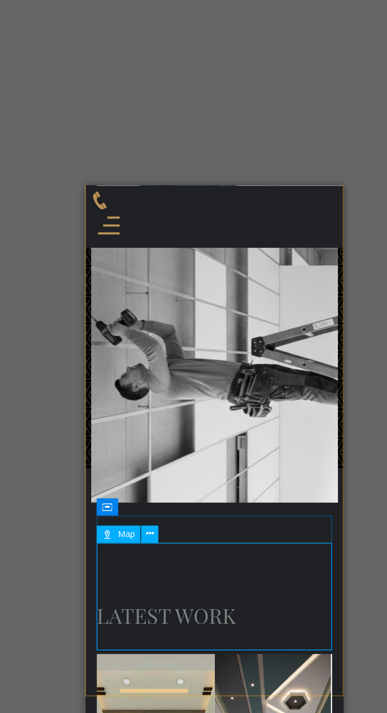
click at [159, 401] on span "Map" at bounding box center [160, 400] width 9 height 5
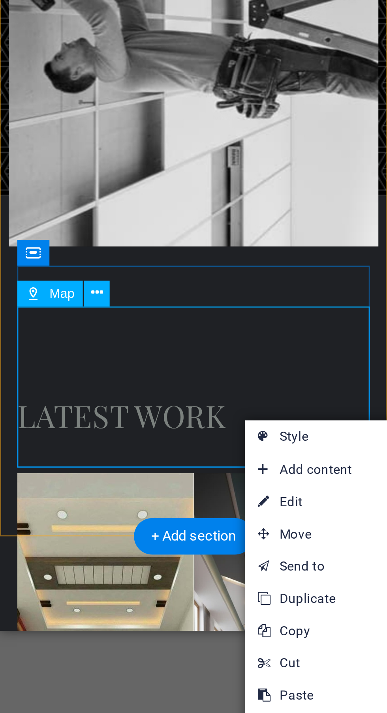
click at [257, 477] on link "⏎ Edit" at bounding box center [254, 477] width 53 height 12
select select "1"
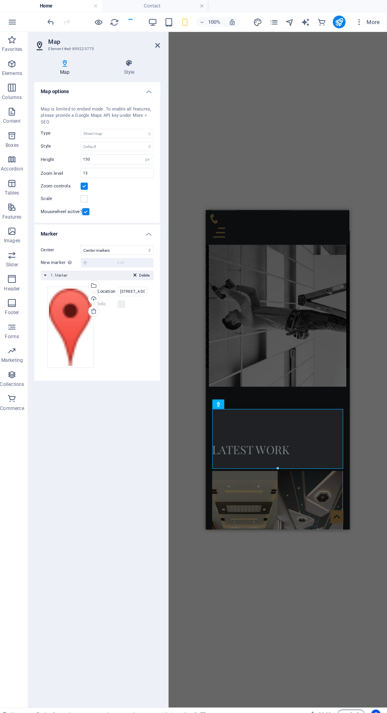
scroll to position [0, 0]
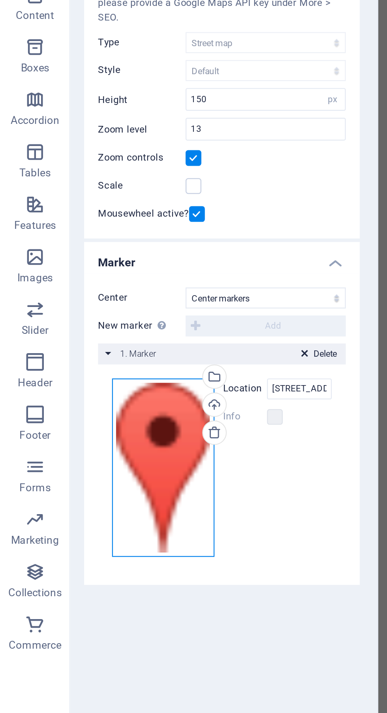
click at [71, 342] on div "Drag files here, click to choose files or select files from Files or our free s…" at bounding box center [74, 324] width 46 height 81
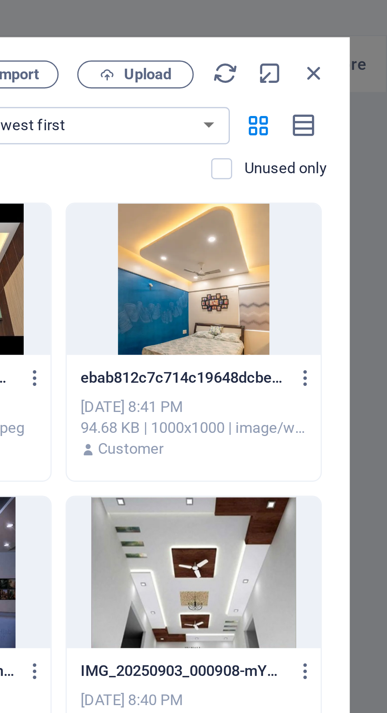
click at [363, 24] on icon "button" at bounding box center [362, 25] width 9 height 9
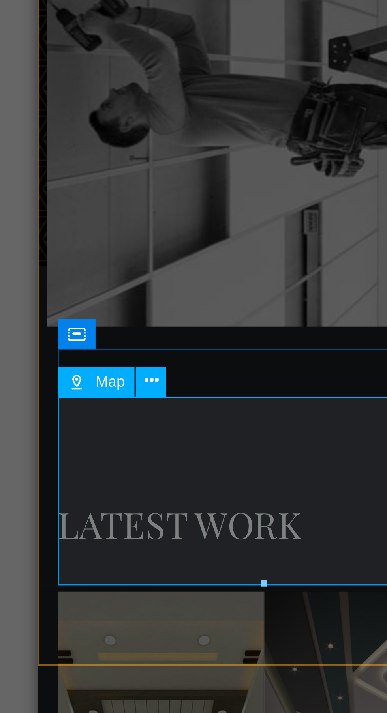
click at [241, 399] on icon at bounding box center [243, 400] width 4 height 8
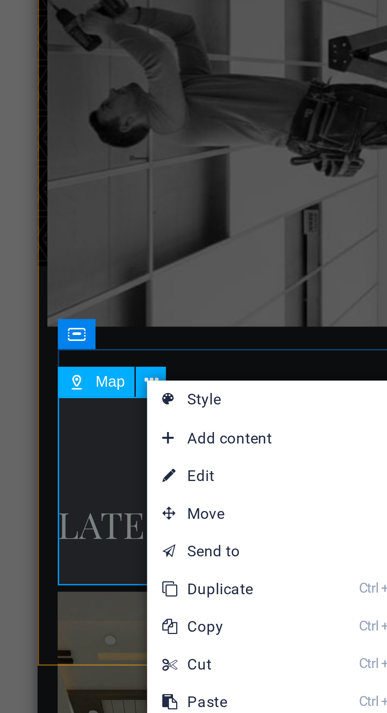
click at [275, 432] on link "⏎ Edit" at bounding box center [268, 430] width 53 height 12
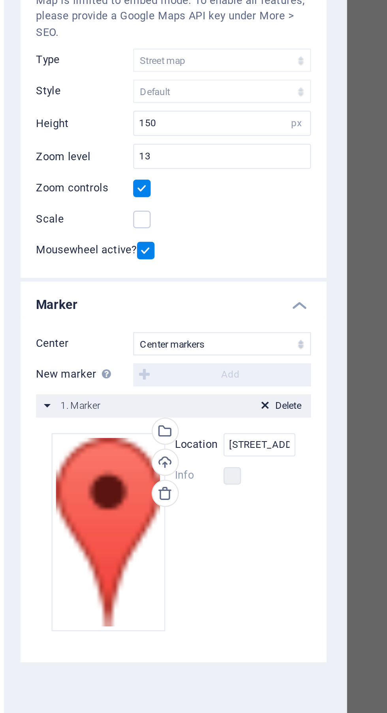
click at [118, 290] on label "Location" at bounding box center [111, 288] width 20 height 9
click at [120, 290] on input "1601 Broadway, NY 10019 New York" at bounding box center [134, 288] width 29 height 9
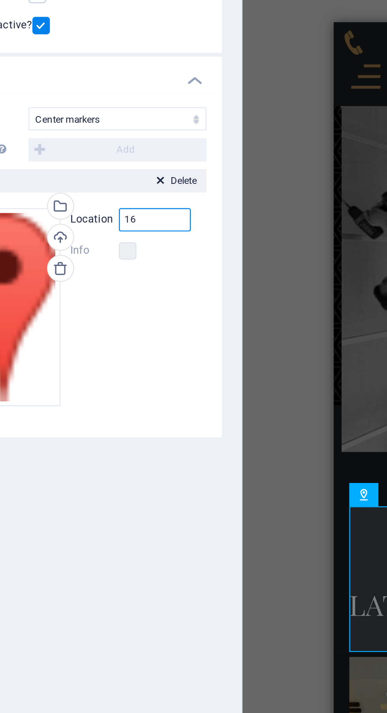
type input "1"
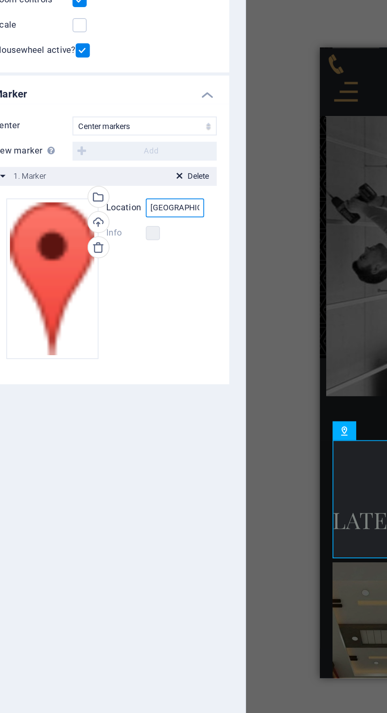
click at [143, 289] on input "India" at bounding box center [134, 288] width 29 height 9
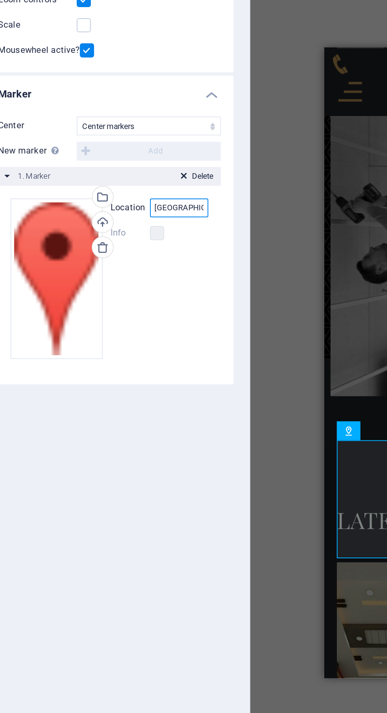
click at [144, 288] on input "India Kolkata" at bounding box center [134, 288] width 29 height 9
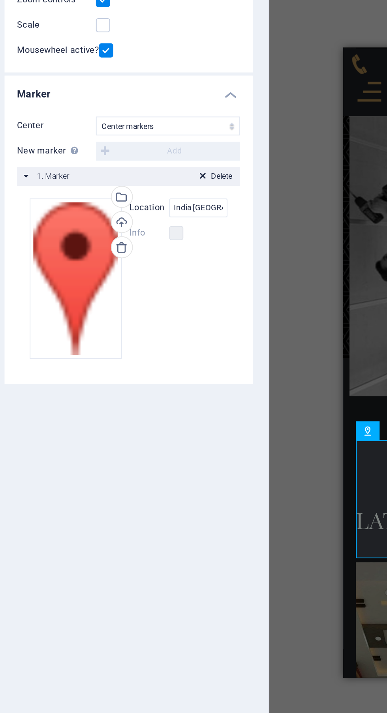
click at [124, 301] on label at bounding box center [123, 301] width 7 height 7
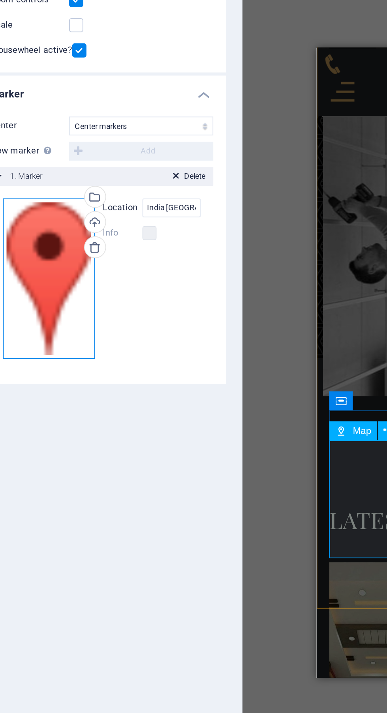
click at [70, 343] on div "Drag files here, click to choose files or select files from Files or our free s…" at bounding box center [74, 324] width 46 height 81
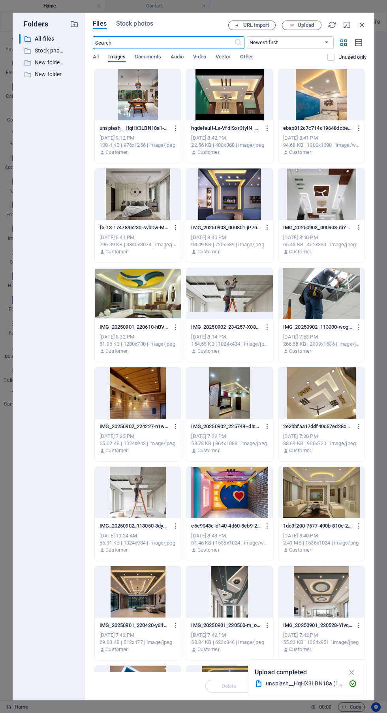
click at [362, 24] on icon "button" at bounding box center [362, 25] width 9 height 9
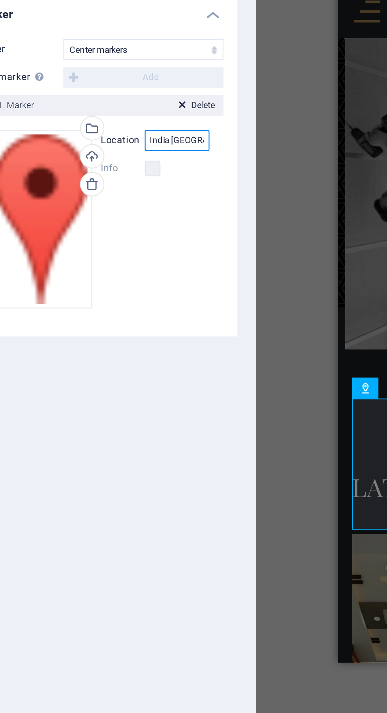
click at [131, 288] on input "India Kolkata rajarhat" at bounding box center [134, 288] width 29 height 9
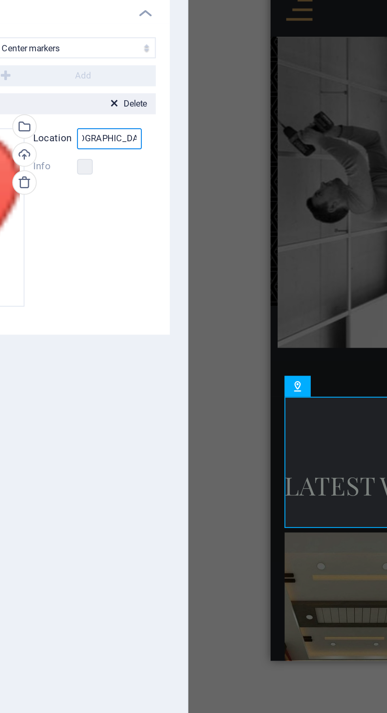
click at [145, 288] on input "India, West Bengal,Kolkata rajarhat" at bounding box center [134, 288] width 29 height 9
type input "India, West Bengal,Kolkata rajarhat"
click at [123, 301] on label at bounding box center [123, 301] width 7 height 7
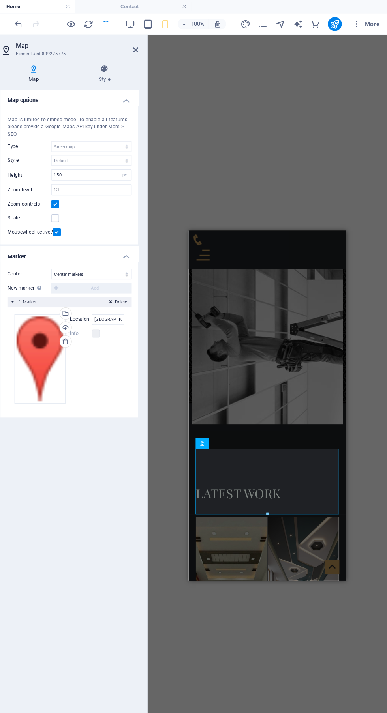
scroll to position [0, 0]
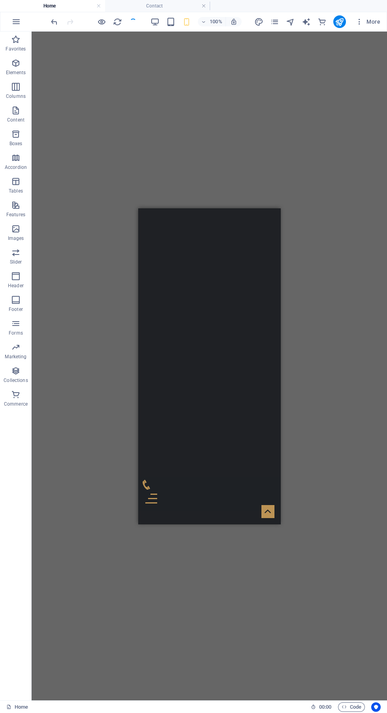
click at [339, 23] on icon "publish" at bounding box center [339, 21] width 9 height 9
click at [339, 22] on icon "publish" at bounding box center [339, 21] width 9 height 9
click at [323, 22] on icon "commerce" at bounding box center [321, 21] width 9 height 9
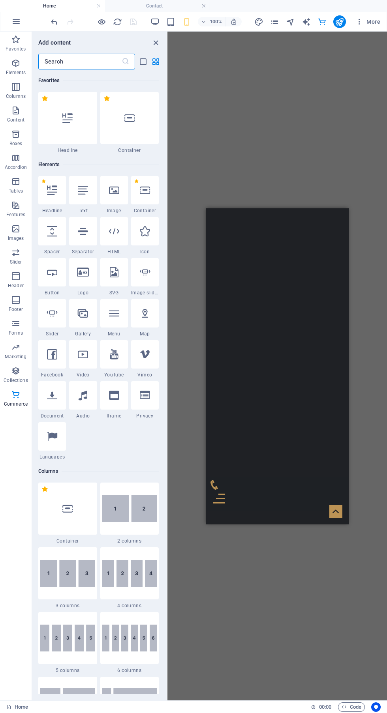
click at [339, 22] on icon "publish" at bounding box center [339, 21] width 9 height 9
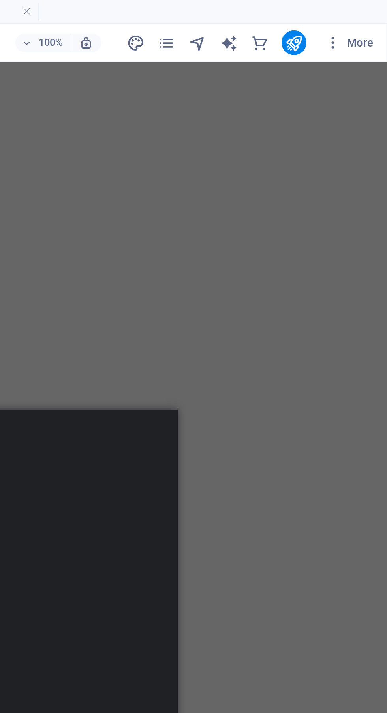
click at [336, 22] on icon "publish" at bounding box center [339, 21] width 9 height 9
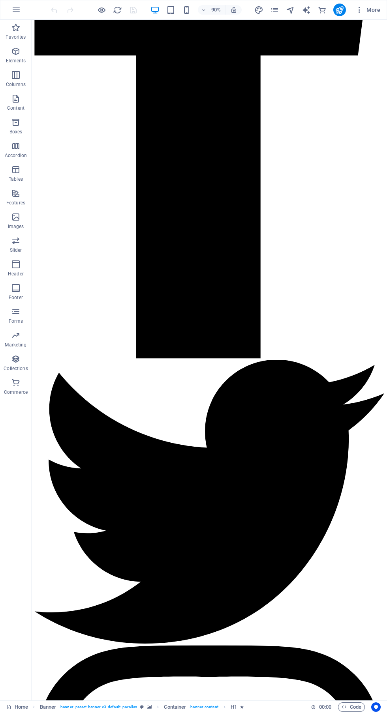
scroll to position [2387, 0]
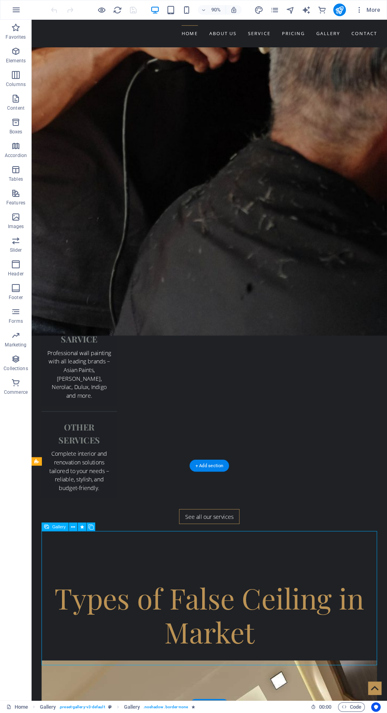
scroll to position [2014, 0]
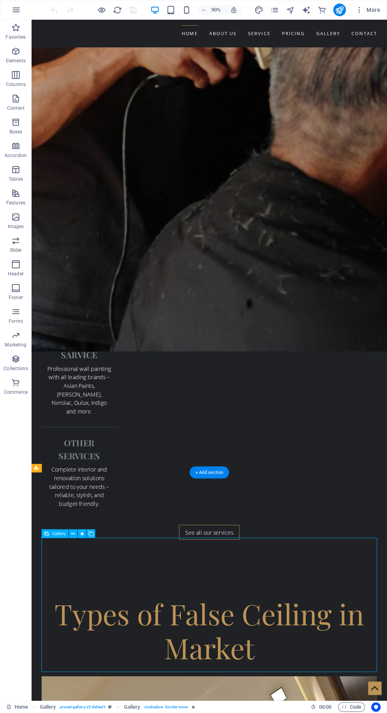
click at [340, 10] on icon "publish" at bounding box center [339, 10] width 9 height 9
